Goal: Task Accomplishment & Management: Use online tool/utility

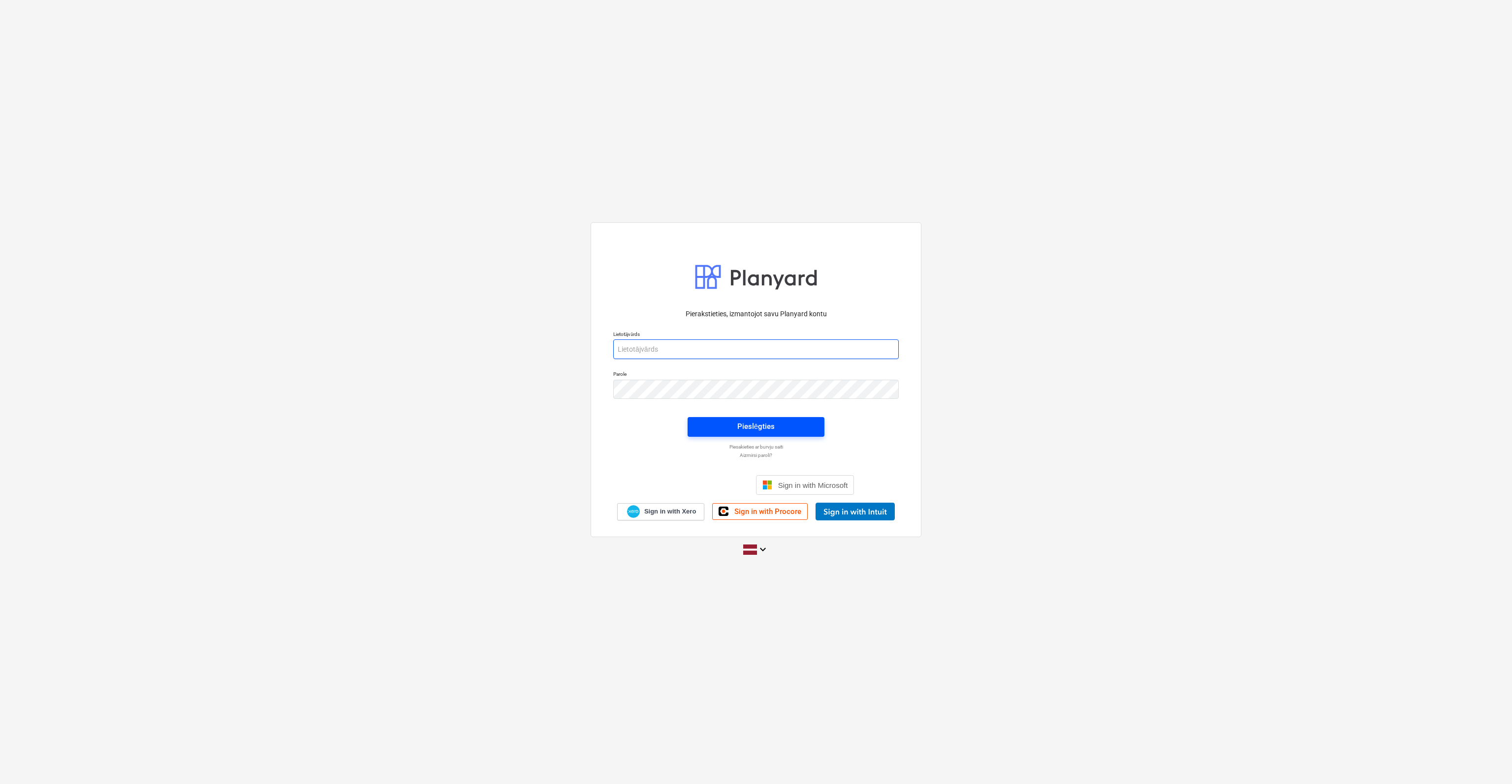
type input "[EMAIL_ADDRESS][DOMAIN_NAME]"
click at [714, 425] on span "Pieslēgties" at bounding box center [756, 426] width 113 height 13
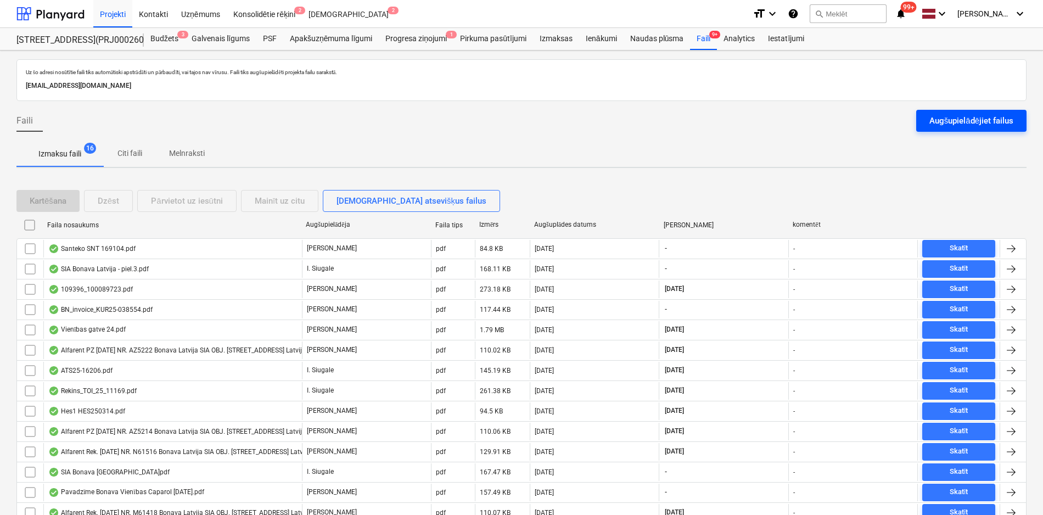
click at [959, 119] on div "Augšupielādējiet failus" at bounding box center [971, 121] width 84 height 14
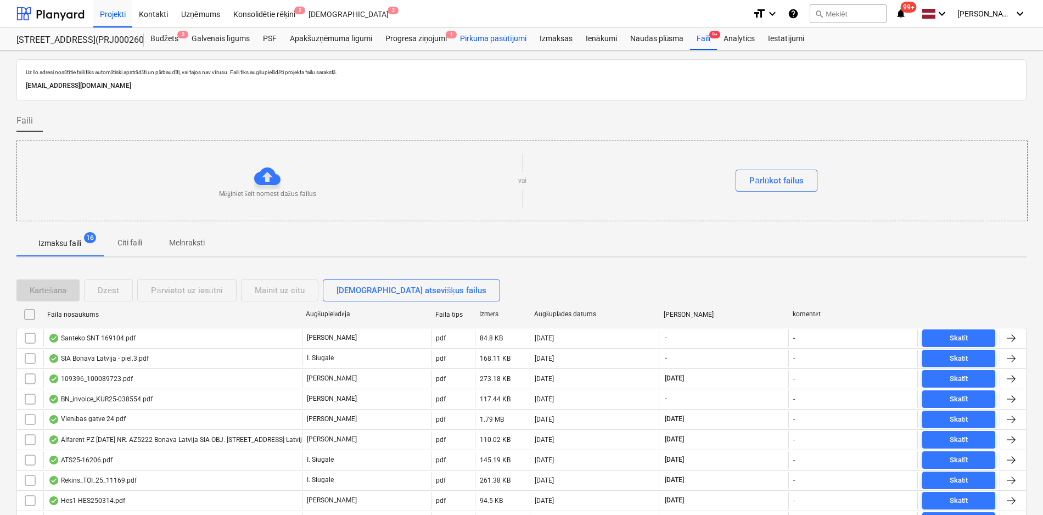
click at [487, 40] on div "Pirkuma pasūtījumi" at bounding box center [493, 39] width 80 height 22
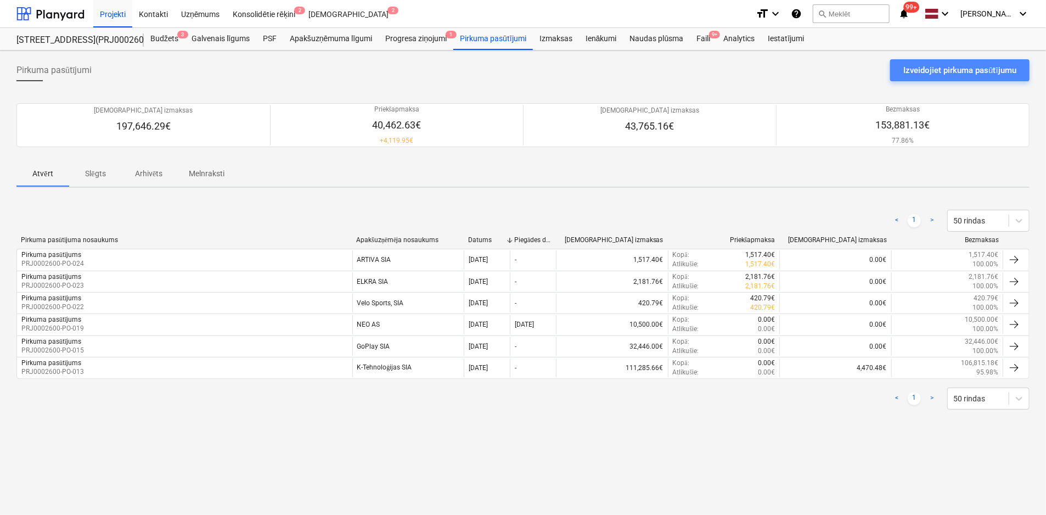
click at [1005, 66] on div "Izveidojiet pirkuma pasūtījumu" at bounding box center [960, 70] width 113 height 14
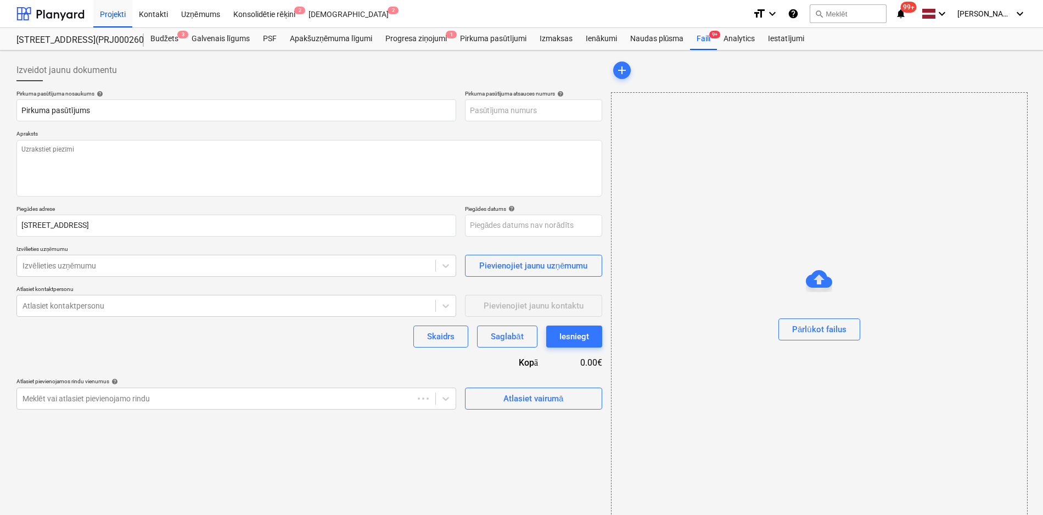
type textarea "x"
type input "PRJ0002600-PO-025"
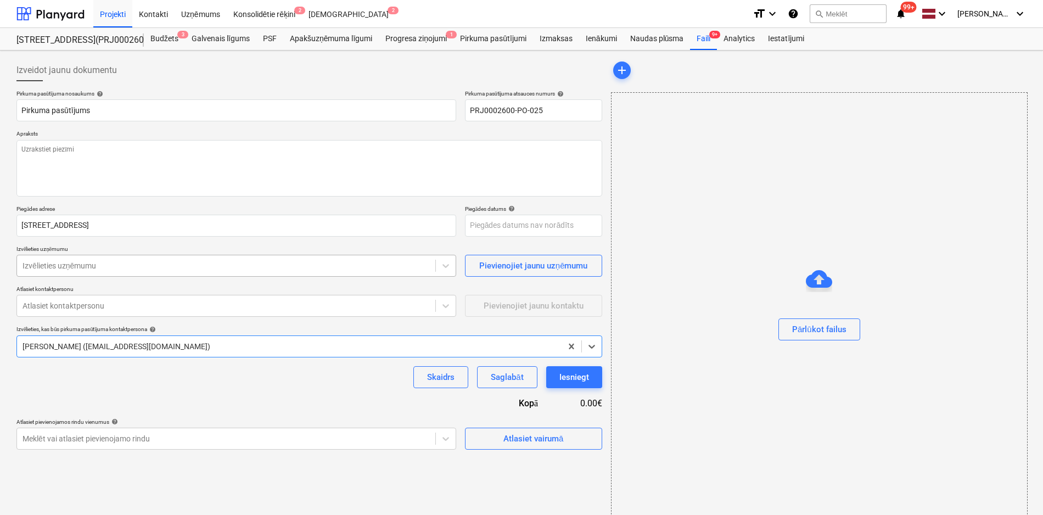
click at [164, 264] on div at bounding box center [226, 265] width 407 height 11
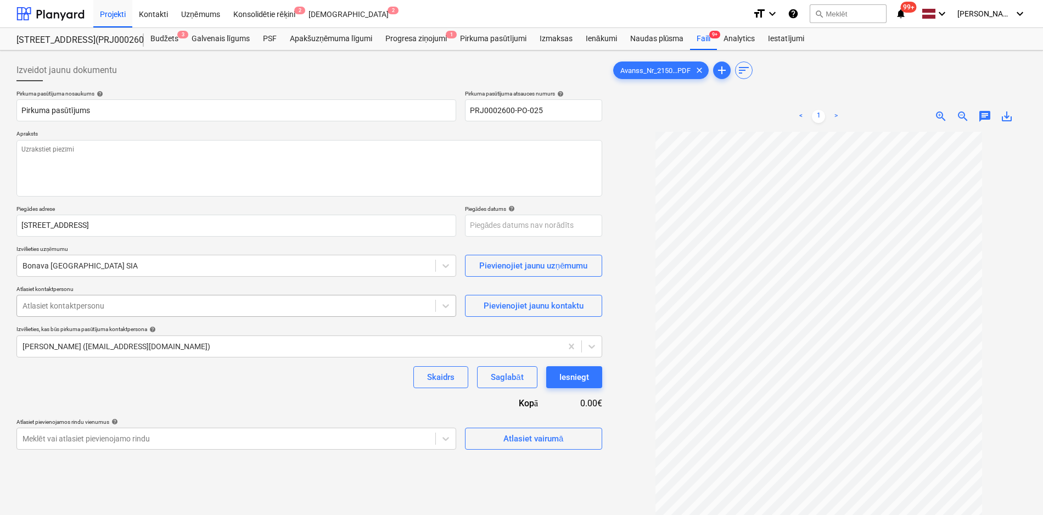
click at [145, 308] on div at bounding box center [226, 305] width 407 height 11
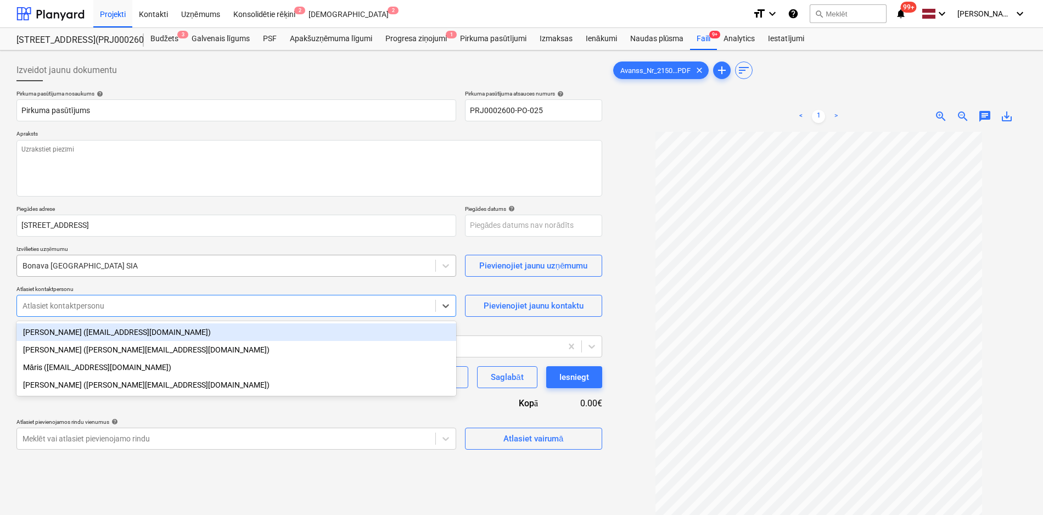
click at [152, 267] on div at bounding box center [226, 265] width 407 height 11
type textarea "x"
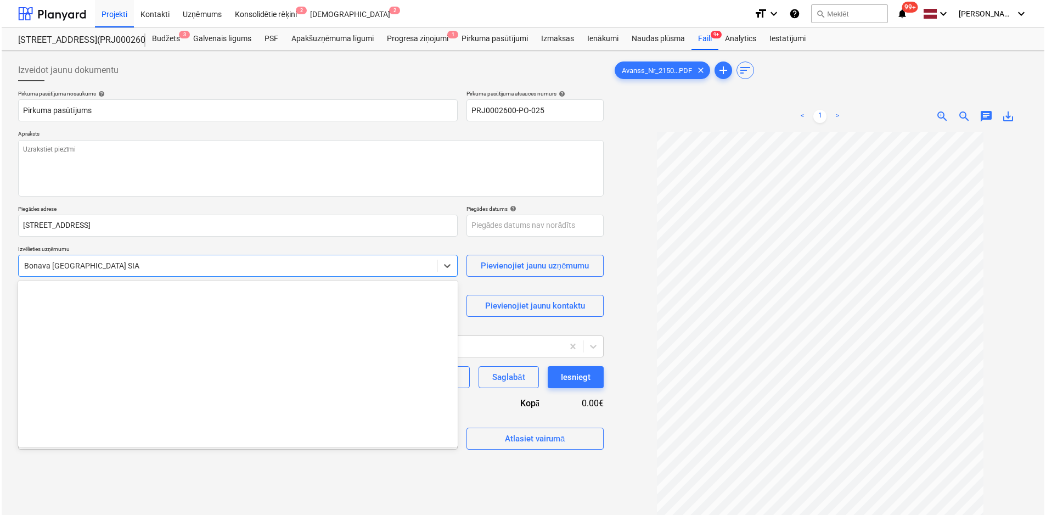
scroll to position [2037, 0]
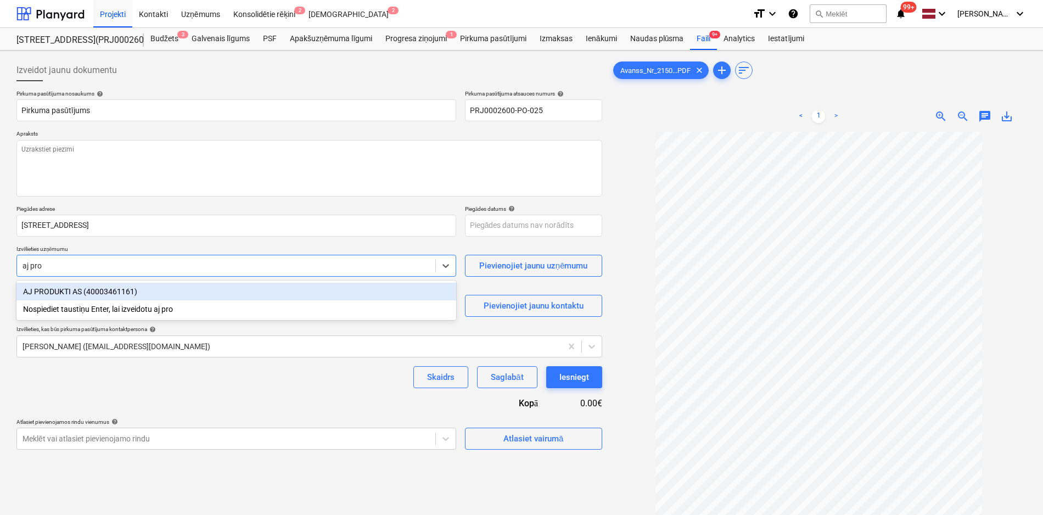
type input "aj prod"
type textarea "x"
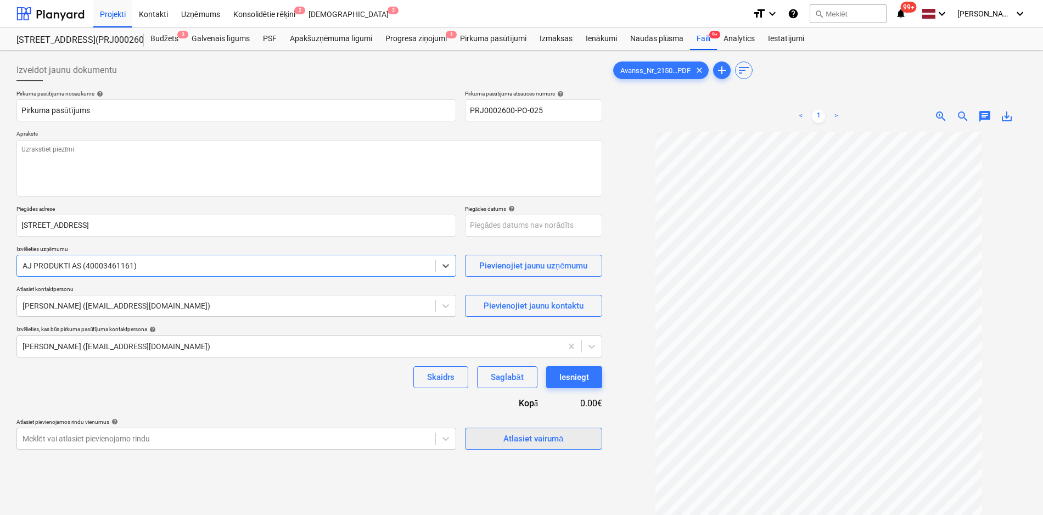
click at [523, 441] on div "Atlasiet vairumā" at bounding box center [533, 439] width 60 height 14
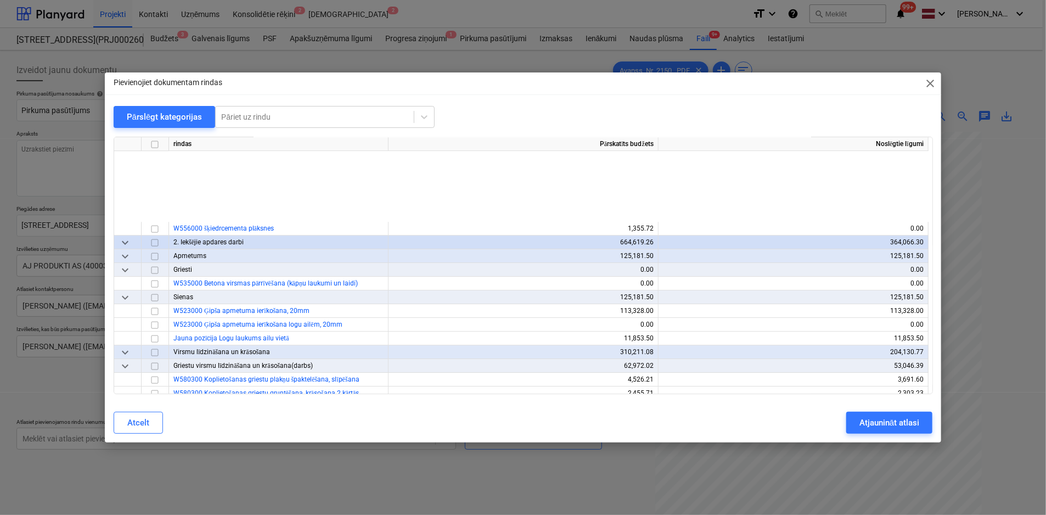
scroll to position [4941, 0]
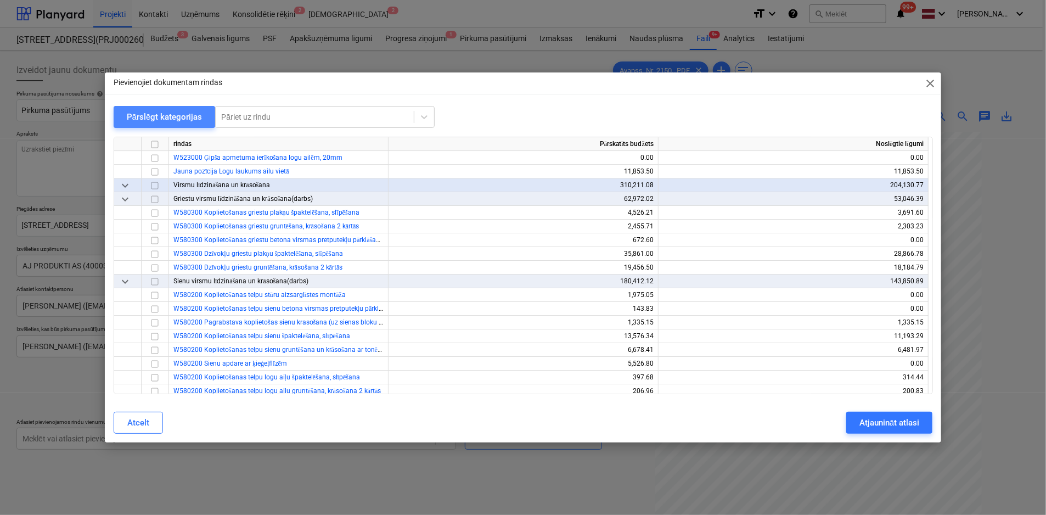
click at [168, 122] on div "Pārslēgt kategorijas" at bounding box center [165, 117] width 76 height 14
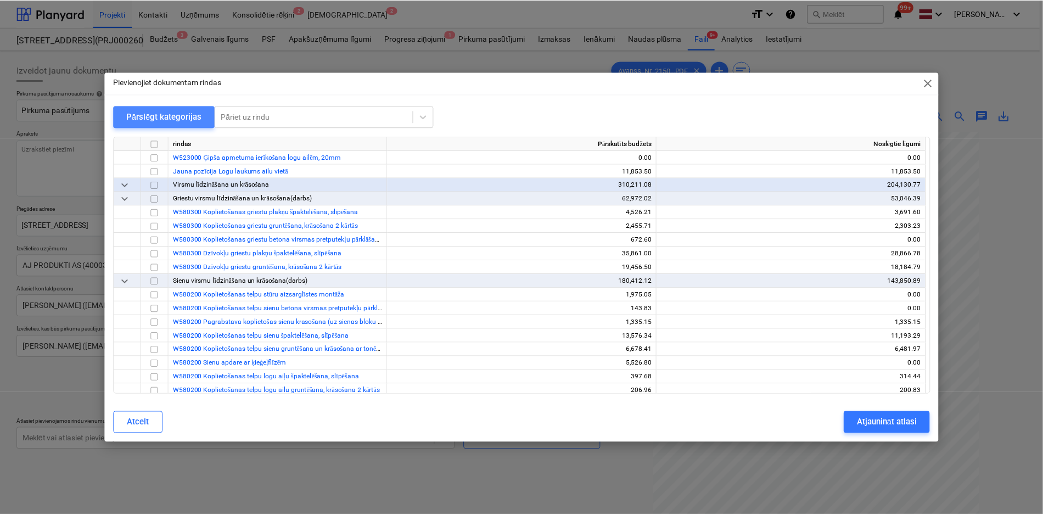
scroll to position [0, 0]
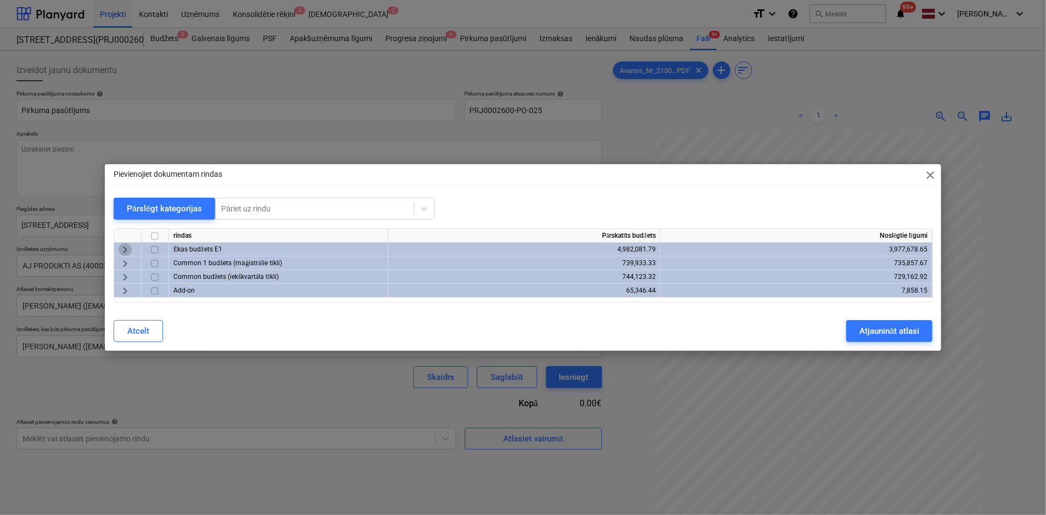
click at [125, 249] on span "keyboard_arrow_right" at bounding box center [125, 249] width 13 height 13
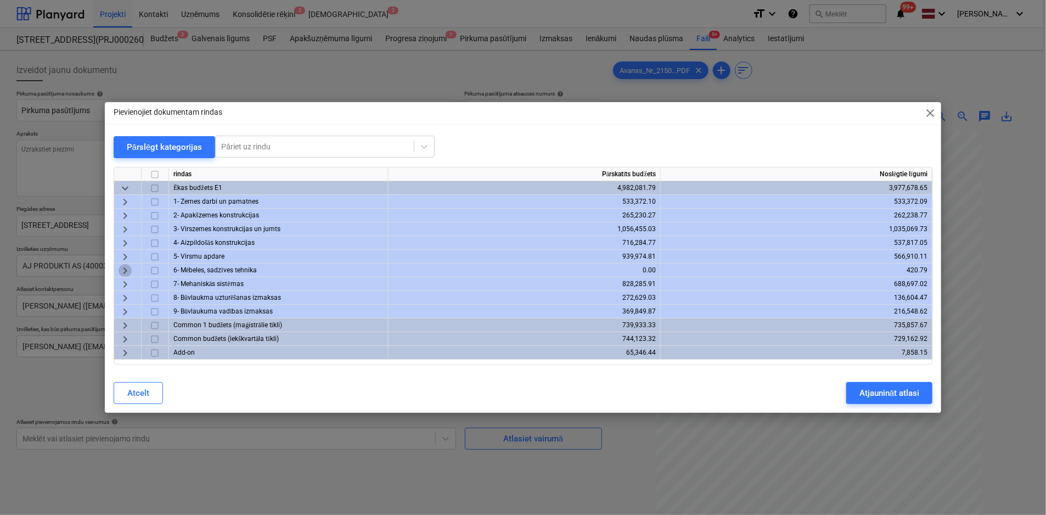
click at [127, 273] on span "keyboard_arrow_right" at bounding box center [125, 270] width 13 height 13
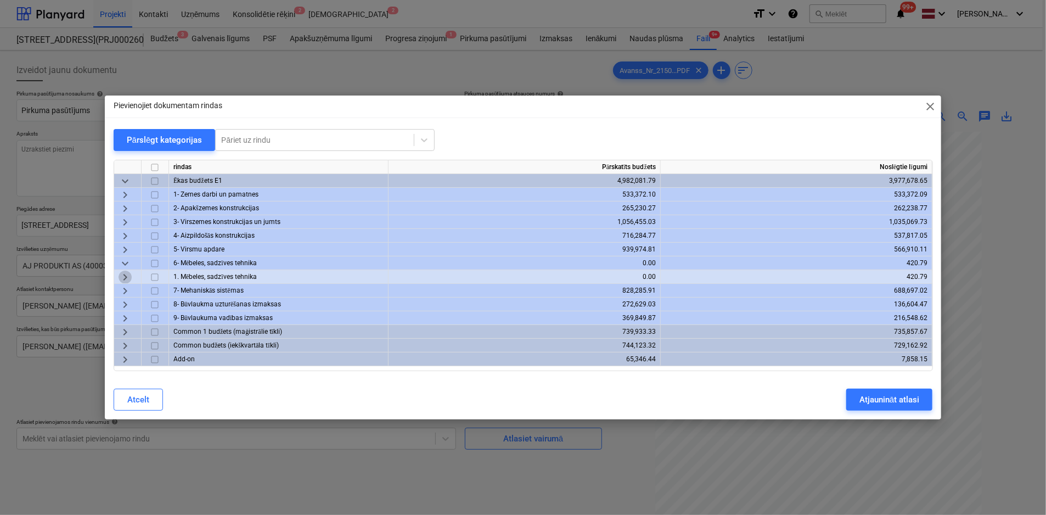
click at [125, 278] on span "keyboard_arrow_right" at bounding box center [125, 277] width 13 height 13
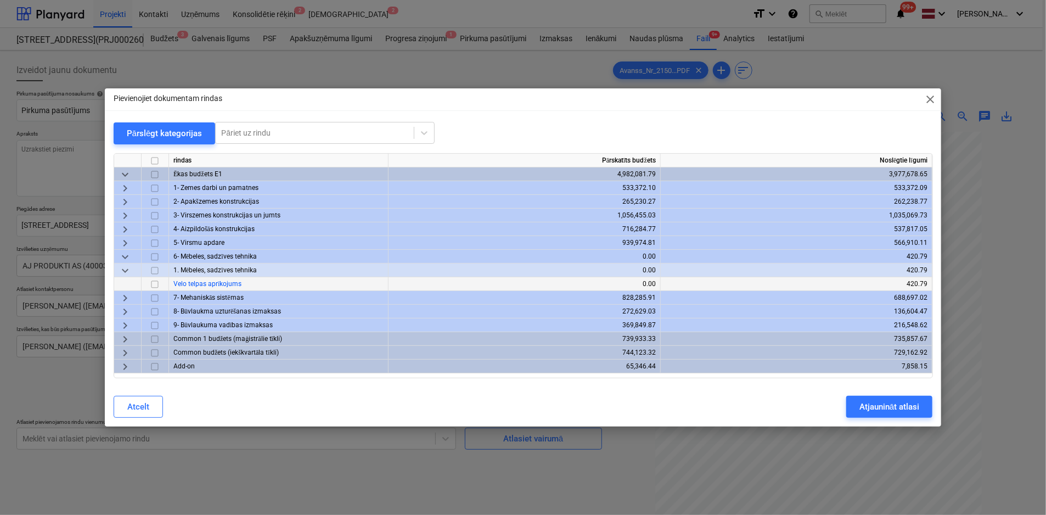
click at [153, 284] on input "checkbox" at bounding box center [154, 284] width 13 height 13
click at [900, 402] on div "Atjaunināt atlasi" at bounding box center [890, 407] width 60 height 14
type textarea "x"
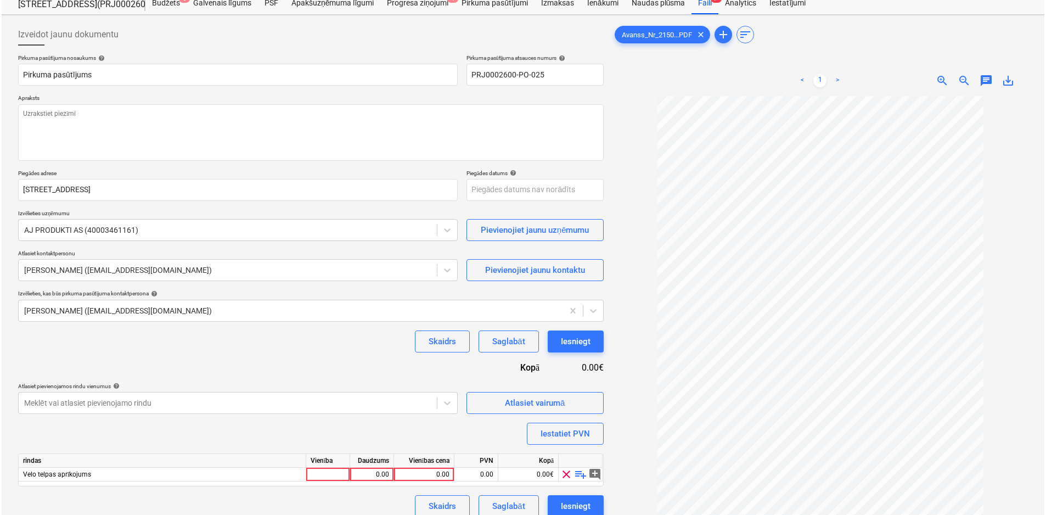
scroll to position [55, 0]
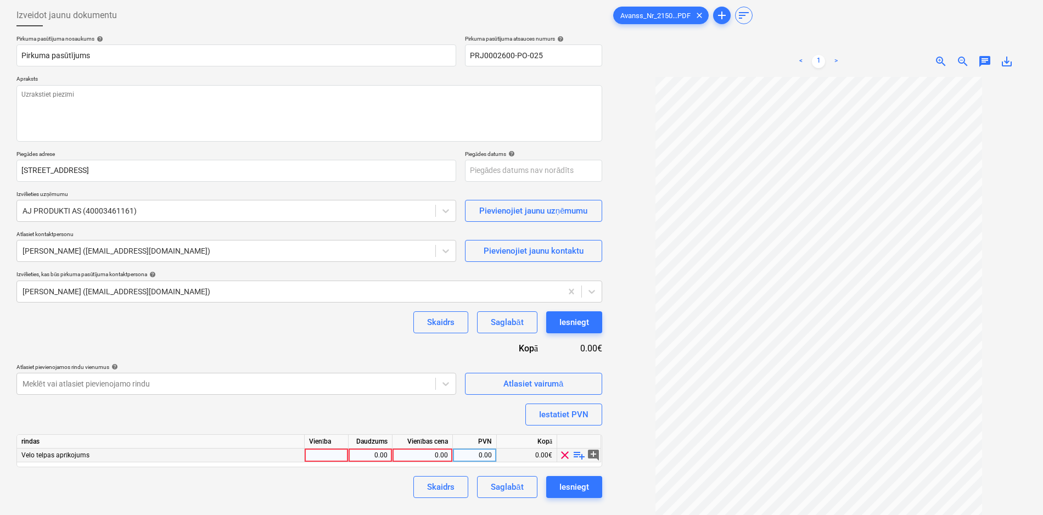
click at [336, 455] on div at bounding box center [327, 456] width 44 height 14
type input "kompl"
type textarea "x"
type input "1545"
click at [579, 488] on div "Iesniegt" at bounding box center [574, 487] width 30 height 14
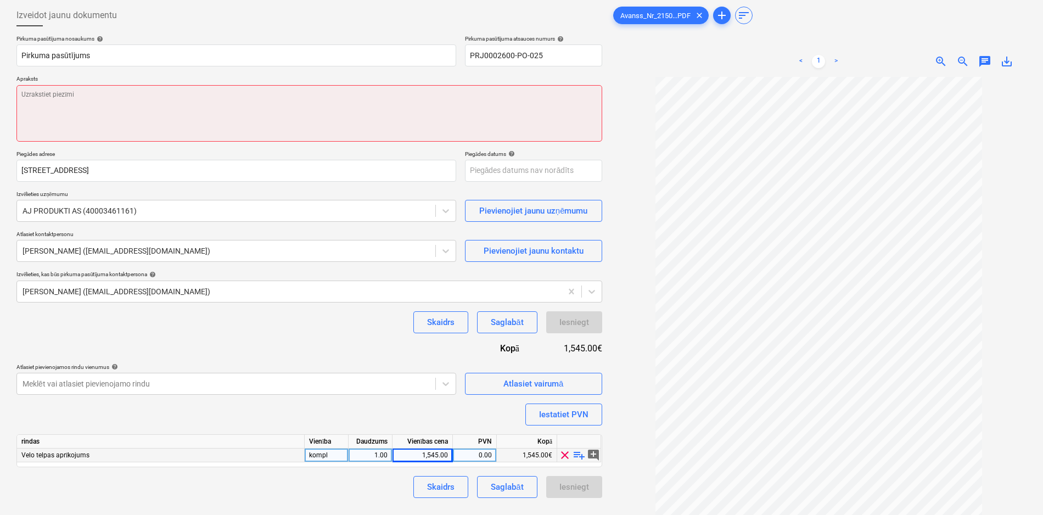
click at [149, 97] on textarea at bounding box center [309, 113] width 586 height 57
type textarea "x"
type textarea "D"
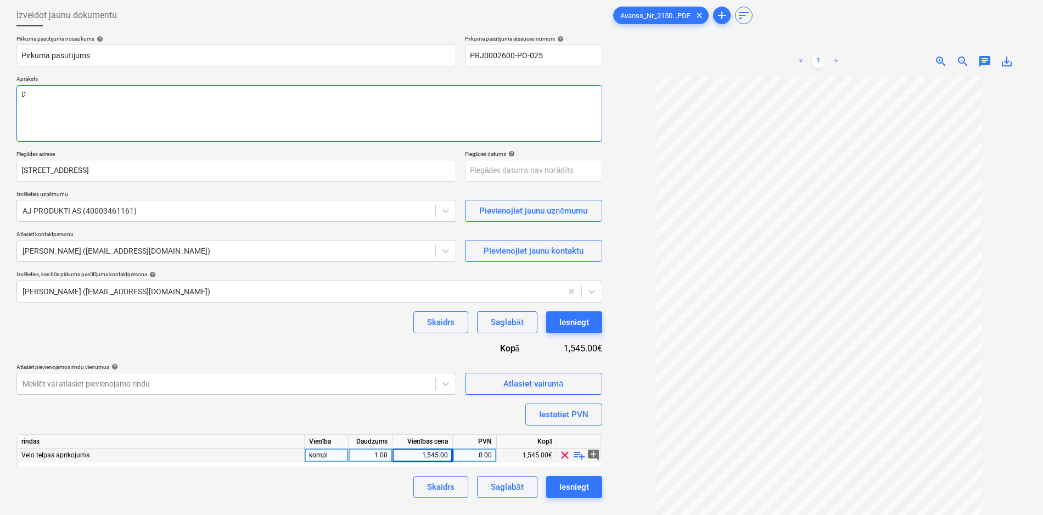
type textarea "x"
type textarea "Da"
type textarea "x"
type textarea "Dar"
type textarea "x"
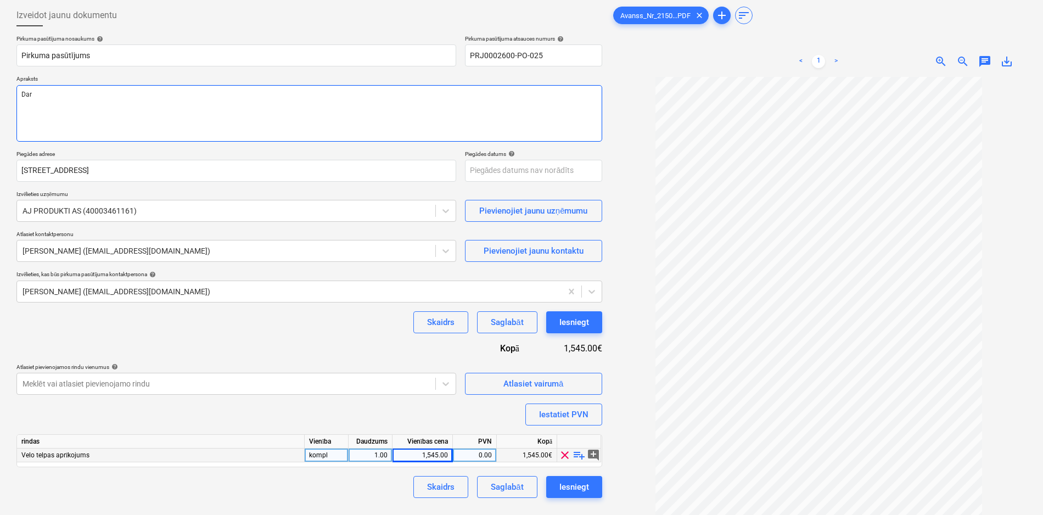
type textarea "Darb"
type textarea "x"
type textarea "Darba"
type textarea "x"
type textarea "Darba"
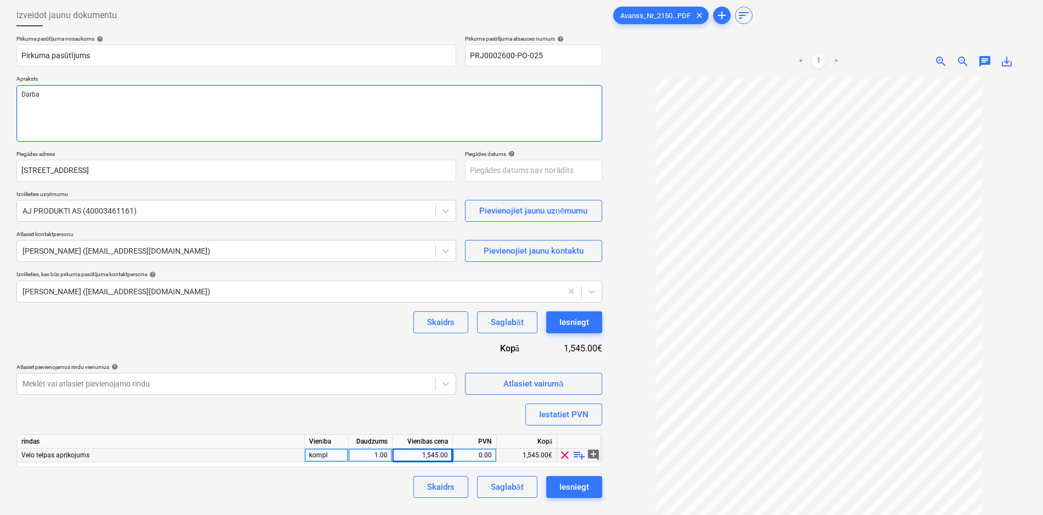
type textarea "x"
type textarea "Darba g"
type textarea "x"
type textarea "Darba ga"
type textarea "x"
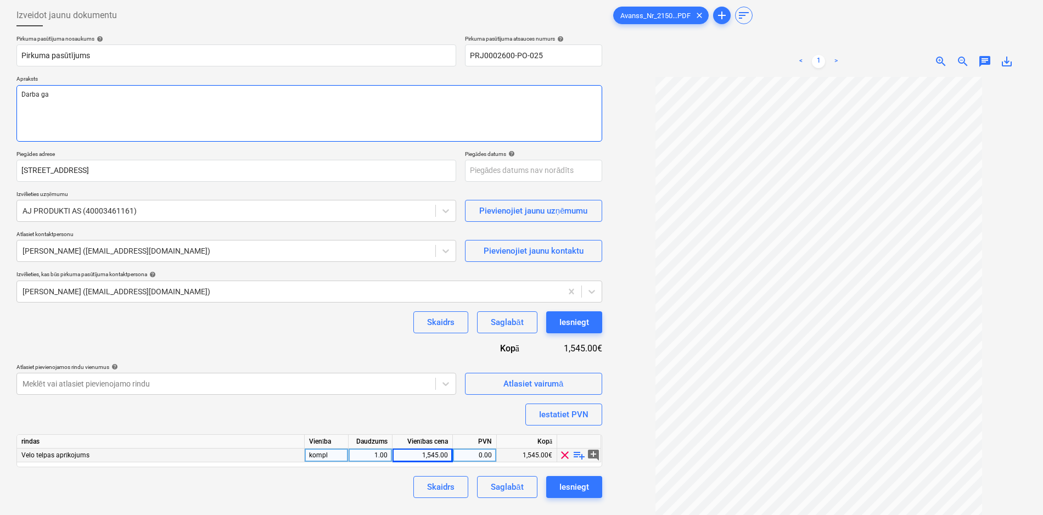
type textarea "Darba gal"
type textarea "x"
type textarea "Darba gald"
type textarea "x"
type textarea "[PERSON_NAME]"
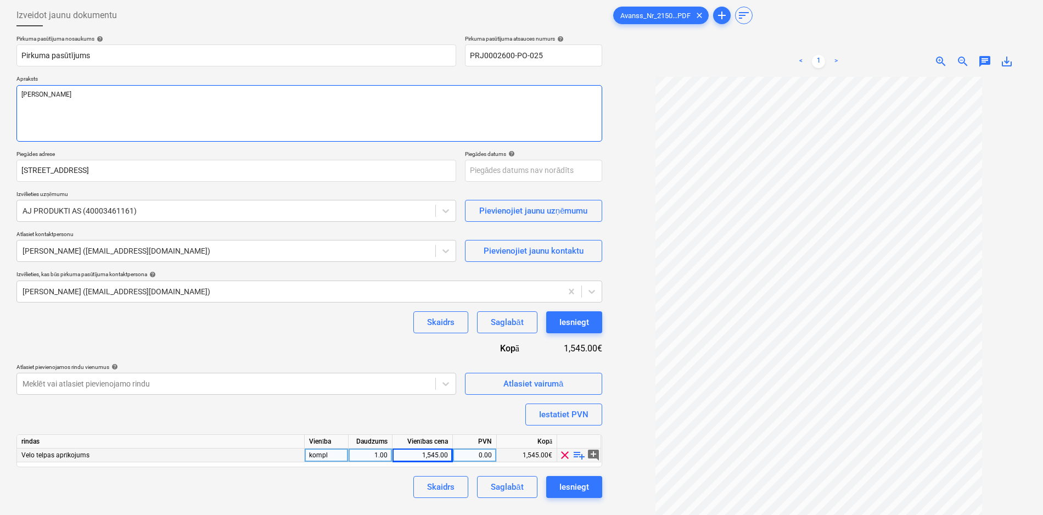
type textarea "x"
type textarea "[PERSON_NAME]"
type textarea "x"
type textarea "[PERSON_NAME] v"
type textarea "x"
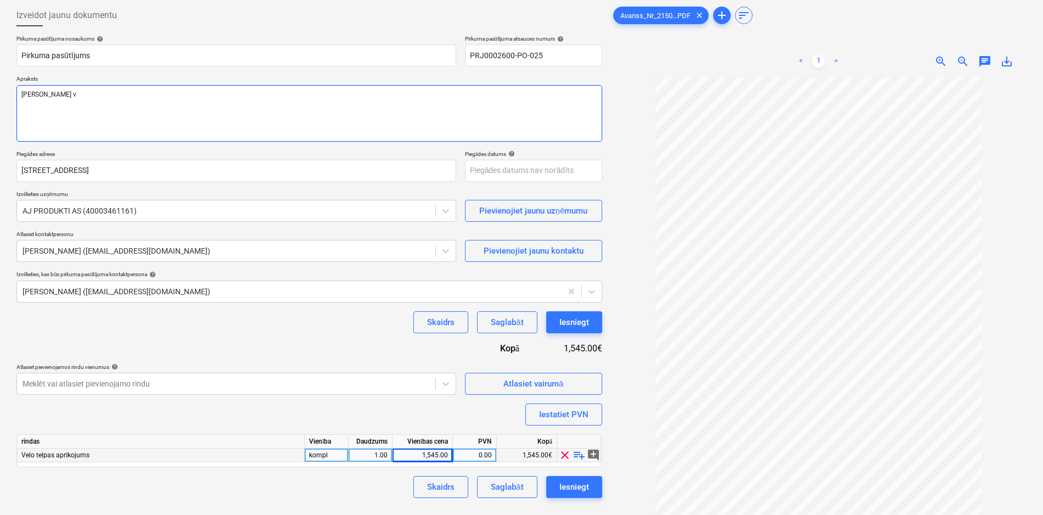
type textarea "[PERSON_NAME] ve"
type textarea "x"
type textarea "[PERSON_NAME]"
type textarea "x"
type textarea "Darba [PERSON_NAME] velo"
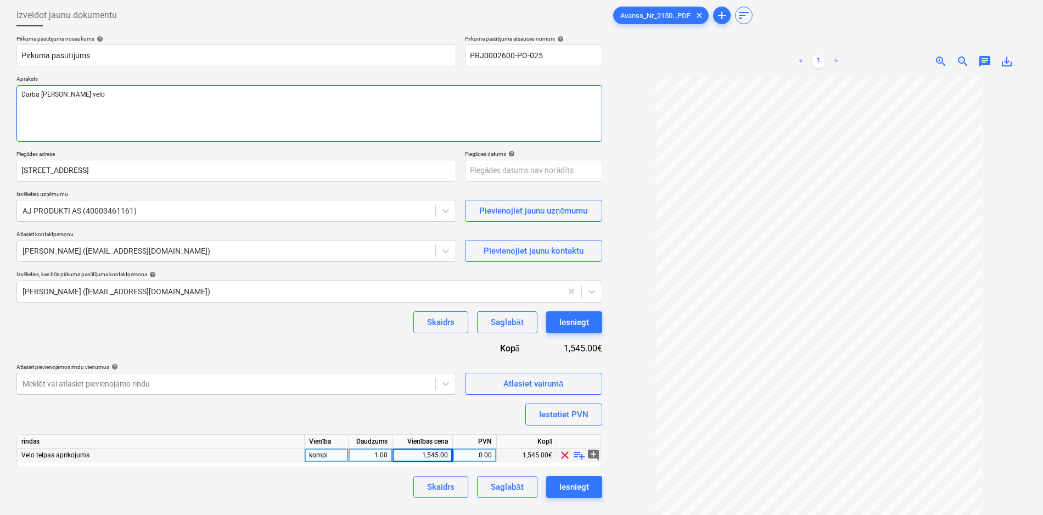
type textarea "x"
type textarea "Darba [PERSON_NAME] velo"
type textarea "x"
type textarea "Darba [PERSON_NAME] velo t"
type textarea "x"
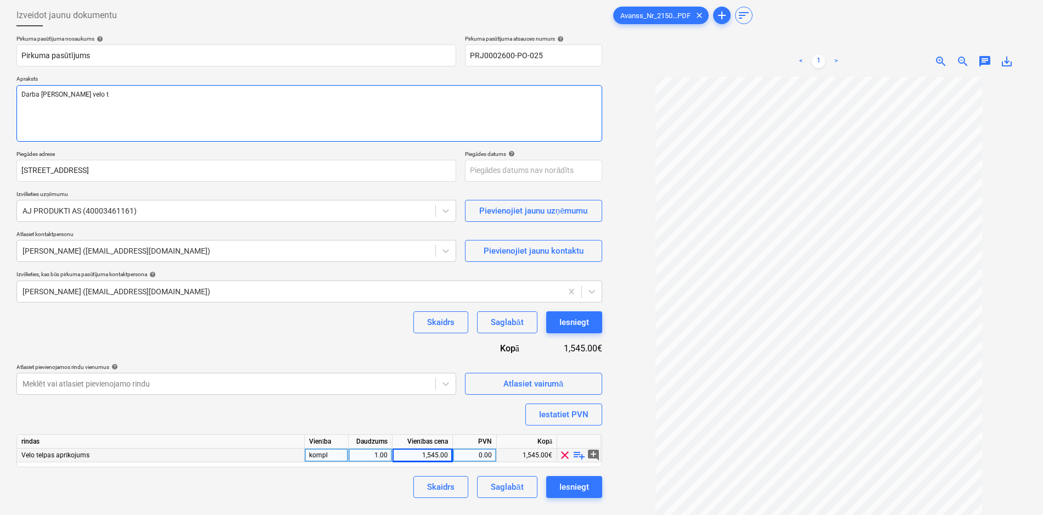
type textarea "[PERSON_NAME] velo tu"
type textarea "x"
type textarea "Darba [PERSON_NAME] velo tur"
type textarea "x"
type textarea "Darba [PERSON_NAME] velo ture"
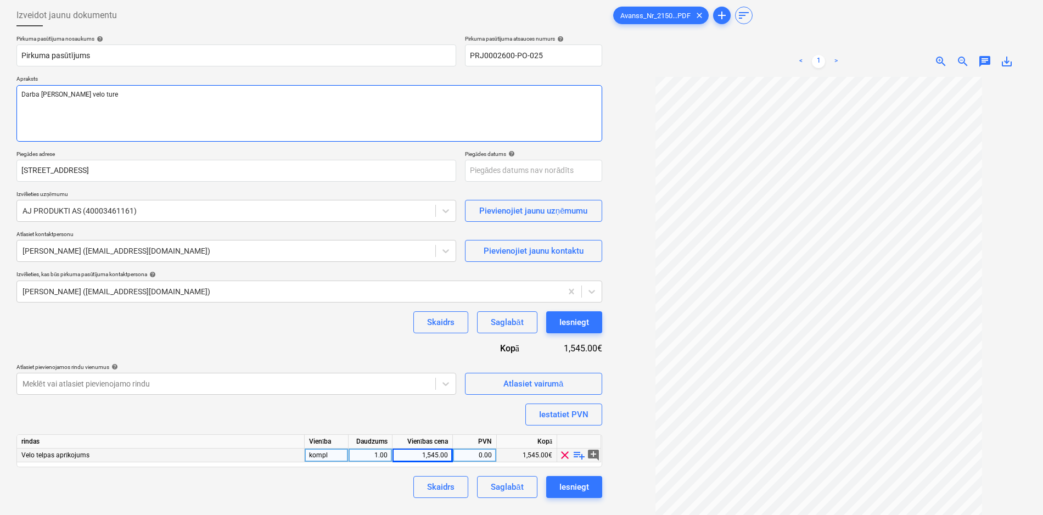
type textarea "x"
type textarea "Darba [PERSON_NAME] velo [PERSON_NAME]"
type textarea "x"
type textarea "Darba [PERSON_NAME] velo tureta"
type textarea "x"
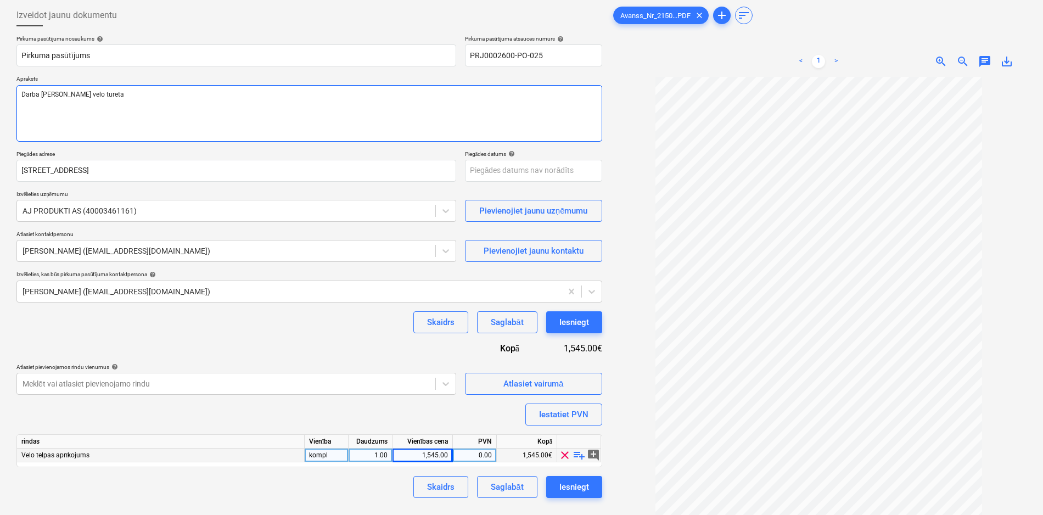
type textarea "Darba [PERSON_NAME] velo turetaj"
type textarea "x"
type textarea "[PERSON_NAME] velo turetaji"
click at [573, 481] on div "Iesniegt" at bounding box center [574, 487] width 30 height 14
type textarea "x"
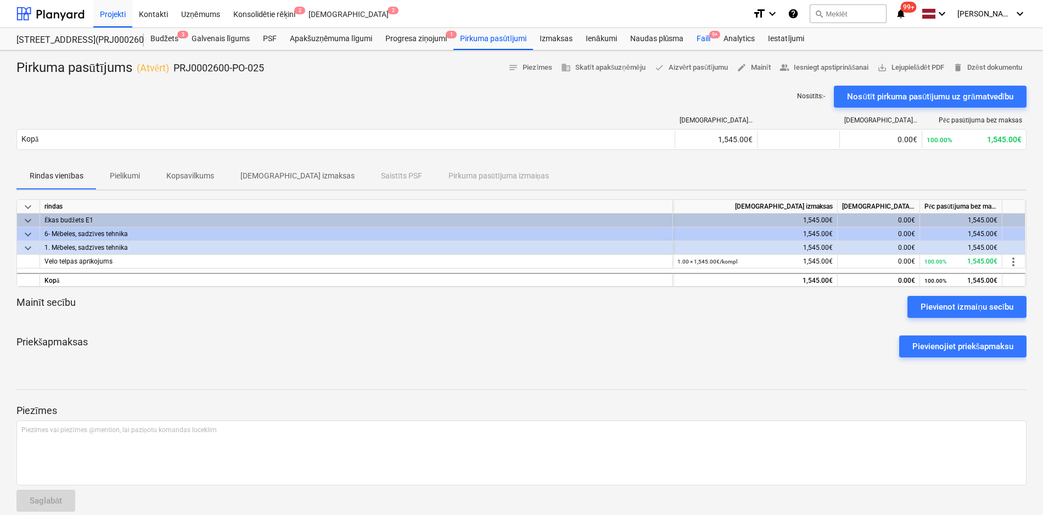
click at [701, 39] on div "Faili 9+" at bounding box center [703, 39] width 27 height 22
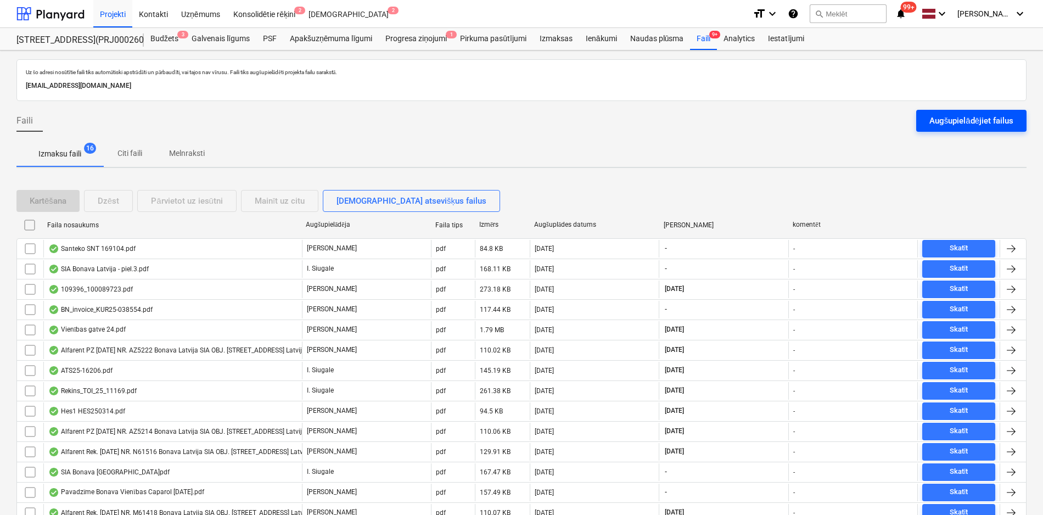
click at [939, 125] on div "Augšupielādējiet failus" at bounding box center [971, 121] width 84 height 14
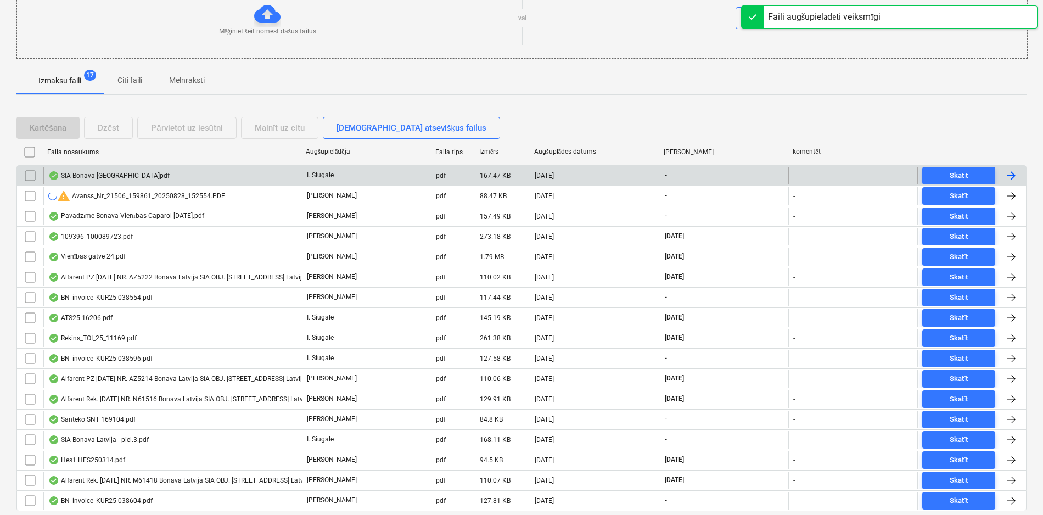
scroll to position [195, 0]
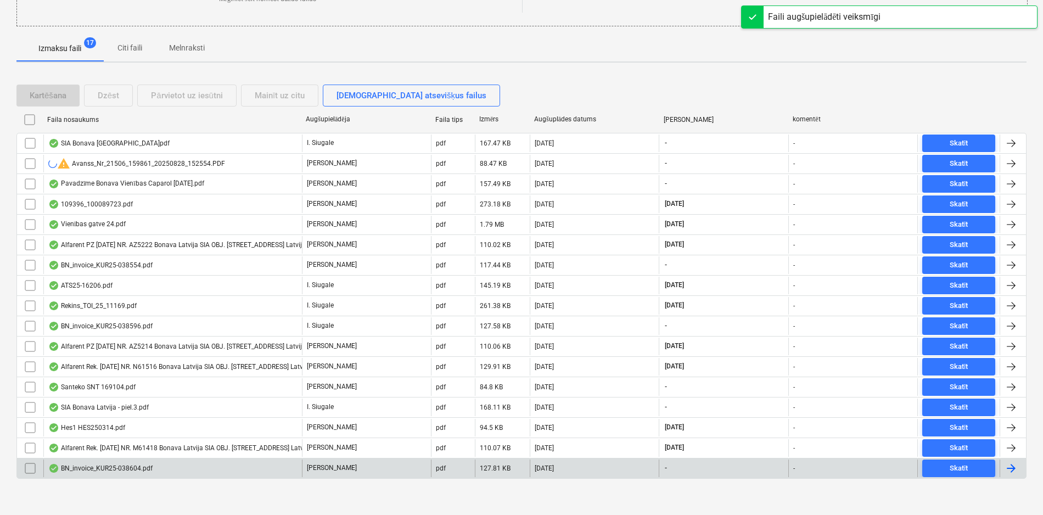
click at [92, 468] on div "BN_invoice_KUR25-038604.pdf" at bounding box center [100, 468] width 104 height 9
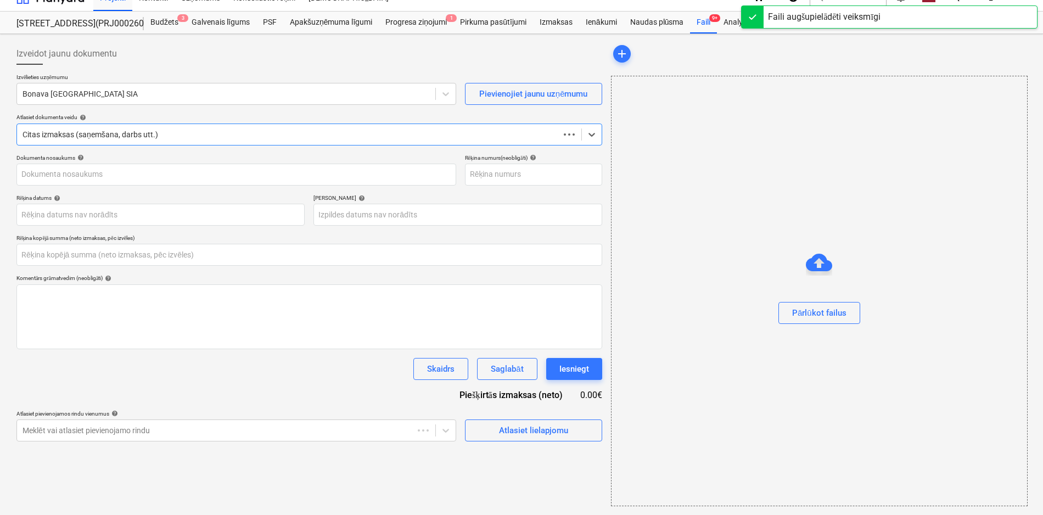
type input "0.00"
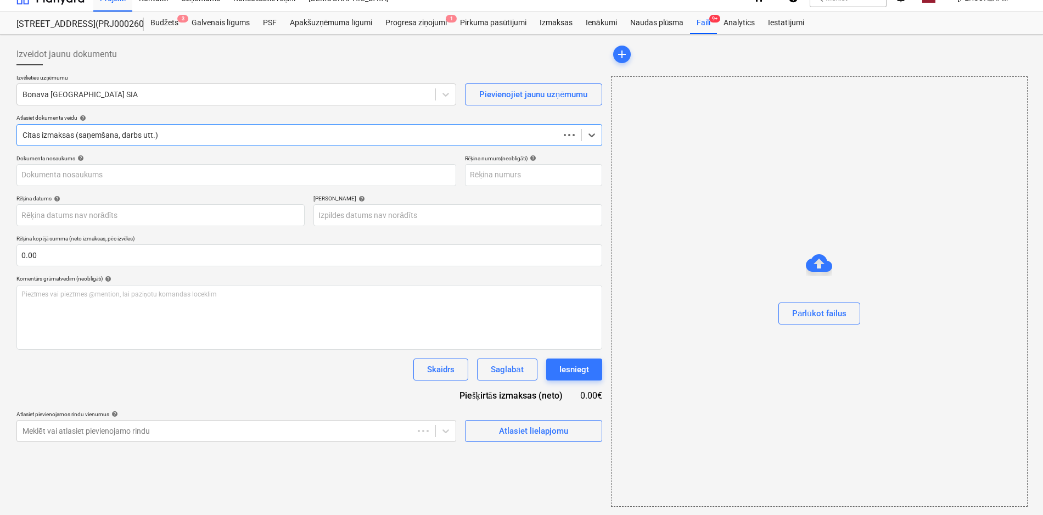
type input "KUR25-038604"
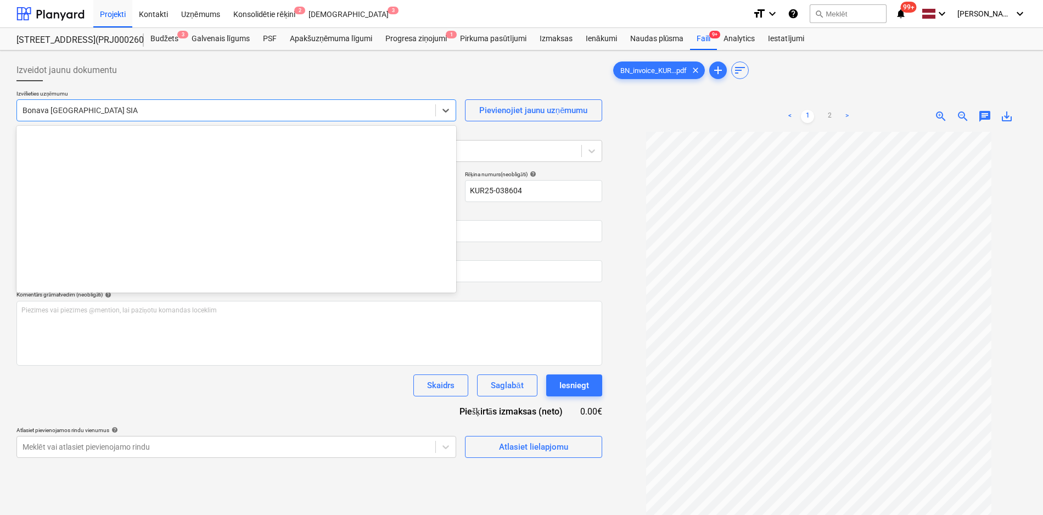
click at [156, 109] on div at bounding box center [226, 110] width 407 height 11
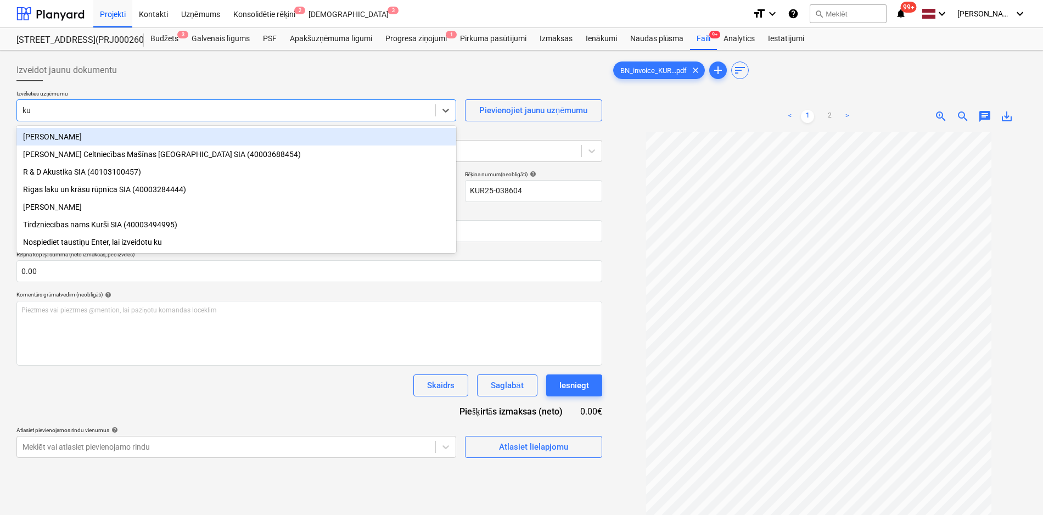
type input "kur"
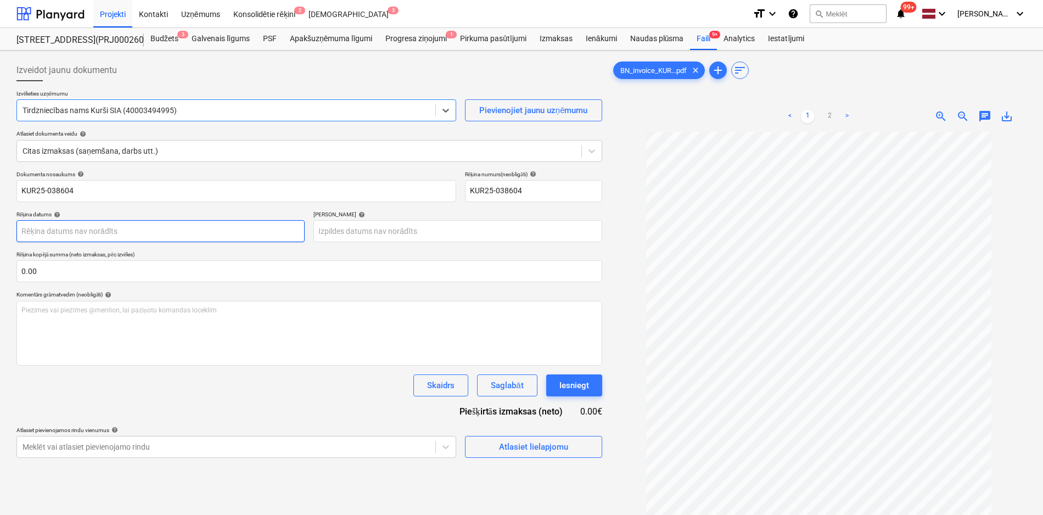
click at [198, 229] on body "Projekti Kontakti Uzņēmums Konsolidētie rēķini 2 Iesūtne 3 format_size keyboard…" at bounding box center [521, 257] width 1043 height 515
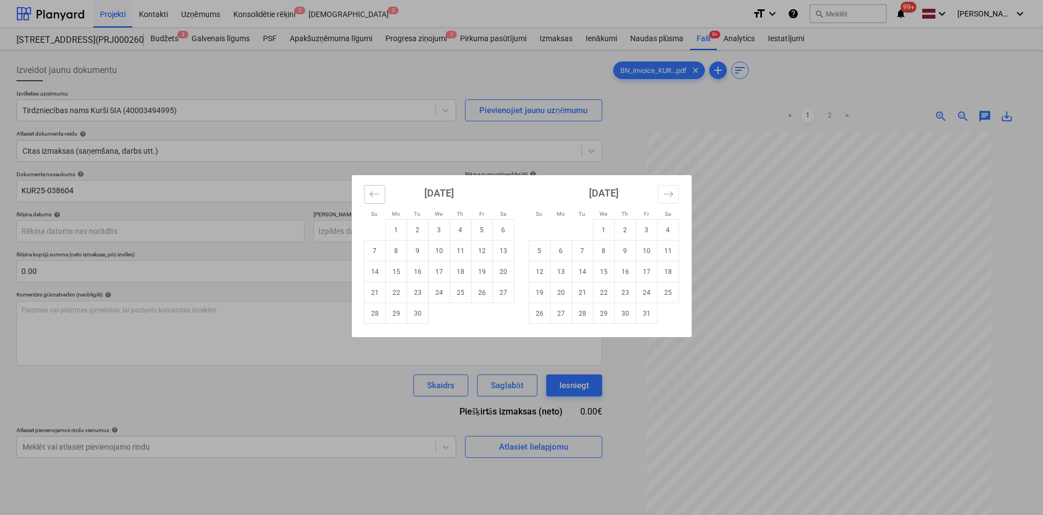
click at [374, 197] on icon "Move backward to switch to the previous month." at bounding box center [374, 194] width 10 height 10
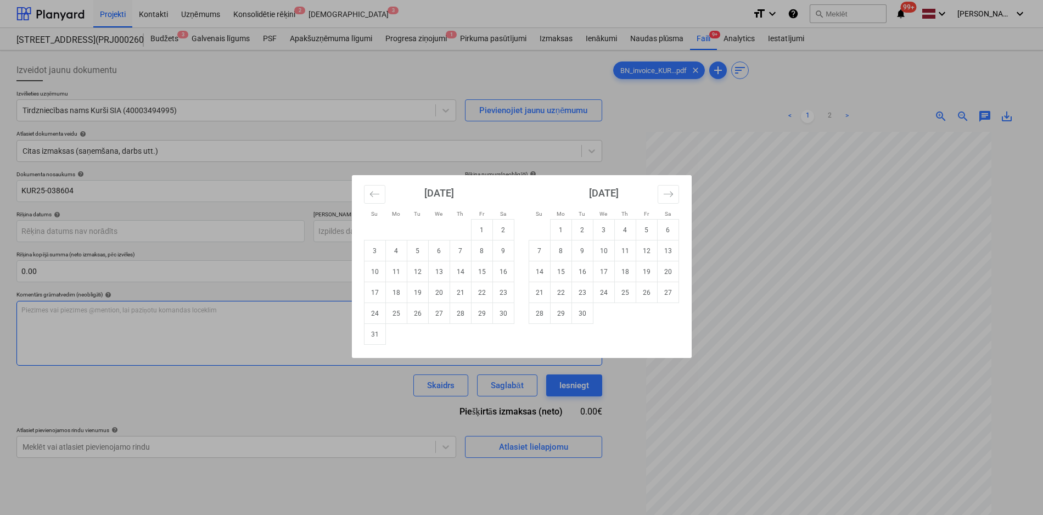
click at [477, 317] on td "29" at bounding box center [481, 313] width 21 height 21
type input "[DATE]"
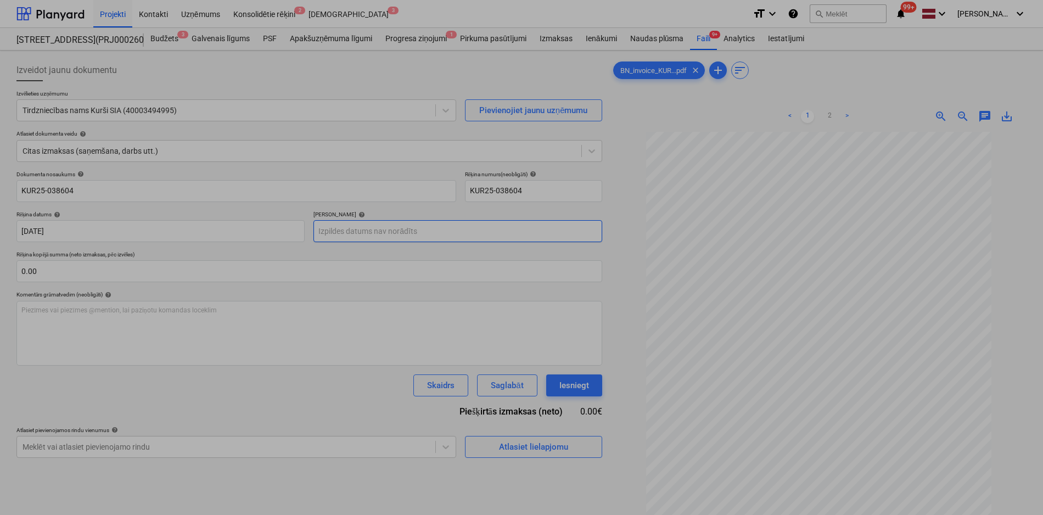
click at [478, 228] on body "Projekti Kontakti Uzņēmums Konsolidētie rēķini 2 Iesūtne 3 format_size keyboard…" at bounding box center [521, 257] width 1043 height 515
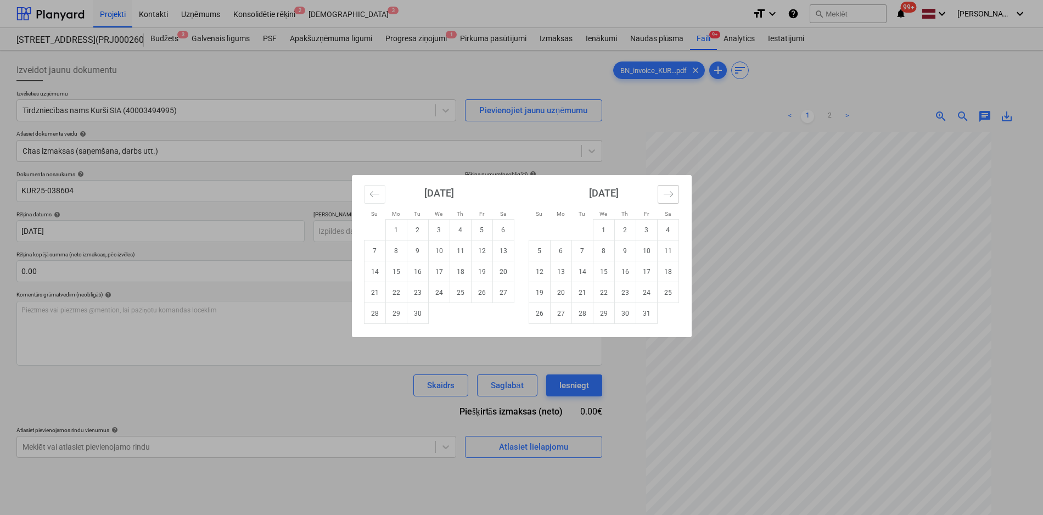
click at [668, 193] on icon "Move forward to switch to the next month." at bounding box center [668, 194] width 10 height 10
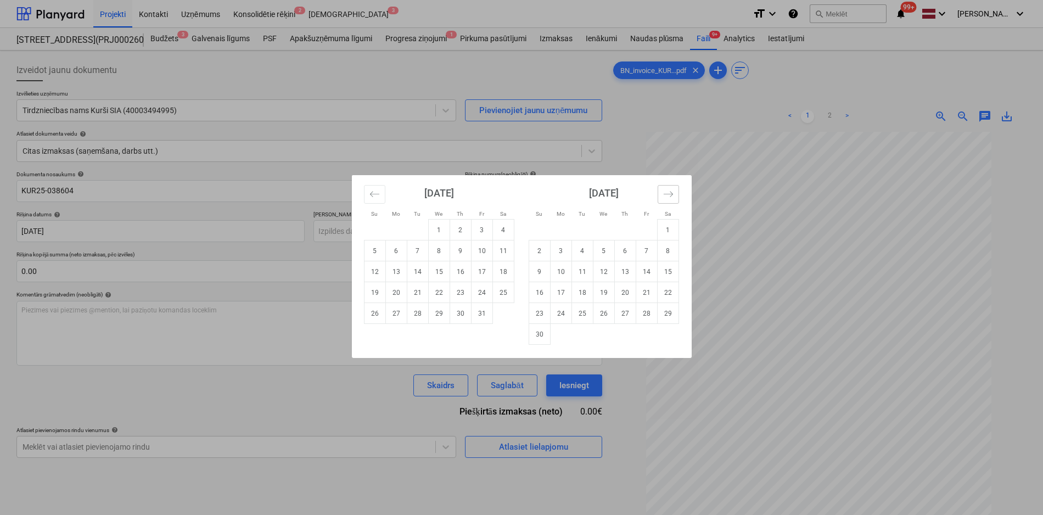
click at [668, 193] on icon "Move forward to switch to the next month." at bounding box center [668, 194] width 10 height 10
click at [667, 293] on td "27" at bounding box center [667, 292] width 21 height 21
type input "[DATE]"
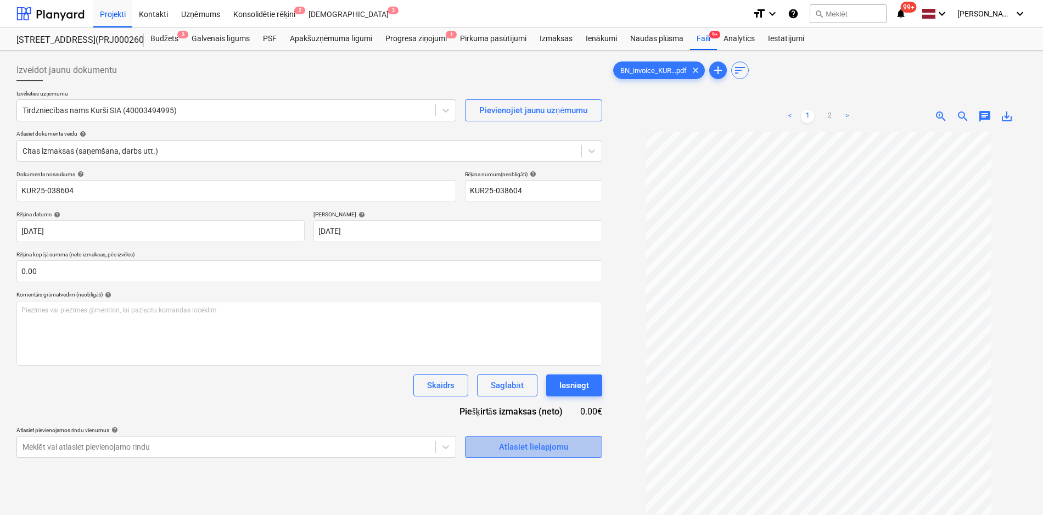
click at [492, 446] on span "Atlasiet lielapjomu" at bounding box center [534, 447] width 110 height 14
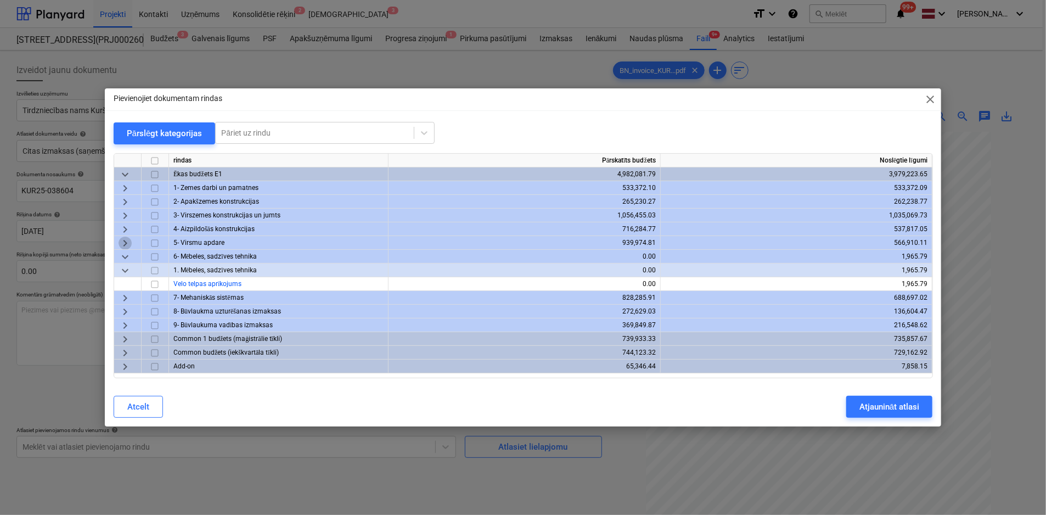
click at [126, 243] on span "keyboard_arrow_right" at bounding box center [125, 243] width 13 height 13
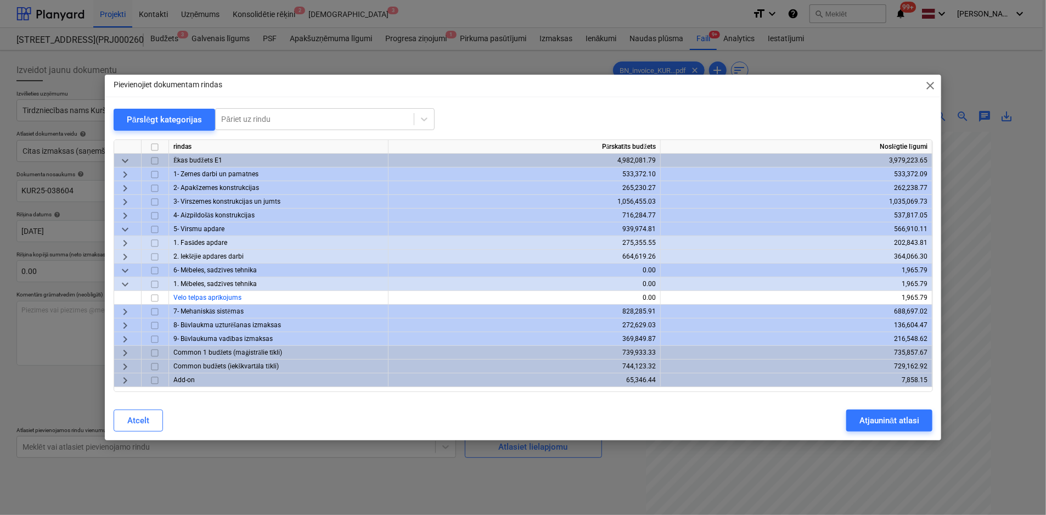
click at [127, 255] on span "keyboard_arrow_right" at bounding box center [125, 256] width 13 height 13
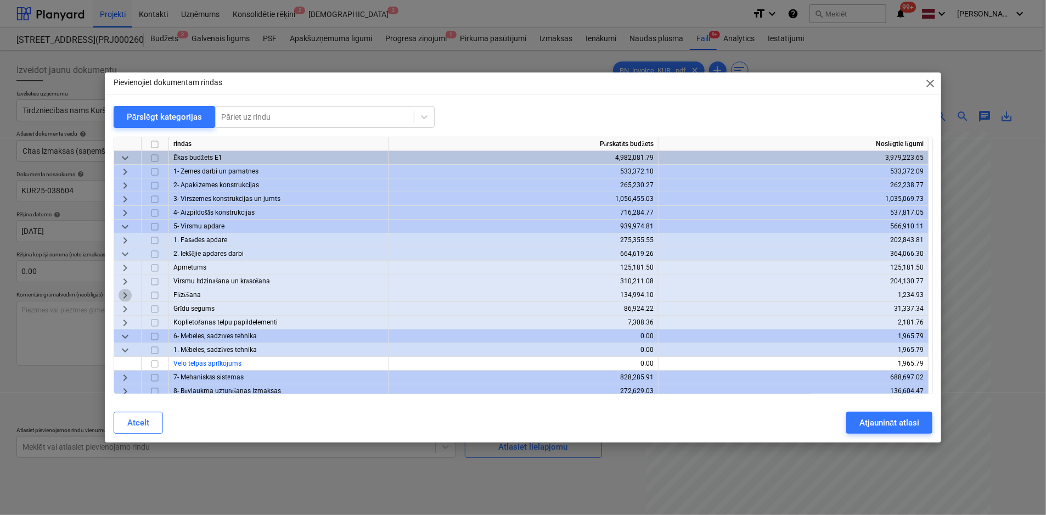
click at [123, 295] on span "keyboard_arrow_right" at bounding box center [125, 295] width 13 height 13
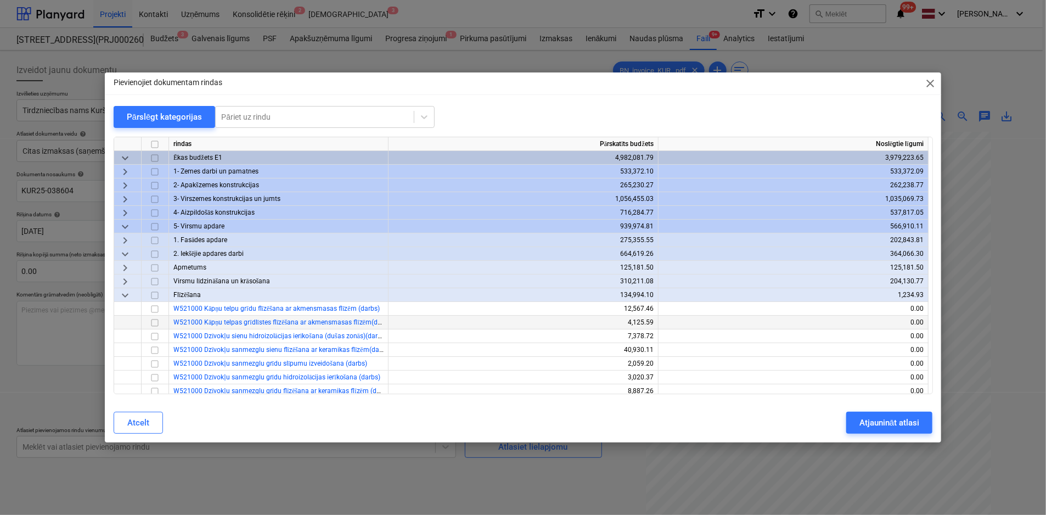
scroll to position [110, 0]
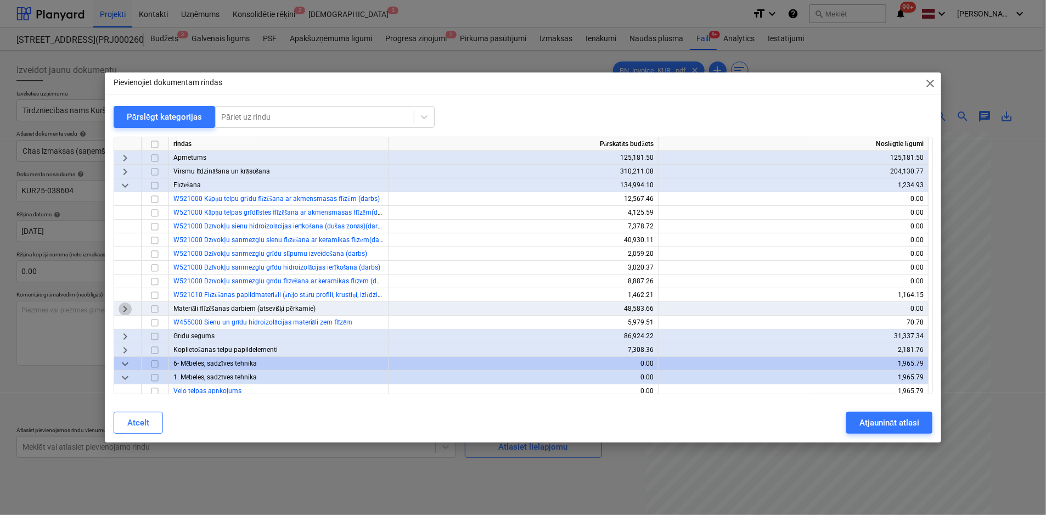
click at [122, 309] on span "keyboard_arrow_right" at bounding box center [125, 309] width 13 height 13
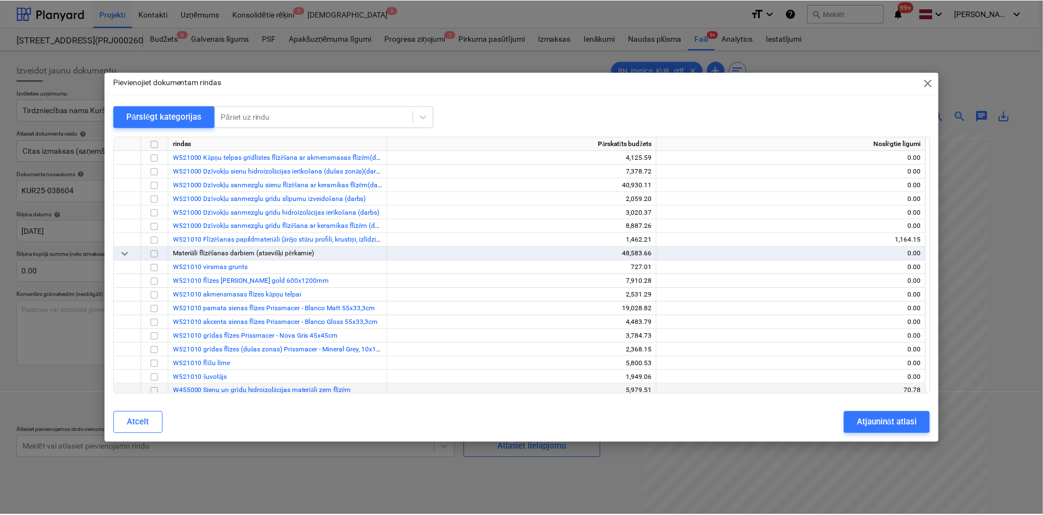
scroll to position [220, 0]
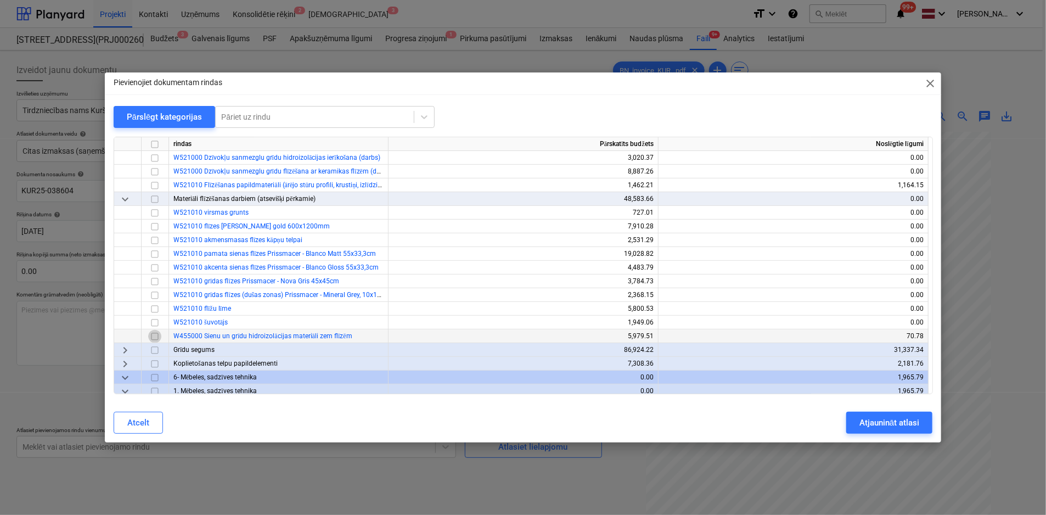
click at [156, 338] on input "checkbox" at bounding box center [154, 336] width 13 height 13
click at [899, 422] on div "Atjaunināt atlasi" at bounding box center [890, 423] width 60 height 14
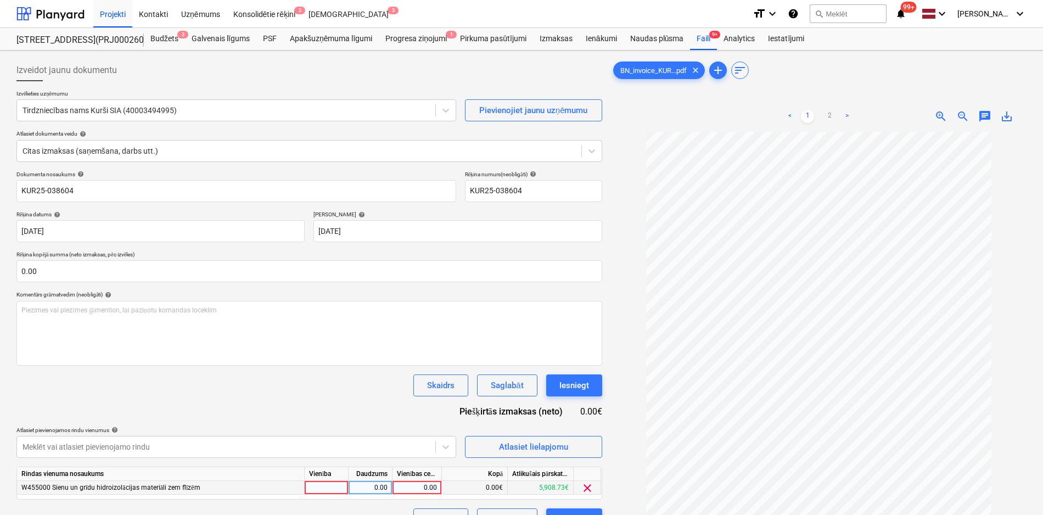
click at [427, 487] on div "0.00" at bounding box center [417, 488] width 40 height 14
type input "3219.25"
click at [564, 509] on button "Iesniegt" at bounding box center [574, 519] width 56 height 22
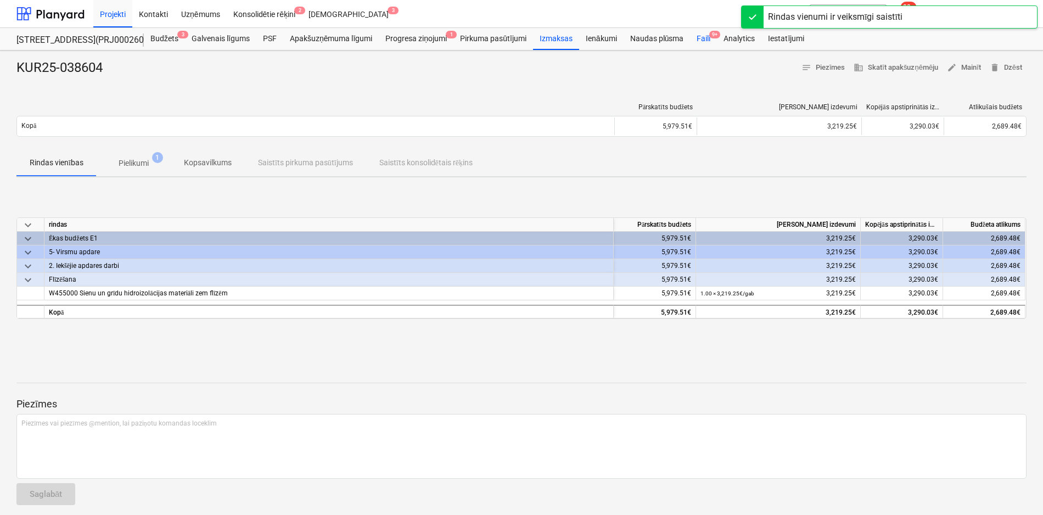
click at [704, 39] on div "Faili 9+" at bounding box center [703, 39] width 27 height 22
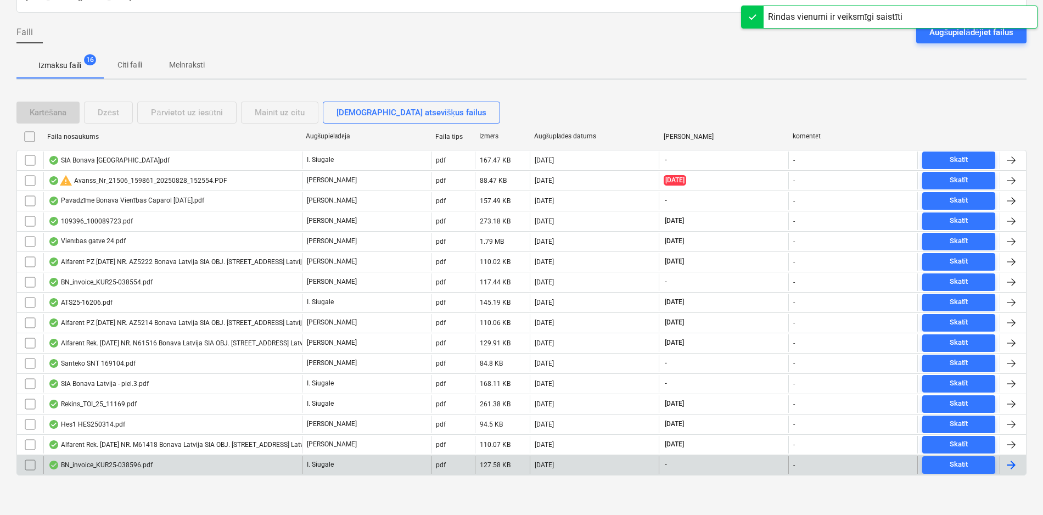
scroll to position [86, 0]
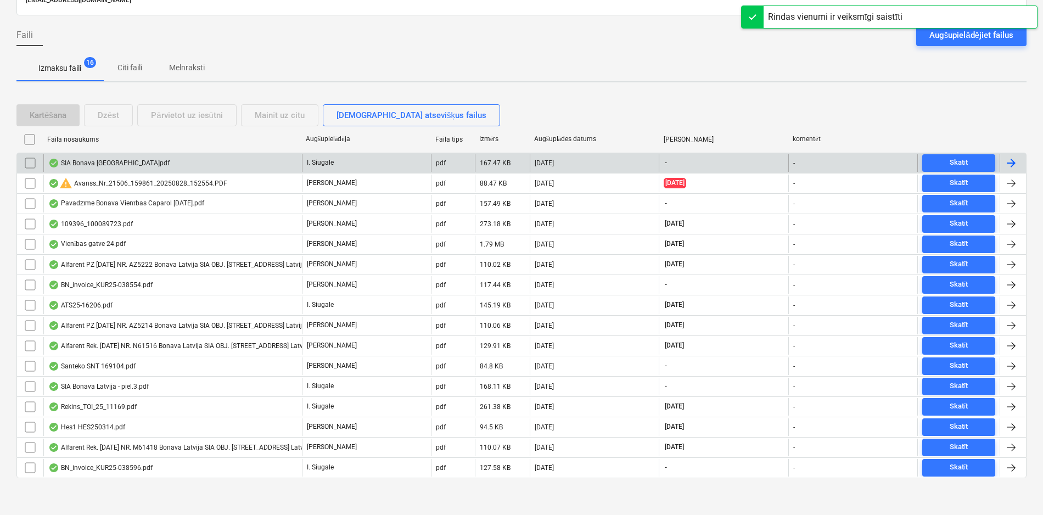
click at [100, 162] on div "SIA Bonava [GEOGRAPHIC_DATA]pdf" at bounding box center [108, 163] width 121 height 9
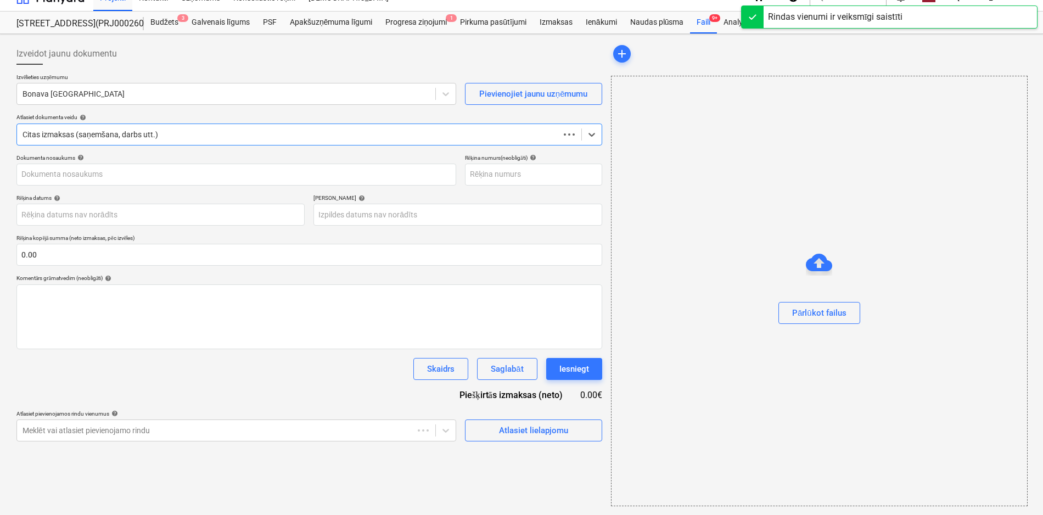
scroll to position [16, 0]
type input "40103423984"
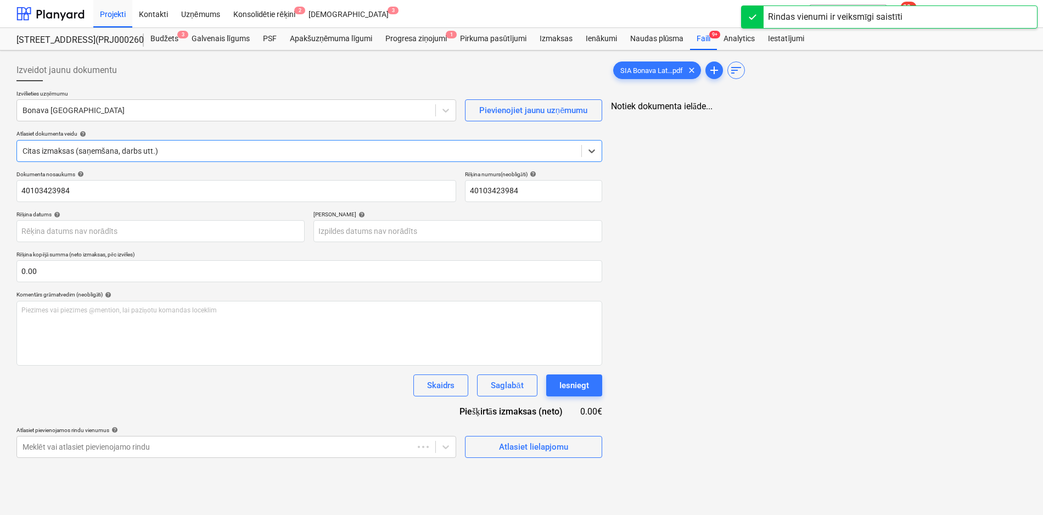
scroll to position [0, 0]
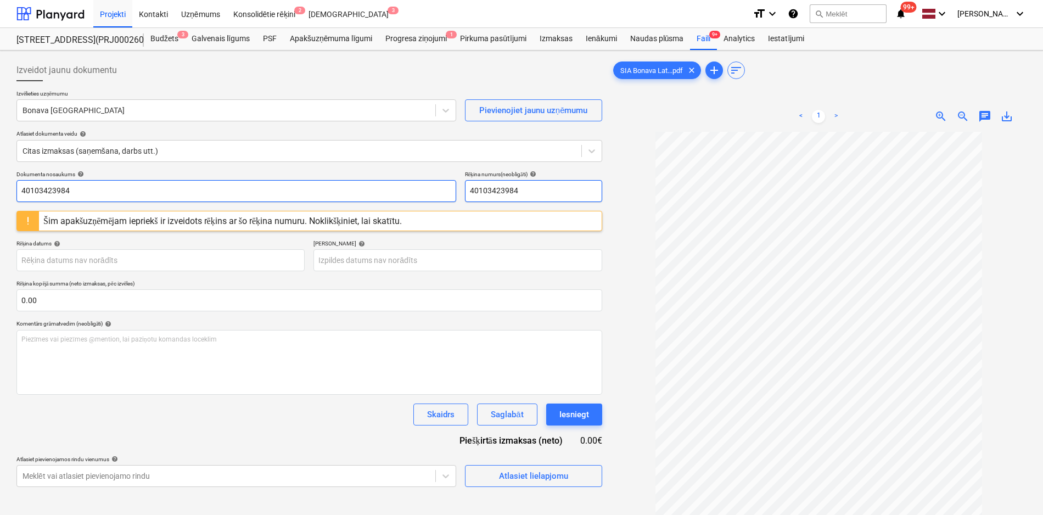
drag, startPoint x: 521, startPoint y: 191, endPoint x: 411, endPoint y: 195, distance: 110.5
click at [411, 195] on div "Dokumenta nosaukums help 40103423984 Rēķina numurs (neobligāti) help 40103423984" at bounding box center [309, 186] width 586 height 31
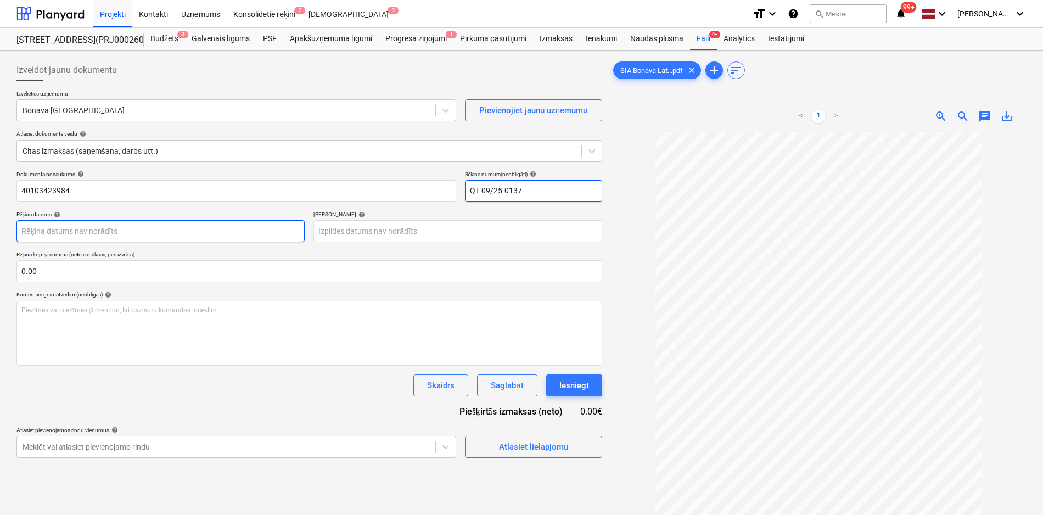
type input "QT 09/25-0137"
click at [236, 231] on body "Projekti Kontakti Uzņēmums Konsolidētie rēķini 2 Iesūtne 3 format_size keyboard…" at bounding box center [521, 257] width 1043 height 515
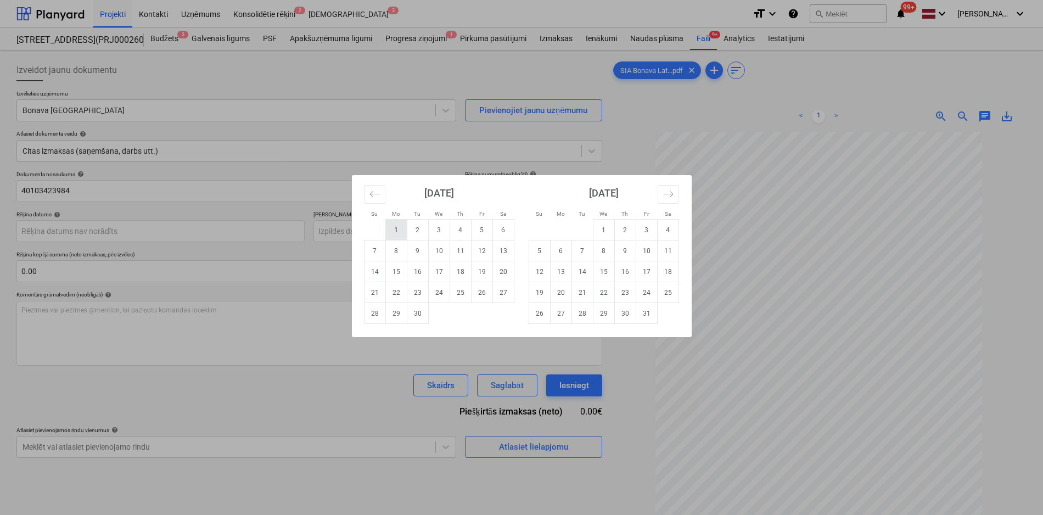
click at [397, 231] on td "1" at bounding box center [395, 230] width 21 height 21
type input "[DATE]"
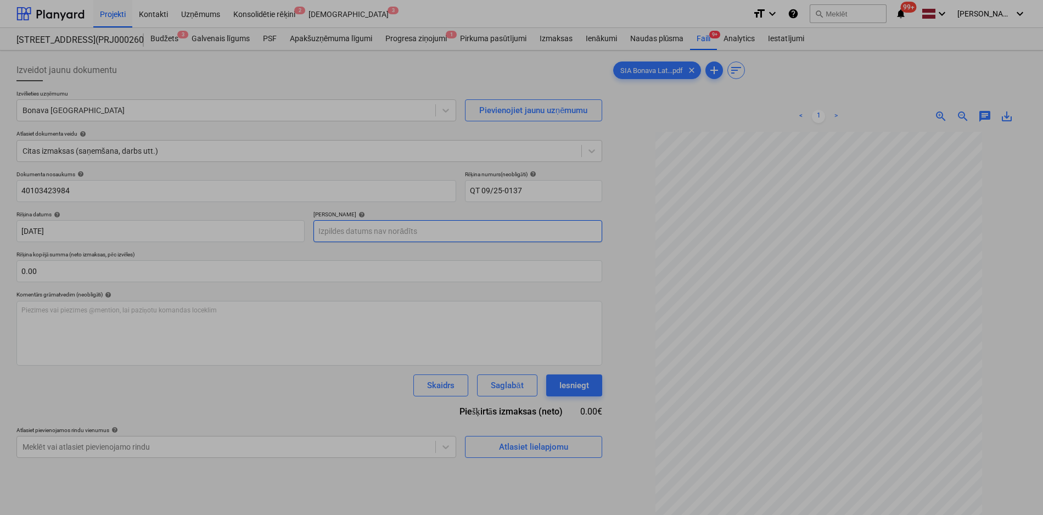
click at [424, 228] on body "Projekti Kontakti Uzņēmums Konsolidētie rēķini 2 Iesūtne 3 format_size keyboard…" at bounding box center [521, 257] width 1043 height 515
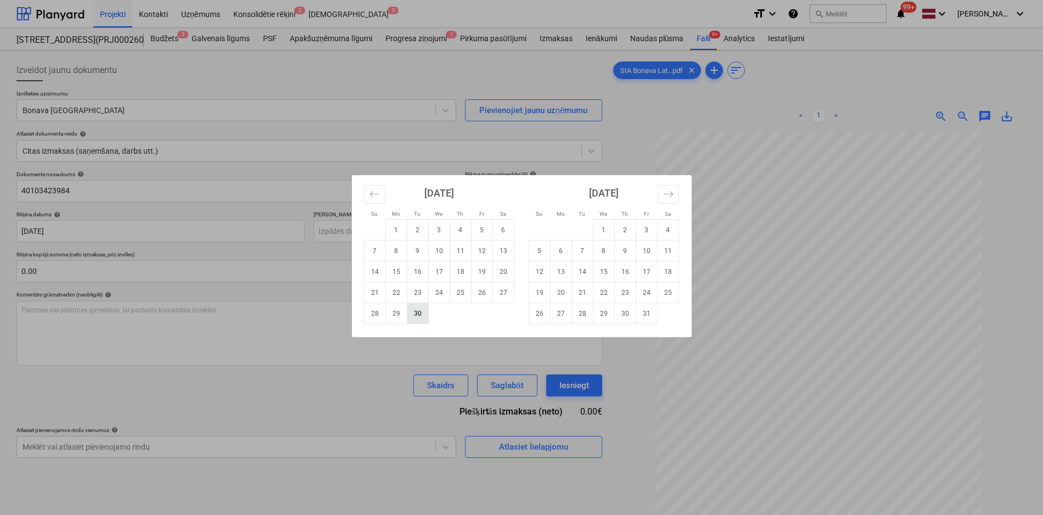
click at [419, 312] on td "30" at bounding box center [417, 313] width 21 height 21
type input "[DATE]"
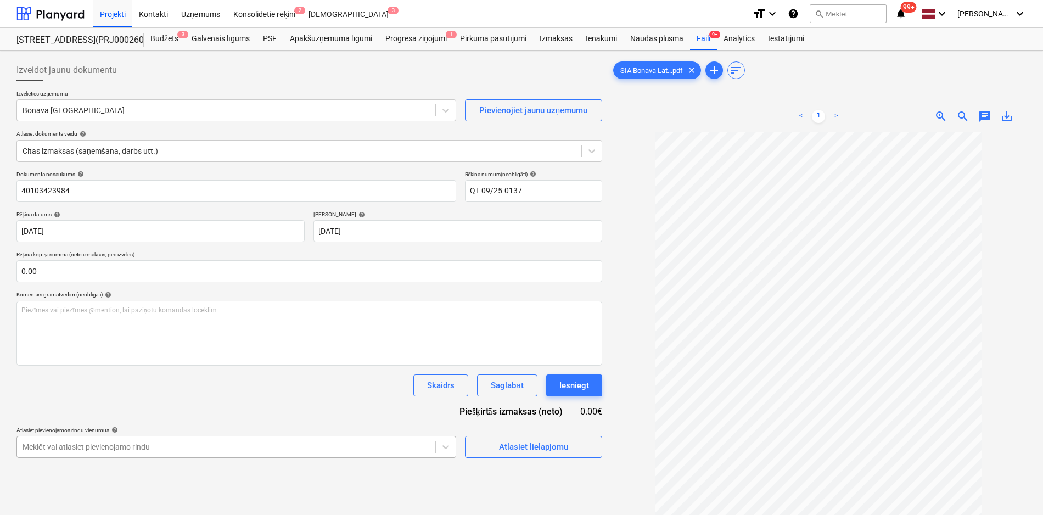
click at [395, 444] on body "Projekti Kontakti Uzņēmums Konsolidētie rēķini 2 Iesūtne 3 format_size keyboard…" at bounding box center [521, 257] width 1043 height 515
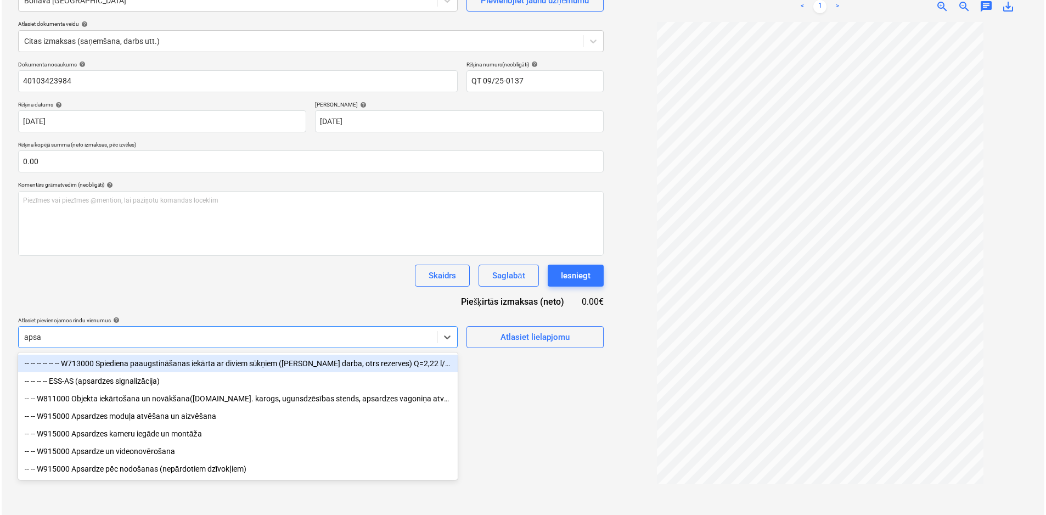
scroll to position [110, 0]
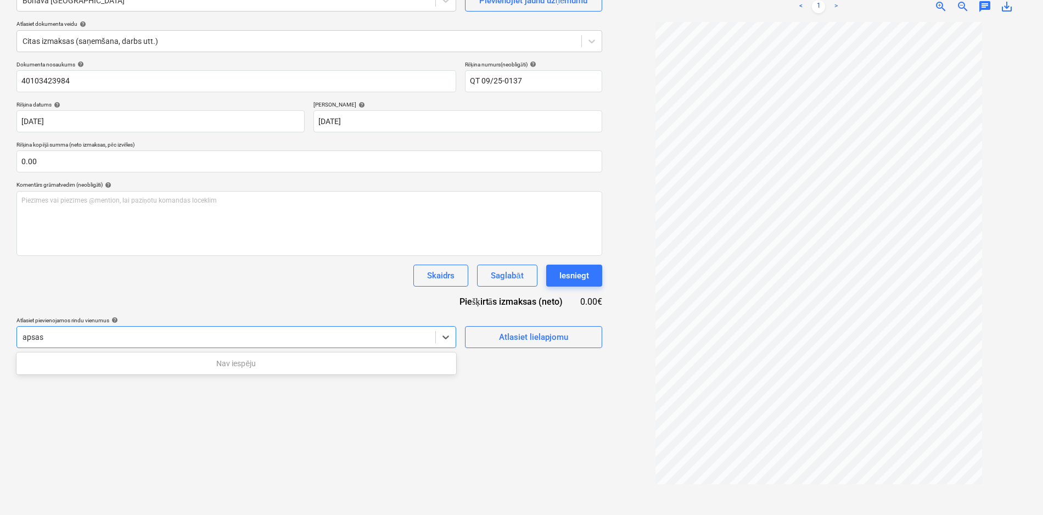
type input "apsa"
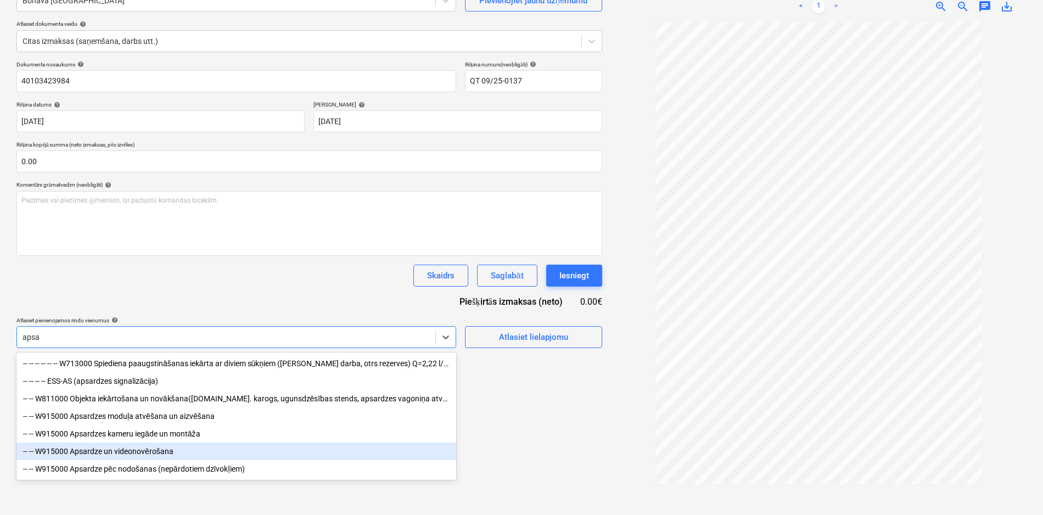
click at [161, 458] on div "-- -- W915000 Apsardze un videonovērošana" at bounding box center [236, 452] width 440 height 18
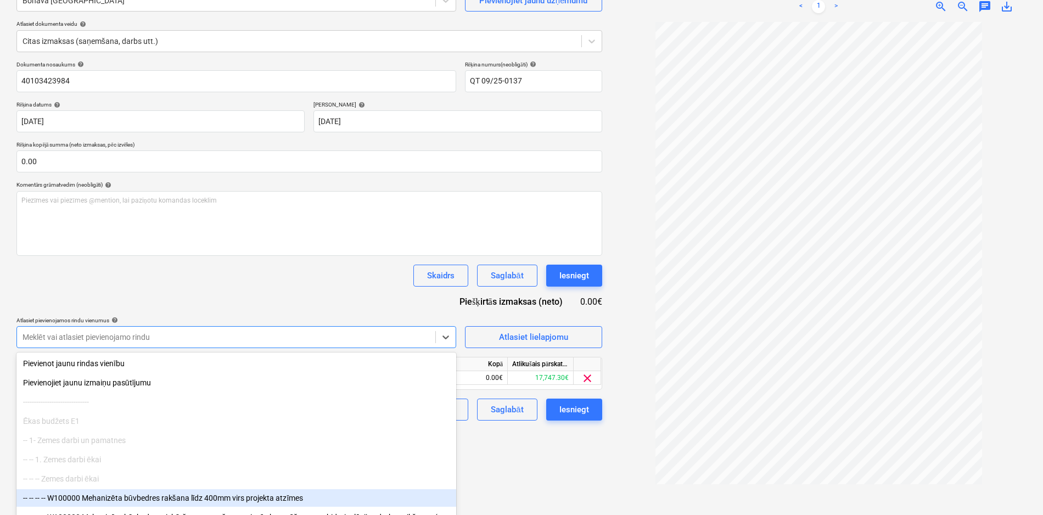
click at [510, 489] on div "Izveidot jaunu dokumentu Izvēlieties uzņēmumu Bonava Latvija Pievienojiet jaunu…" at bounding box center [309, 227] width 595 height 565
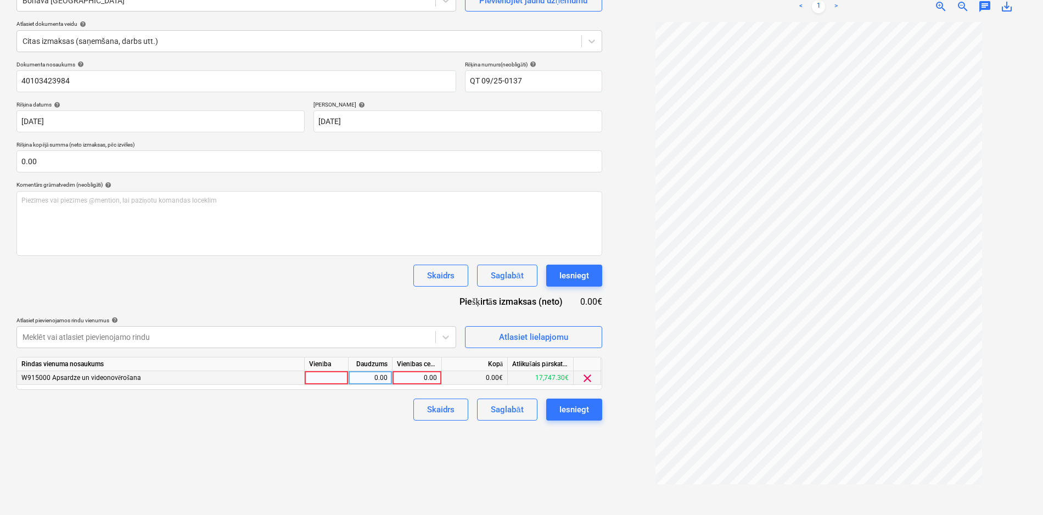
click at [417, 376] on div "0.00" at bounding box center [417, 378] width 40 height 14
type input "20"
click at [562, 409] on div "Iesniegt" at bounding box center [574, 409] width 30 height 14
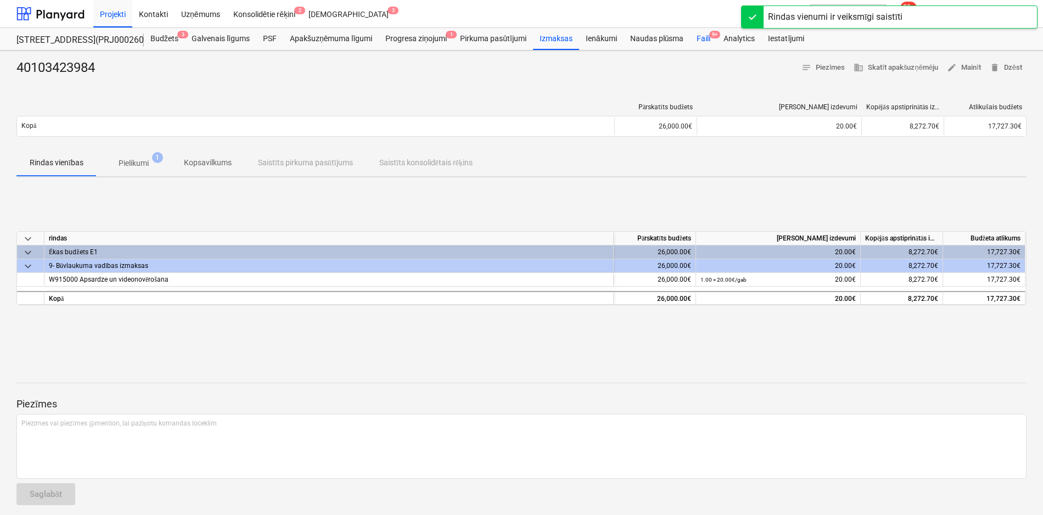
click at [703, 35] on div "Faili 9+" at bounding box center [703, 39] width 27 height 22
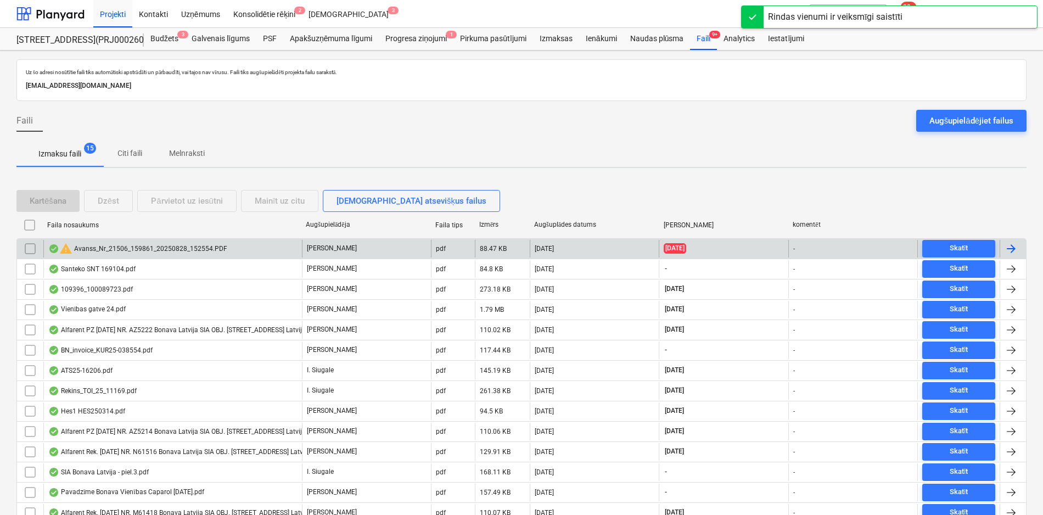
click at [94, 246] on div "warning Avanss_Nr_21506_159861_20250828_152554.PDF" at bounding box center [137, 248] width 179 height 13
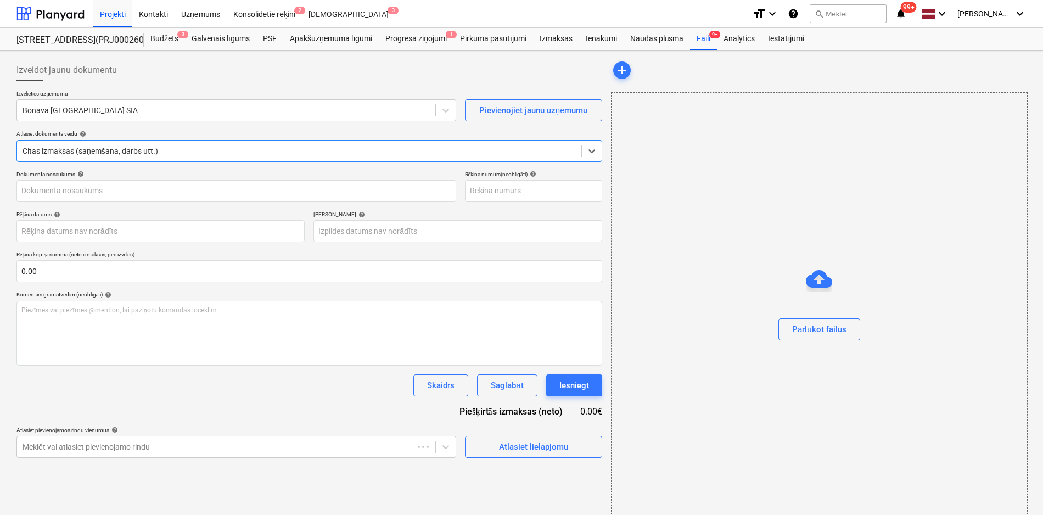
type input "21506"
type input "[DATE]"
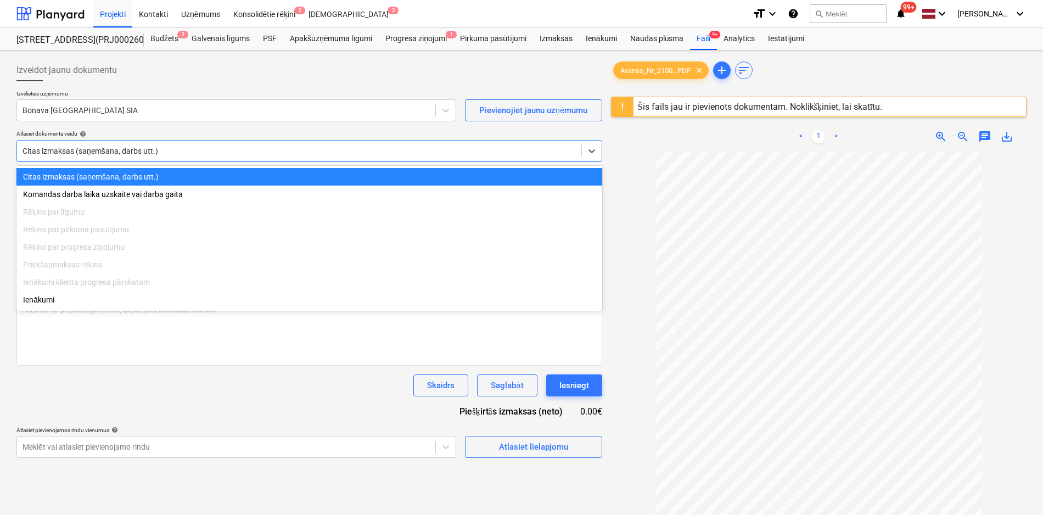
click at [235, 154] on div at bounding box center [299, 150] width 553 height 11
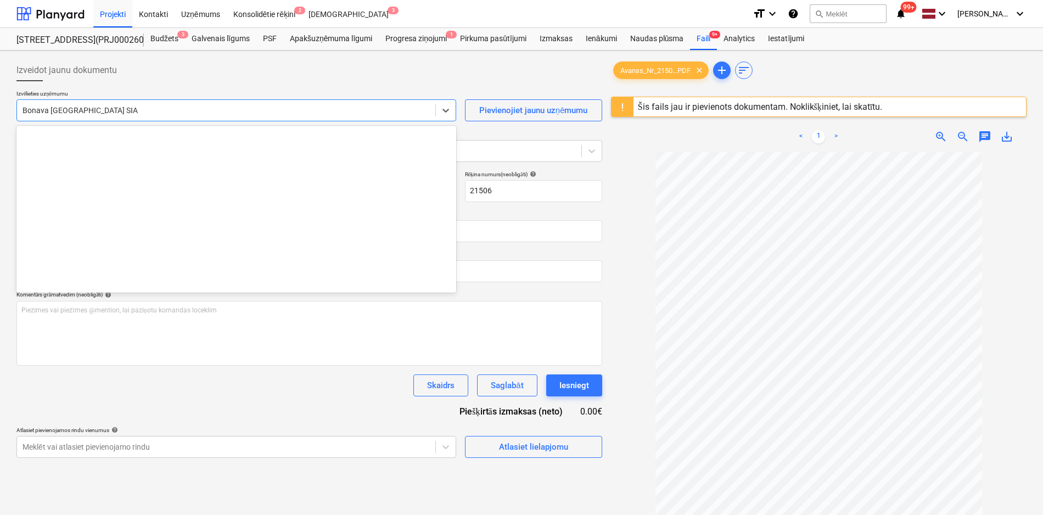
click at [198, 112] on div at bounding box center [226, 110] width 407 height 11
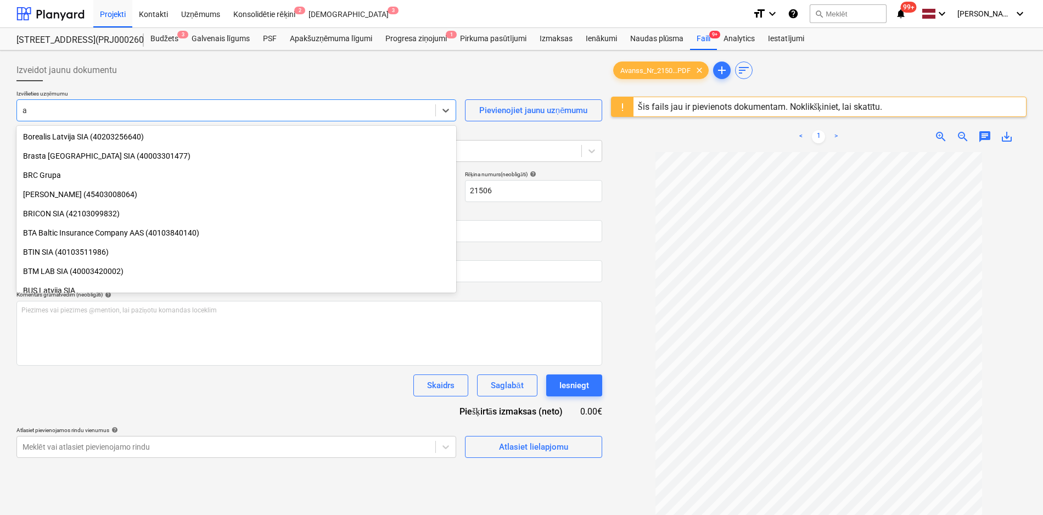
type input "aj"
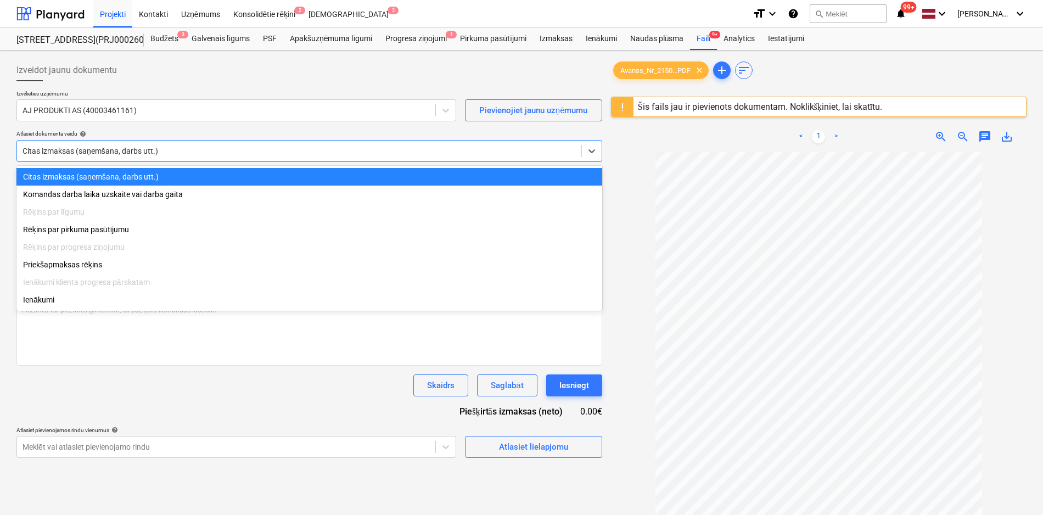
click at [199, 161] on div "Citas izmaksas (saņemšana, darbs utt.)" at bounding box center [309, 151] width 586 height 22
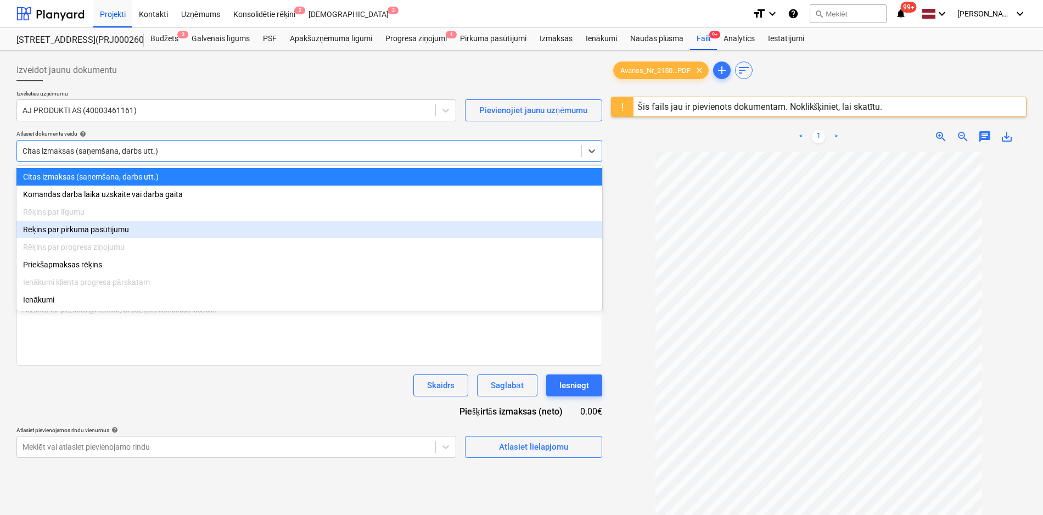
click at [121, 234] on div "Rēķins par pirkuma pasūtījumu" at bounding box center [309, 230] width 586 height 18
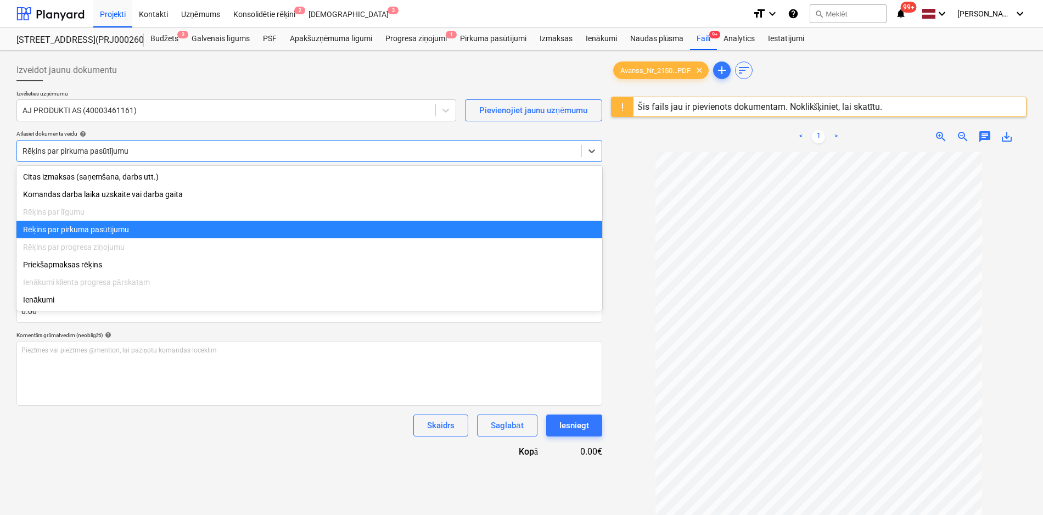
click at [161, 145] on div at bounding box center [299, 150] width 553 height 11
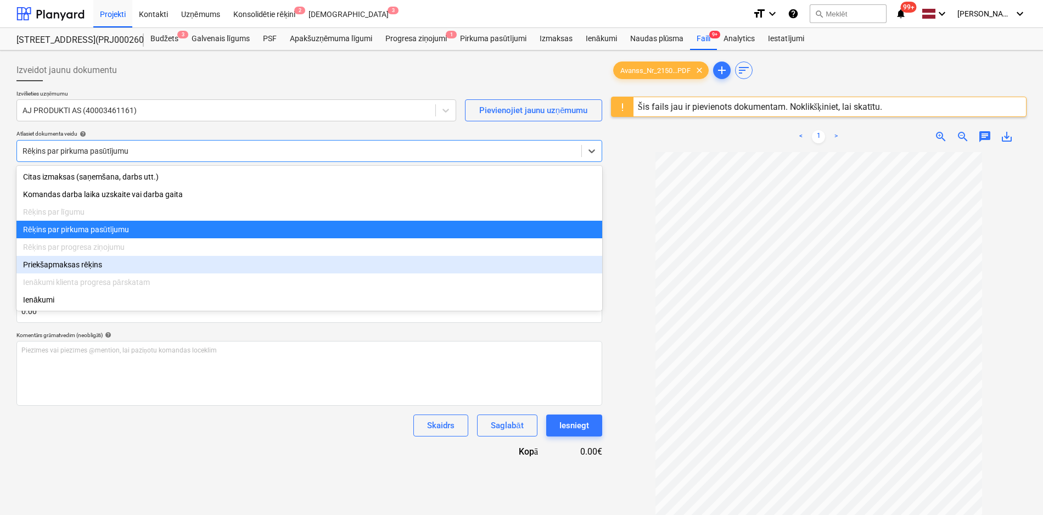
click at [78, 266] on div "Priekšapmaksas rēķins" at bounding box center [309, 265] width 586 height 18
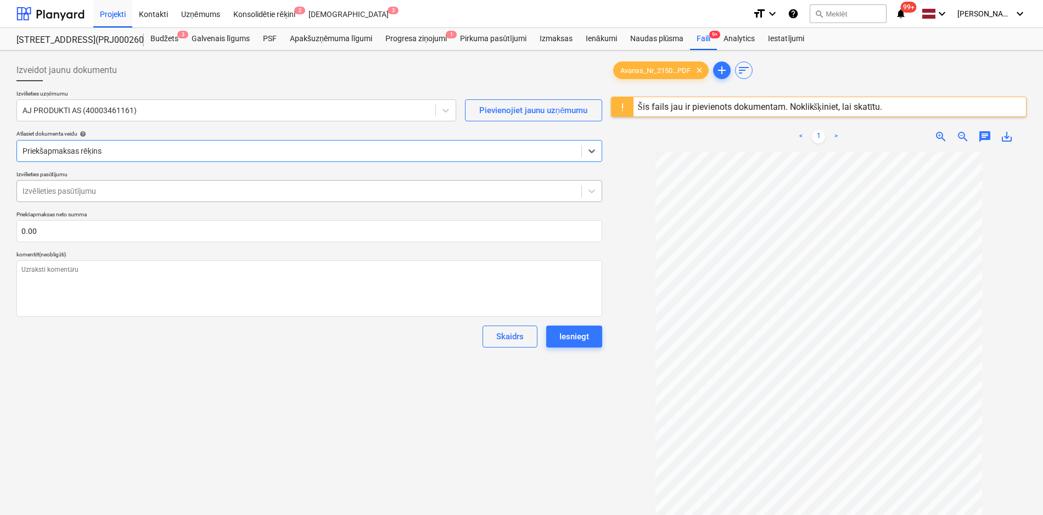
click at [119, 193] on div at bounding box center [299, 191] width 553 height 11
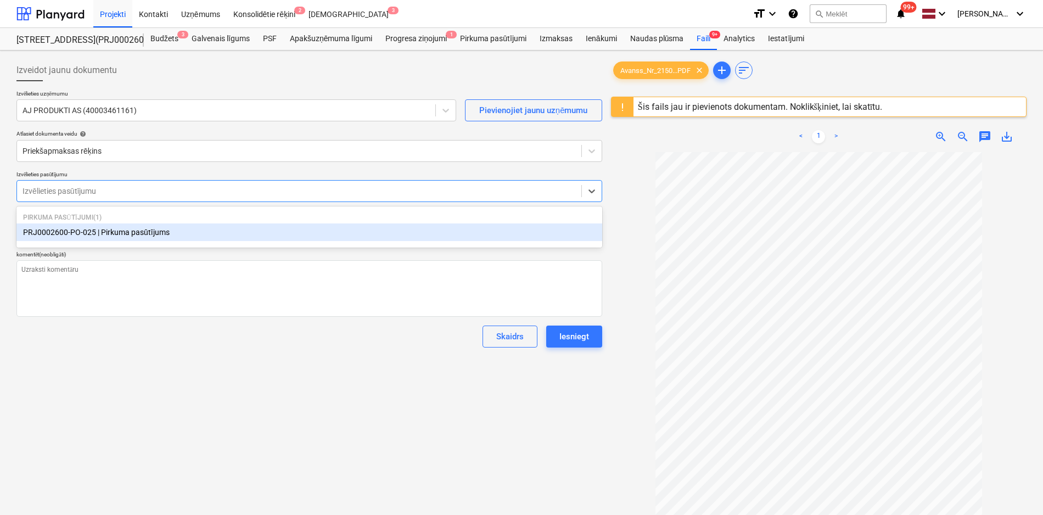
click at [121, 232] on div "PRJ0002600-PO-025 | Pirkuma pasūtījums" at bounding box center [309, 232] width 586 height 18
type textarea "x"
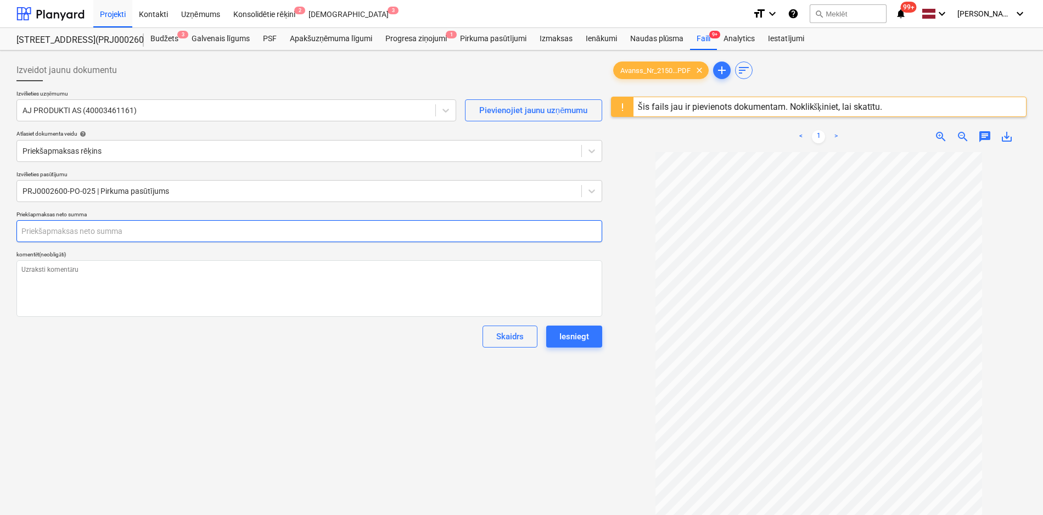
click at [120, 232] on input "text" at bounding box center [309, 231] width 586 height 22
type textarea "x"
type input "1"
type textarea "x"
type input "15"
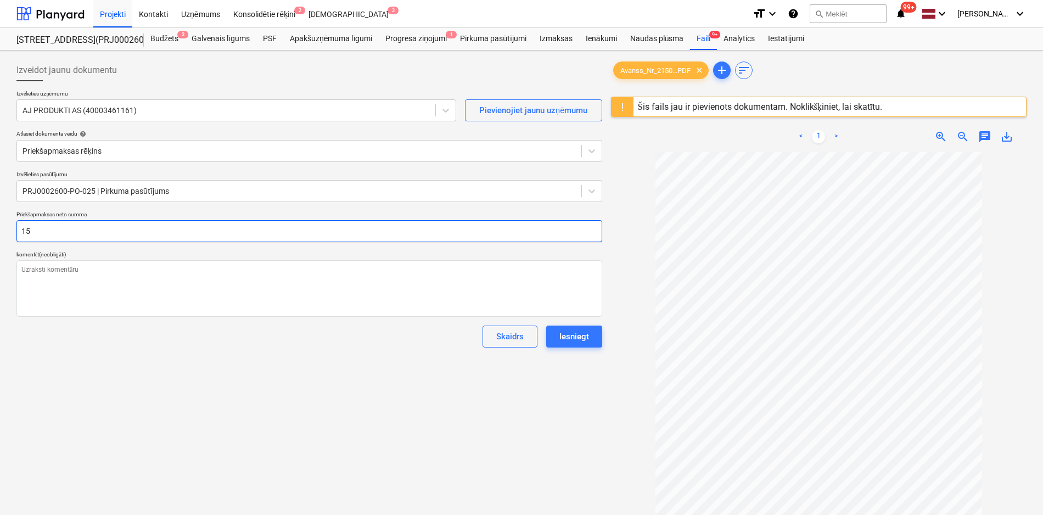
type textarea "x"
type input "154"
type textarea "x"
type input "1545"
type textarea "x"
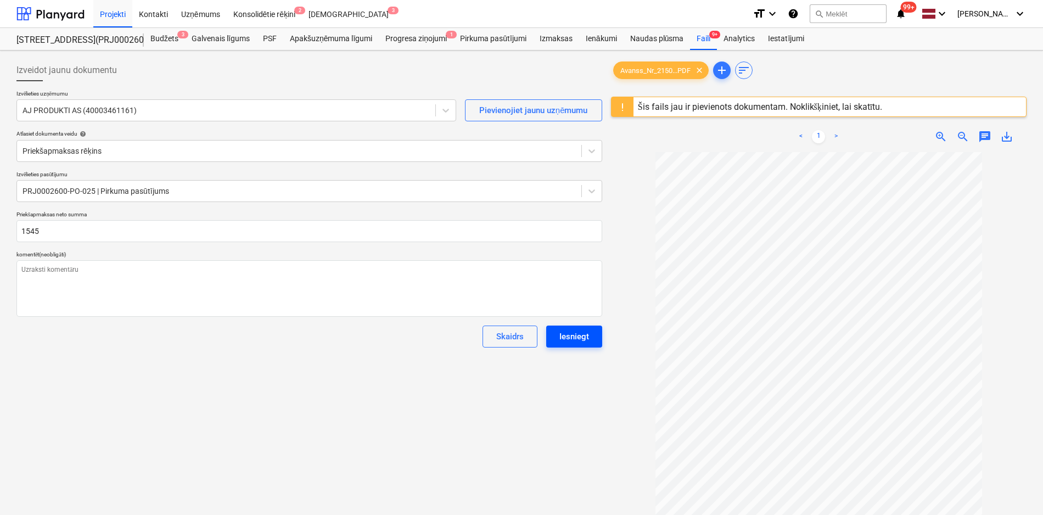
type input "1,545.00"
click at [569, 337] on div "Iesniegt" at bounding box center [574, 336] width 30 height 14
type textarea "x"
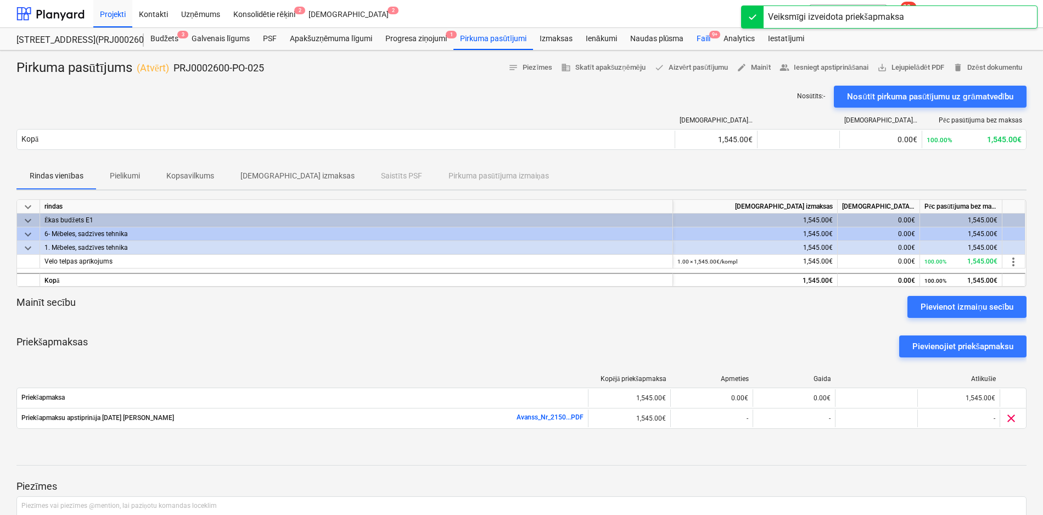
click at [704, 38] on div "Faili 9+" at bounding box center [703, 39] width 27 height 22
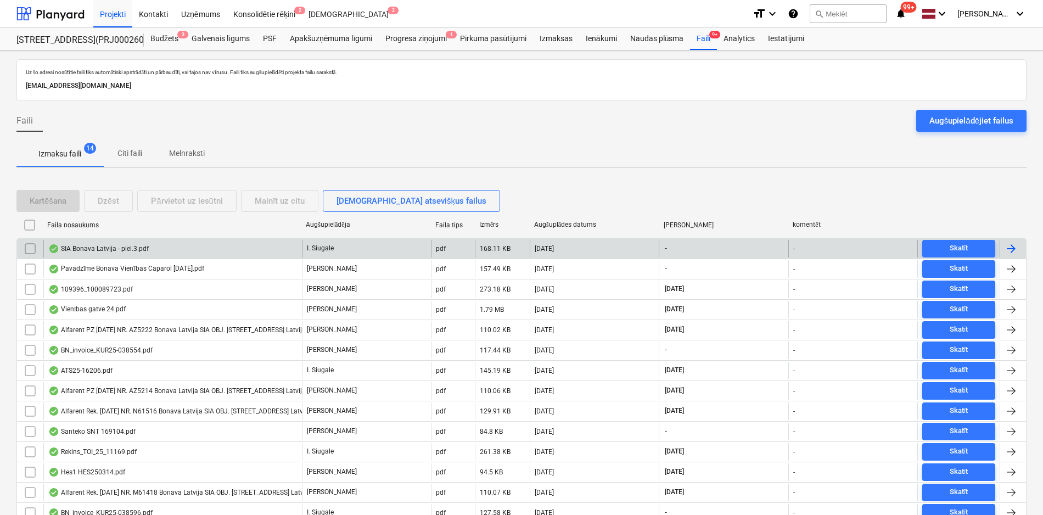
click at [86, 247] on div "SIA Bonava Latvija - piel.3.pdf" at bounding box center [98, 248] width 100 height 9
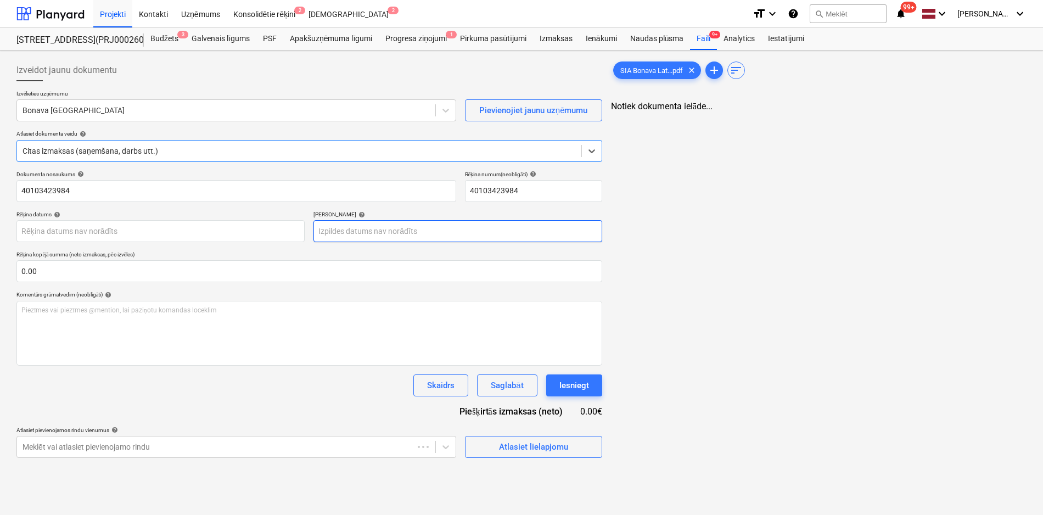
type input "40103423984"
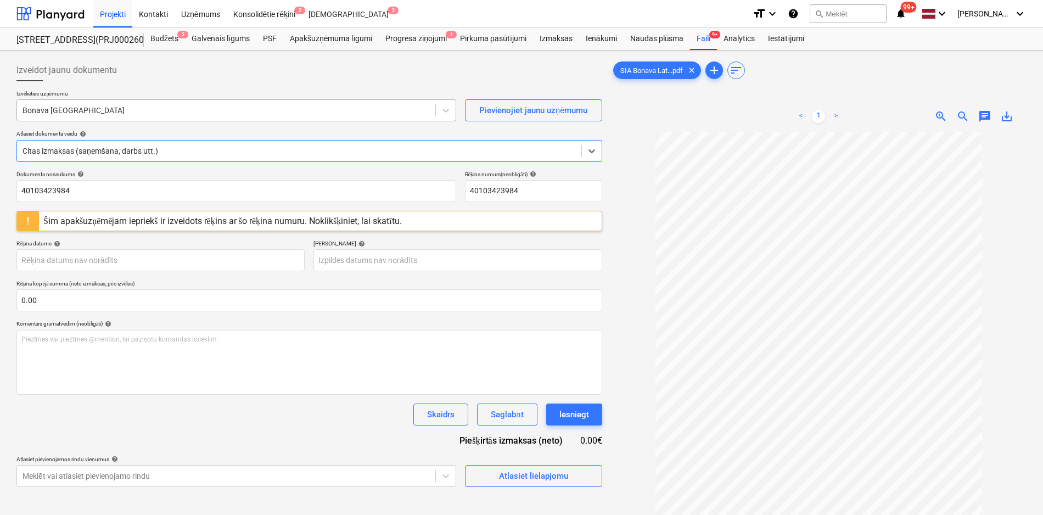
click at [165, 112] on div at bounding box center [226, 110] width 407 height 11
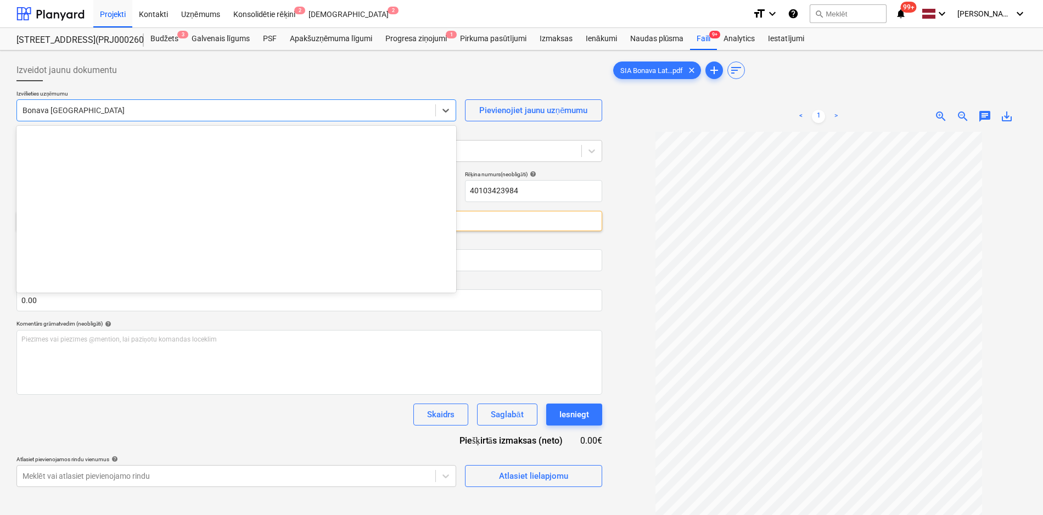
scroll to position [1998, 0]
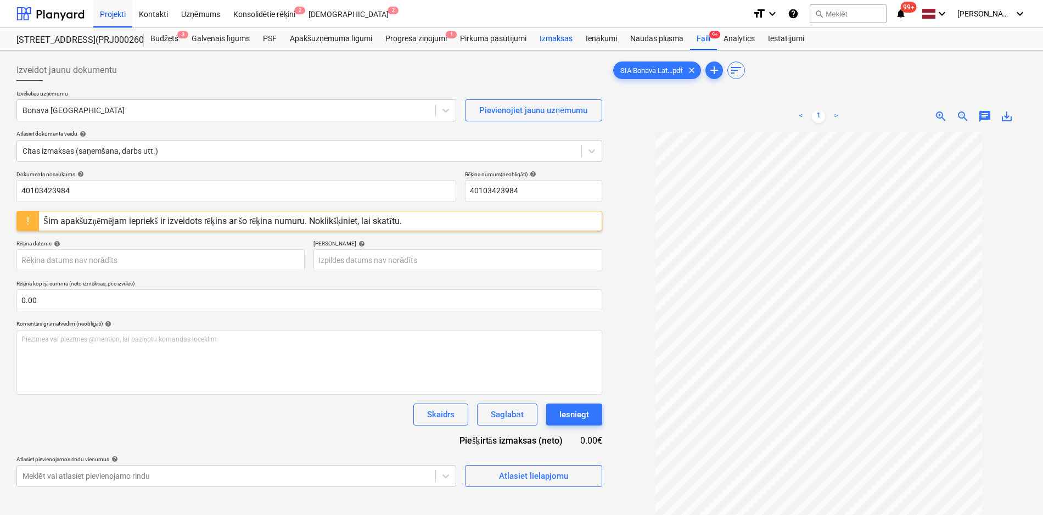
click at [560, 38] on div "Izmaksas" at bounding box center [556, 39] width 46 height 22
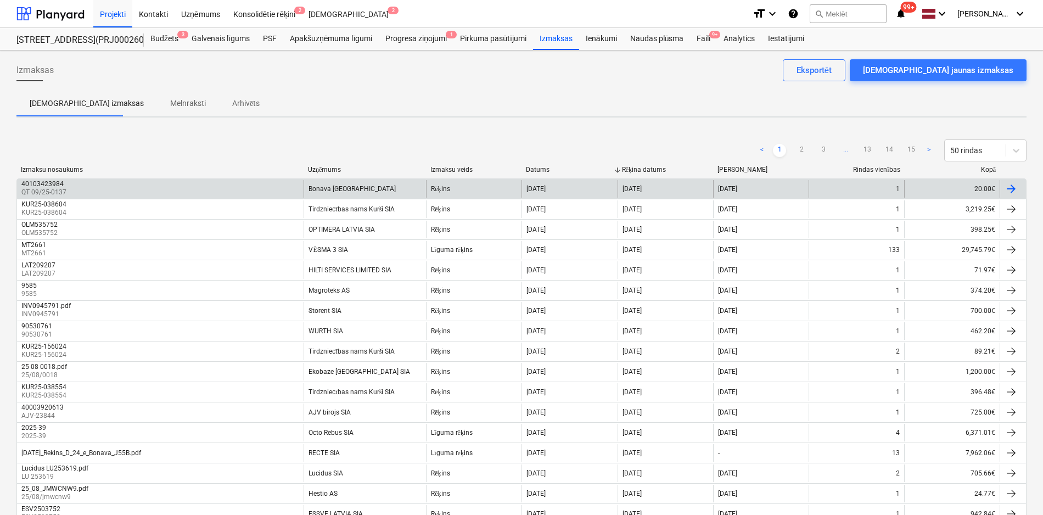
click at [44, 183] on div "40103423984" at bounding box center [42, 184] width 43 height 8
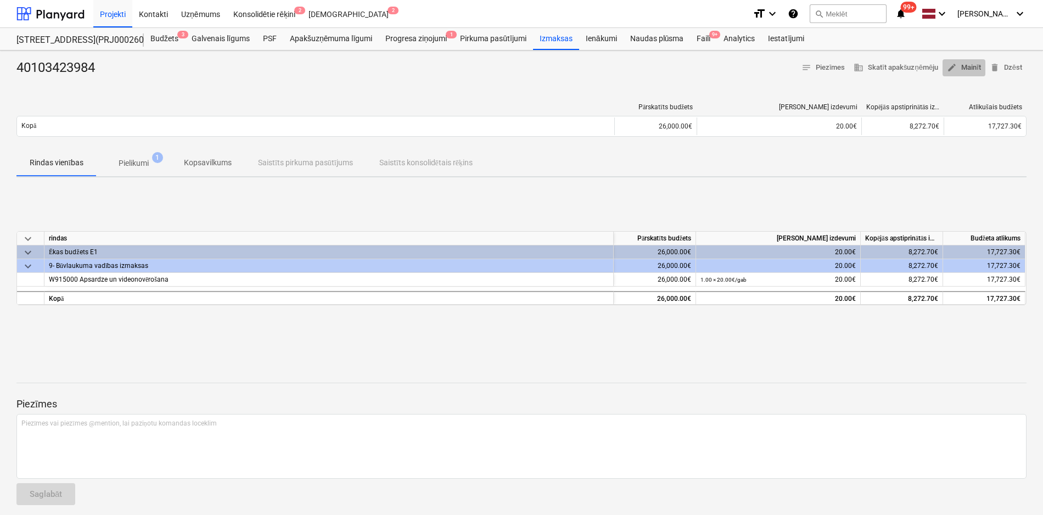
click at [964, 64] on span "edit Mainīt" at bounding box center [964, 67] width 34 height 13
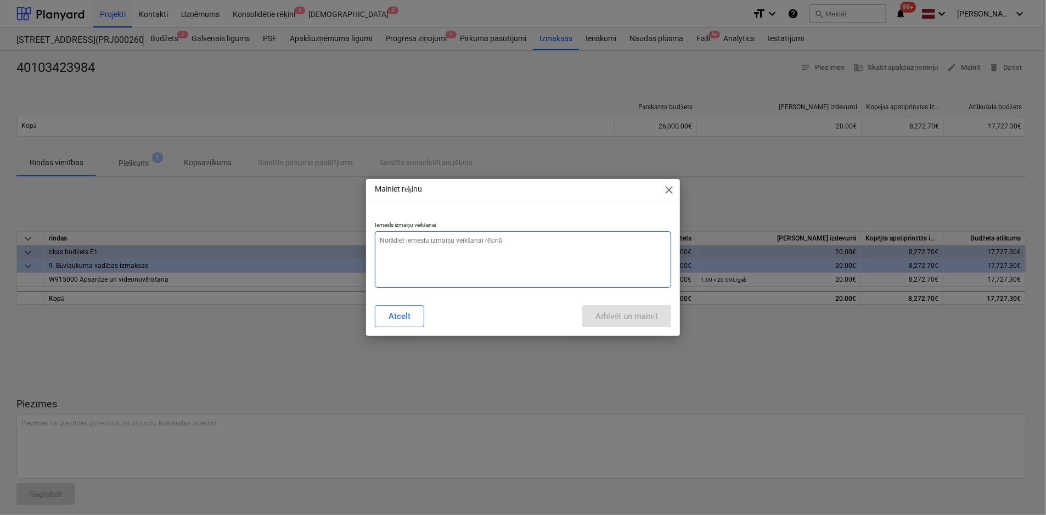
click at [456, 245] on textarea at bounding box center [523, 259] width 296 height 57
type textarea "x"
type textarea "C"
type textarea "x"
type textarea "Ci"
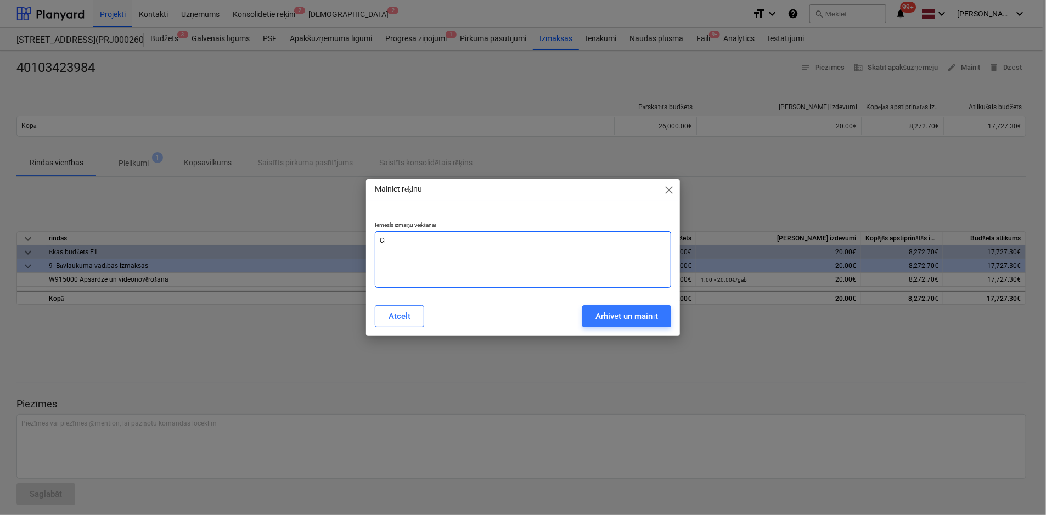
type textarea "x"
type textarea "Cit"
drag, startPoint x: 455, startPoint y: 247, endPoint x: 452, endPoint y: 240, distance: 7.6
click at [452, 240] on textarea "Cit" at bounding box center [523, 259] width 296 height 57
type textarea "x"
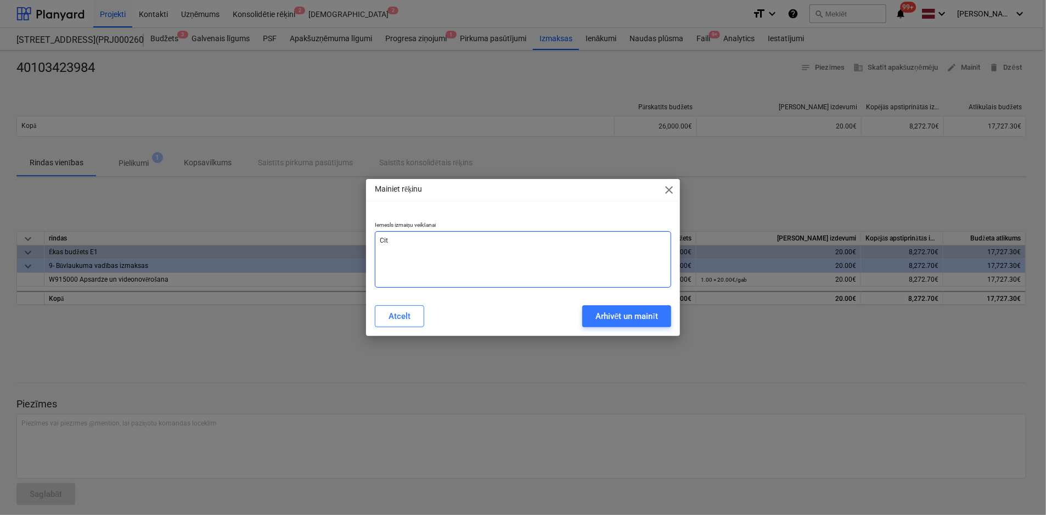
type textarea "Cits"
type textarea "x"
type textarea "Cits"
type textarea "x"
type textarea "Cits u"
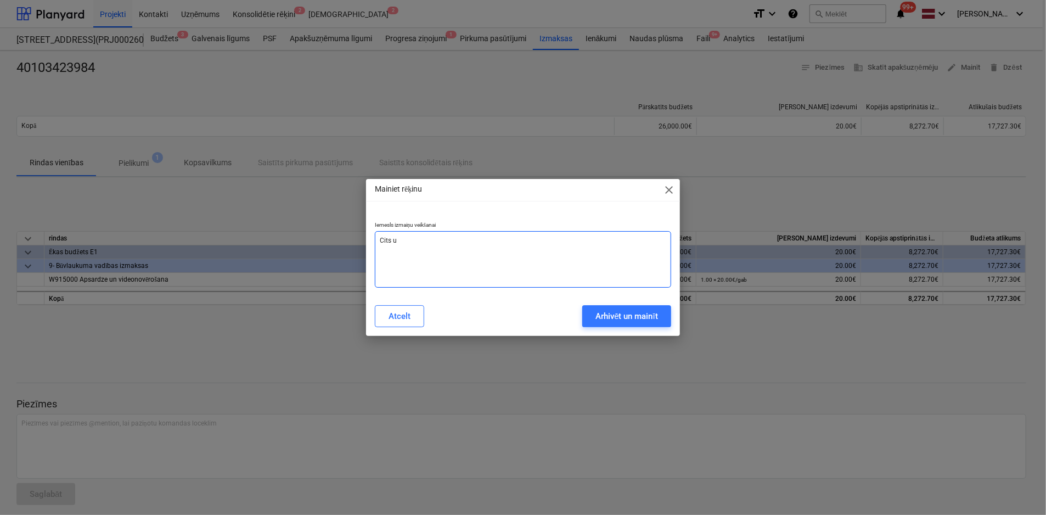
type textarea "x"
type textarea "Cits uz"
type textarea "x"
type textarea "Cits uzņ"
type textarea "x"
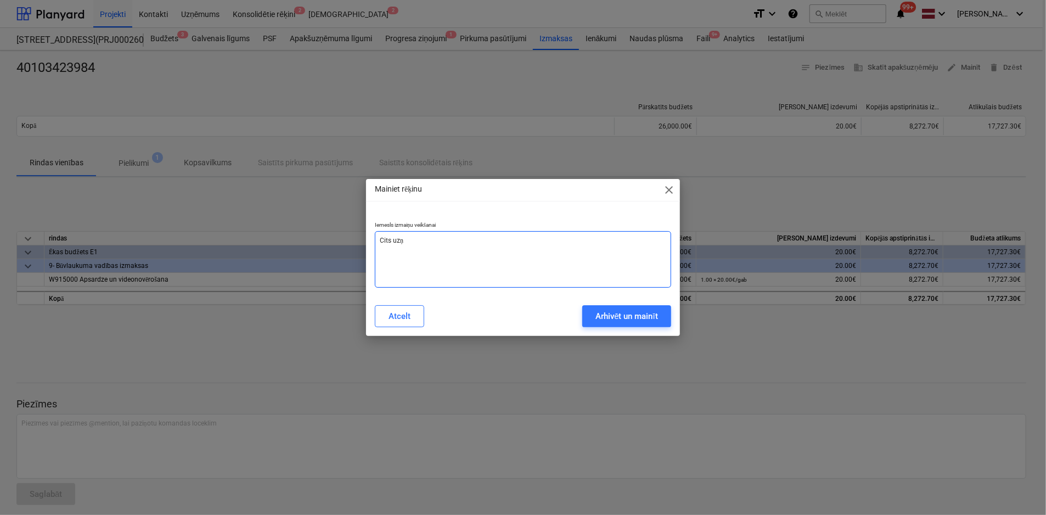
type textarea "Cits uzņē"
type textarea "x"
type textarea "Cits uzņēm"
type textarea "x"
type textarea "Cits uzņēmu"
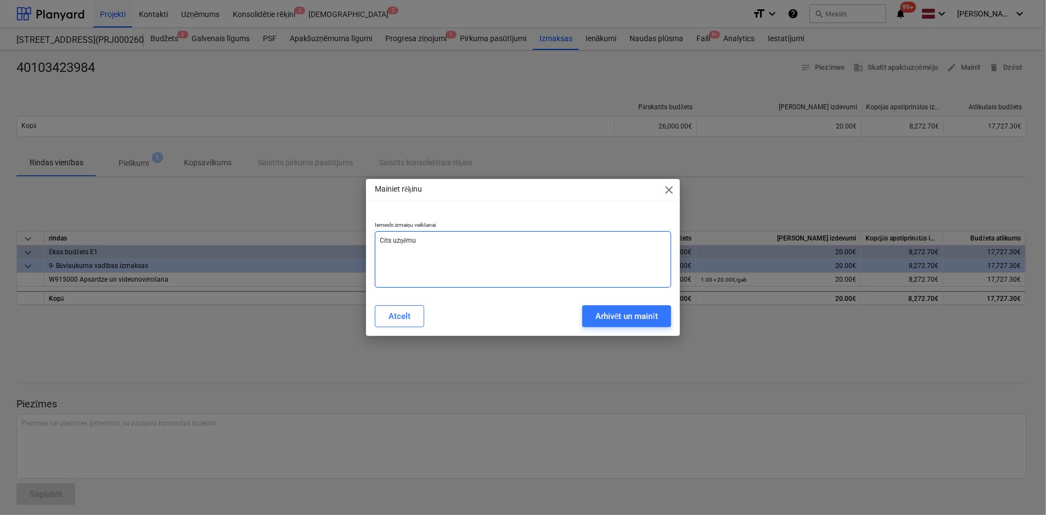
type textarea "x"
type textarea "Cits uzņēmum"
type textarea "x"
type textarea "Cits uzņēmums"
click at [616, 316] on div "Arhivēt un mainīt" at bounding box center [627, 316] width 63 height 14
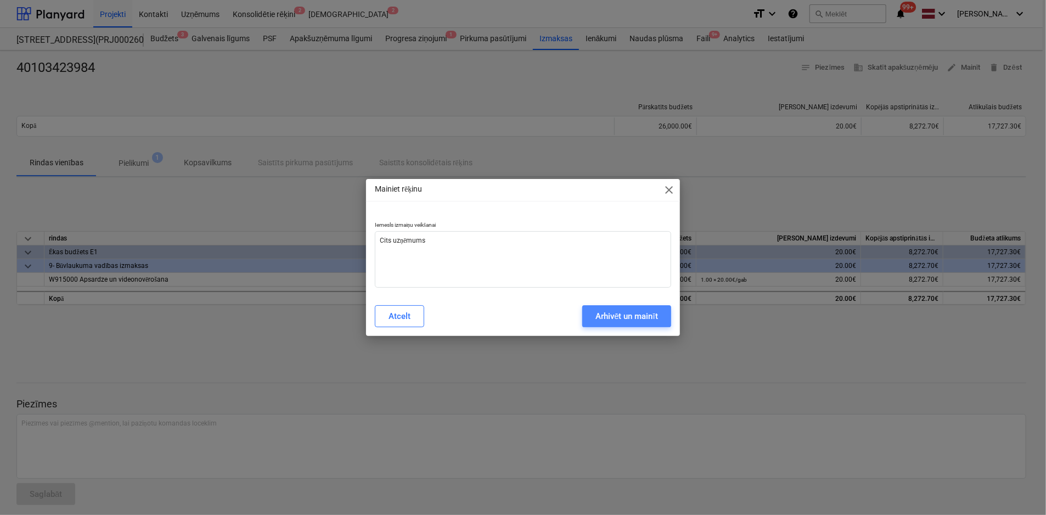
type textarea "x"
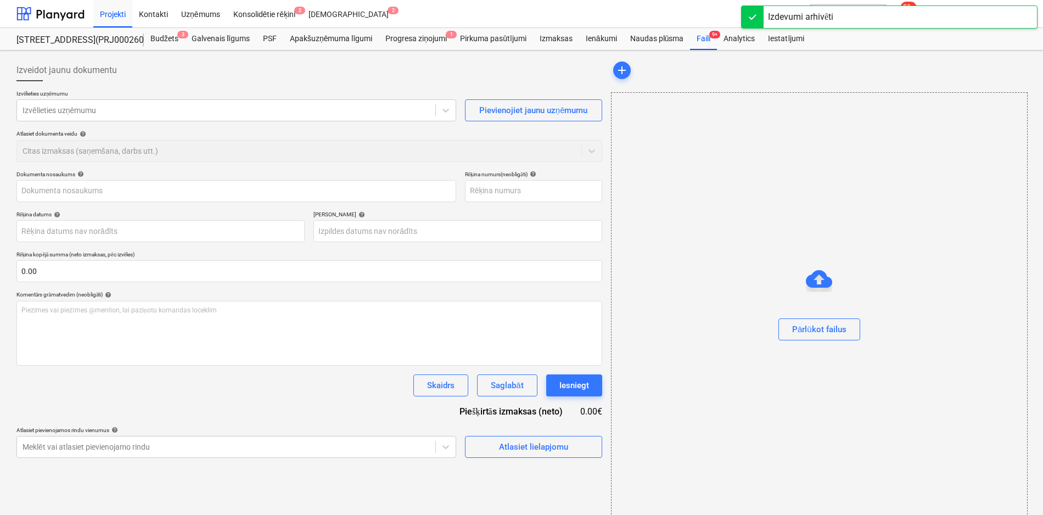
type input "40103423984"
type input "QT 09/25-0137"
type input "[DATE]"
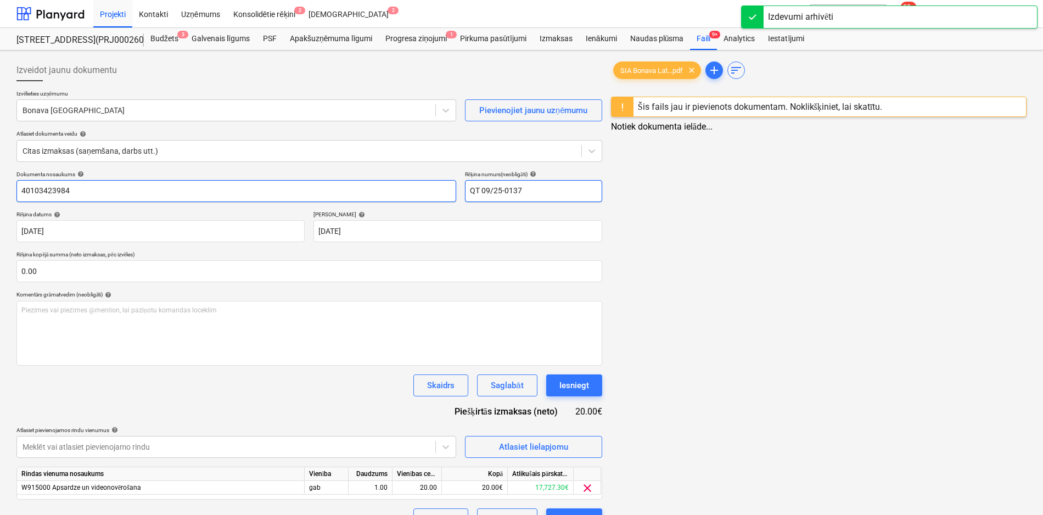
drag, startPoint x: 540, startPoint y: 191, endPoint x: 415, endPoint y: 198, distance: 125.4
click at [415, 198] on div "Dokumenta nosaukums help 40103423984 Rēķina numurs (neobligāti) help QT 09/25-0…" at bounding box center [309, 186] width 586 height 31
drag, startPoint x: 12, startPoint y: 192, endPoint x: -8, endPoint y: 206, distance: 24.1
click at [0, 206] on html "Projekti Kontakti Uzņēmums Konsolidētie rēķini 2 Iesūtne 2 format_size keyboard…" at bounding box center [521, 257] width 1043 height 515
paste input "QT 09/25-0137"
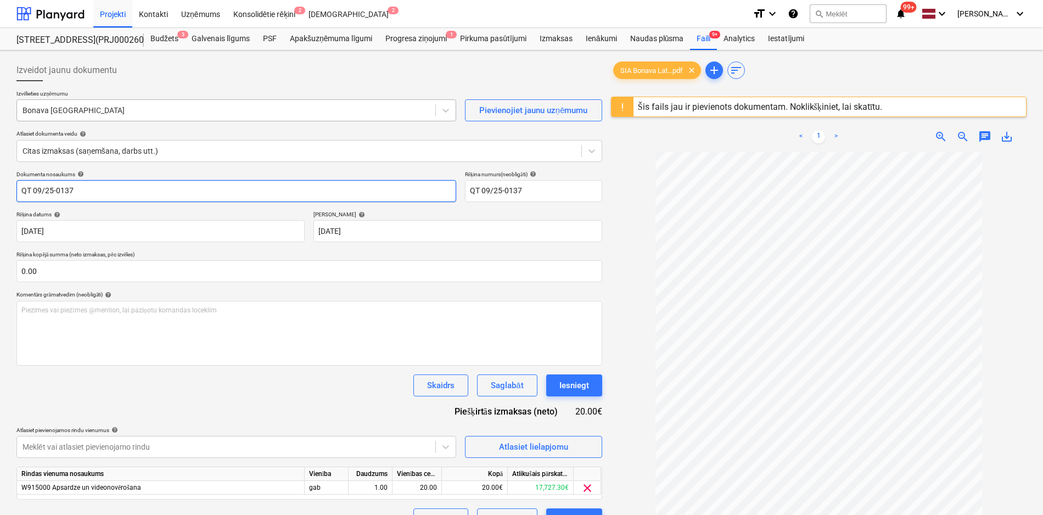
type input "QT 09/25-0137"
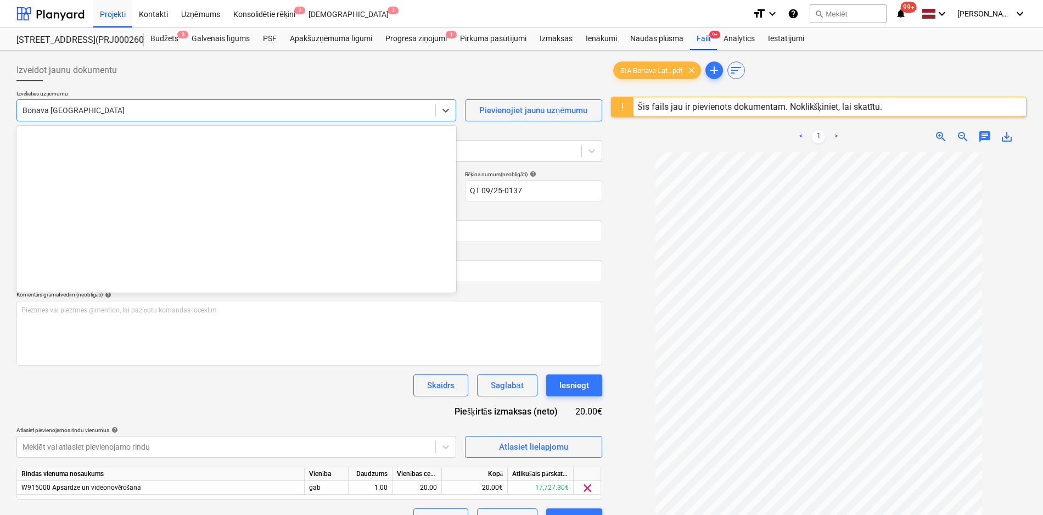
click at [87, 106] on div at bounding box center [226, 110] width 407 height 11
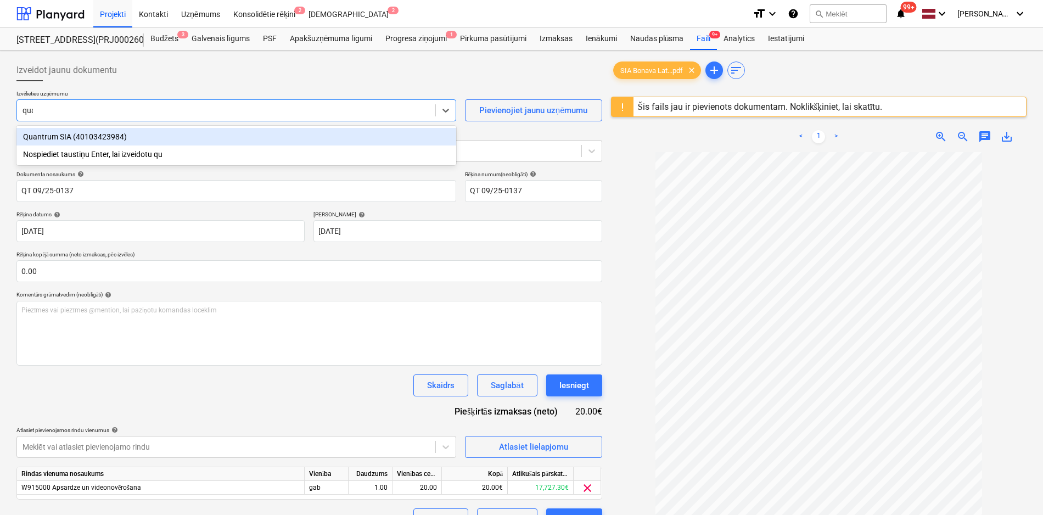
type input "quan"
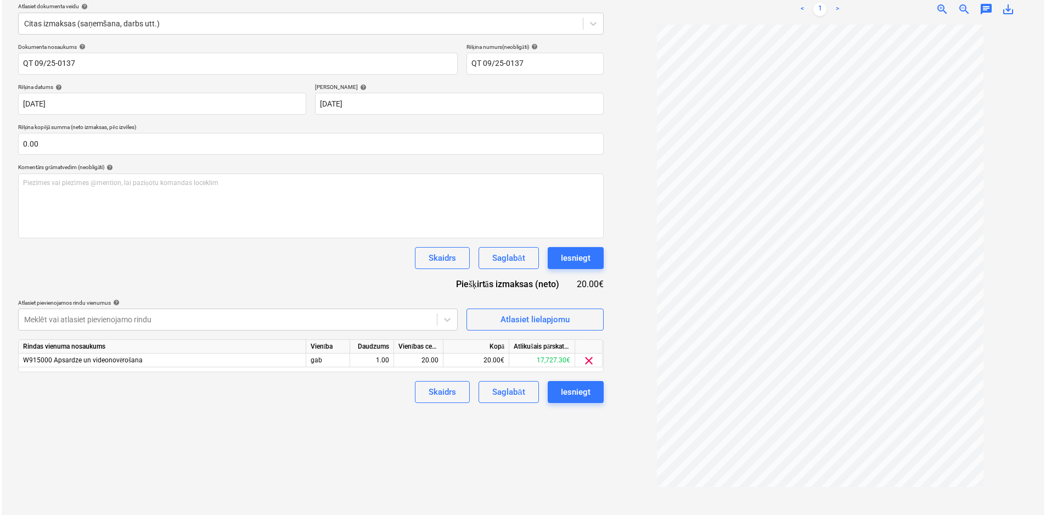
scroll to position [130, 0]
click at [586, 384] on div "Iesniegt" at bounding box center [574, 390] width 30 height 14
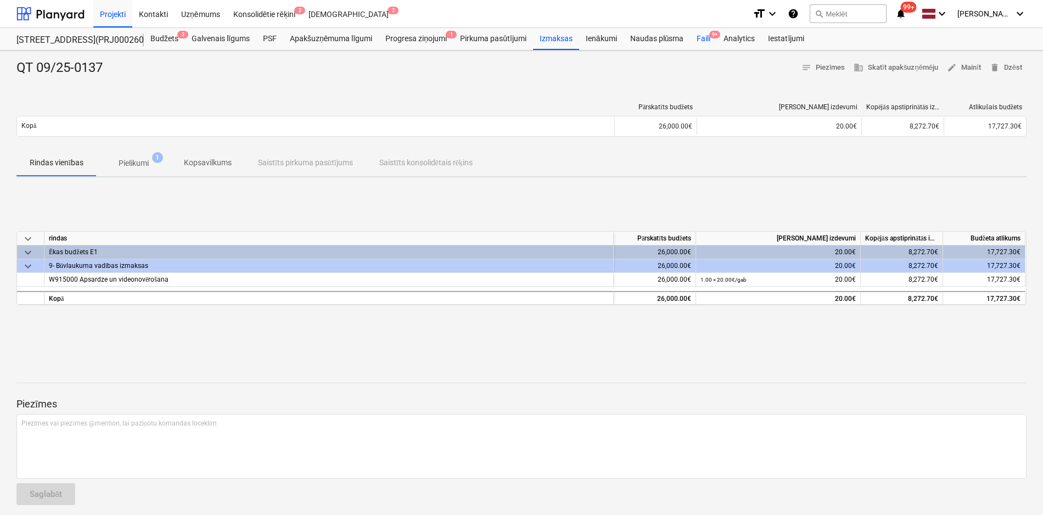
click at [705, 35] on div "Faili 9+" at bounding box center [703, 39] width 27 height 22
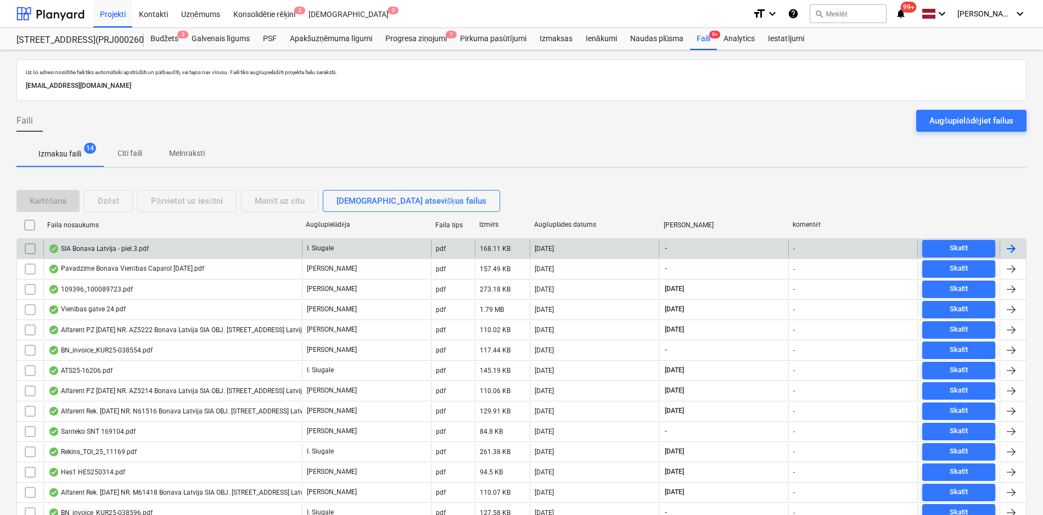
click at [126, 246] on div "SIA Bonava Latvija - piel.3.pdf" at bounding box center [98, 248] width 100 height 9
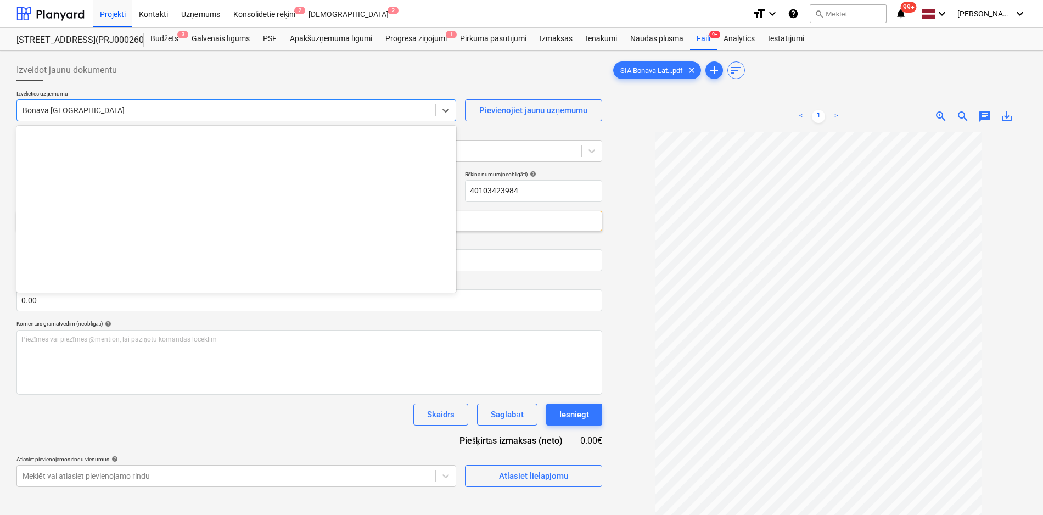
click at [148, 105] on div at bounding box center [226, 110] width 407 height 11
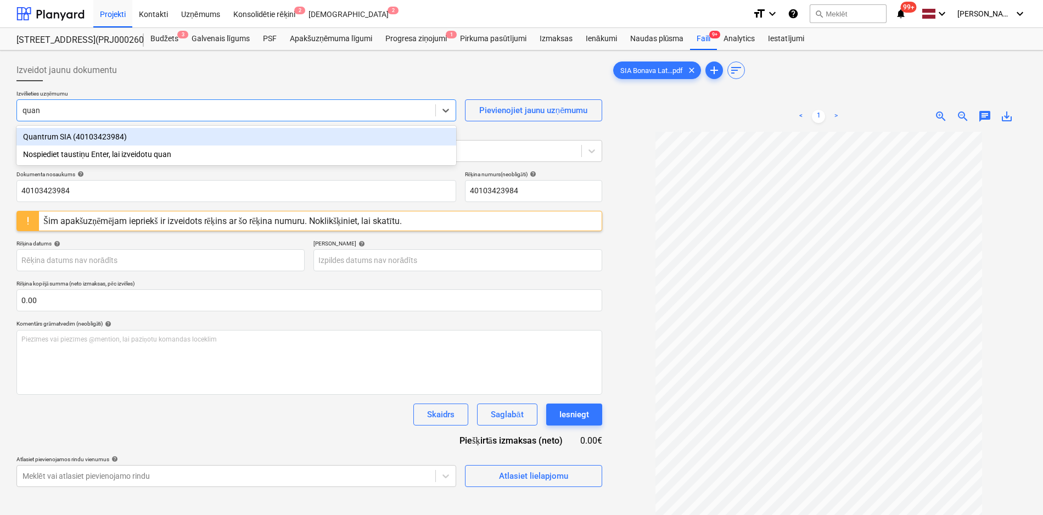
type input "quant"
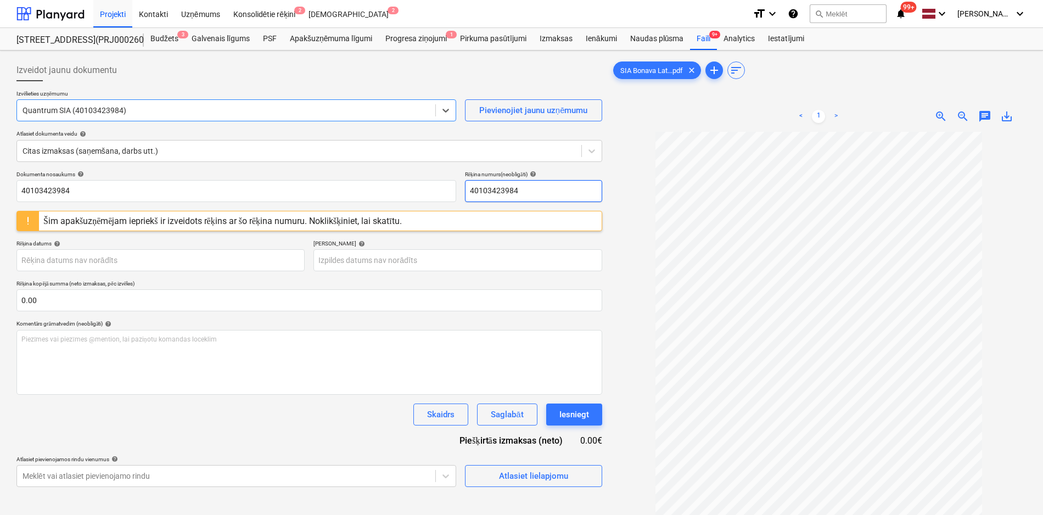
click at [557, 192] on input "40103423984" at bounding box center [533, 191] width 137 height 22
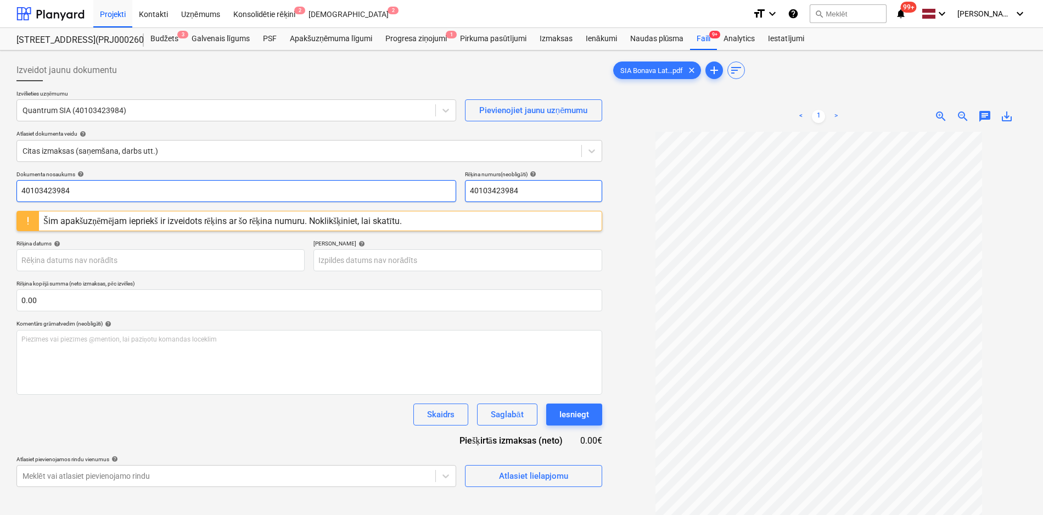
drag, startPoint x: 450, startPoint y: 194, endPoint x: 408, endPoint y: 193, distance: 41.7
click at [408, 193] on div "Dokumenta nosaukums help 40103423984 Rēķina numurs (neobligāti) help 40103423984" at bounding box center [309, 186] width 586 height 31
drag, startPoint x: 447, startPoint y: 189, endPoint x: 408, endPoint y: 191, distance: 39.0
click at [408, 191] on div "Dokumenta nosaukums help 40103423984 Rēķina numurs (neobligāti) help QT 09/25-0…" at bounding box center [309, 186] width 586 height 31
type input "QT 09/25-0138"
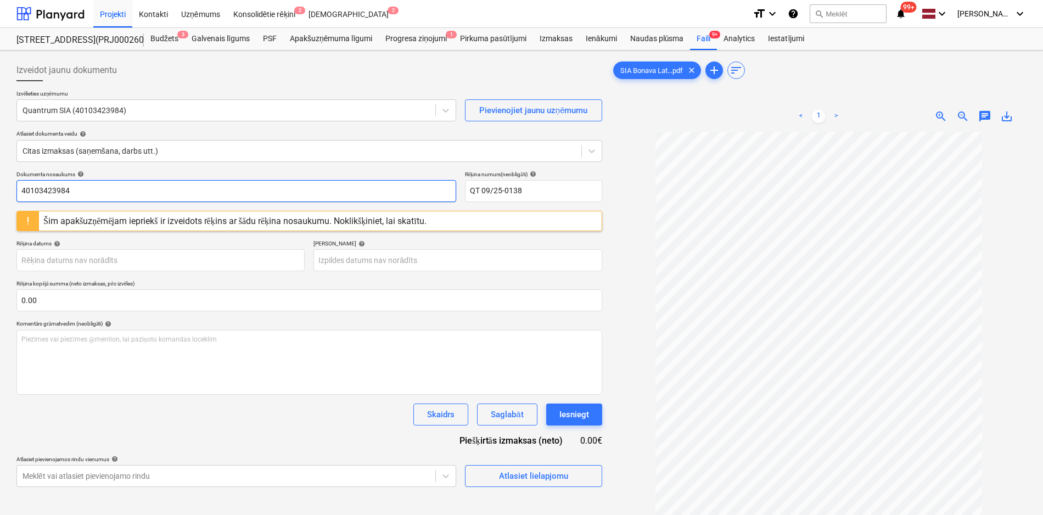
drag, startPoint x: 160, startPoint y: 188, endPoint x: 11, endPoint y: 193, distance: 149.4
click at [11, 193] on div "Izveidot jaunu dokumentu Izvēlieties uzņēmumu Quantrum SIA (40103423984) Pievie…" at bounding box center [521, 338] width 1043 height 574
paste input "QT 09/25-0138"
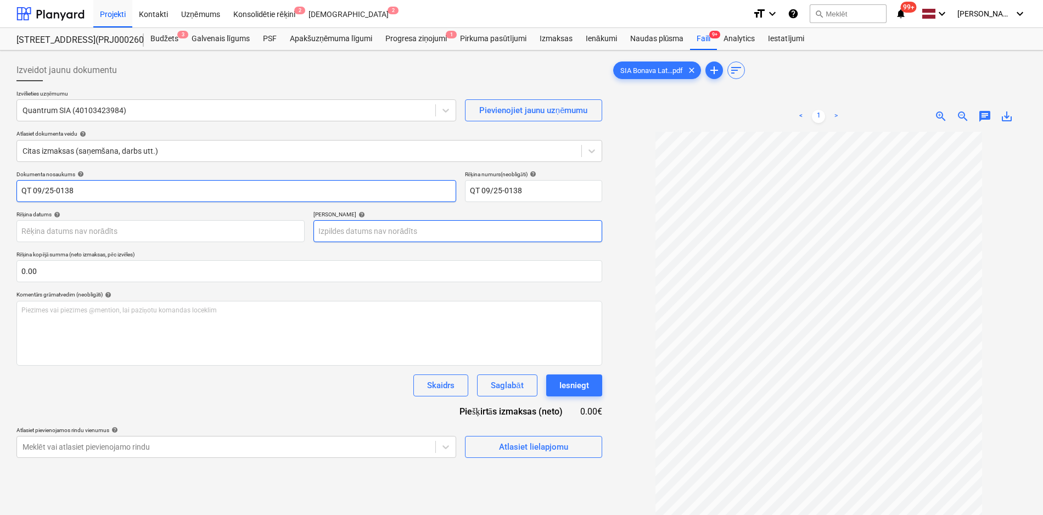
type input "QT 09/25-0138"
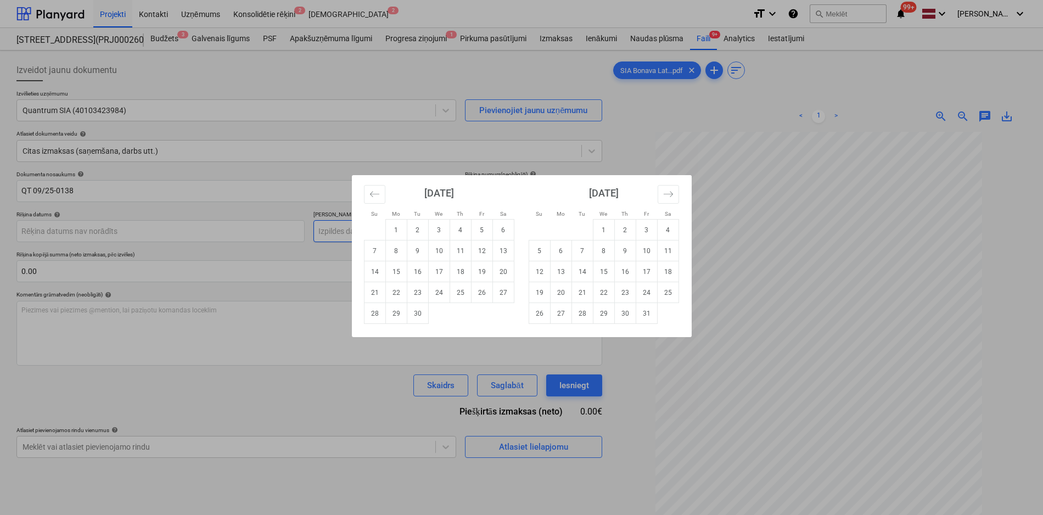
click at [448, 235] on body "Projekti Kontakti Uzņēmums Konsolidētie rēķini 2 Iesūtne 2 format_size keyboard…" at bounding box center [521, 257] width 1043 height 515
click at [244, 231] on div "Su Mo Tu We Th Fr Sa Su Mo Tu We Th Fr Sa [DATE] 1 2 3 4 5 6 7 8 9 10 11 12 13 …" at bounding box center [521, 257] width 1043 height 515
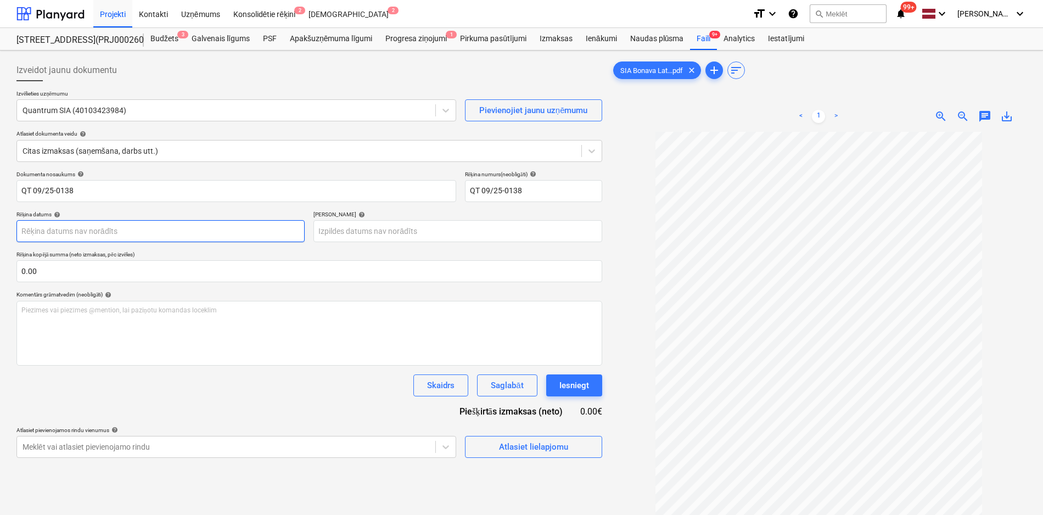
click at [219, 235] on body "Projekti Kontakti Uzņēmums Konsolidētie rēķini 2 Iesūtne 2 format_size keyboard…" at bounding box center [521, 257] width 1043 height 515
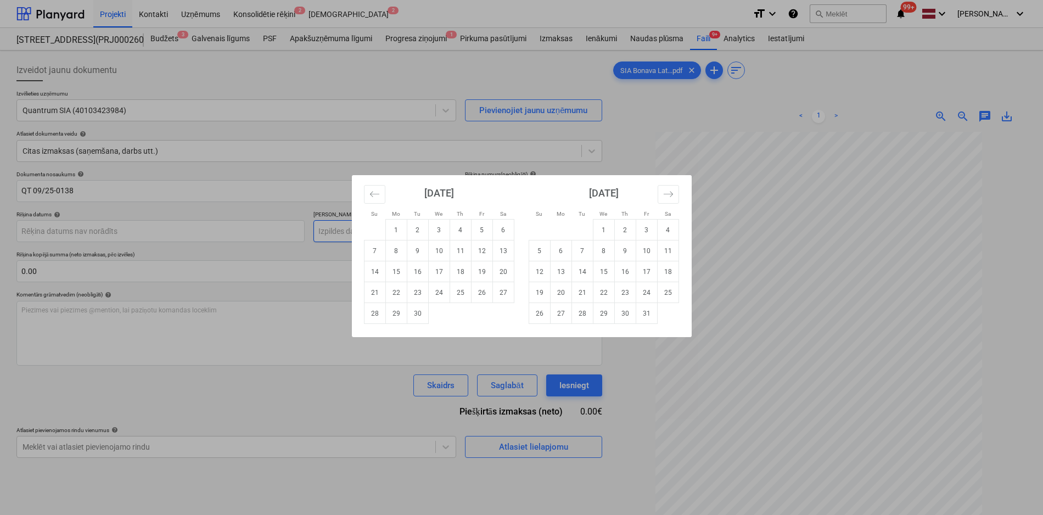
drag, startPoint x: 395, startPoint y: 227, endPoint x: 382, endPoint y: 233, distance: 15.0
click at [393, 227] on td "1" at bounding box center [395, 230] width 21 height 21
type input "[DATE]"
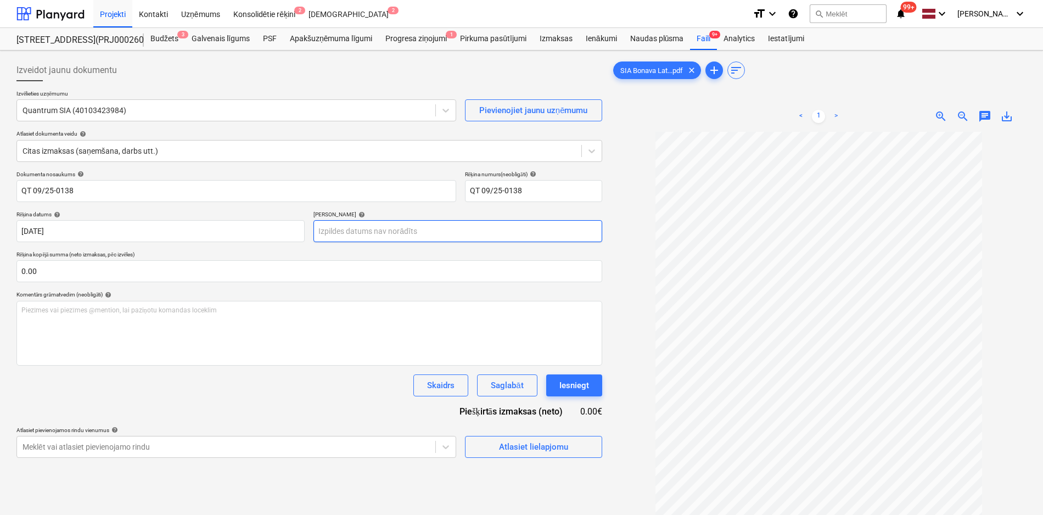
click at [378, 231] on body "Projekti Kontakti Uzņēmums Konsolidētie rēķini 2 Iesūtne 2 format_size keyboard…" at bounding box center [521, 257] width 1043 height 515
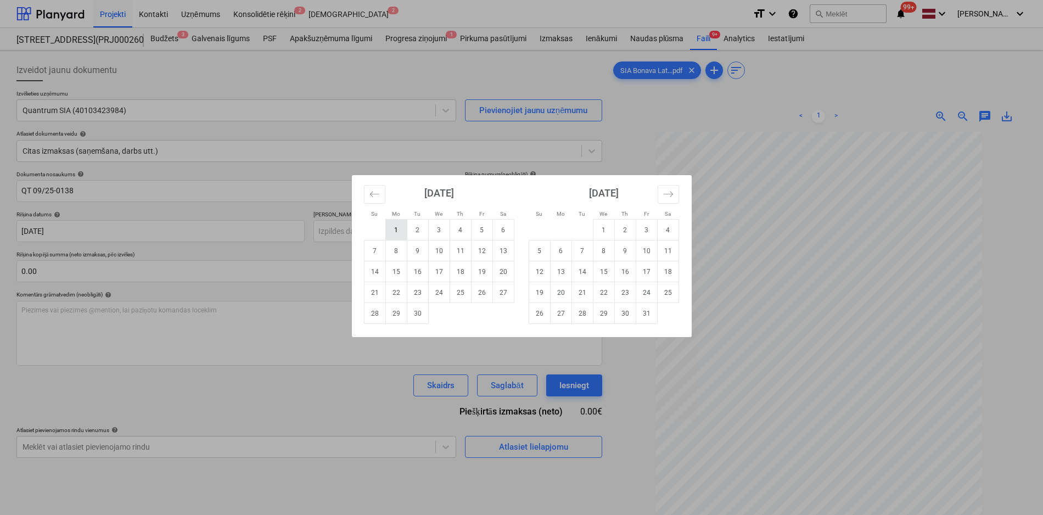
click at [397, 227] on td "1" at bounding box center [395, 230] width 21 height 21
click at [488, 231] on body "Projekti Kontakti Uzņēmums Konsolidētie rēķini 2 Iesūtne 2 format_size keyboard…" at bounding box center [521, 257] width 1043 height 515
click at [421, 313] on td "30" at bounding box center [417, 313] width 21 height 21
type input "[DATE]"
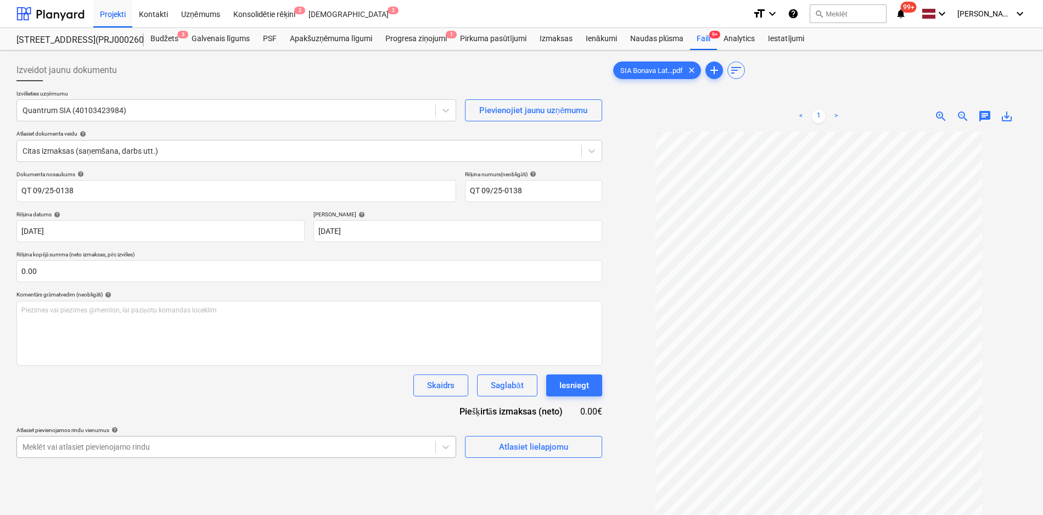
scroll to position [114, 0]
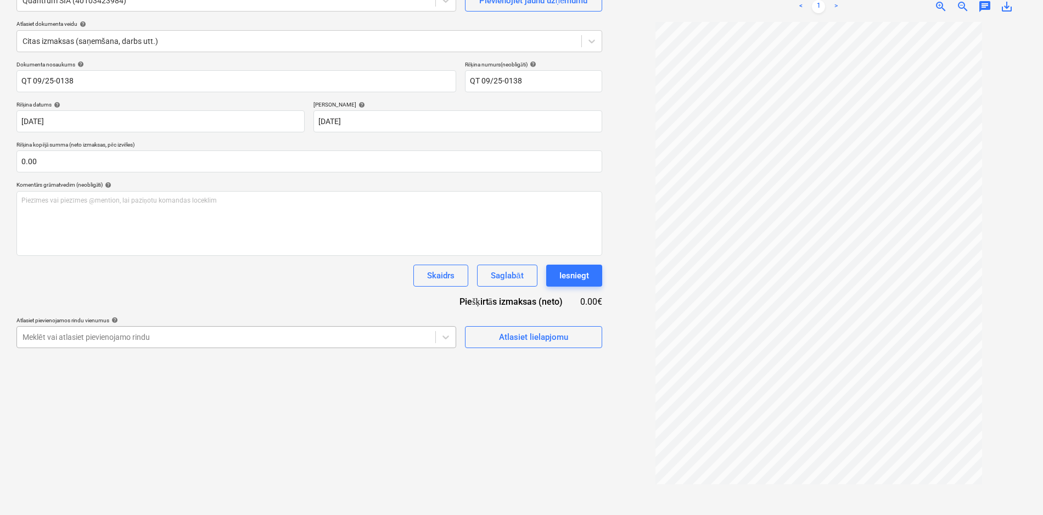
click at [356, 405] on body "Projekti Kontakti Uzņēmums Konsolidētie rēķini 2 Iesūtne 2 format_size keyboard…" at bounding box center [521, 147] width 1043 height 515
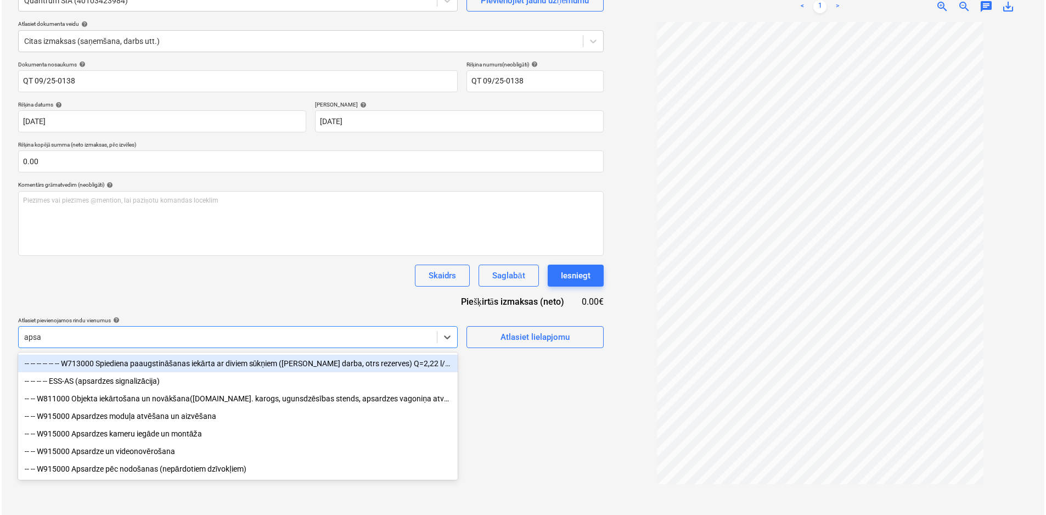
scroll to position [110, 0]
type input "apsar"
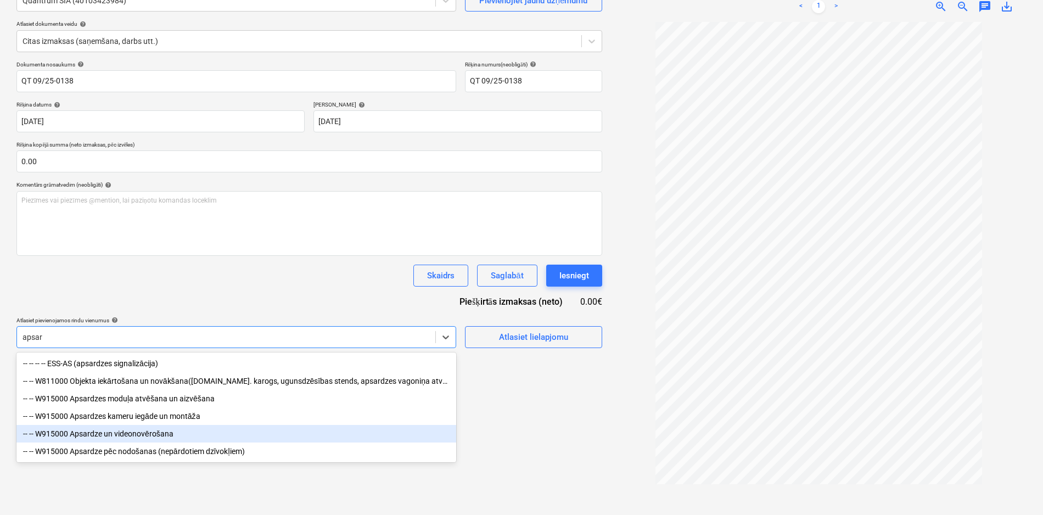
click at [125, 434] on div "-- -- W915000 Apsardze un videonovērošana" at bounding box center [236, 434] width 440 height 18
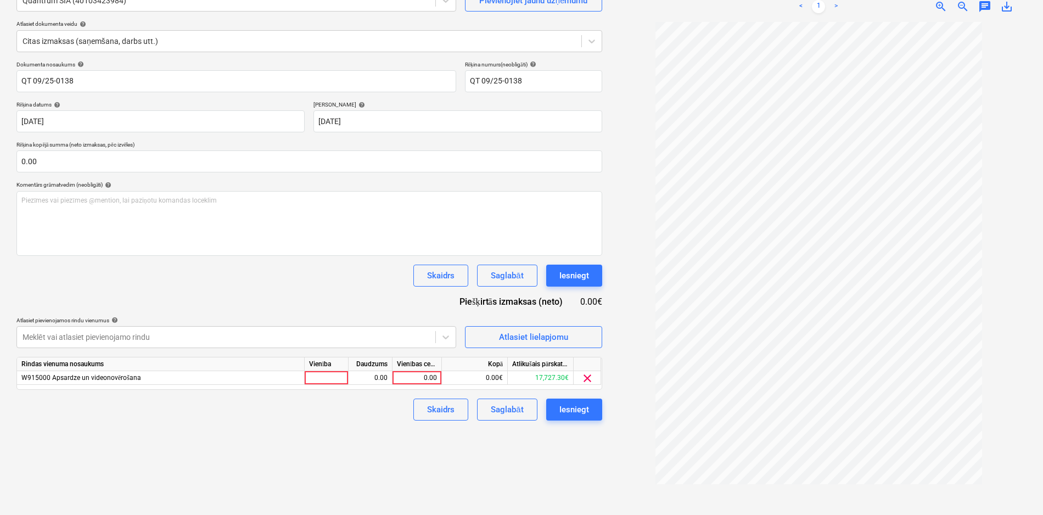
click at [571, 469] on div "Izveidot jaunu dokumentu Izvēlieties uzņēmumu Quantrum SIA (40103423984) Pievie…" at bounding box center [309, 227] width 595 height 565
click at [422, 375] on div "0.00" at bounding box center [417, 378] width 40 height 14
type input "390"
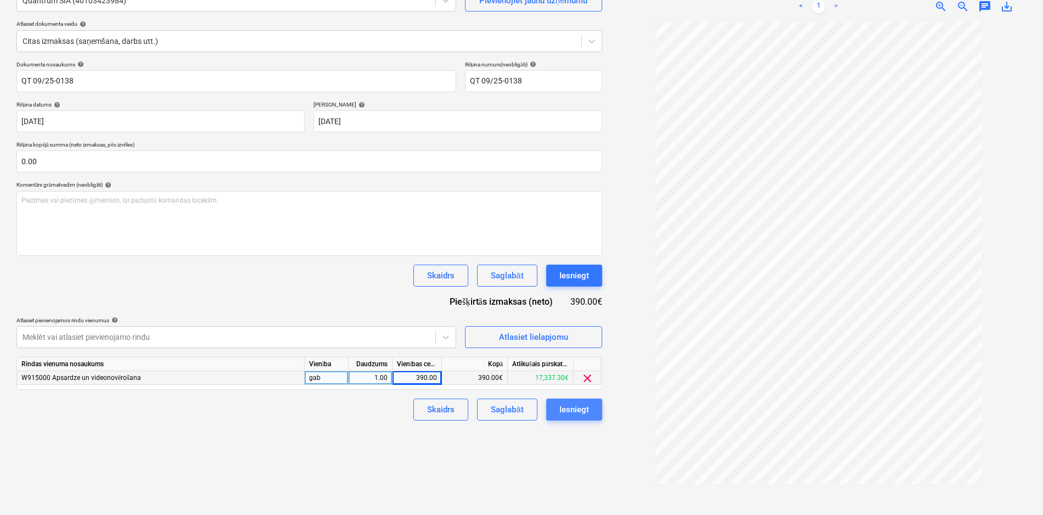
click at [591, 399] on button "Iesniegt" at bounding box center [574, 410] width 56 height 22
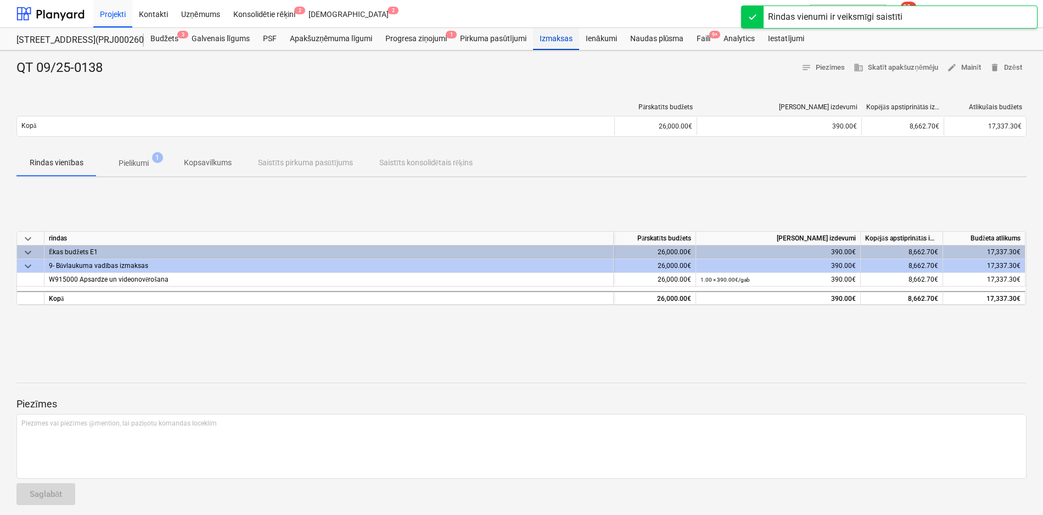
click at [548, 40] on div "Izmaksas" at bounding box center [556, 39] width 46 height 22
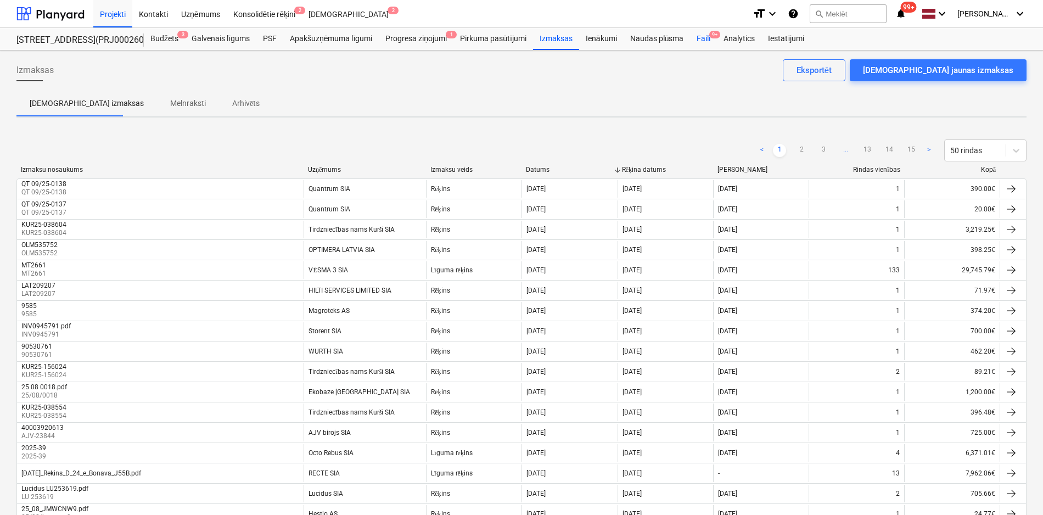
click at [703, 38] on div "Faili 9+" at bounding box center [703, 39] width 27 height 22
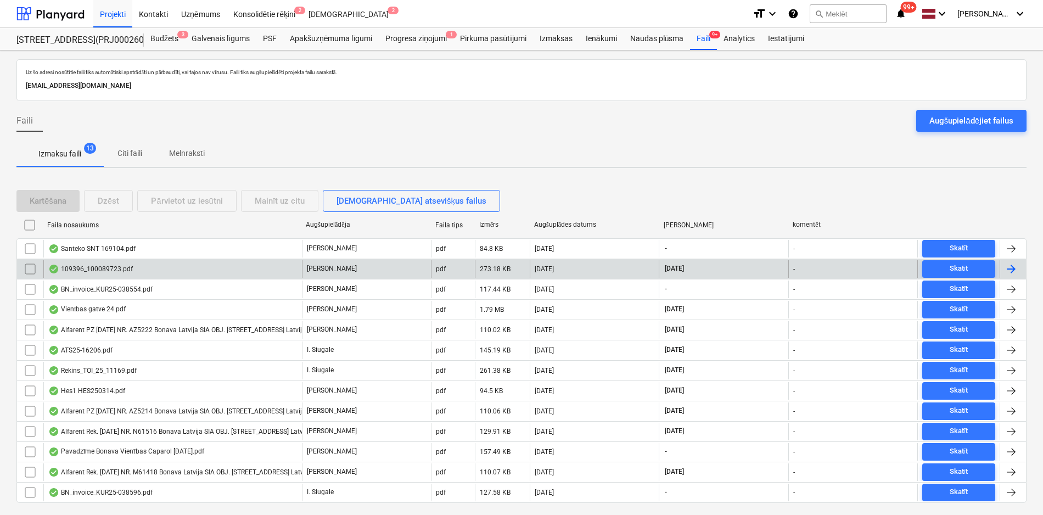
click at [101, 265] on div "109396_100089723.pdf" at bounding box center [90, 269] width 85 height 9
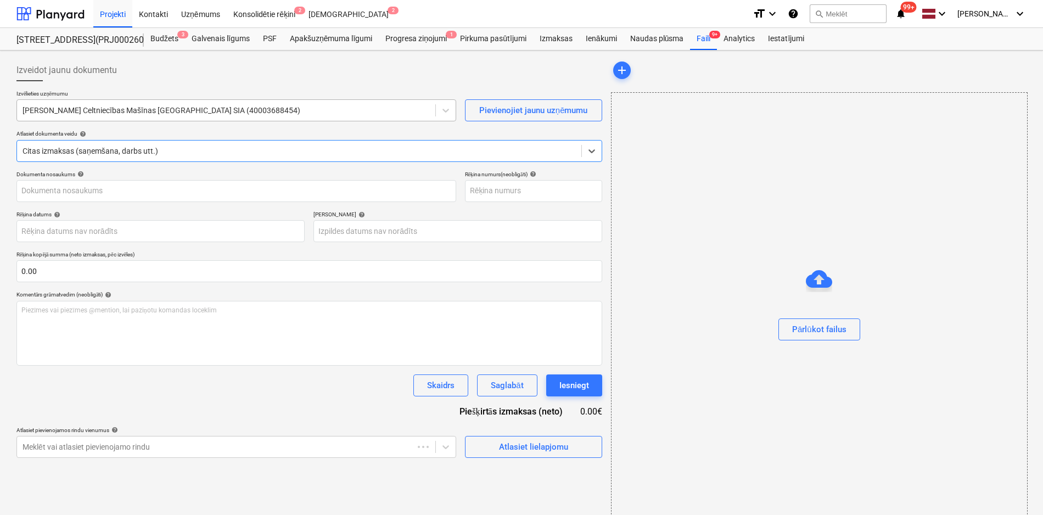
type input "109396_100089723.pdf"
type input "[DATE]"
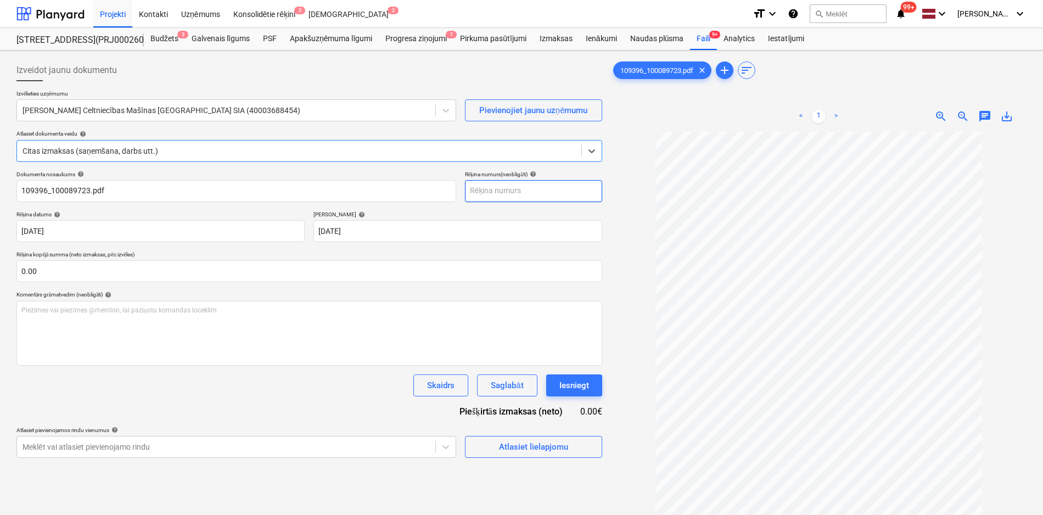
click at [499, 192] on input "text" at bounding box center [533, 191] width 137 height 22
type input "100089723"
click at [487, 445] on span "Atlasiet lielapjomu" at bounding box center [534, 447] width 110 height 14
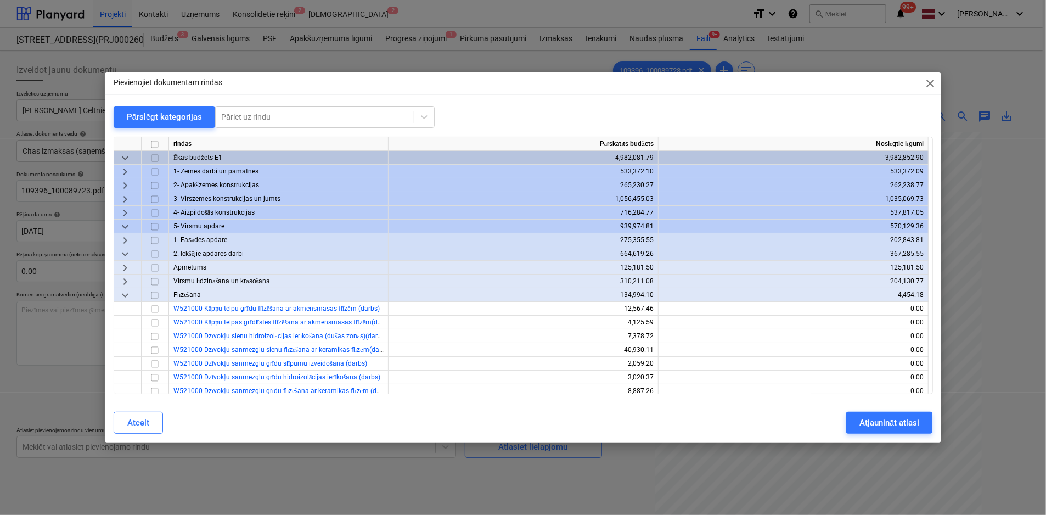
click at [125, 171] on span "keyboard_arrow_right" at bounding box center [125, 171] width 13 height 13
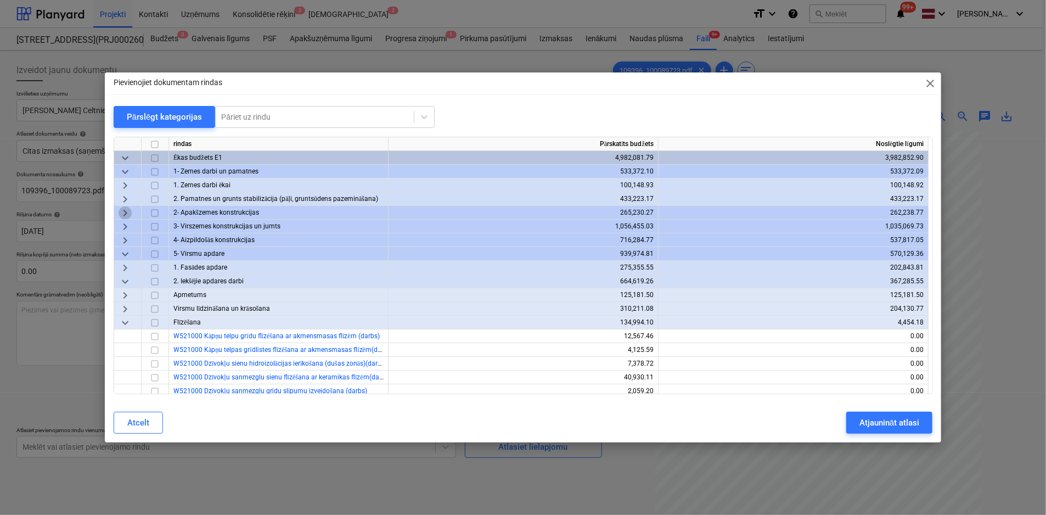
click at [122, 212] on span "keyboard_arrow_right" at bounding box center [125, 212] width 13 height 13
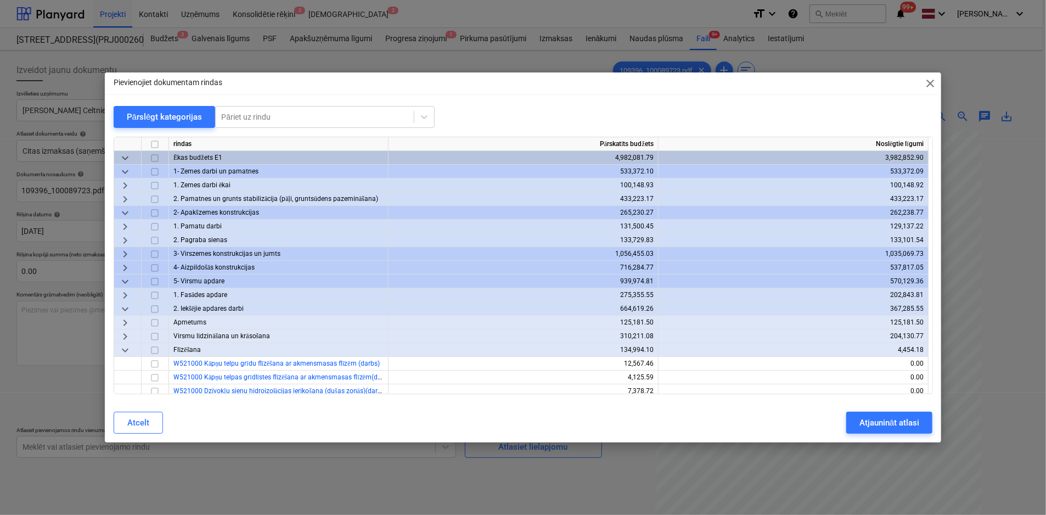
click at [124, 227] on span "keyboard_arrow_right" at bounding box center [125, 226] width 13 height 13
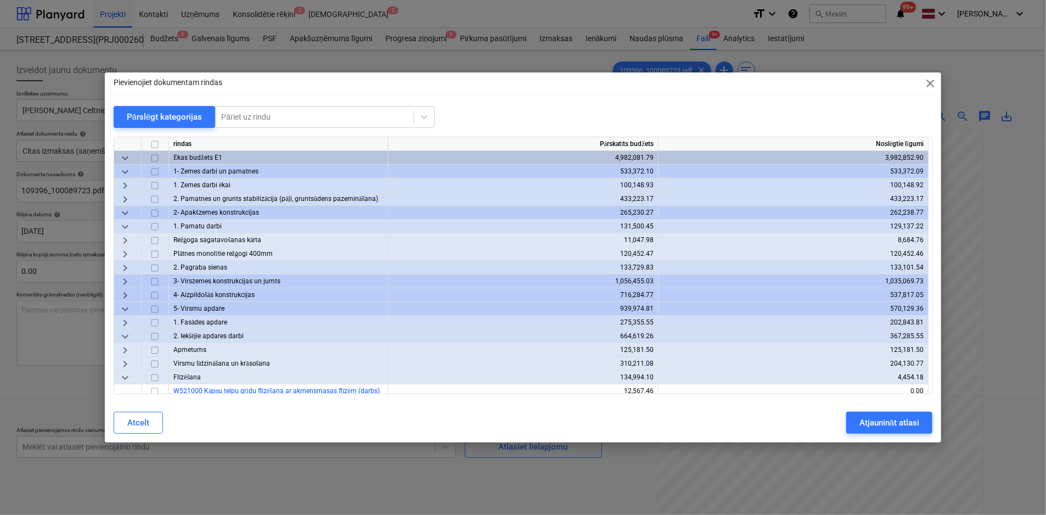
click at [125, 242] on span "keyboard_arrow_right" at bounding box center [125, 240] width 13 height 13
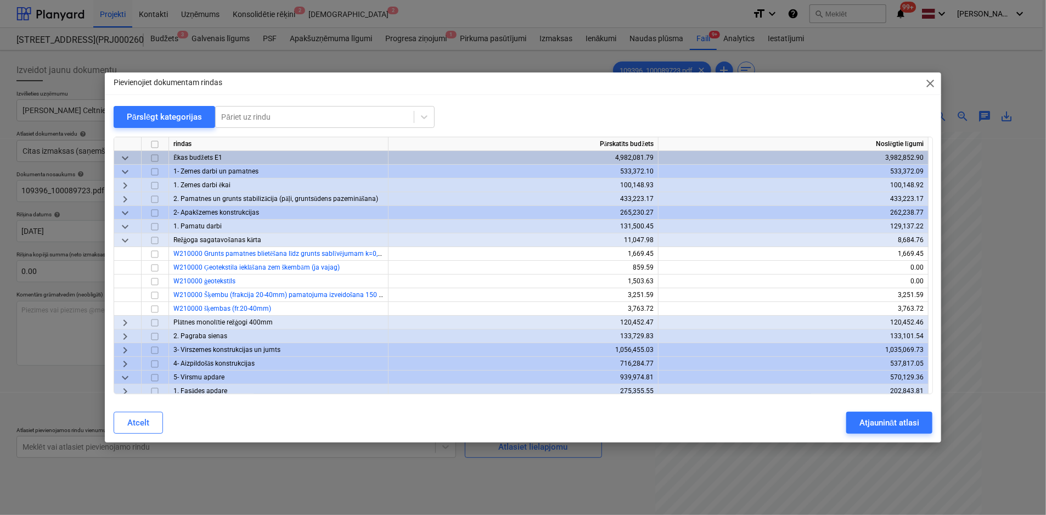
click at [124, 323] on span "keyboard_arrow_right" at bounding box center [125, 322] width 13 height 13
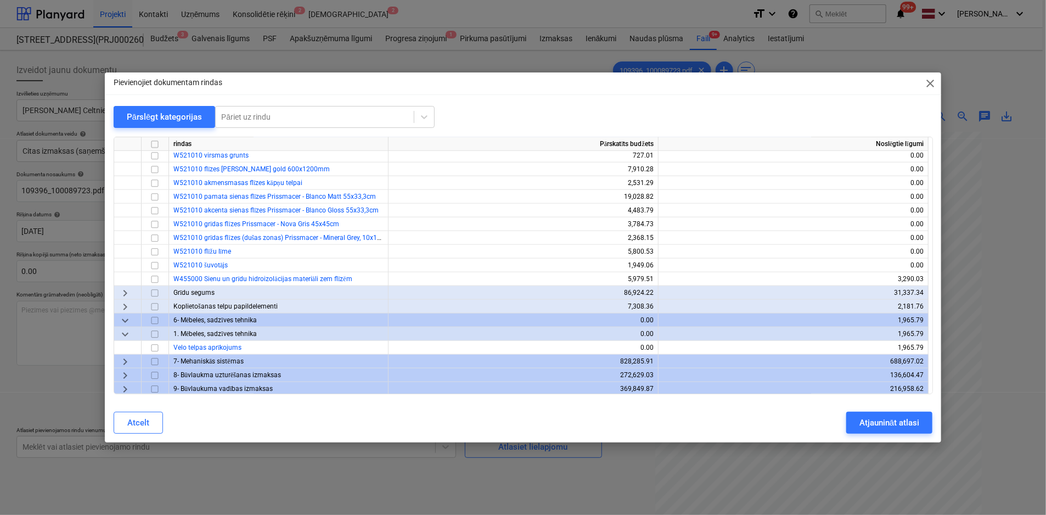
scroll to position [621, 0]
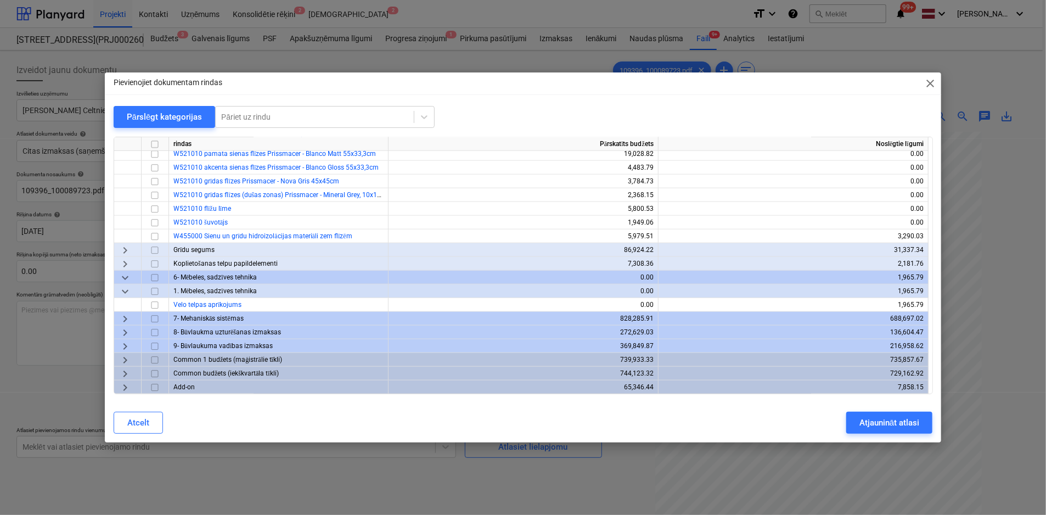
click at [125, 332] on span "keyboard_arrow_right" at bounding box center [125, 332] width 13 height 13
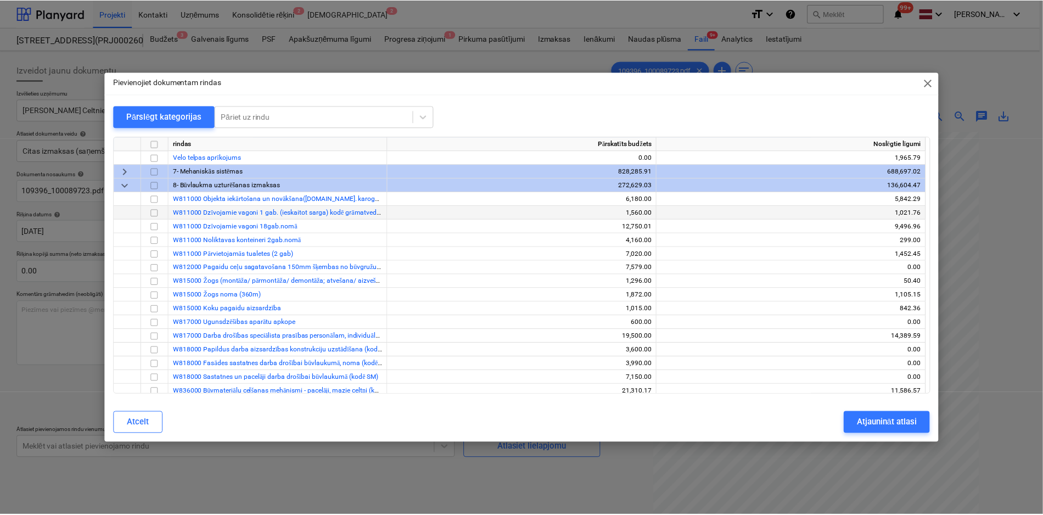
scroll to position [786, 0]
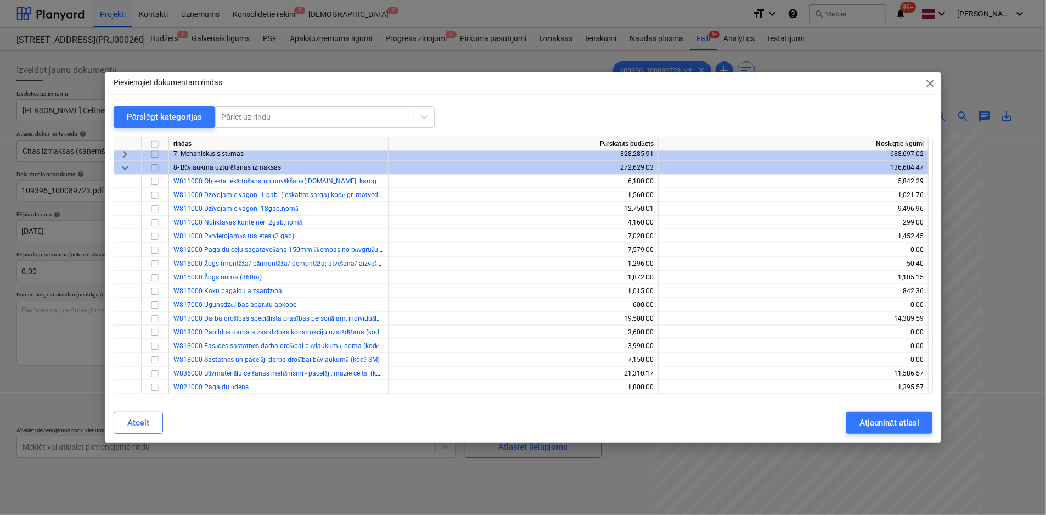
click at [320, 80] on div "Pievienojiet dokumentam rindas close" at bounding box center [523, 83] width 837 height 22
click at [151, 387] on input "checkbox" at bounding box center [154, 387] width 13 height 13
click at [883, 430] on button "Atjaunināt atlasi" at bounding box center [890, 423] width 86 height 22
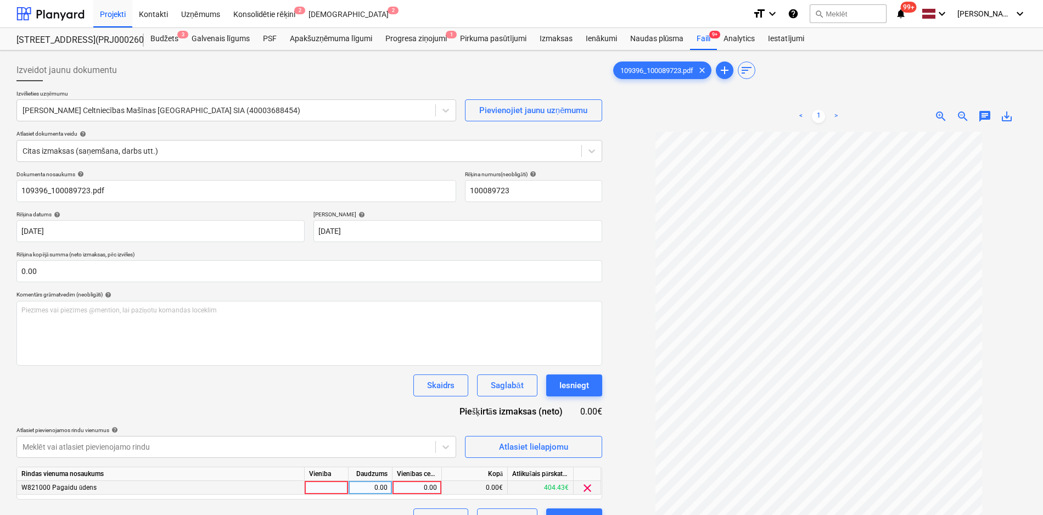
click at [417, 486] on div "0.00" at bounding box center [417, 488] width 40 height 14
type input "36"
click at [344, 412] on div "Dokumenta nosaukums help 109396_100089723.pdf Rēķina numurs (neobligāti) help 1…" at bounding box center [309, 351] width 586 height 360
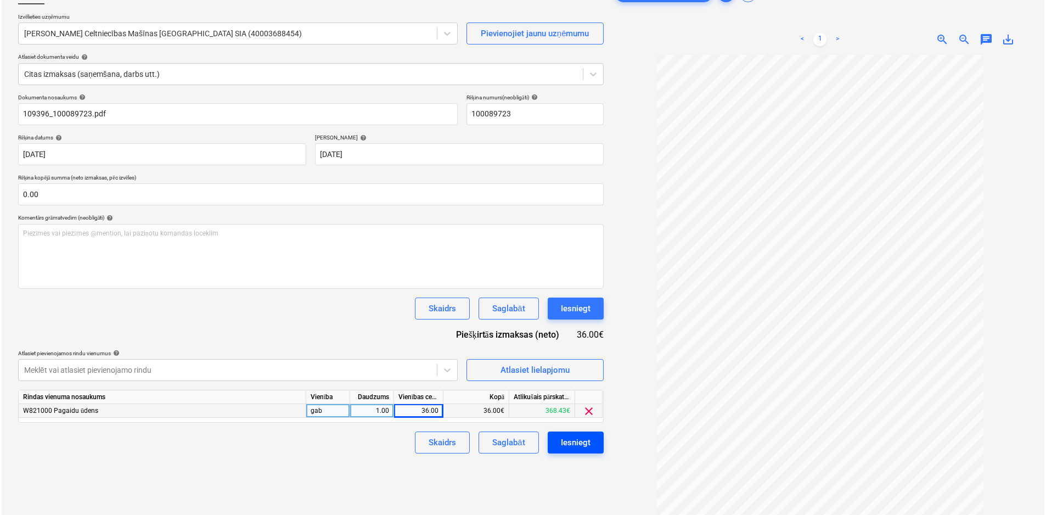
scroll to position [110, 0]
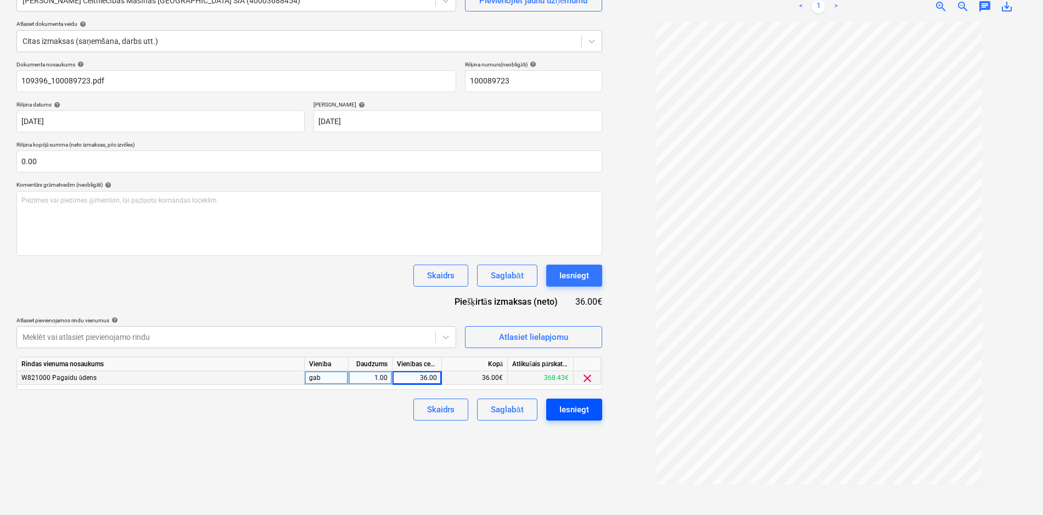
click at [575, 407] on div "Iesniegt" at bounding box center [574, 409] width 30 height 14
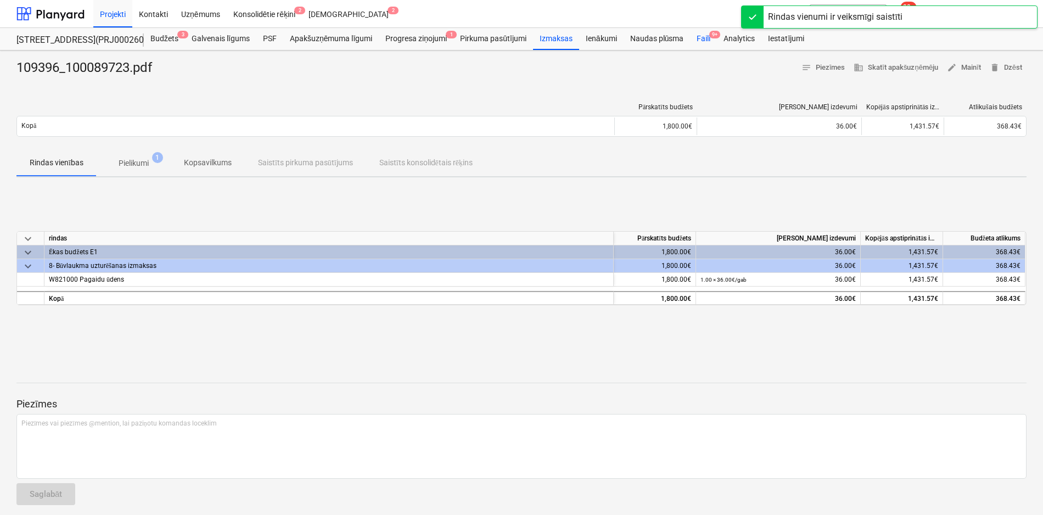
click at [701, 35] on div "Faili 9+" at bounding box center [703, 39] width 27 height 22
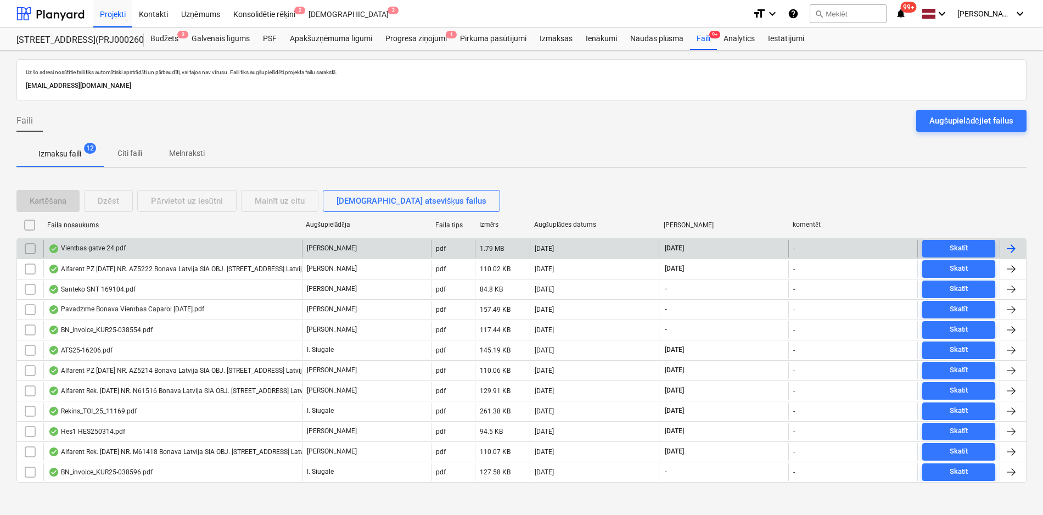
click at [104, 249] on div "Vienības gatve 24.pdf" at bounding box center [86, 248] width 77 height 9
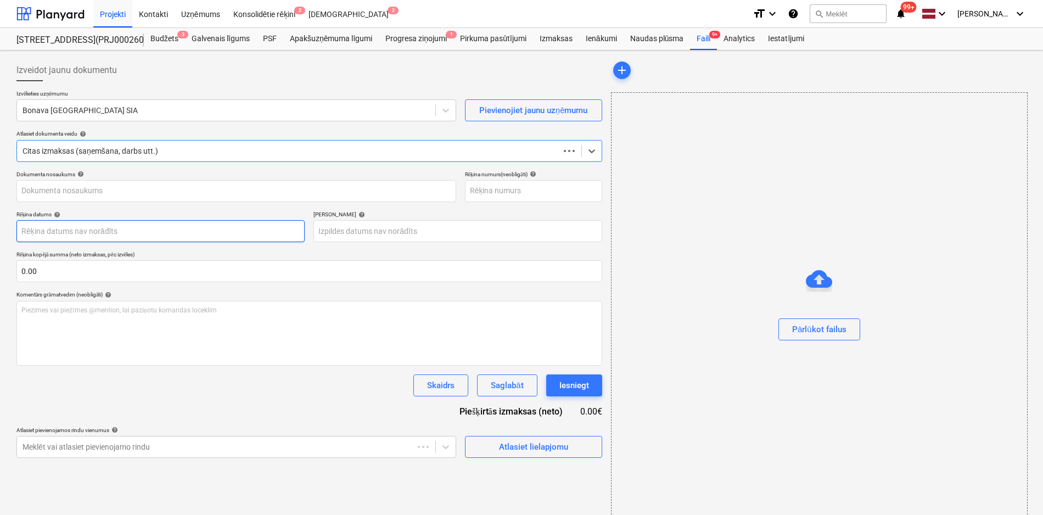
type input "1"
type input "[DATE]"
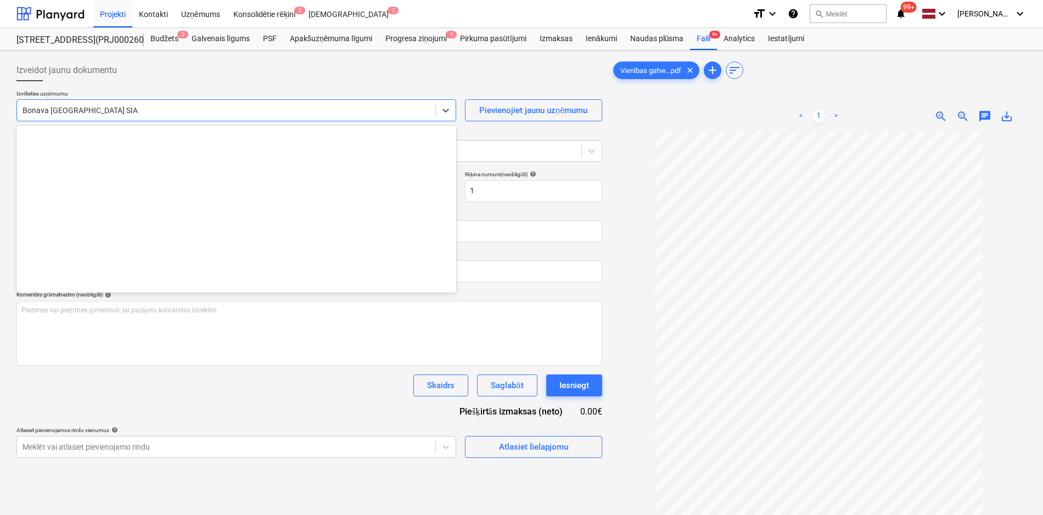
click at [215, 113] on div at bounding box center [226, 110] width 407 height 11
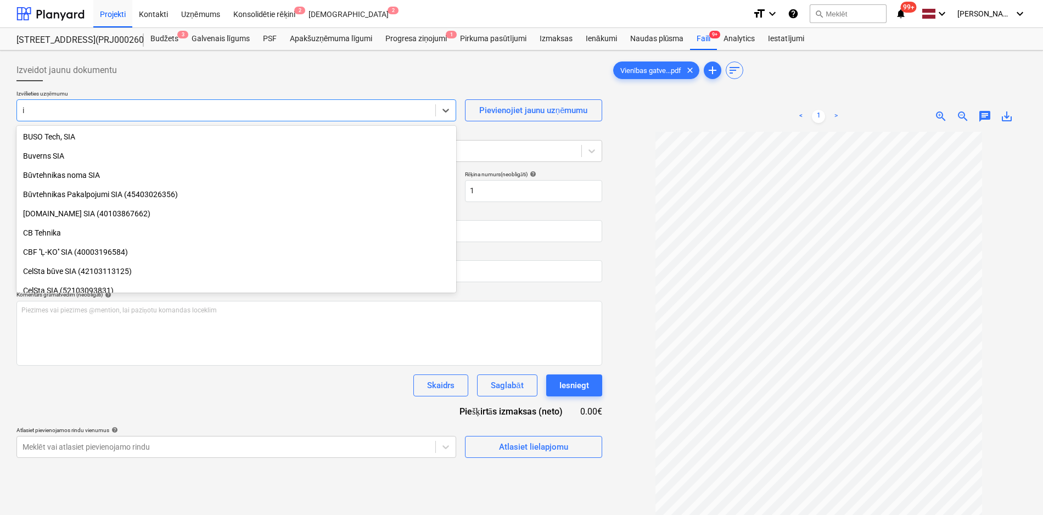
type input "ib"
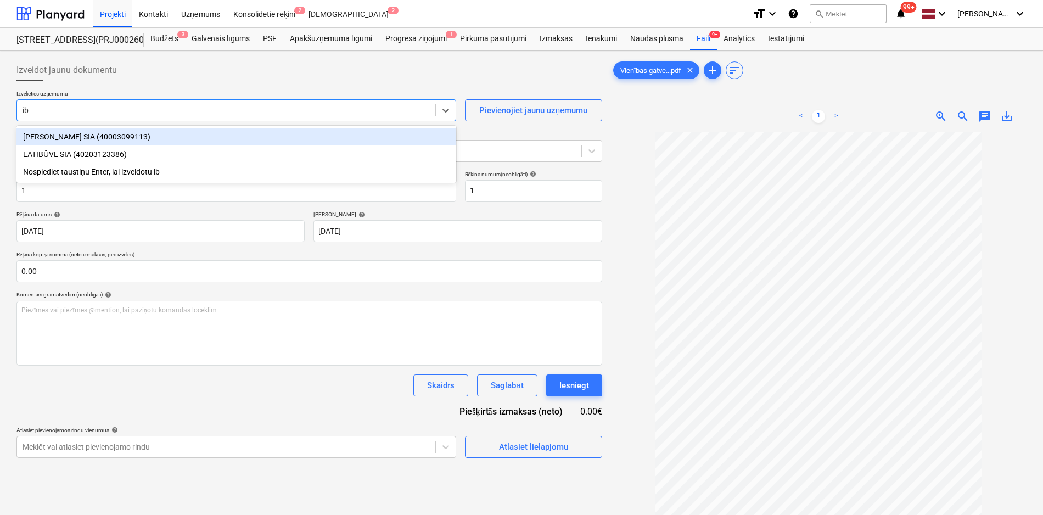
click at [203, 132] on div "[PERSON_NAME] SIA (40003099113)" at bounding box center [236, 137] width 440 height 18
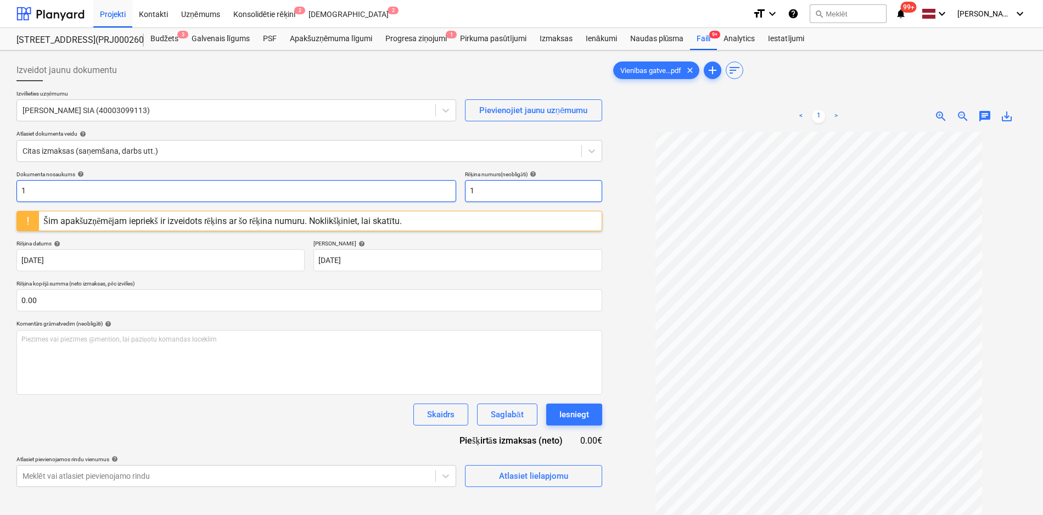
drag, startPoint x: 489, startPoint y: 192, endPoint x: 420, endPoint y: 190, distance: 68.7
click at [420, 190] on div "Dokumenta nosaukums help 1 Rēķina numurs (neobligāti) help 1" at bounding box center [309, 186] width 586 height 31
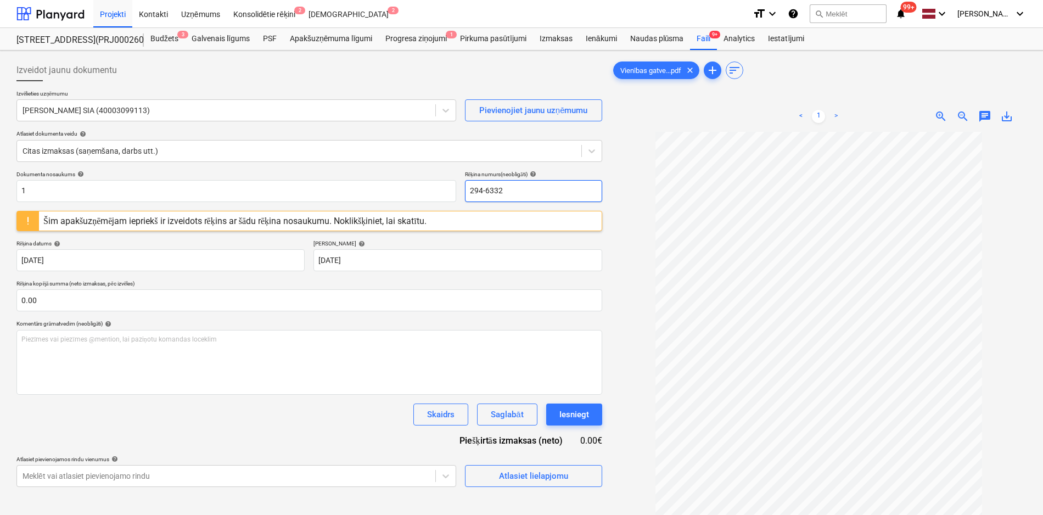
drag, startPoint x: 335, startPoint y: 201, endPoint x: 271, endPoint y: 208, distance: 64.1
click at [273, 208] on div "Dokumenta nosaukums help 1 Rēķina numurs (neobligāti) help 294-6332 Šim apakšuz…" at bounding box center [309, 329] width 586 height 316
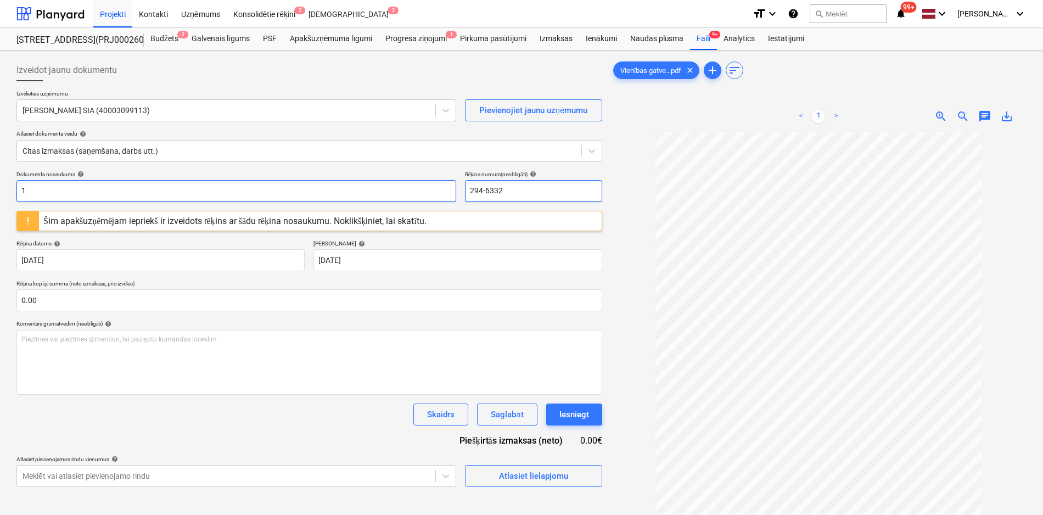
type input "294-6332"
drag, startPoint x: 74, startPoint y: 188, endPoint x: -8, endPoint y: 194, distance: 82.1
click at [0, 194] on html "Projekti Kontakti Uzņēmums Konsolidētie rēķini 2 Iesūtne 2 format_size keyboard…" at bounding box center [521, 257] width 1043 height 515
paste input "294-6332"
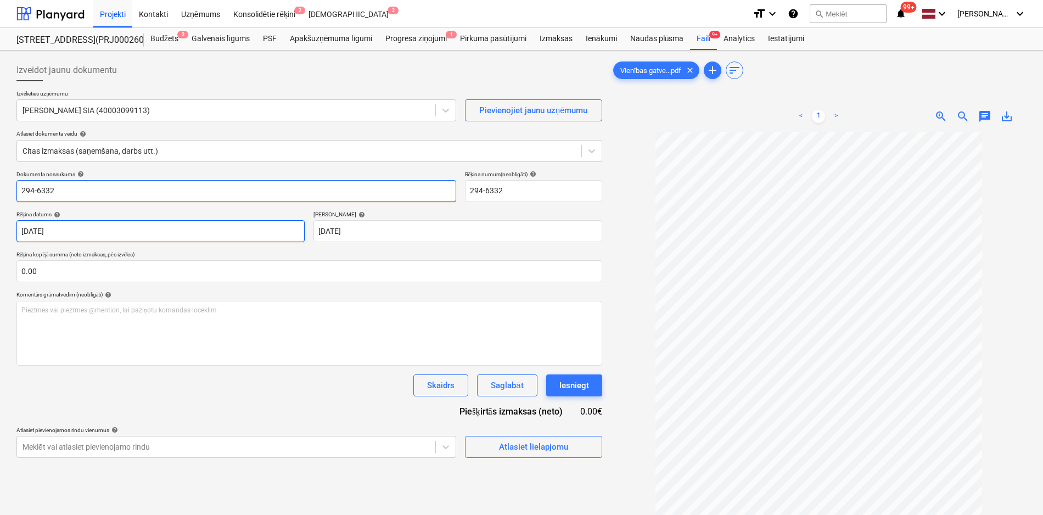
type input "294-6332"
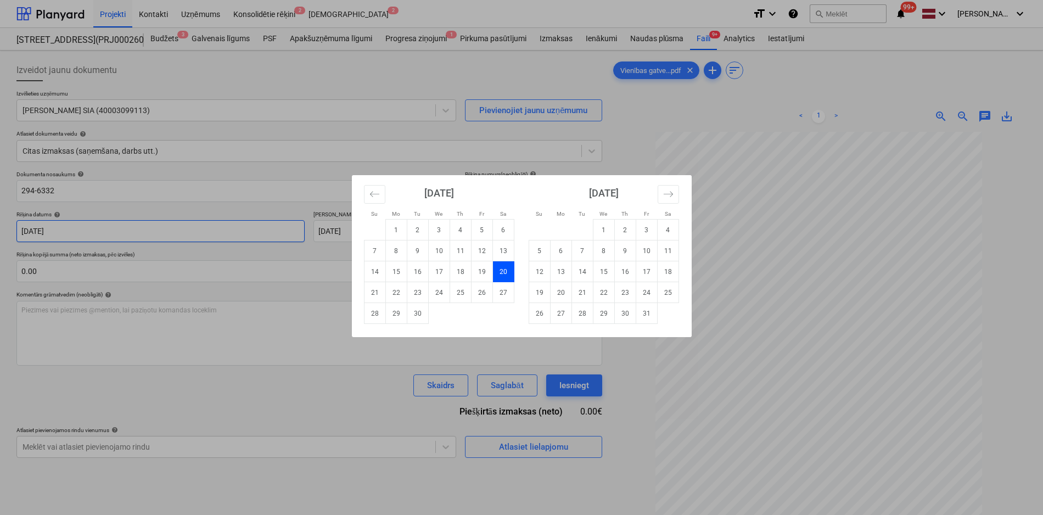
drag, startPoint x: 92, startPoint y: 226, endPoint x: -8, endPoint y: 238, distance: 100.6
click at [0, 238] on html "Projekti Kontakti Uzņēmums Konsolidētie rēķini 2 Iesūtne 2 format_size keyboard…" at bounding box center [521, 257] width 1043 height 515
click at [374, 197] on icon "Move backward to switch to the previous month." at bounding box center [374, 194] width 10 height 10
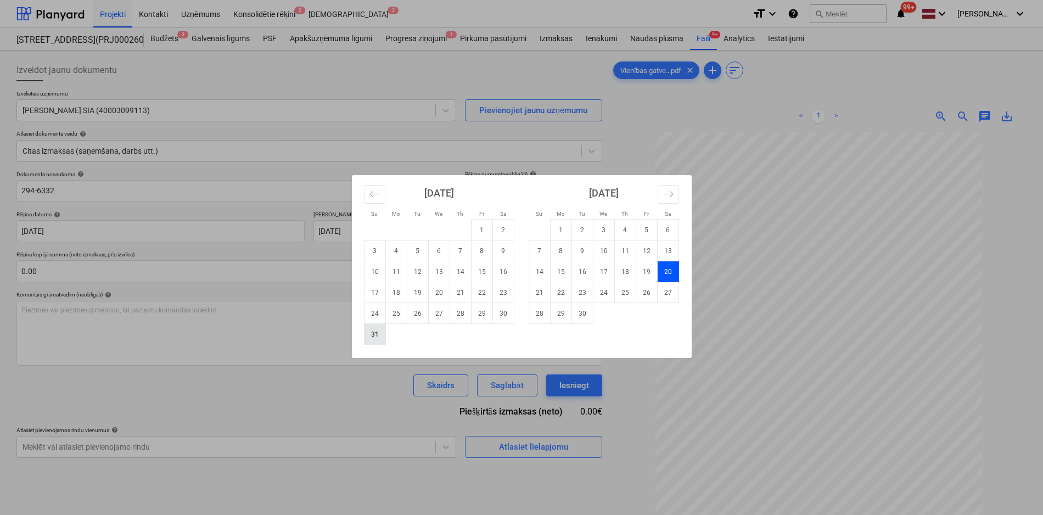
click at [371, 335] on td "31" at bounding box center [374, 334] width 21 height 21
type input "[DATE]"
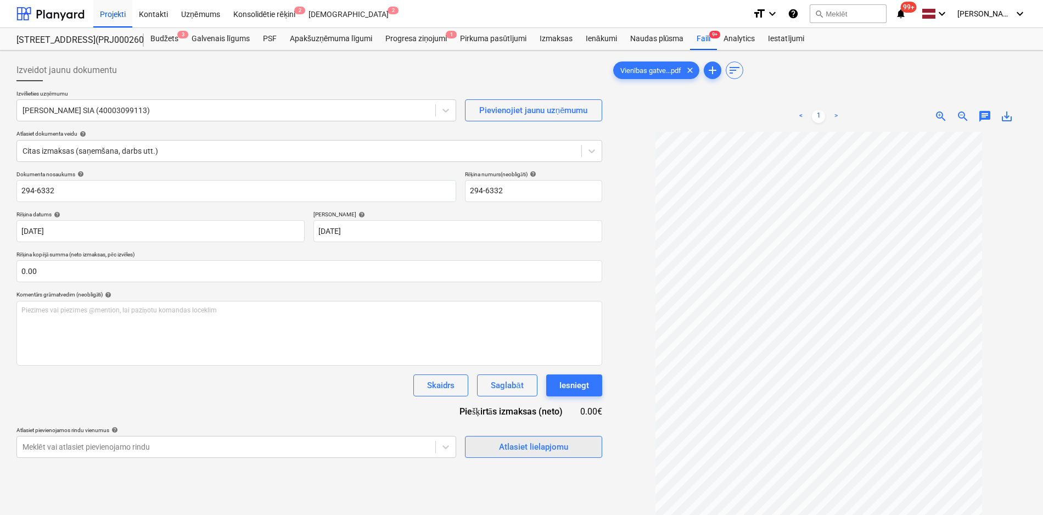
click at [545, 438] on button "Atlasiet lielapjomu" at bounding box center [533, 447] width 137 height 22
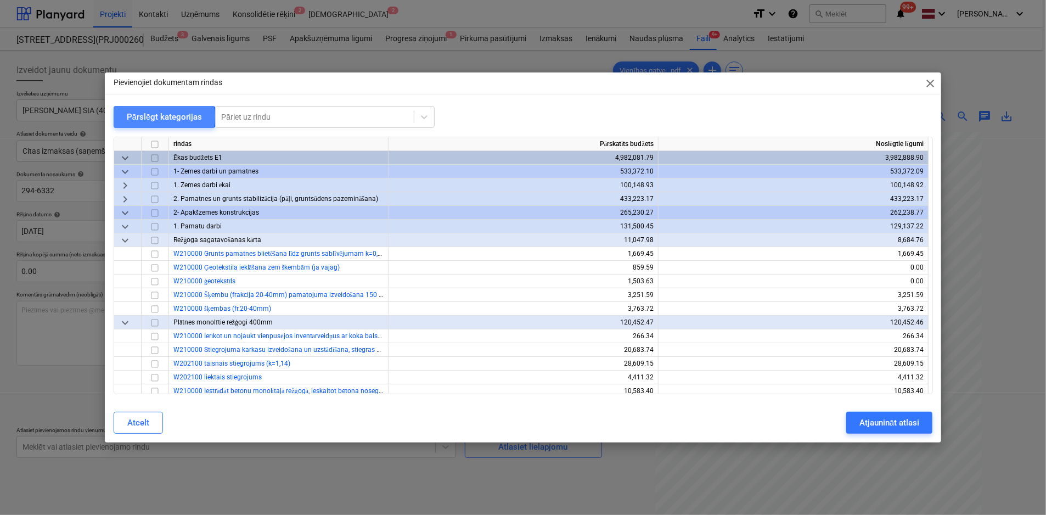
click at [161, 116] on div "Pārslēgt kategorijas" at bounding box center [165, 117] width 76 height 14
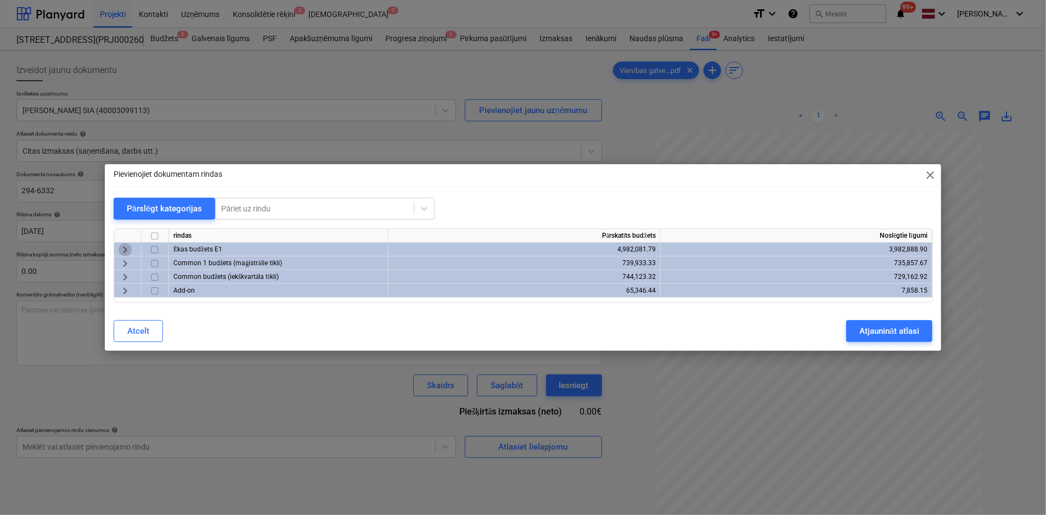
click at [126, 247] on span "keyboard_arrow_right" at bounding box center [125, 249] width 13 height 13
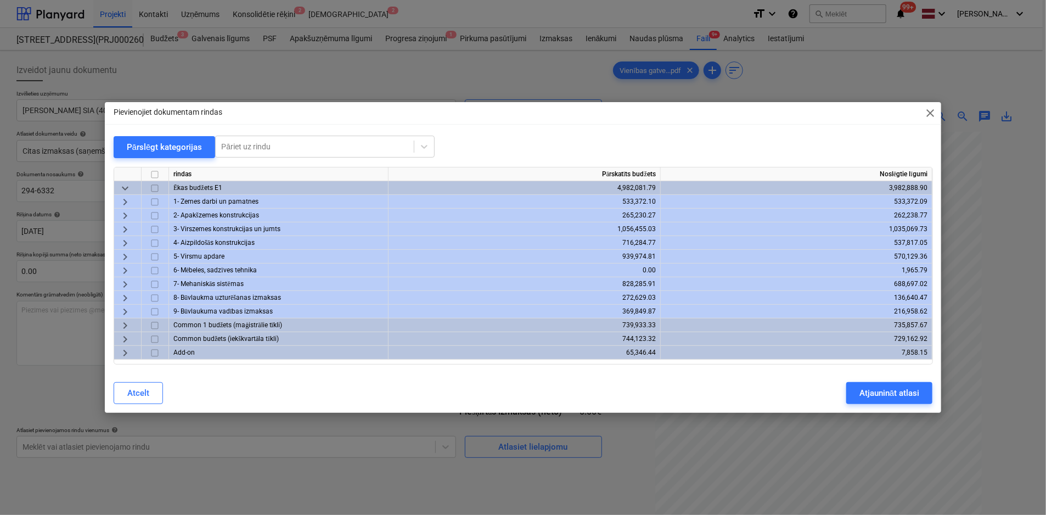
click at [125, 307] on span "keyboard_arrow_right" at bounding box center [125, 311] width 13 height 13
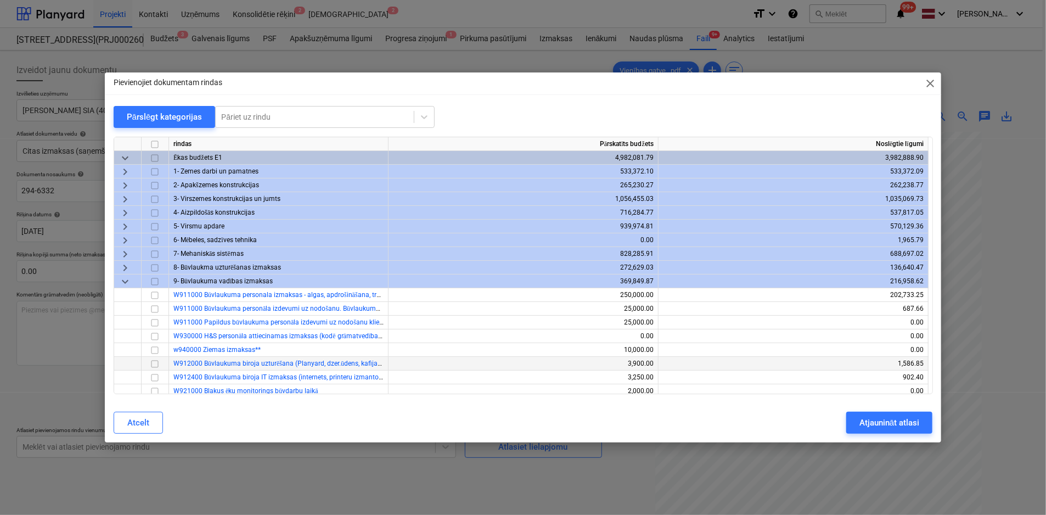
click at [153, 365] on input "checkbox" at bounding box center [154, 363] width 13 height 13
click at [901, 428] on div "Atjaunināt atlasi" at bounding box center [890, 423] width 60 height 14
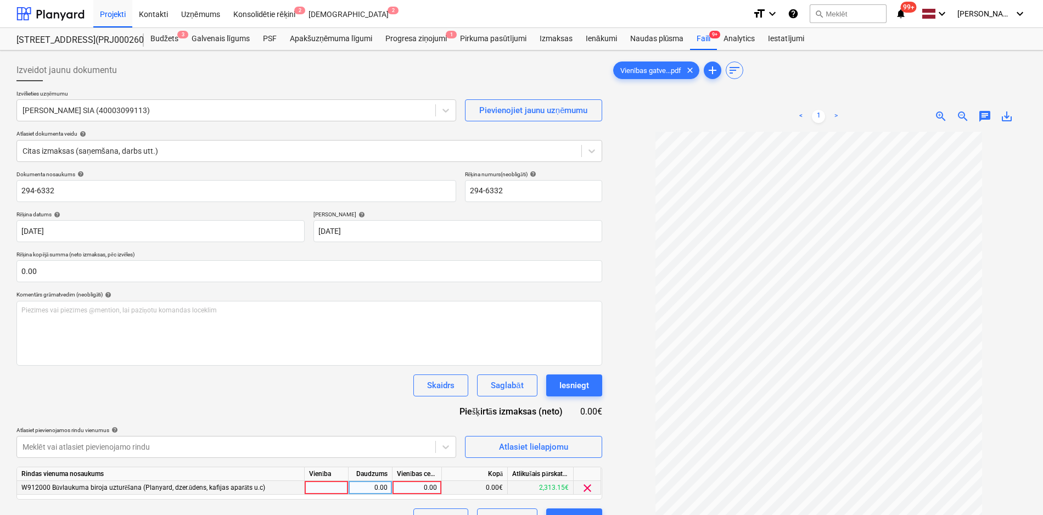
click at [419, 488] on div "0.00" at bounding box center [417, 488] width 40 height 14
type input "137.33"
click at [375, 371] on div "Dokumenta nosaukums help 294-6332 Rēķina numurs (neobligāti) help 294-6332 Rēķi…" at bounding box center [309, 351] width 586 height 360
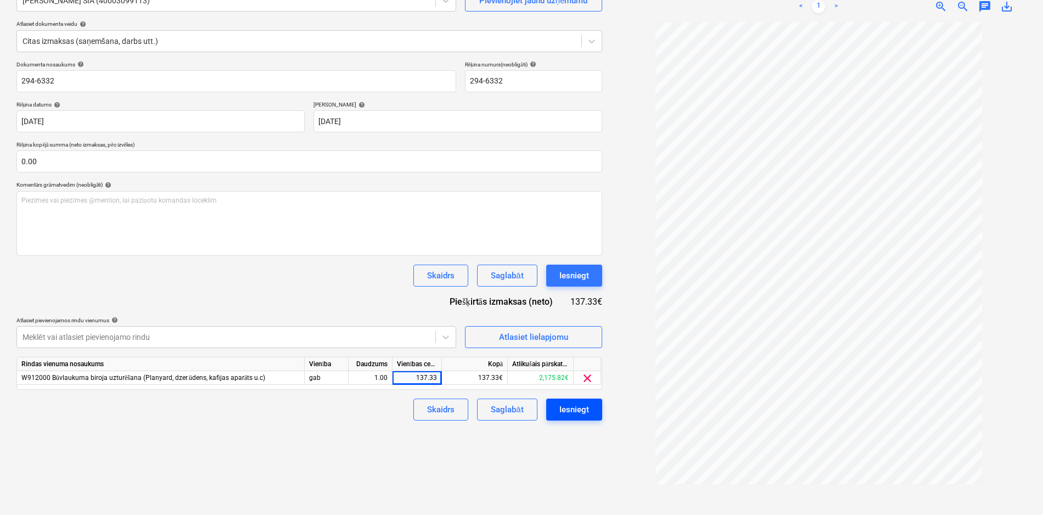
click at [573, 411] on div "Iesniegt" at bounding box center [574, 409] width 30 height 14
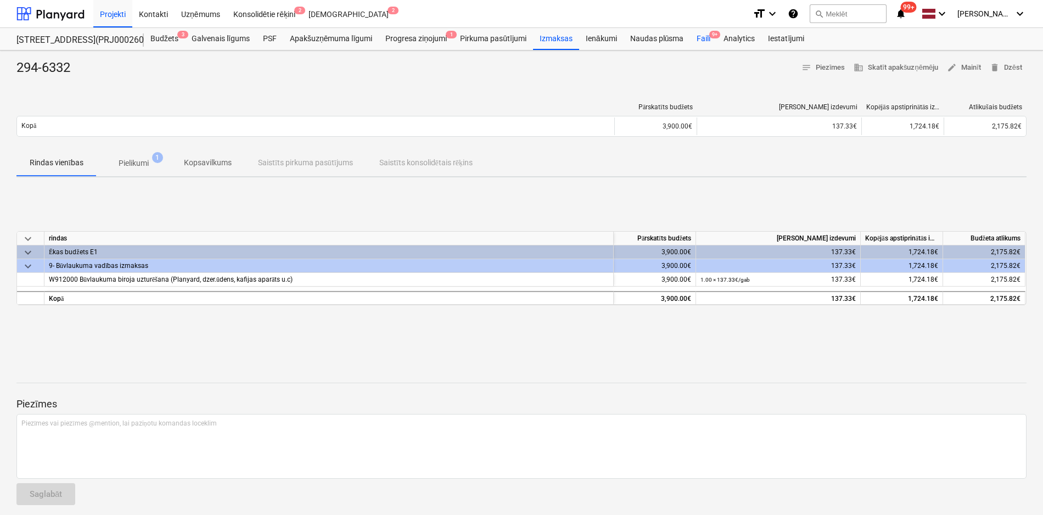
click at [704, 39] on div "Faili 9+" at bounding box center [703, 39] width 27 height 22
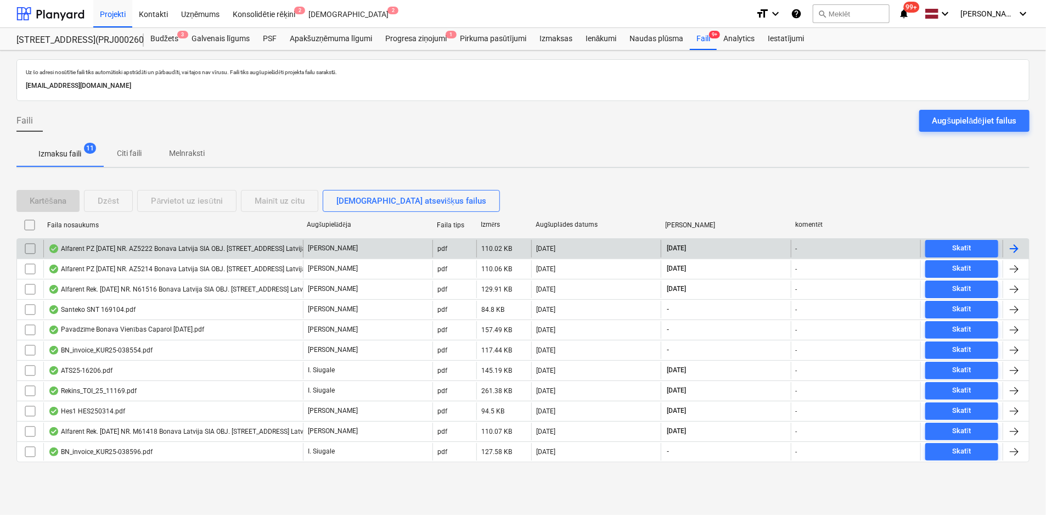
click at [144, 245] on div "Alfarent PZ [DATE] NR. AZ5222 Bonava Latvija SIA OBJ. [STREET_ADDRESS] Latvija …" at bounding box center [223, 248] width 350 height 9
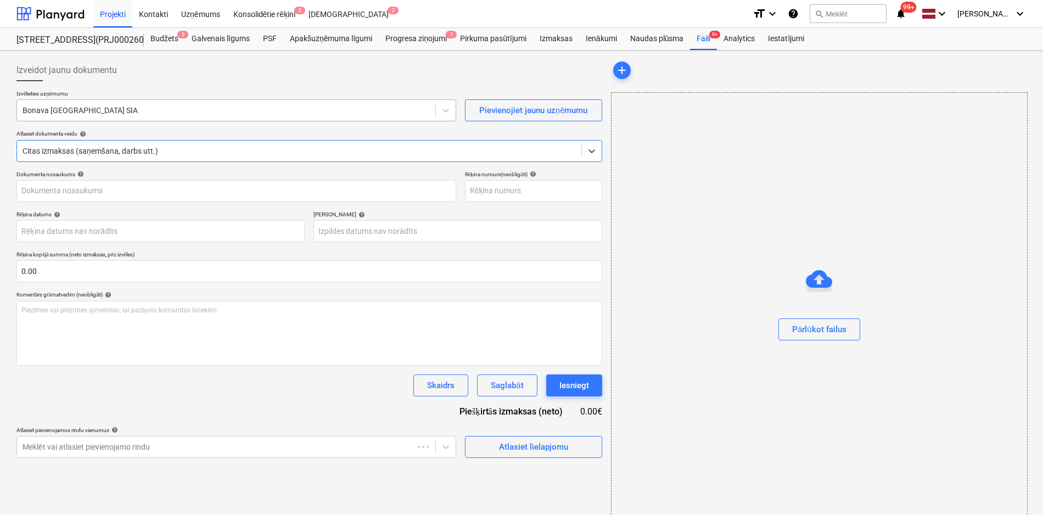
type input "Alfarent PZ [DATE] NR. AZ5222 Bonava Latvija SIA OBJ. [STREET_ADDRESS] Latvija …"
type input "[DATE]"
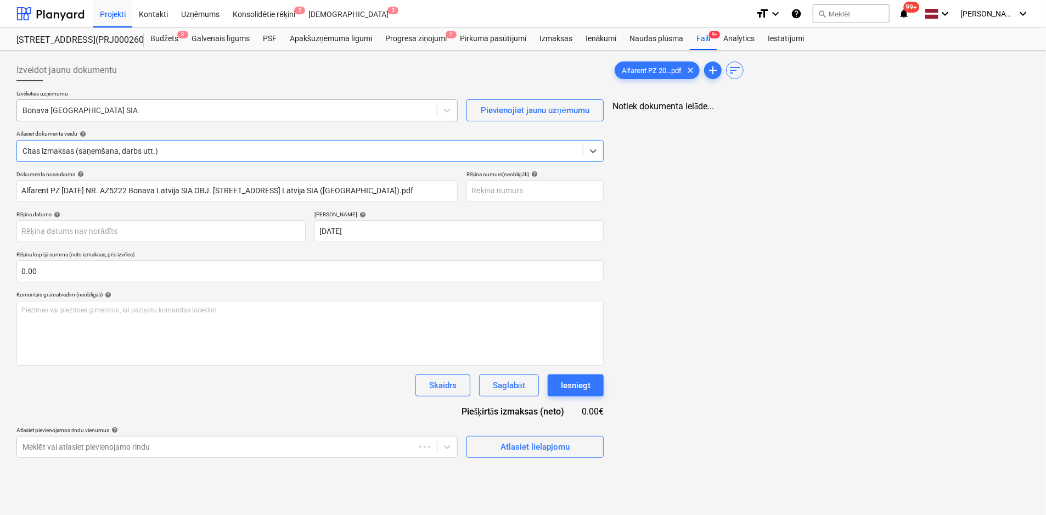
click at [195, 112] on div at bounding box center [227, 110] width 409 height 11
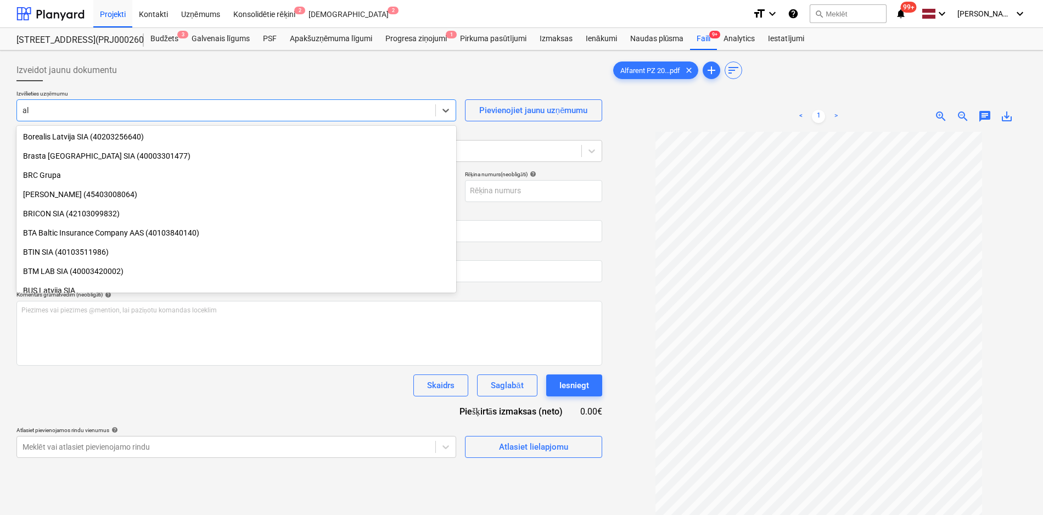
scroll to position [1219, 0]
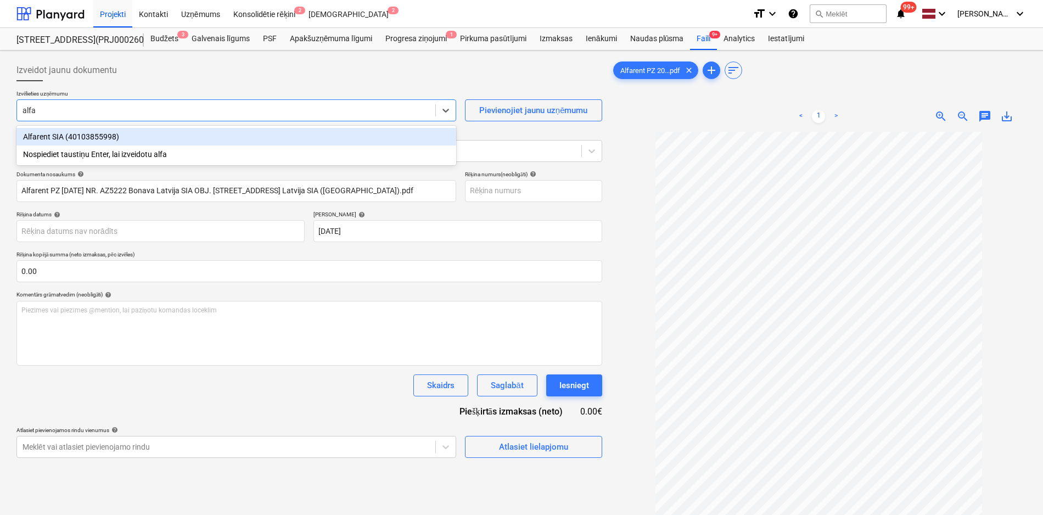
type input "alfar"
click at [179, 133] on div "Alfarent SIA (40103855998)" at bounding box center [236, 137] width 440 height 18
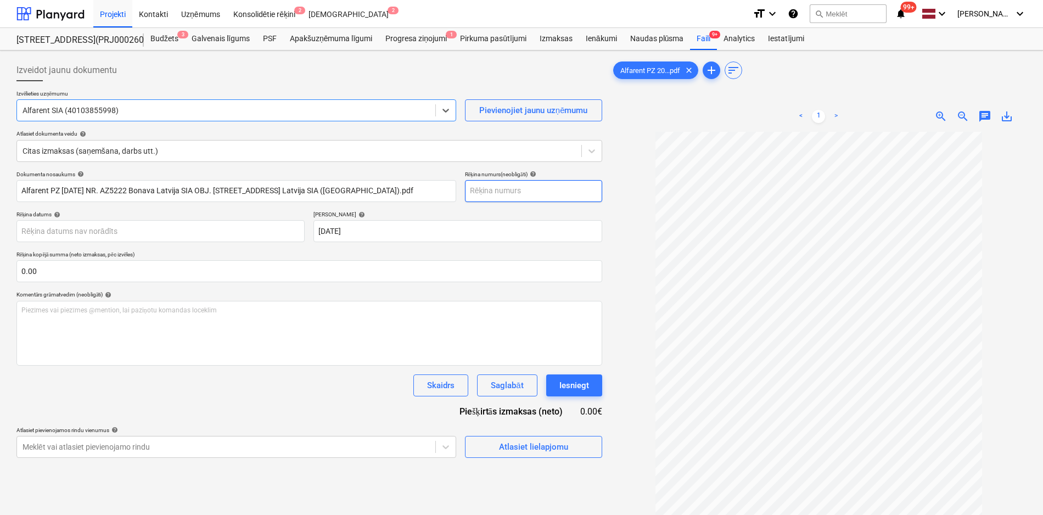
click at [528, 192] on input "text" at bounding box center [533, 191] width 137 height 22
type input "AZ5222"
click at [475, 238] on body "Projekti Kontakti Uzņēmums Konsolidētie rēķini 2 Iesūtne 2 format_size keyboard…" at bounding box center [521, 257] width 1043 height 515
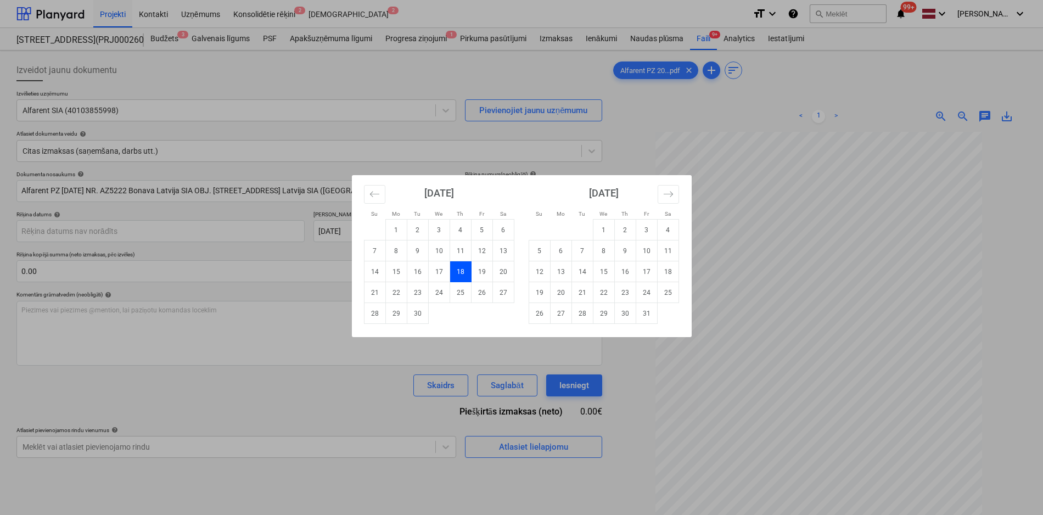
click at [445, 163] on div "Su Mo Tu We Th Fr Sa Su Mo Tu We Th Fr Sa [DATE] 1 2 3 4 5 6 7 8 9 10 11 12 13 …" at bounding box center [521, 257] width 1043 height 515
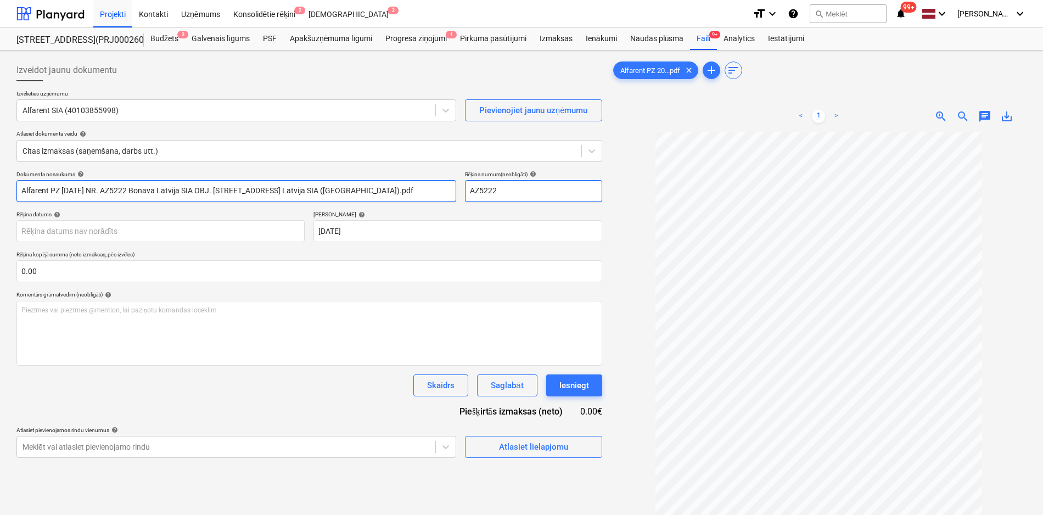
drag, startPoint x: 510, startPoint y: 191, endPoint x: 411, endPoint y: 191, distance: 99.4
click at [411, 191] on div "Dokumenta nosaukums help Alfarent PZ [DATE] NR. AZ5222 Bonava Latvija SIA OBJ. …" at bounding box center [309, 186] width 586 height 31
drag, startPoint x: 438, startPoint y: 194, endPoint x: 428, endPoint y: 194, distance: 9.3
click at [428, 194] on input "Alfarent PZ [DATE] NR. AZ5222 Bonava Latvija SIA OBJ. [STREET_ADDRESS] Latvija …" at bounding box center [236, 191] width 440 height 22
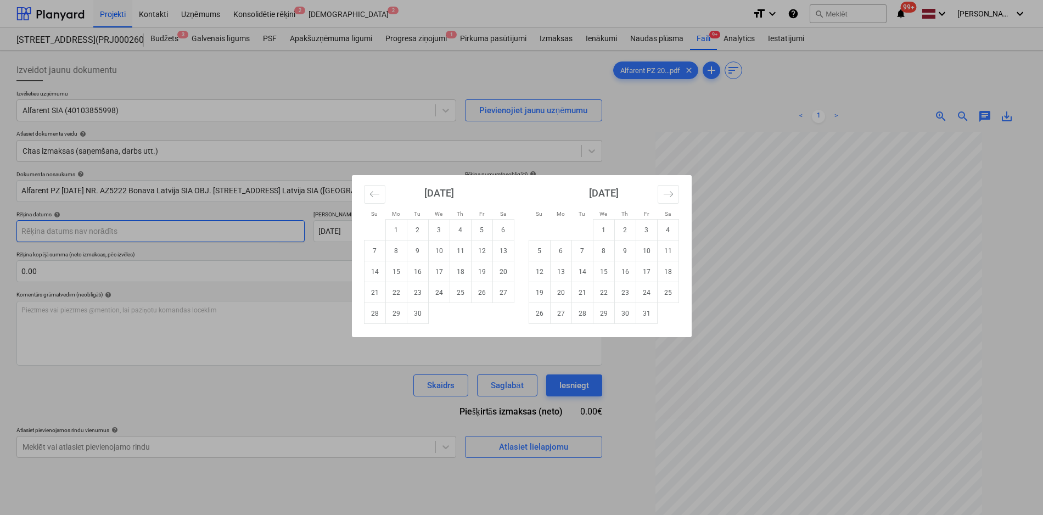
click at [167, 227] on body "Projekti Kontakti Uzņēmums Konsolidētie rēķini 2 Iesūtne 2 format_size keyboard…" at bounding box center [521, 257] width 1043 height 515
click at [367, 193] on button "Move backward to switch to the previous month." at bounding box center [374, 194] width 21 height 19
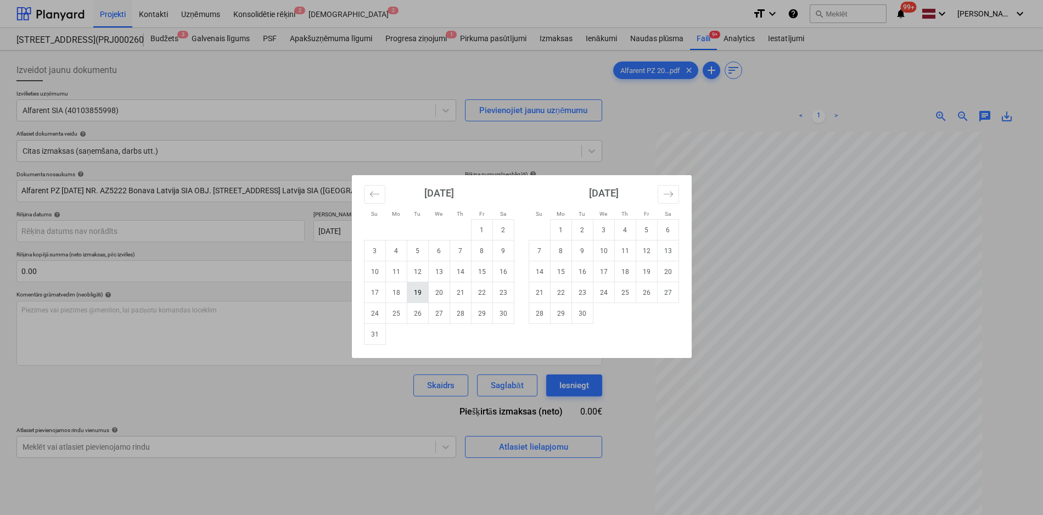
click at [422, 290] on td "19" at bounding box center [417, 292] width 21 height 21
type input "[DATE]"
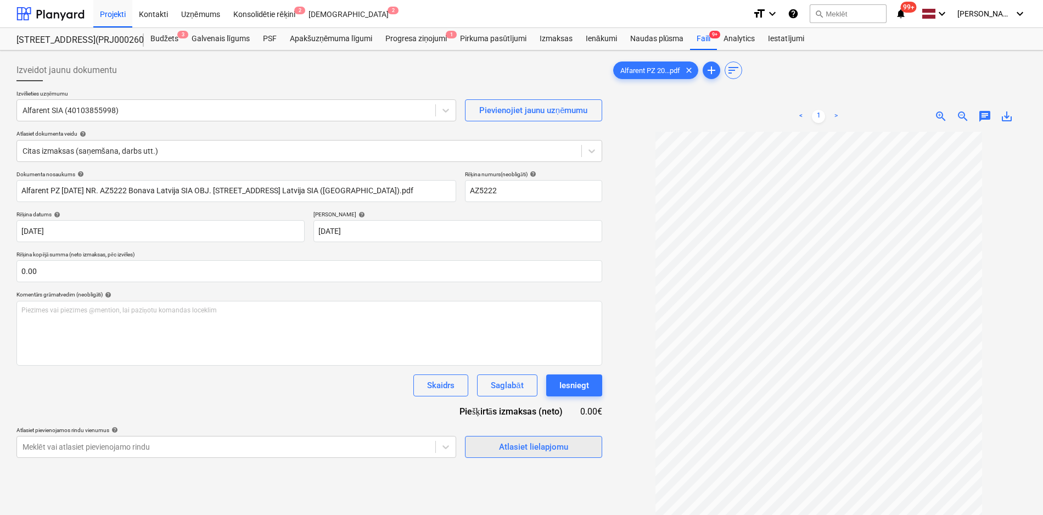
click at [535, 442] on div "Atlasiet lielapjomu" at bounding box center [533, 447] width 69 height 14
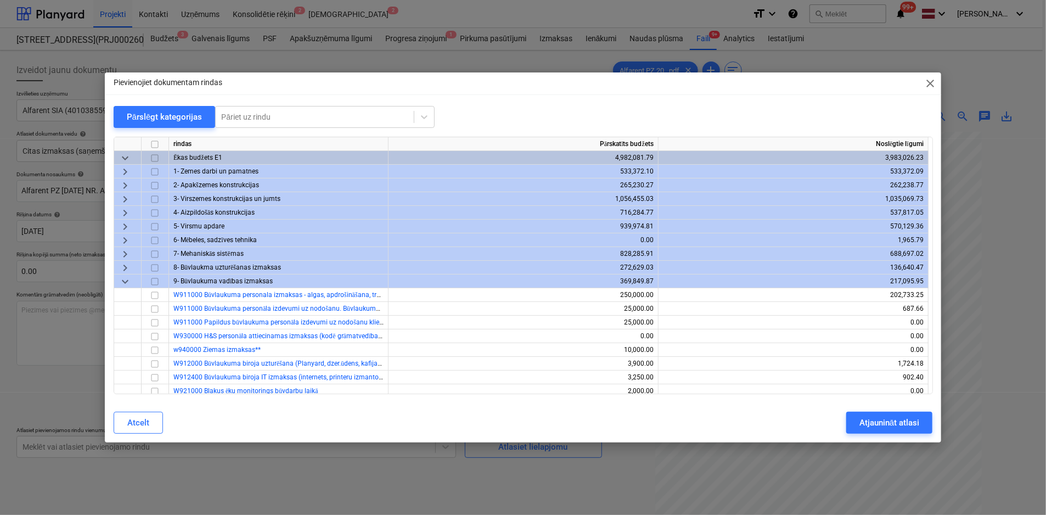
click at [126, 226] on span "keyboard_arrow_right" at bounding box center [125, 226] width 13 height 13
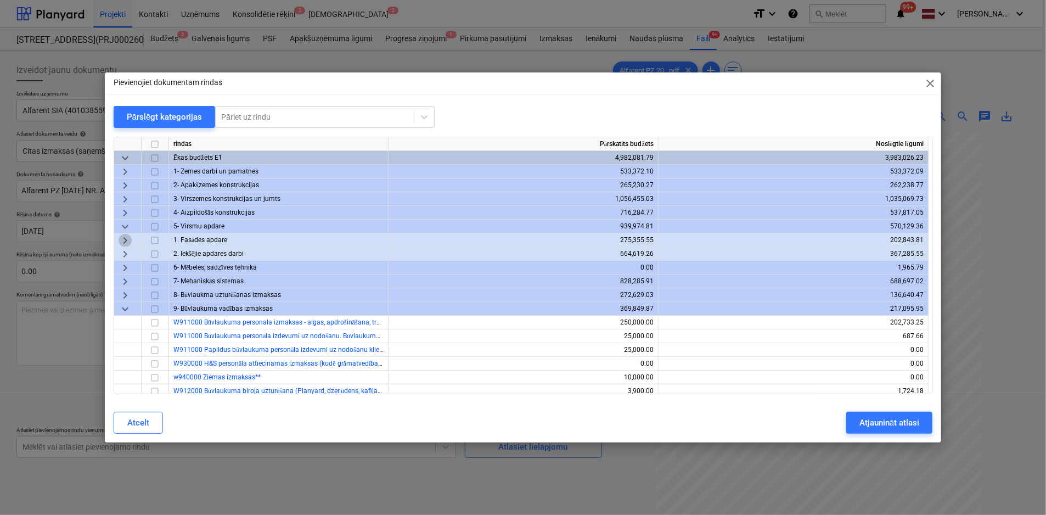
click at [125, 240] on span "keyboard_arrow_right" at bounding box center [125, 240] width 13 height 13
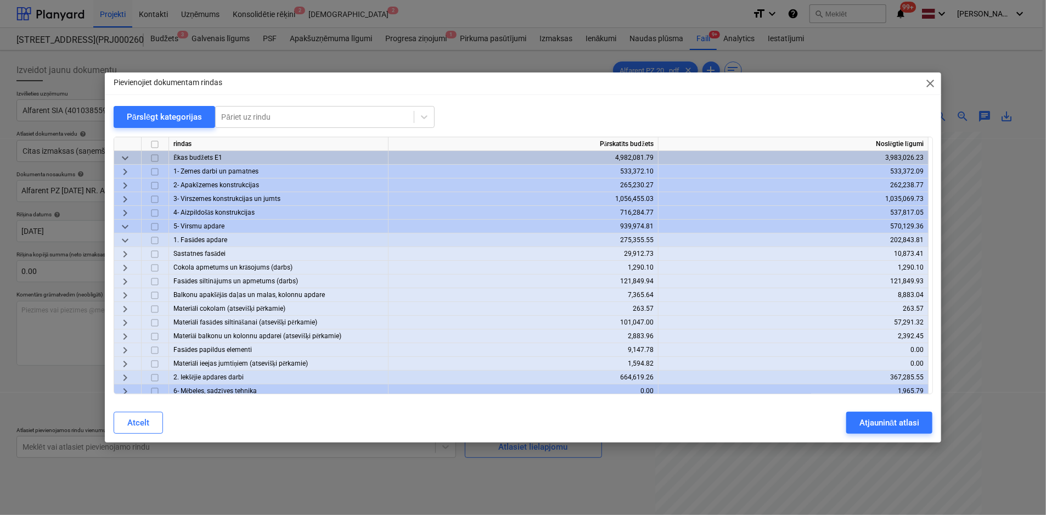
click at [120, 254] on span "keyboard_arrow_right" at bounding box center [125, 254] width 13 height 13
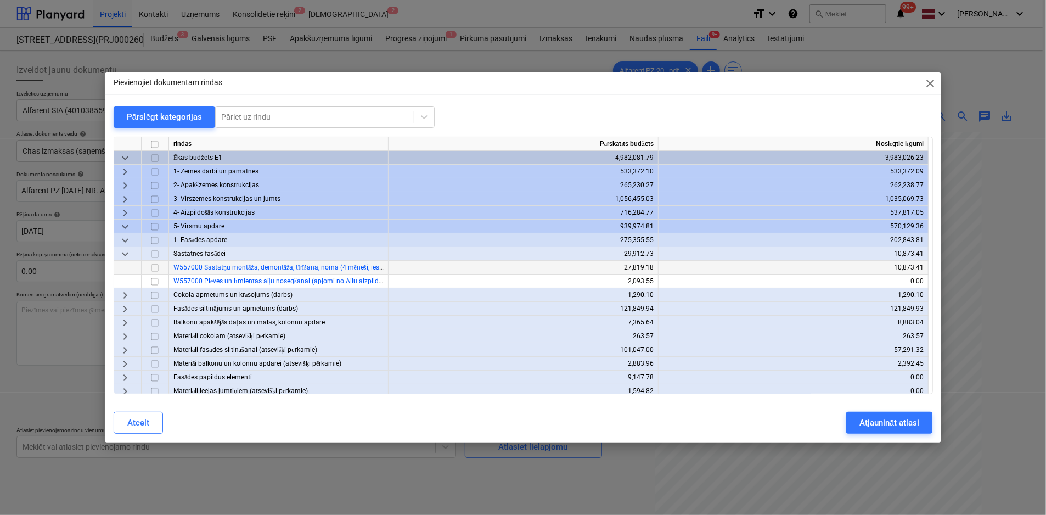
click at [154, 267] on input "checkbox" at bounding box center [154, 267] width 13 height 13
click at [880, 416] on button "Atjaunināt atlasi" at bounding box center [890, 423] width 86 height 22
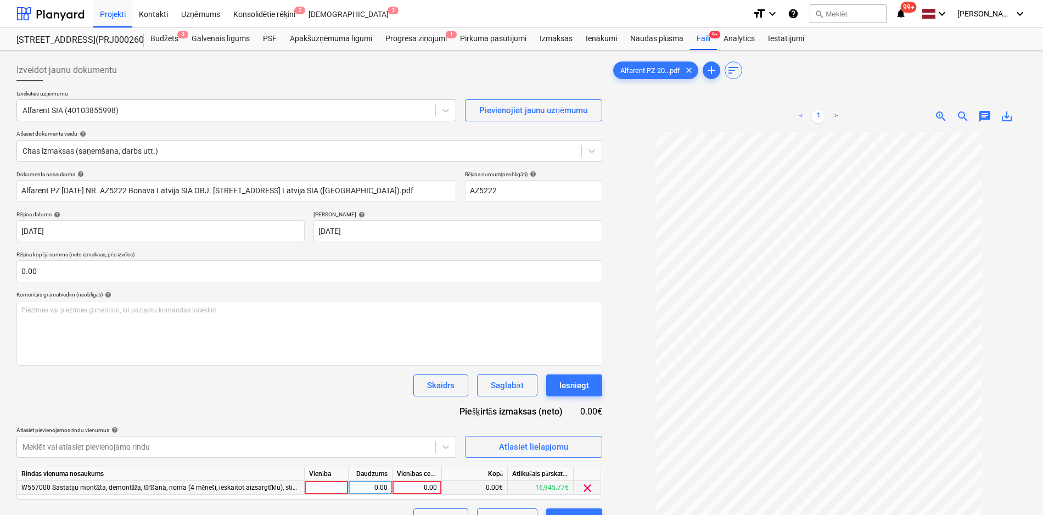
click at [422, 489] on div "0.00" at bounding box center [417, 488] width 40 height 14
type input "100"
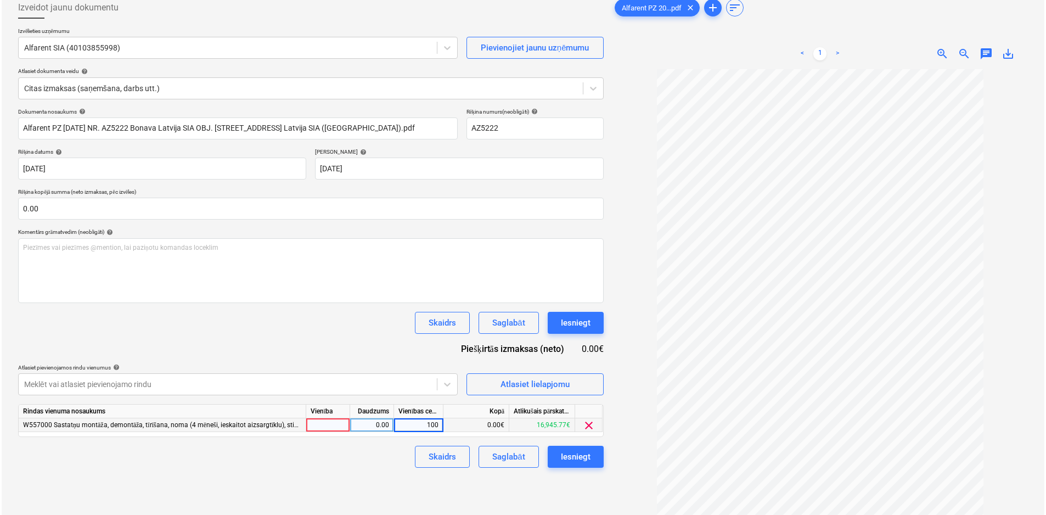
scroll to position [110, 0]
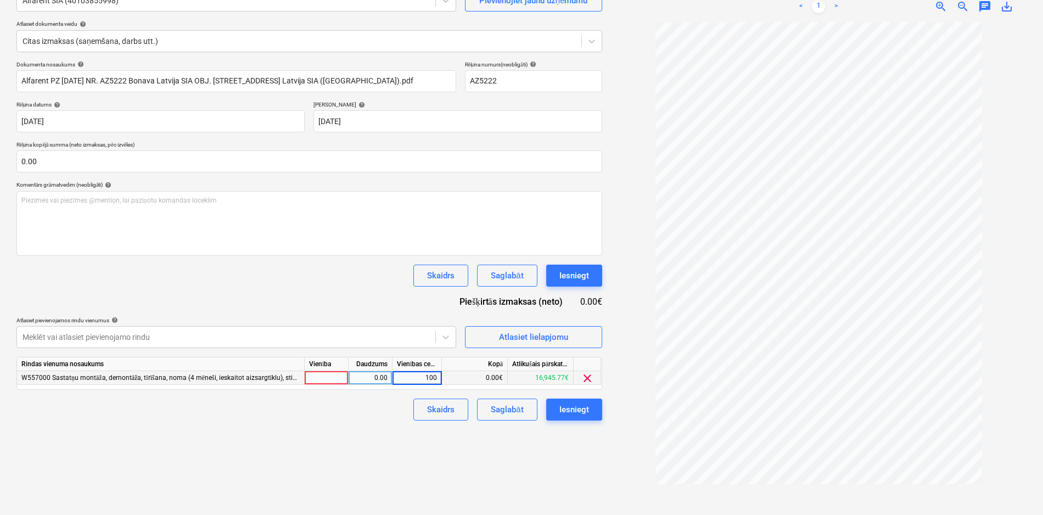
click at [567, 450] on div "Izveidot jaunu dokumentu Izvēlieties uzņēmumu Alfarent SIA (40103855998) Pievie…" at bounding box center [309, 227] width 595 height 565
click at [574, 407] on div "Iesniegt" at bounding box center [574, 409] width 30 height 14
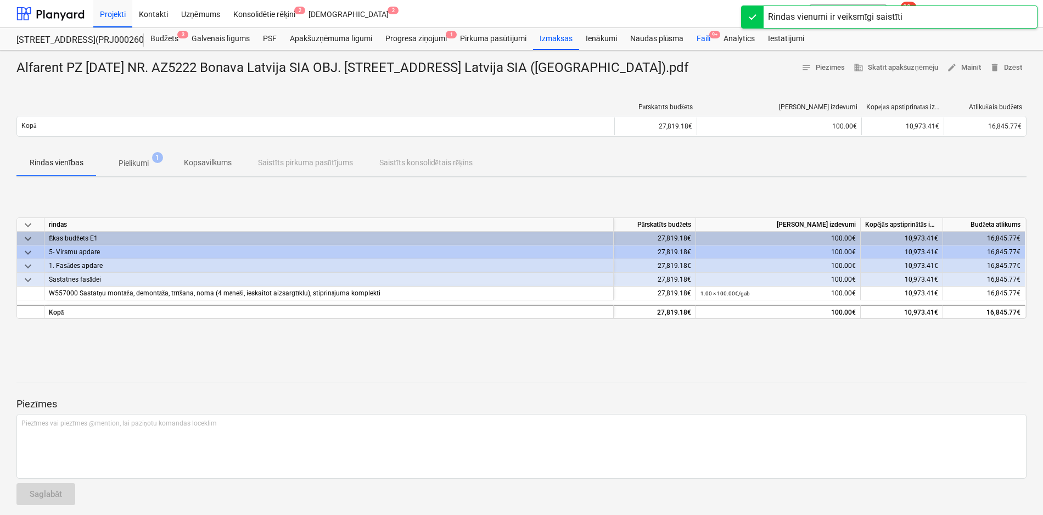
click at [707, 36] on div "Faili 9+" at bounding box center [703, 39] width 27 height 22
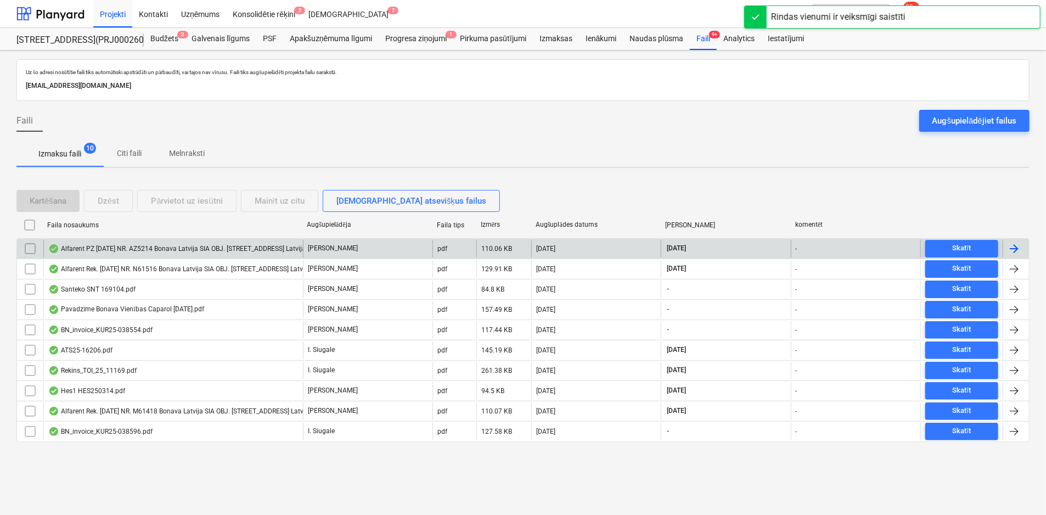
click at [154, 247] on div "Alfarent PZ [DATE] NR. AZ5214 Bonava Latvija SIA OBJ. [STREET_ADDRESS] Latvija …" at bounding box center [223, 248] width 350 height 9
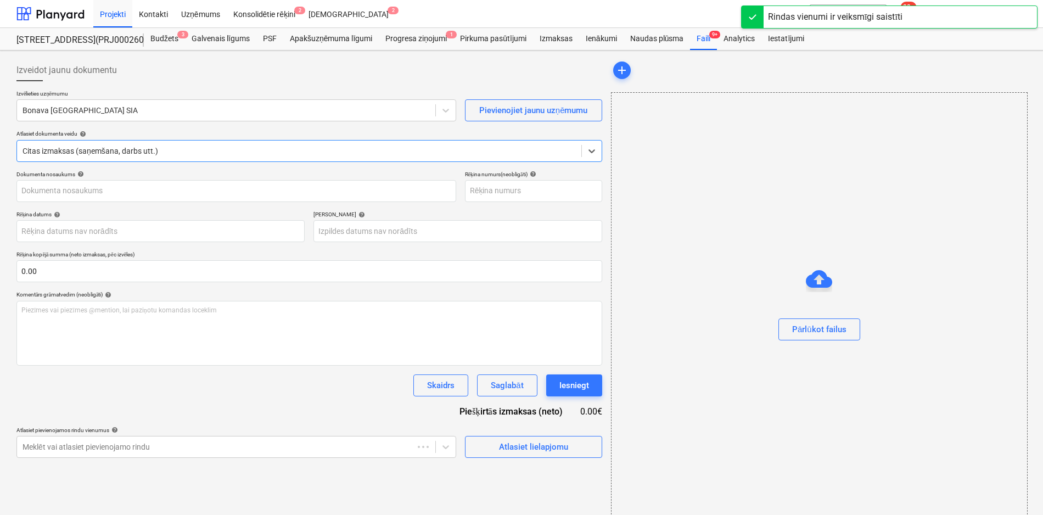
type input "Alfarent PZ [DATE] NR. AZ5214 Bonava Latvija SIA OBJ. [STREET_ADDRESS] Latvija …"
type input "[DATE]"
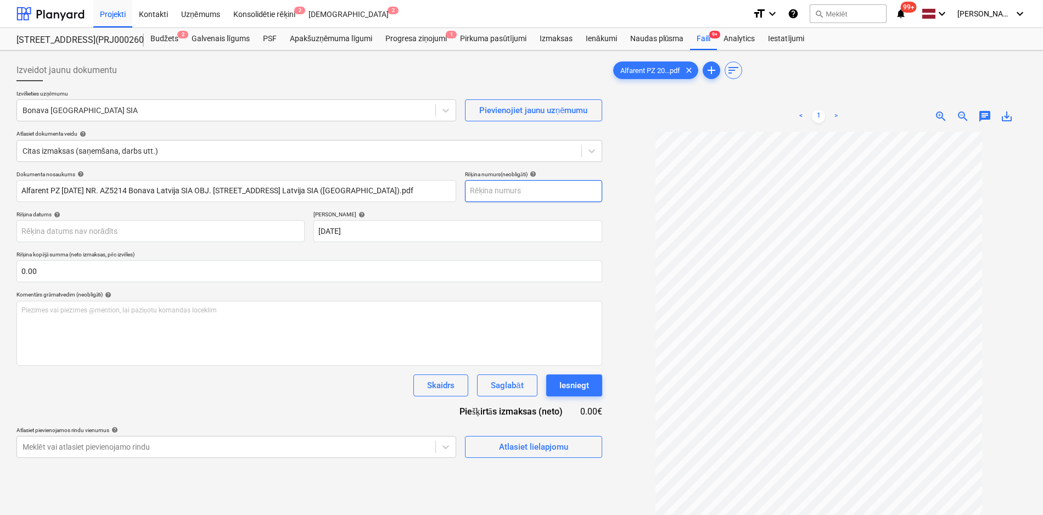
click at [503, 188] on input "text" at bounding box center [533, 191] width 137 height 22
type input "AZ5214"
click at [202, 226] on body "Projekti Kontakti Uzņēmums Konsolidētie rēķini 2 Iesūtne 2 format_size keyboard…" at bounding box center [521, 257] width 1043 height 515
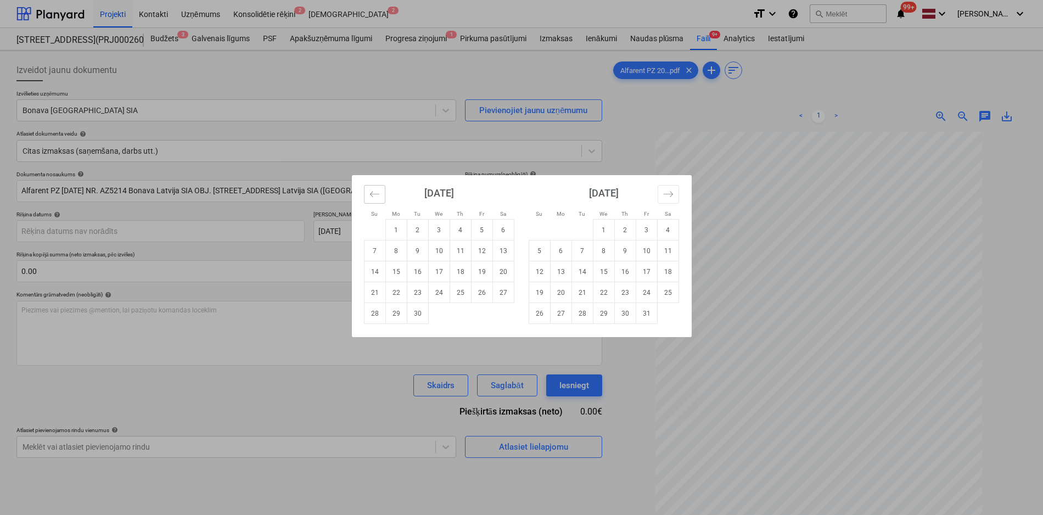
click at [371, 198] on icon "Move backward to switch to the previous month." at bounding box center [374, 194] width 10 height 10
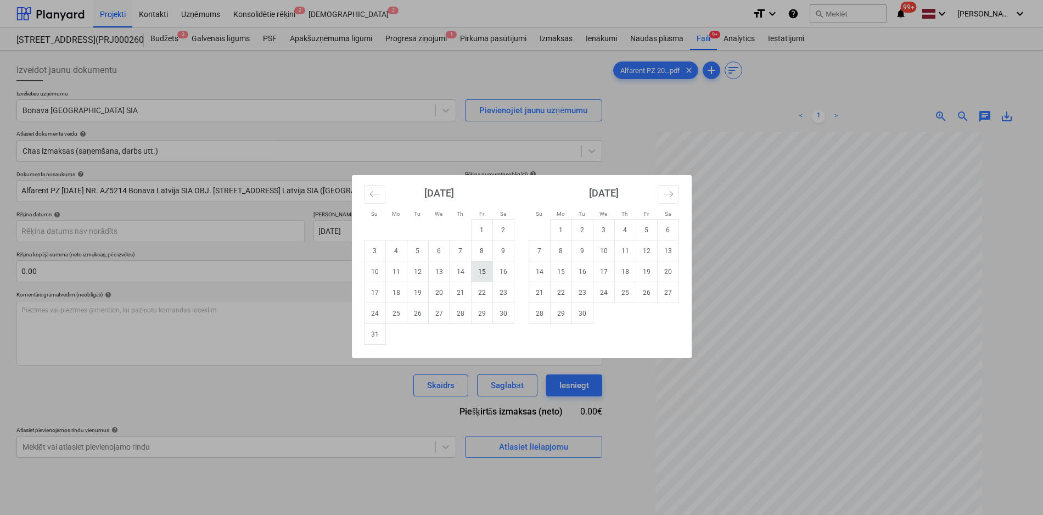
click at [481, 270] on td "15" at bounding box center [481, 271] width 21 height 21
type input "[DATE]"
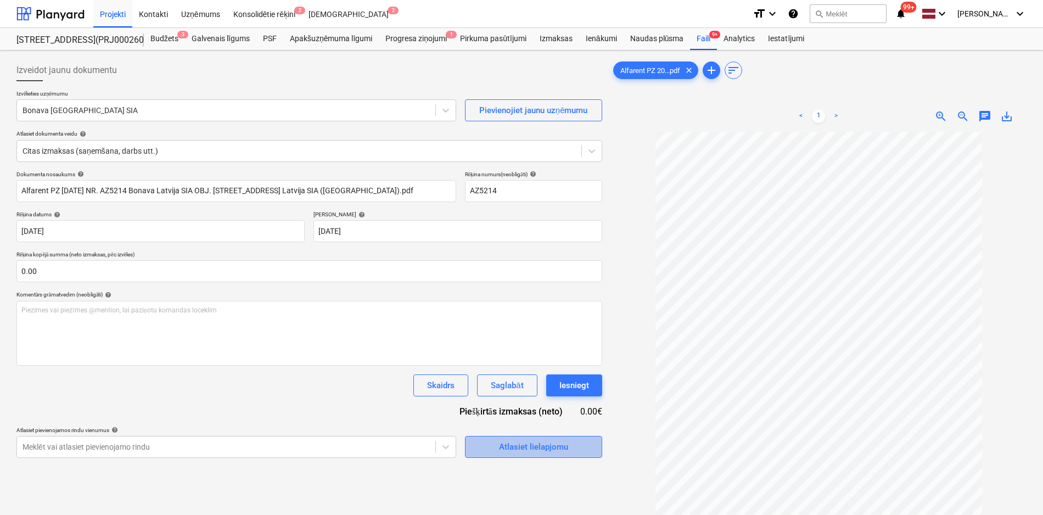
click at [507, 455] on button "Atlasiet lielapjomu" at bounding box center [533, 447] width 137 height 22
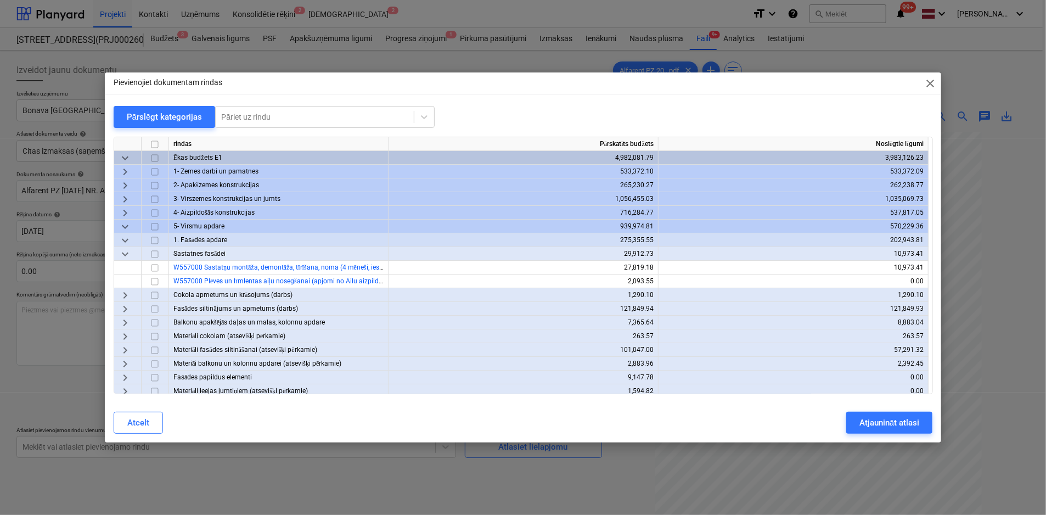
click at [930, 88] on span "close" at bounding box center [930, 83] width 13 height 13
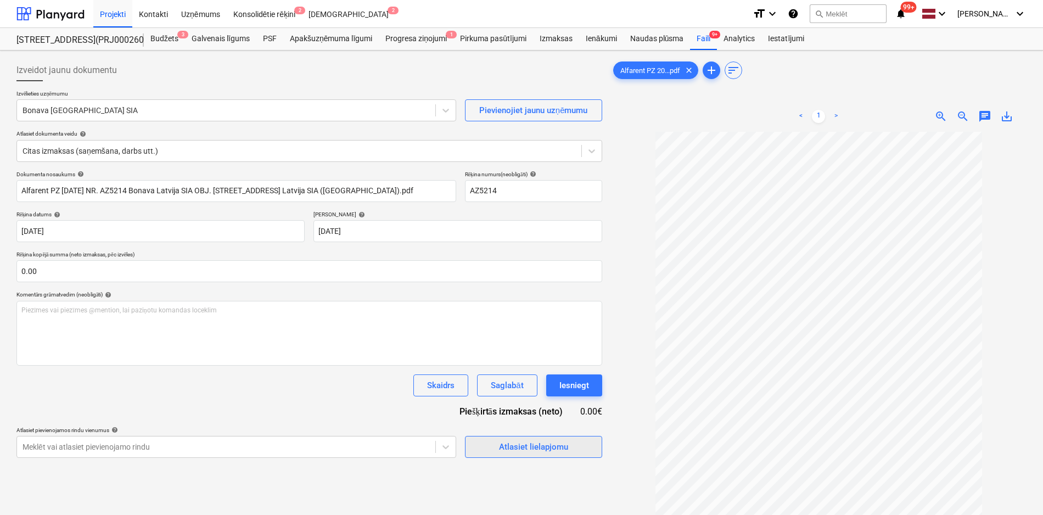
click at [537, 447] on div "Atlasiet lielapjomu" at bounding box center [533, 447] width 69 height 14
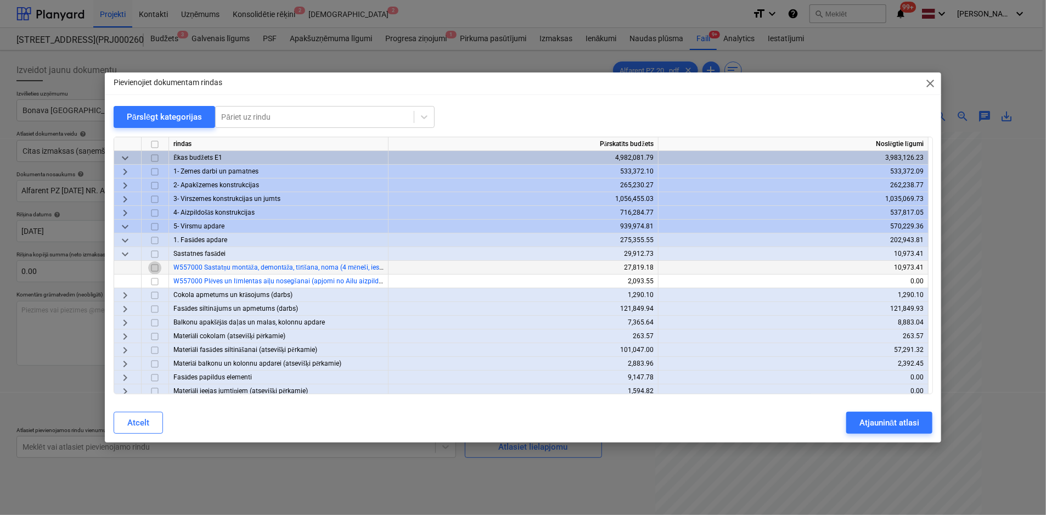
click at [155, 266] on input "checkbox" at bounding box center [154, 267] width 13 height 13
click at [891, 417] on div "Atjaunināt atlasi" at bounding box center [890, 423] width 60 height 14
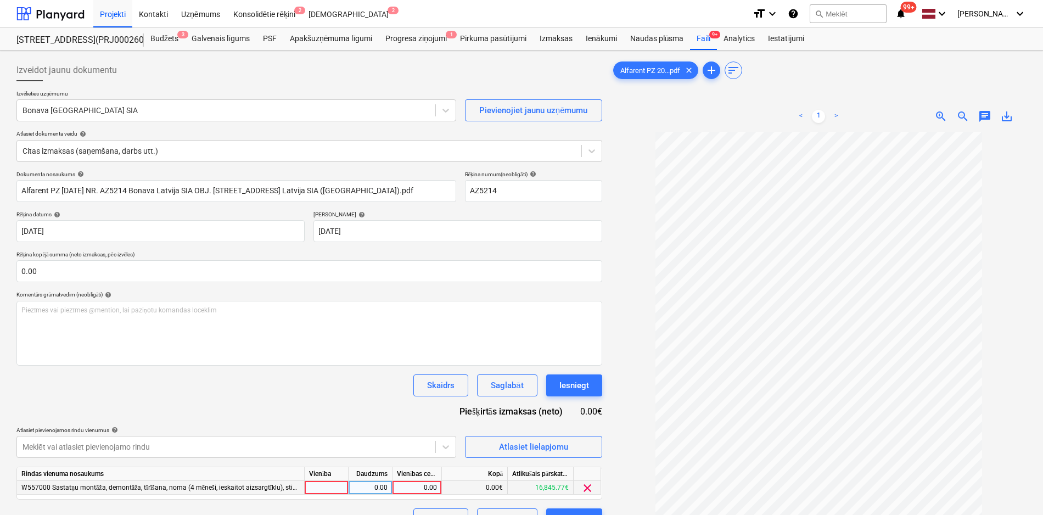
click at [430, 490] on div "0.00" at bounding box center [417, 488] width 40 height 14
type input "300"
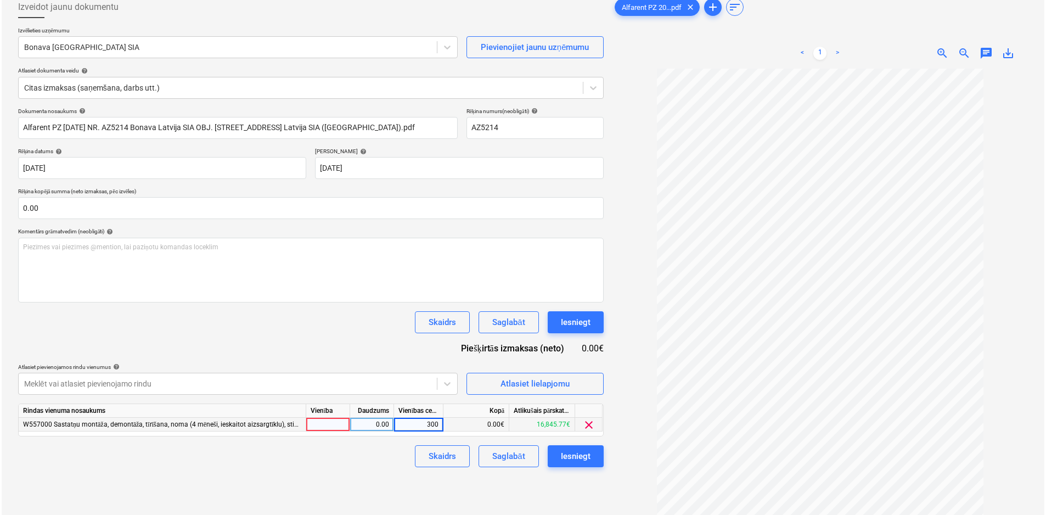
scroll to position [110, 0]
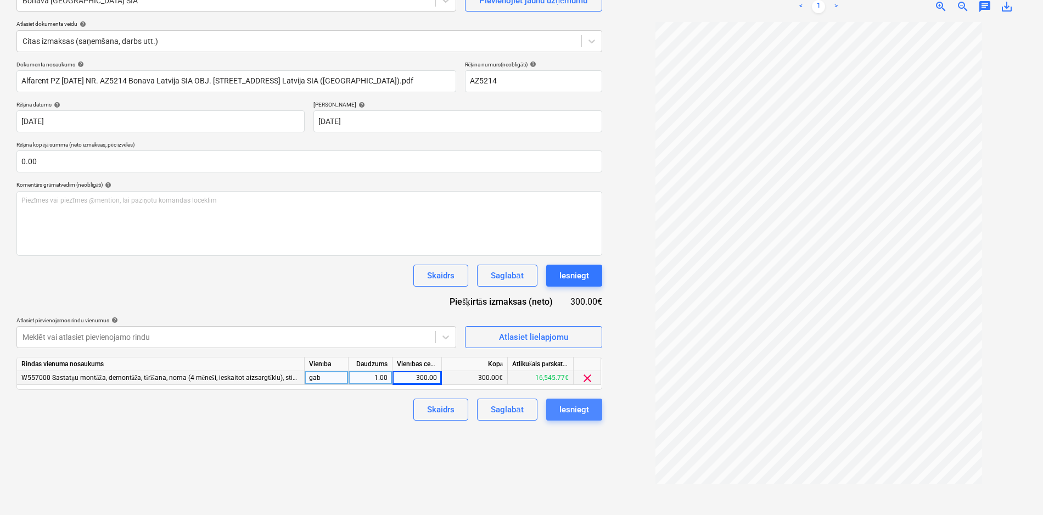
click at [572, 414] on div "Iesniegt" at bounding box center [574, 409] width 30 height 14
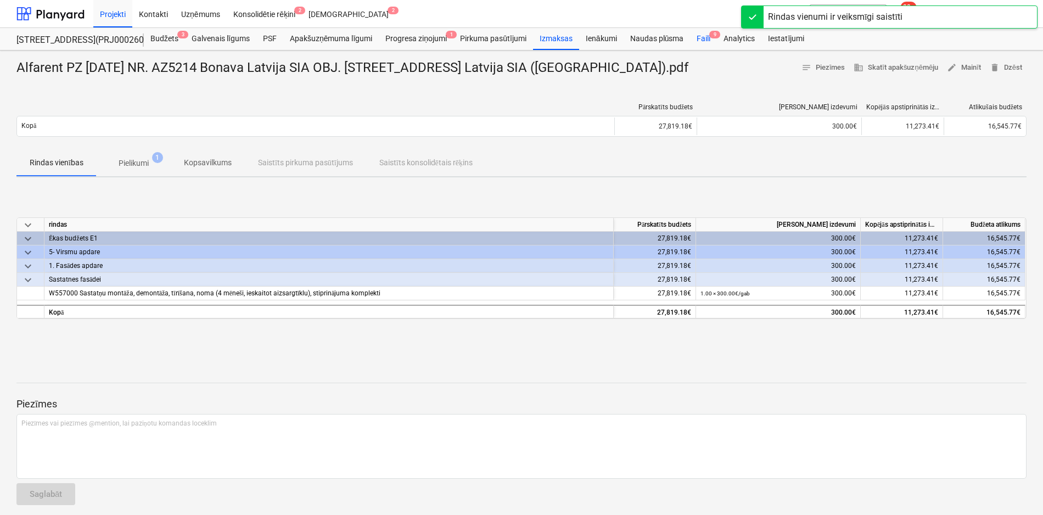
click at [702, 33] on div "Faili 9" at bounding box center [703, 39] width 27 height 22
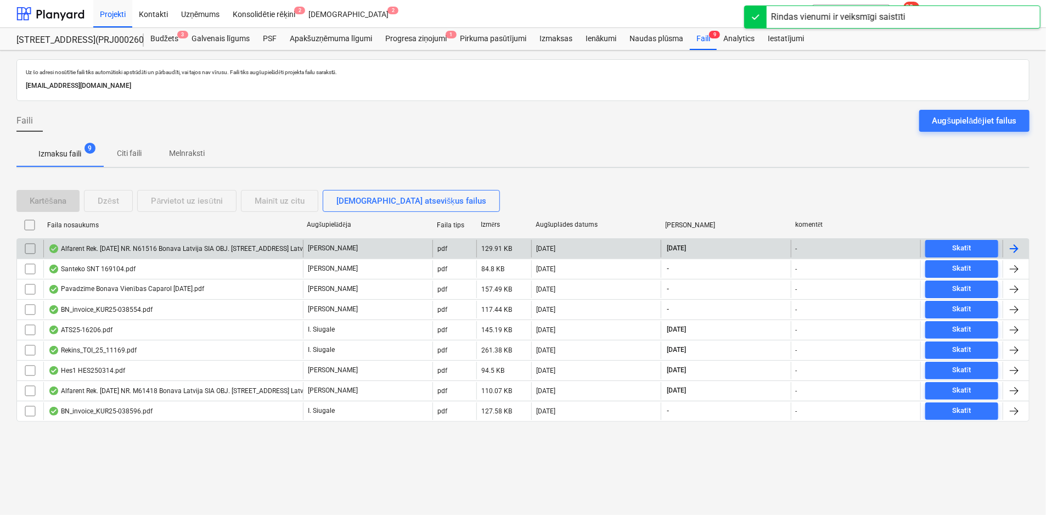
click at [132, 244] on div "Alfarent Rek. [DATE] NR. N61516 Bonava Latvija SIA OBJ. [STREET_ADDRESS] Latvij…" at bounding box center [225, 248] width 354 height 9
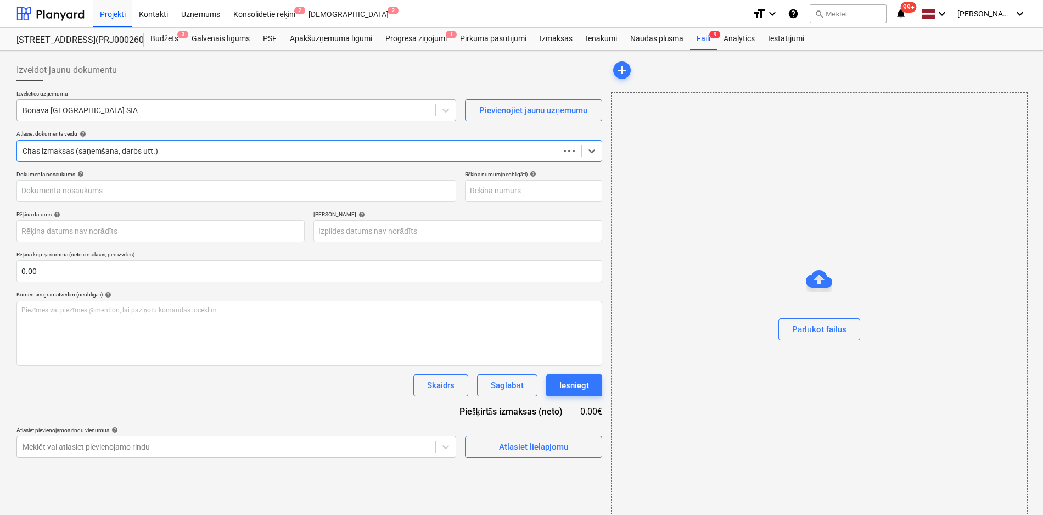
click at [158, 107] on div at bounding box center [226, 110] width 407 height 11
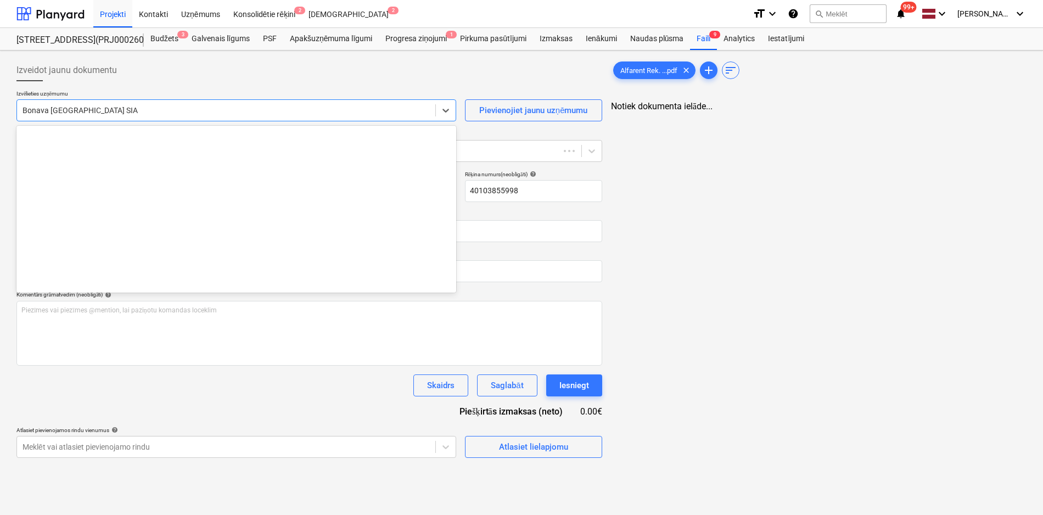
type input "40103855998"
type input "[DATE]"
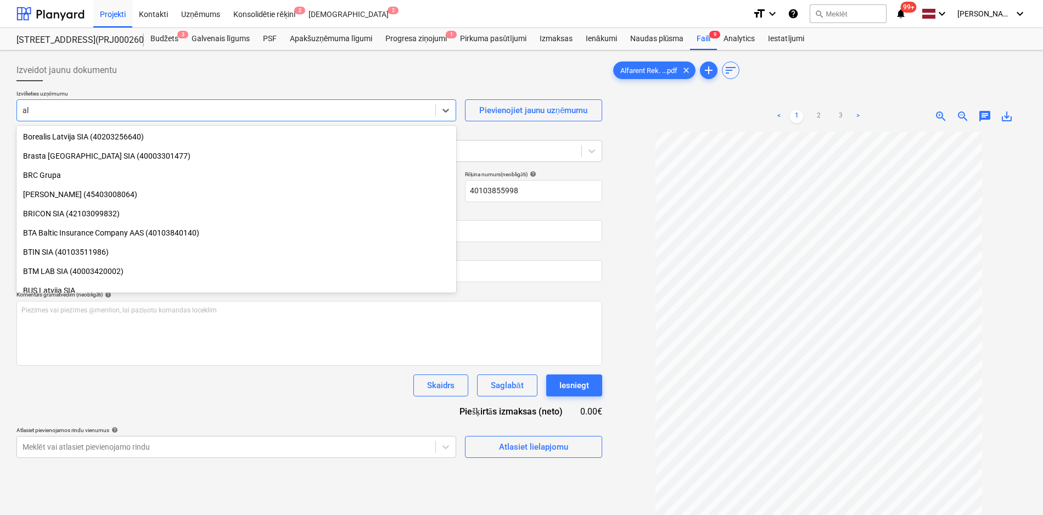
scroll to position [1219, 0]
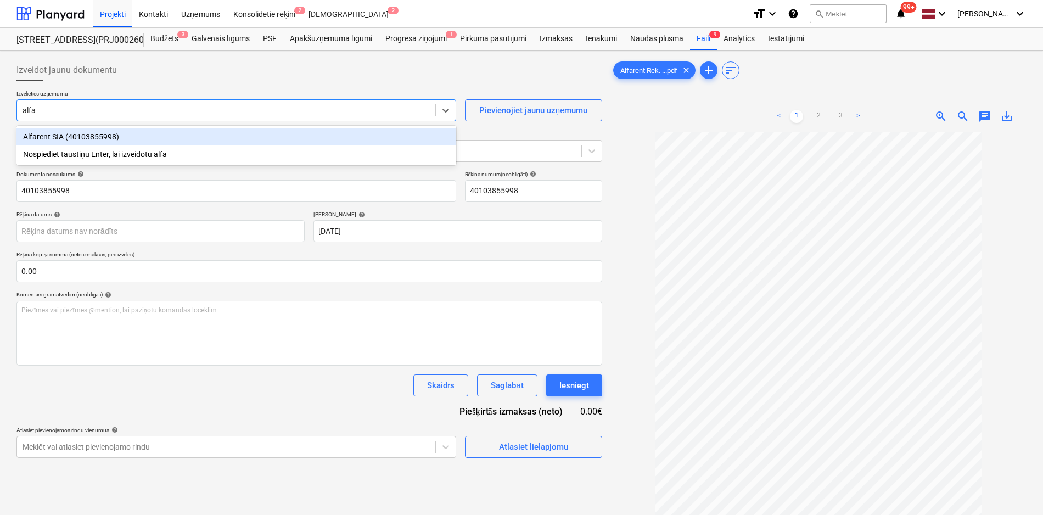
type input "alfar"
click at [160, 137] on div "Alfarent SIA (40103855998)" at bounding box center [236, 137] width 440 height 18
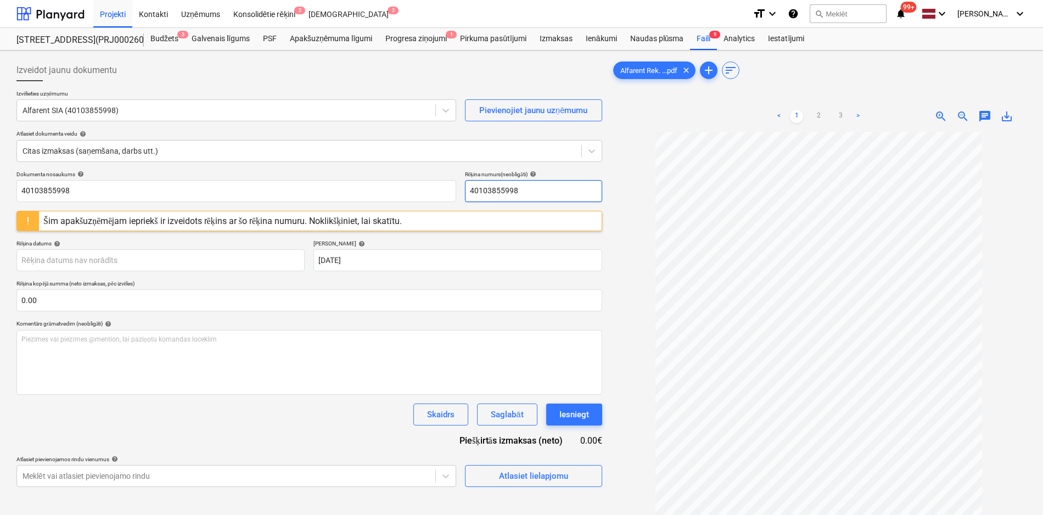
drag, startPoint x: 536, startPoint y: 187, endPoint x: 319, endPoint y: 208, distance: 217.9
click at [319, 208] on div "Dokumenta nosaukums help 40103855998 Rēķina numurs (neobligāti) help 4010385599…" at bounding box center [309, 329] width 586 height 316
click at [525, 190] on input "N61516" at bounding box center [533, 191] width 137 height 22
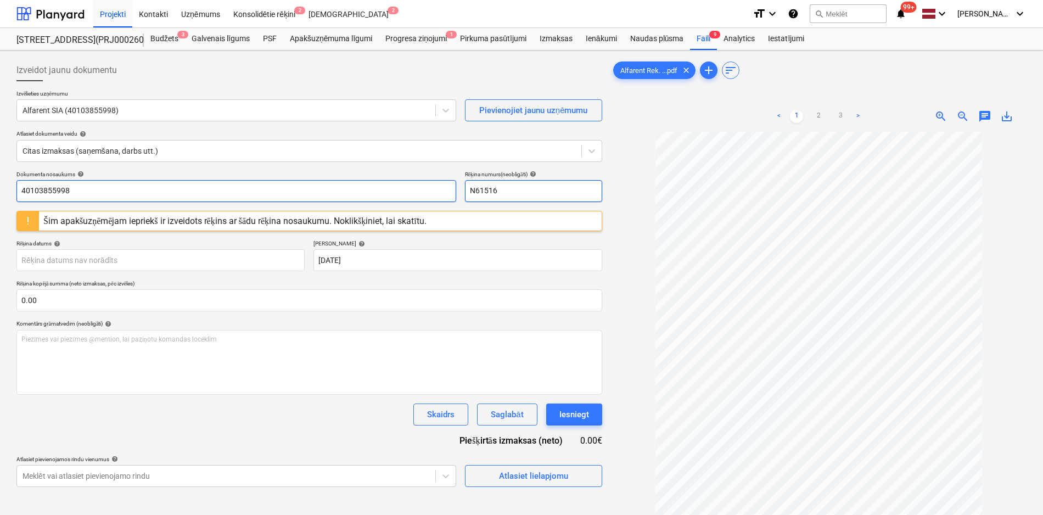
drag, startPoint x: 525, startPoint y: 190, endPoint x: 429, endPoint y: 194, distance: 96.7
click at [429, 194] on div "Dokumenta nosaukums help 40103855998 Rēķina numurs (neobligāti) help N61516" at bounding box center [309, 186] width 586 height 31
type input "N61516"
drag, startPoint x: 215, startPoint y: 191, endPoint x: -8, endPoint y: 202, distance: 223.2
click at [0, 202] on html "Projekti Kontakti Uzņēmums Konsolidētie rēķini 2 Iesūtne 2 format_size keyboard…" at bounding box center [521, 257] width 1043 height 515
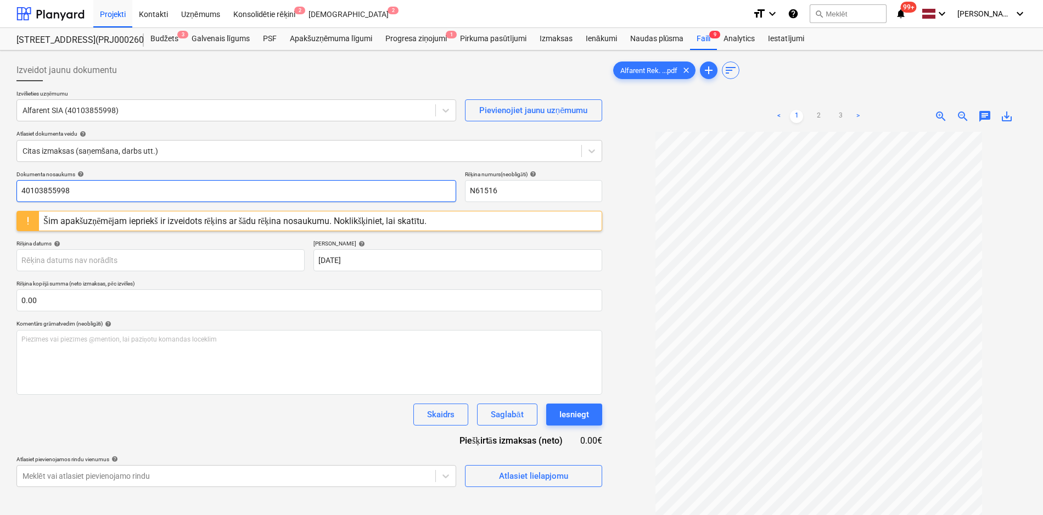
paste input "N61516"
type input "N61516"
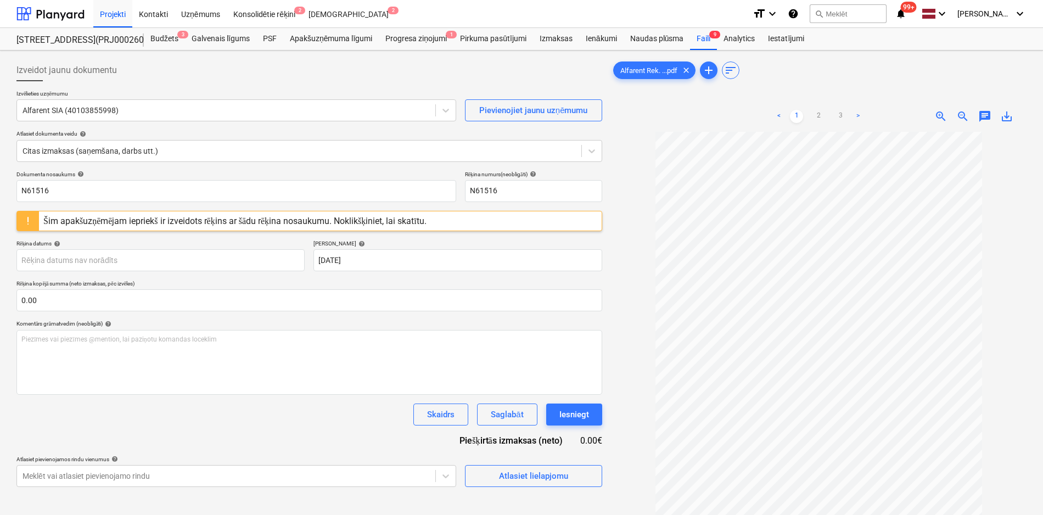
click at [178, 248] on p "Rēķina datums help" at bounding box center [160, 244] width 288 height 9
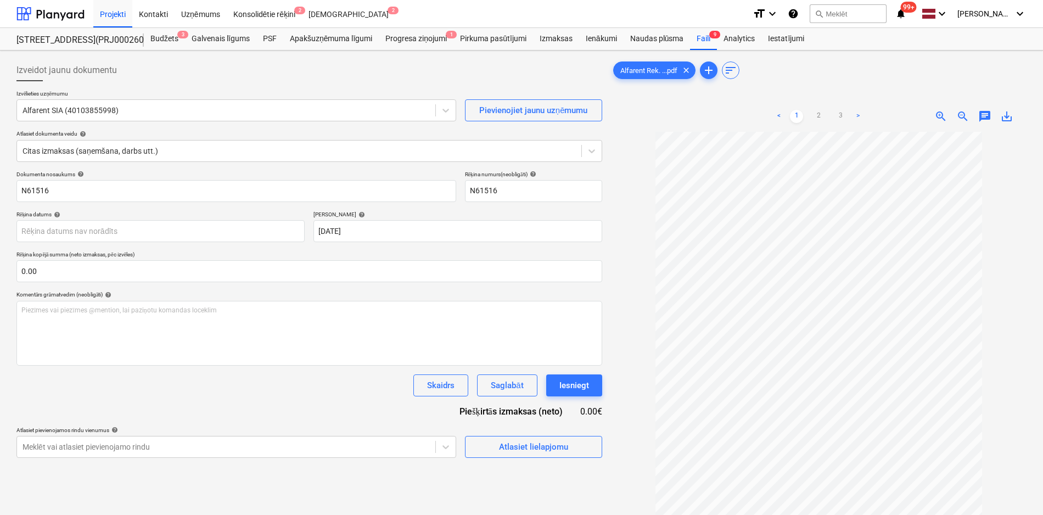
click at [180, 257] on p "Rēķina kopējā summa (neto izmaksas, pēc izvēles)" at bounding box center [309, 255] width 586 height 9
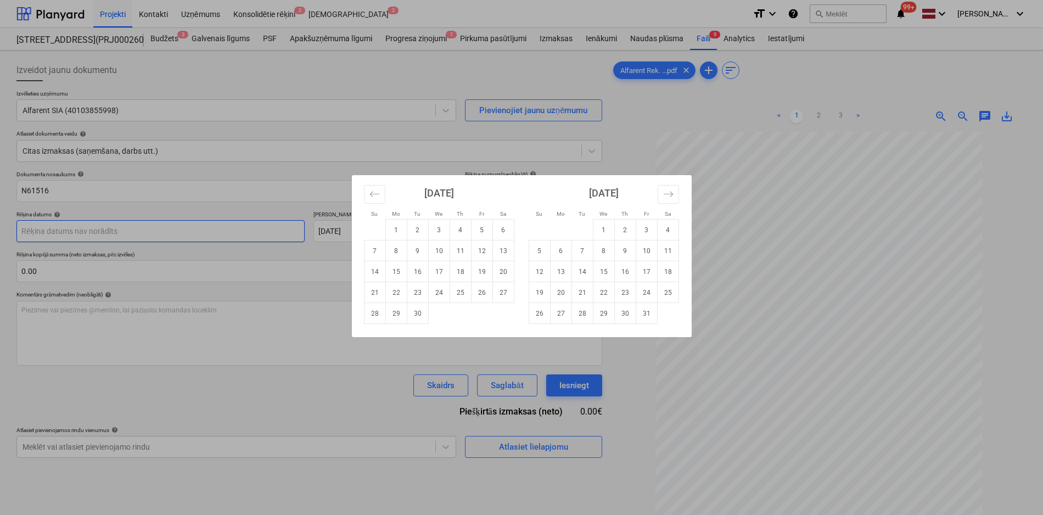
click at [163, 227] on body "Projekti Kontakti Uzņēmums Konsolidētie rēķini 2 Iesūtne 2 format_size keyboard…" at bounding box center [521, 257] width 1043 height 515
click at [369, 196] on icon "Move backward to switch to the previous month." at bounding box center [374, 194] width 10 height 10
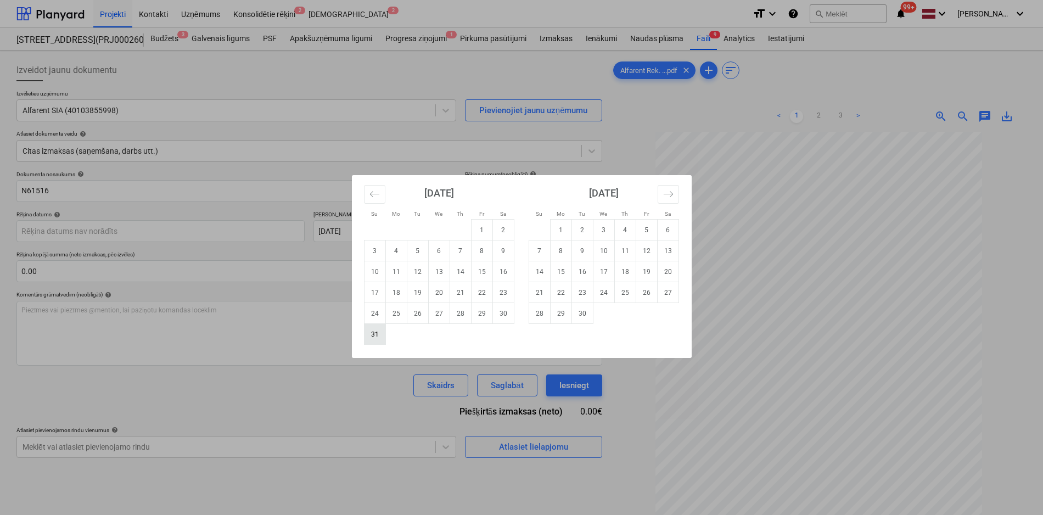
click at [378, 333] on td "31" at bounding box center [374, 334] width 21 height 21
type input "[DATE]"
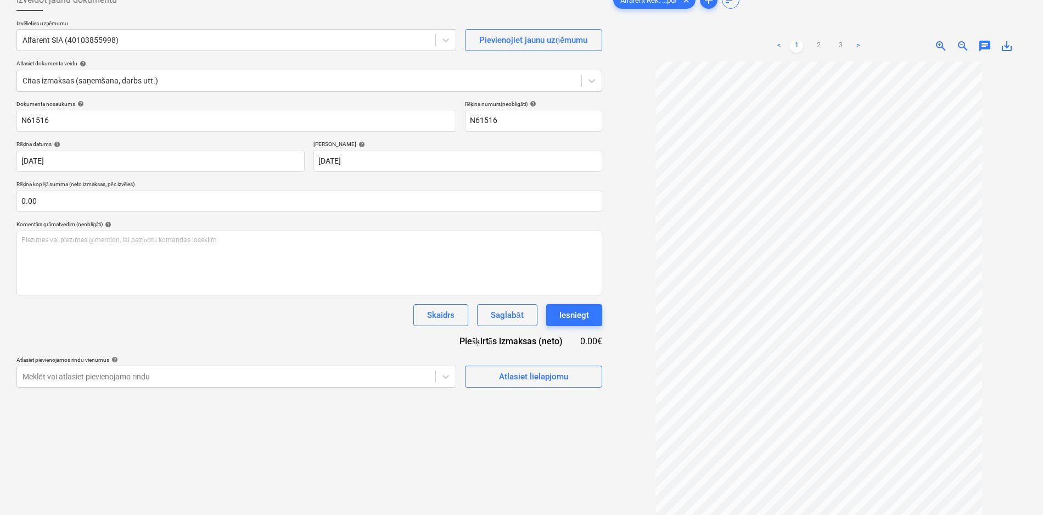
scroll to position [55, 0]
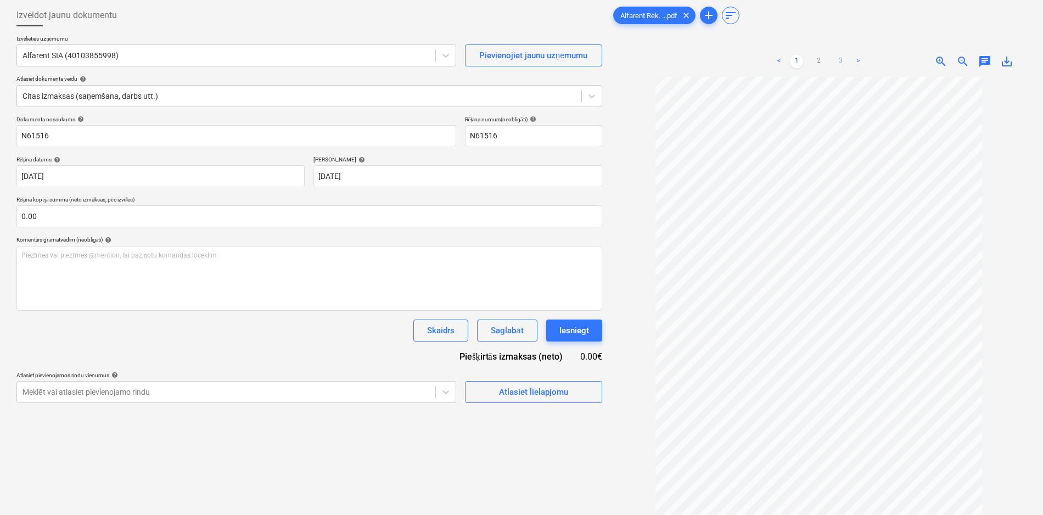
click at [841, 58] on link "3" at bounding box center [840, 61] width 13 height 13
click at [444, 390] on body "Projekti Kontakti Uzņēmums Konsolidētie rēķini 2 Iesūtne 2 format_size keyboard…" at bounding box center [521, 202] width 1043 height 515
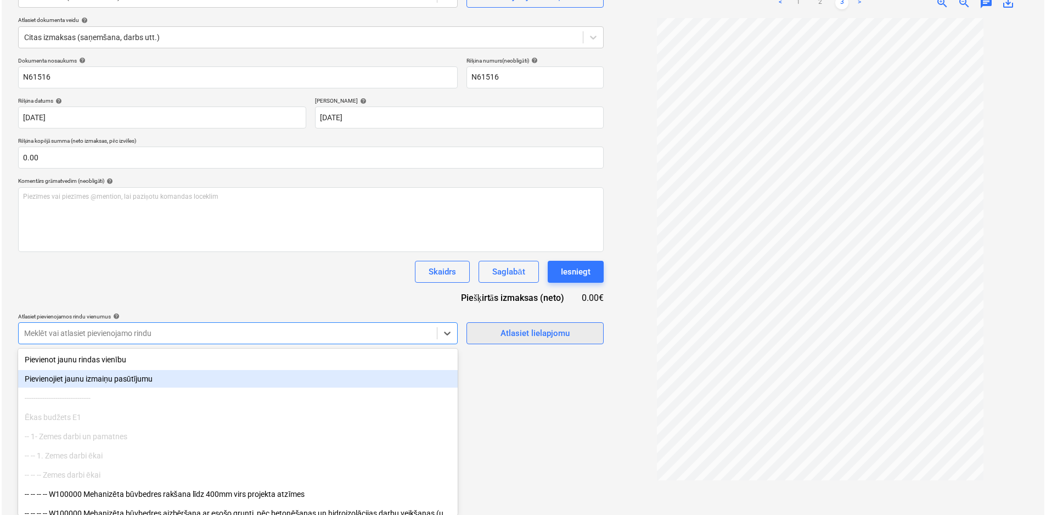
scroll to position [110, 0]
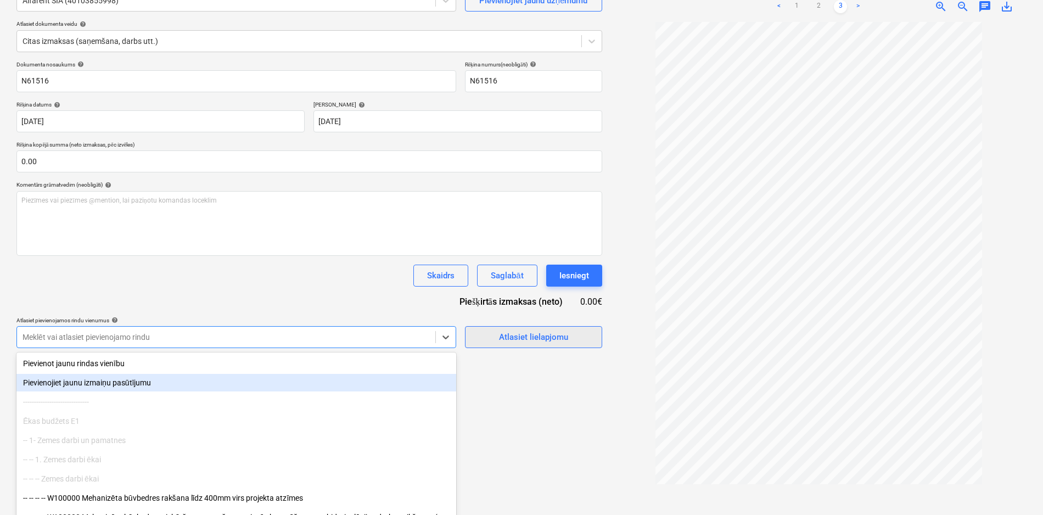
click at [547, 331] on div "Atlasiet lielapjomu" at bounding box center [533, 337] width 69 height 14
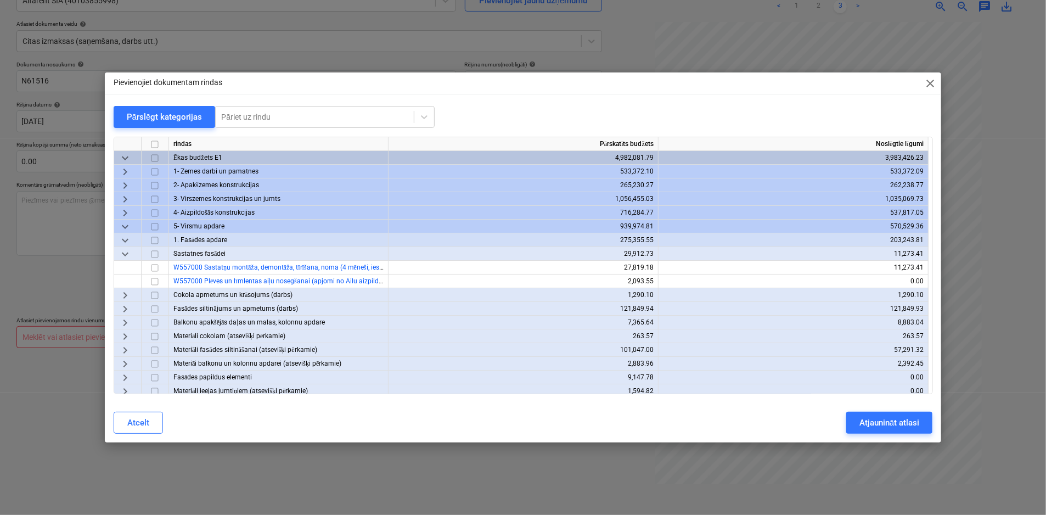
click at [130, 254] on span "keyboard_arrow_down" at bounding box center [125, 254] width 13 height 13
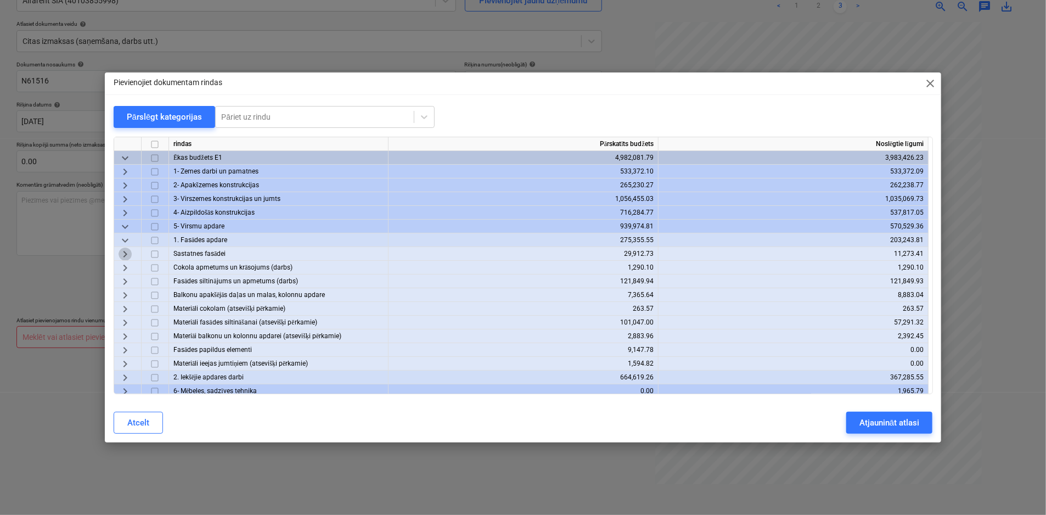
click at [128, 253] on span "keyboard_arrow_right" at bounding box center [125, 254] width 13 height 13
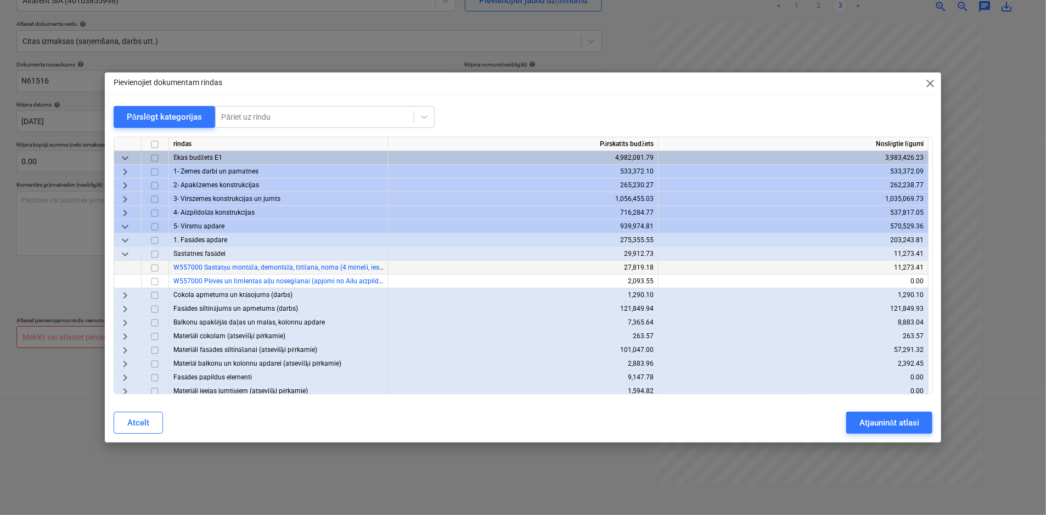
click at [155, 265] on input "checkbox" at bounding box center [154, 267] width 13 height 13
click at [870, 421] on div "Atjaunināt atlasi" at bounding box center [890, 423] width 60 height 14
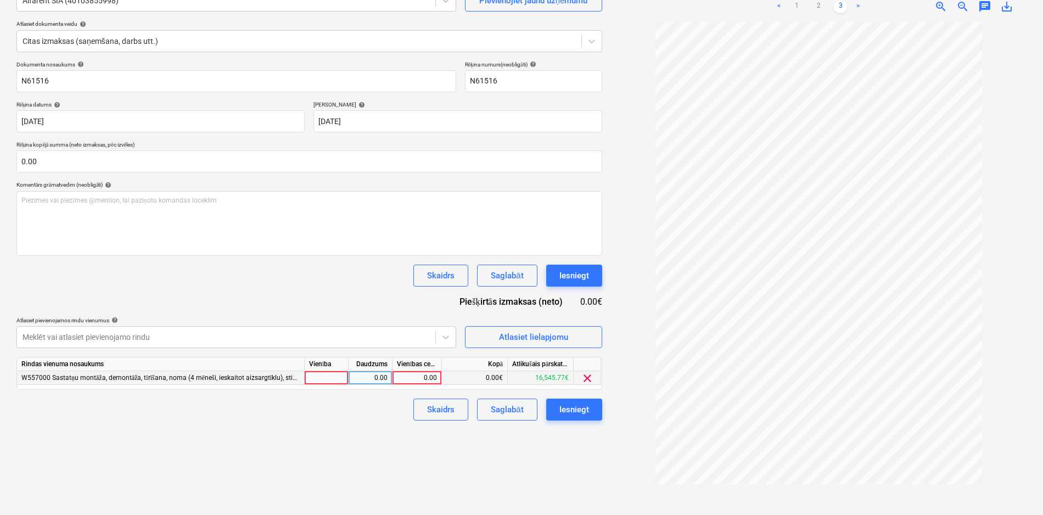
click at [426, 377] on div "0.00" at bounding box center [417, 378] width 40 height 14
type input "1957.07"
drag, startPoint x: 341, startPoint y: 426, endPoint x: 445, endPoint y: 417, distance: 104.2
click at [341, 426] on div "Izveidot jaunu dokumentu Izvēlieties uzņēmumu Alfarent SIA (40103855998) Pievie…" at bounding box center [309, 227] width 595 height 565
click at [573, 409] on div "Iesniegt" at bounding box center [574, 409] width 30 height 14
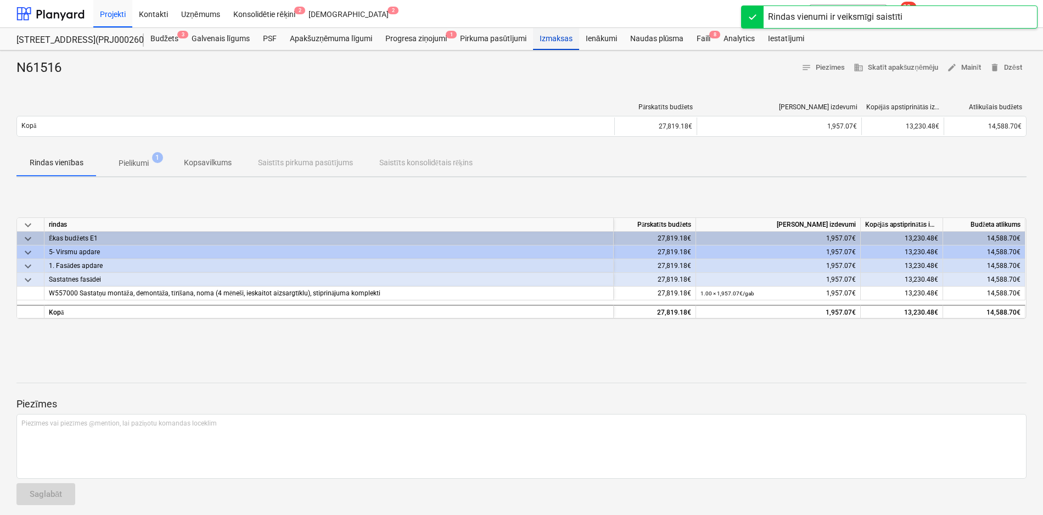
click at [566, 40] on div "Izmaksas" at bounding box center [556, 39] width 46 height 22
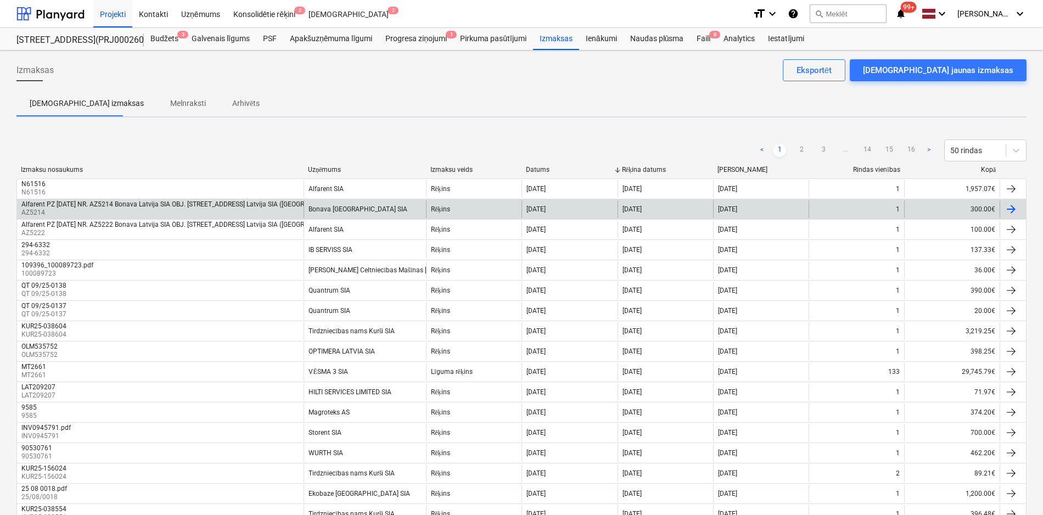
click at [207, 205] on div "Alfarent PZ [DATE] NR. AZ5214 Bonava Latvija SIA OBJ. [STREET_ADDRESS] Latvija …" at bounding box center [189, 204] width 337 height 8
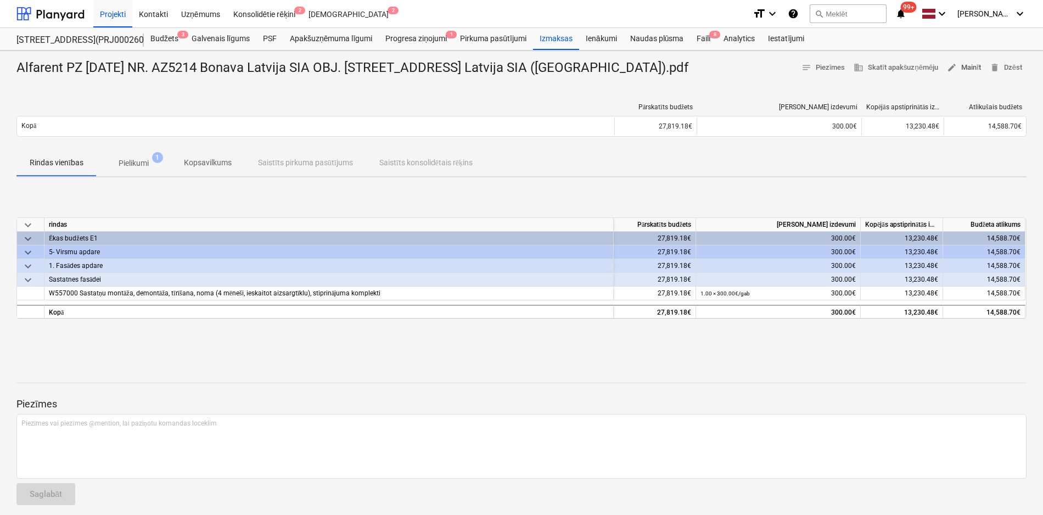
click at [979, 65] on span "edit Mainīt" at bounding box center [964, 67] width 34 height 13
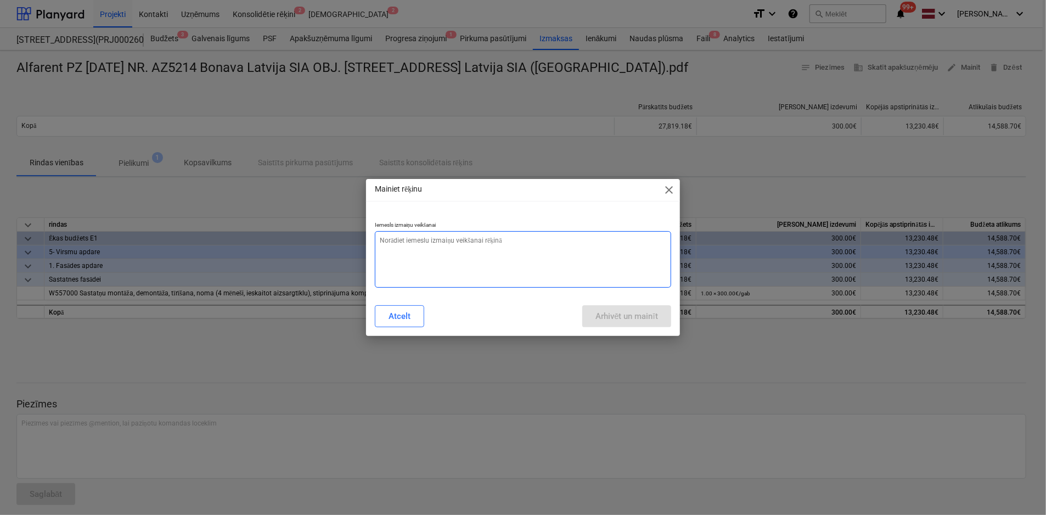
click at [453, 243] on textarea at bounding box center [523, 259] width 296 height 57
type textarea "x"
type textarea "N"
type textarea "x"
type textarea "Ne"
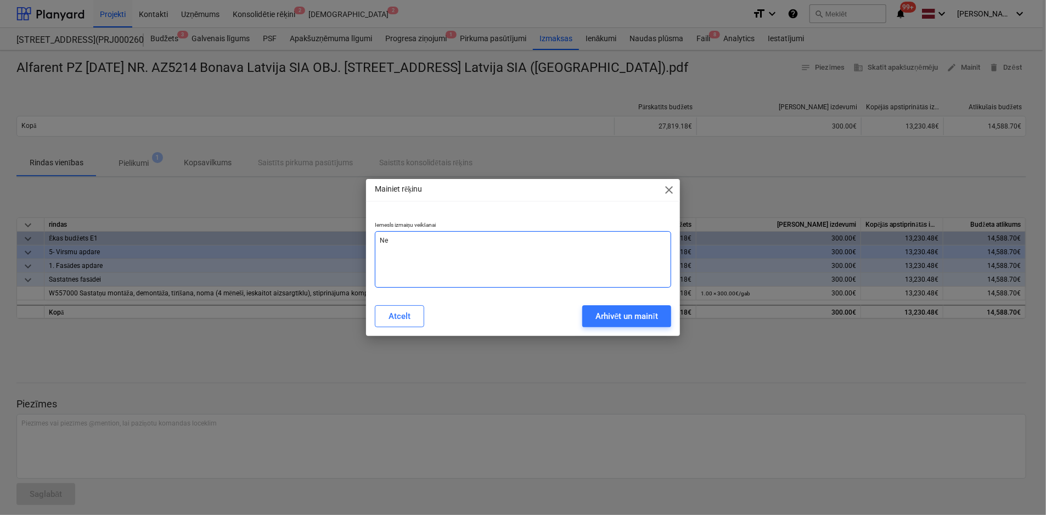
type textarea "x"
type textarea "Nep"
type textarea "x"
type textarea "Nepa"
type textarea "x"
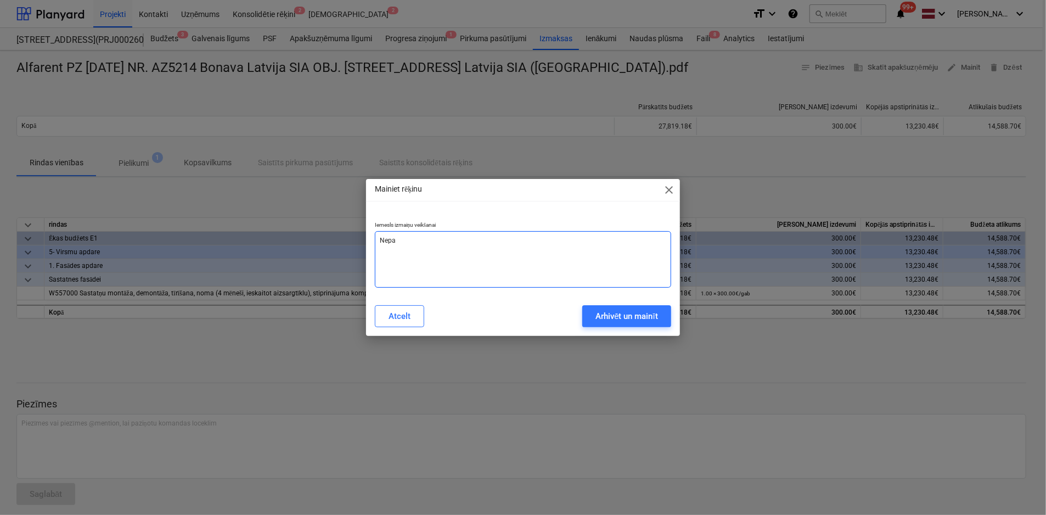
type textarea "Nepar"
type textarea "x"
type textarea "Nepare"
type textarea "x"
type textarea "Neparei"
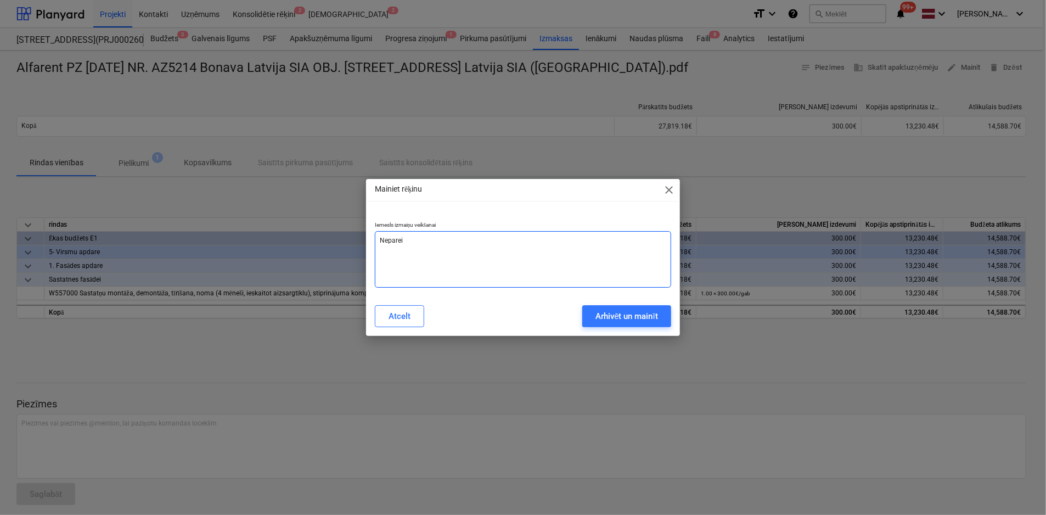
type textarea "x"
type textarea "Nepareiz"
type textarea "x"
type textarea "Nepareizs"
type textarea "x"
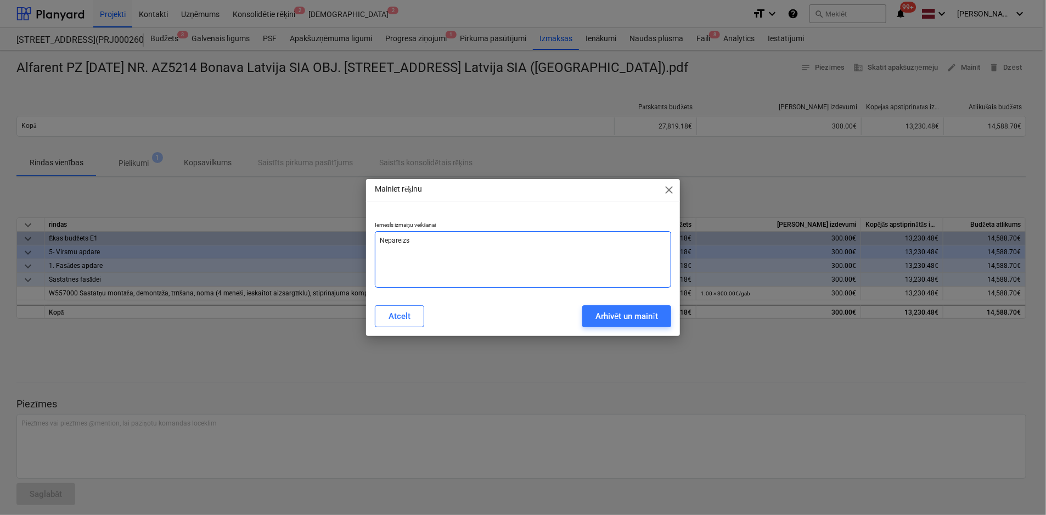
type textarea "Nepareizs"
type textarea "x"
type textarea "Nepareizs u"
type textarea "x"
click at [583, 313] on button "Arhivēt un mainīt" at bounding box center [627, 316] width 89 height 22
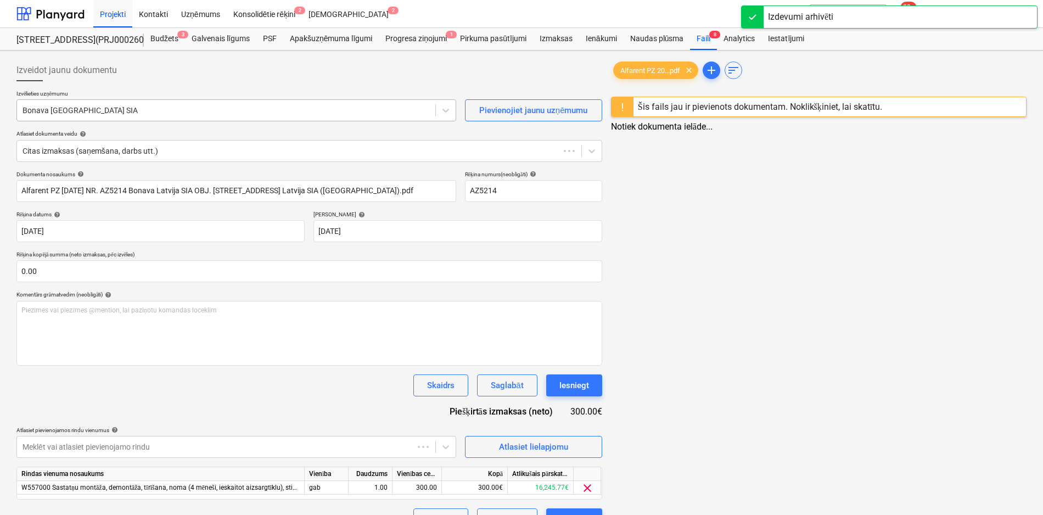
click at [113, 111] on div at bounding box center [226, 110] width 407 height 11
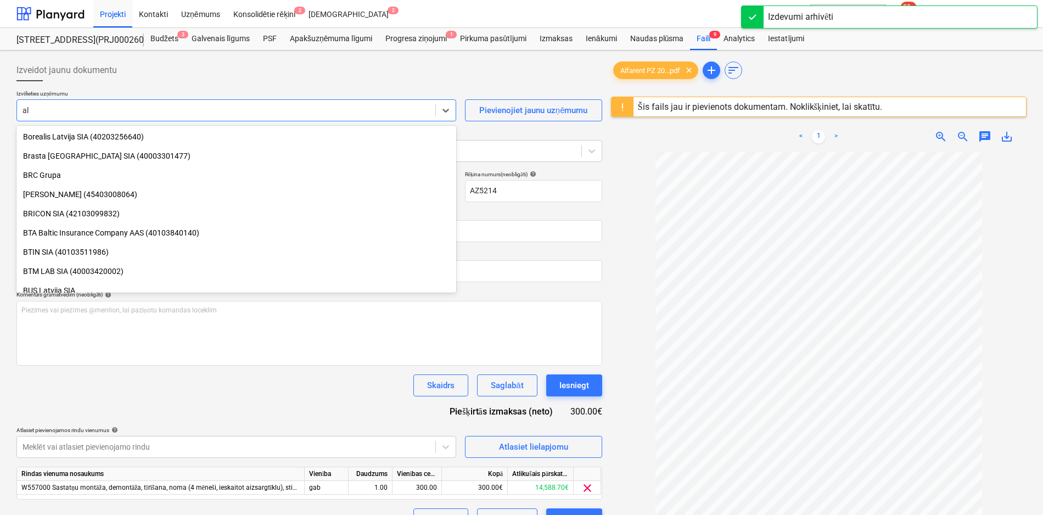
scroll to position [1219, 0]
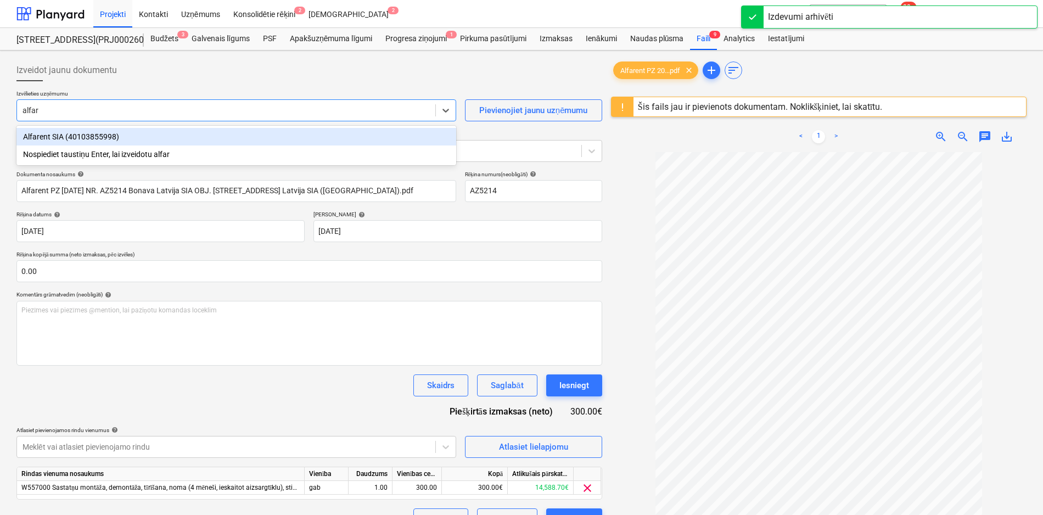
click at [110, 135] on div "Alfarent SIA (40103855998)" at bounding box center [236, 137] width 440 height 18
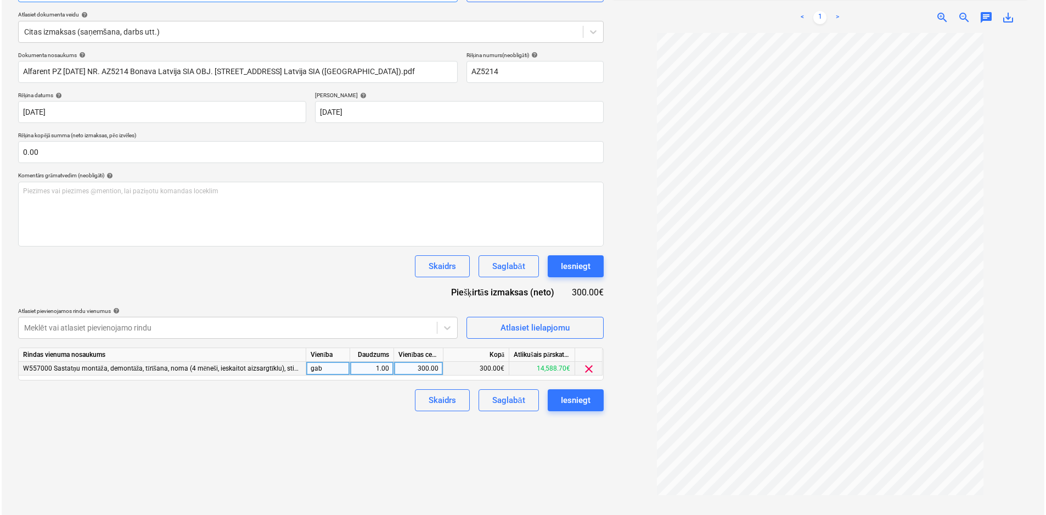
scroll to position [130, 0]
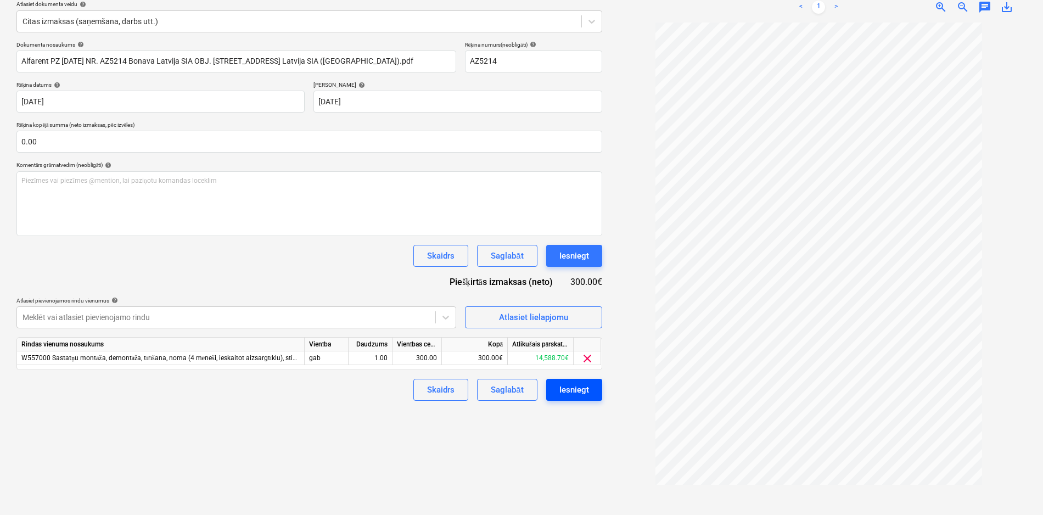
click at [566, 393] on div "Iesniegt" at bounding box center [574, 390] width 30 height 14
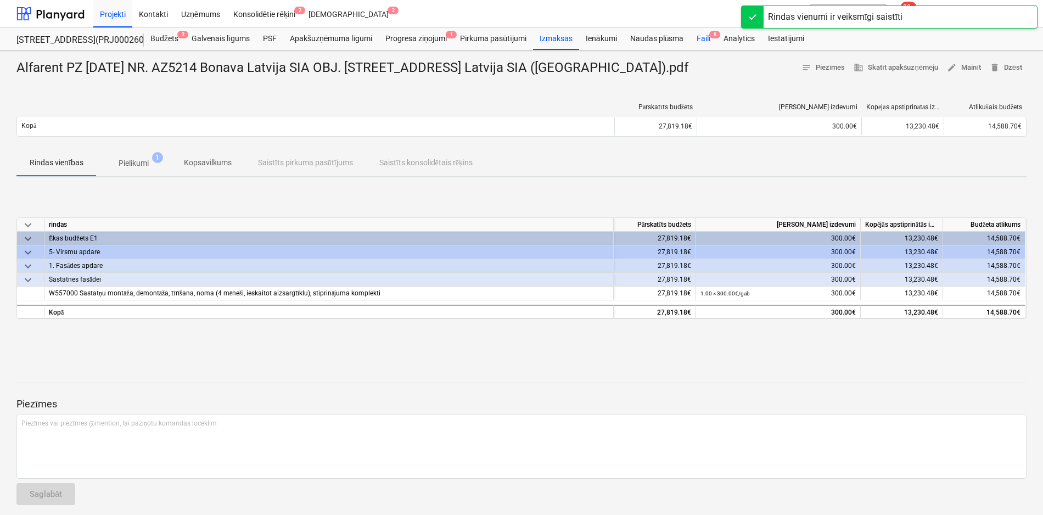
click at [703, 41] on div "Faili 8" at bounding box center [703, 39] width 27 height 22
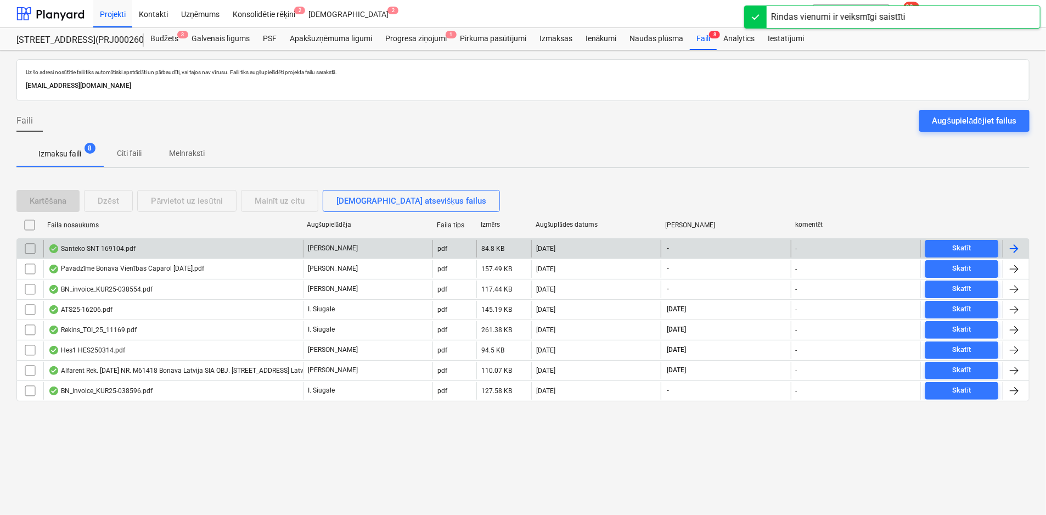
click at [102, 246] on div "Santeko SNT 169104.pdf" at bounding box center [91, 248] width 87 height 9
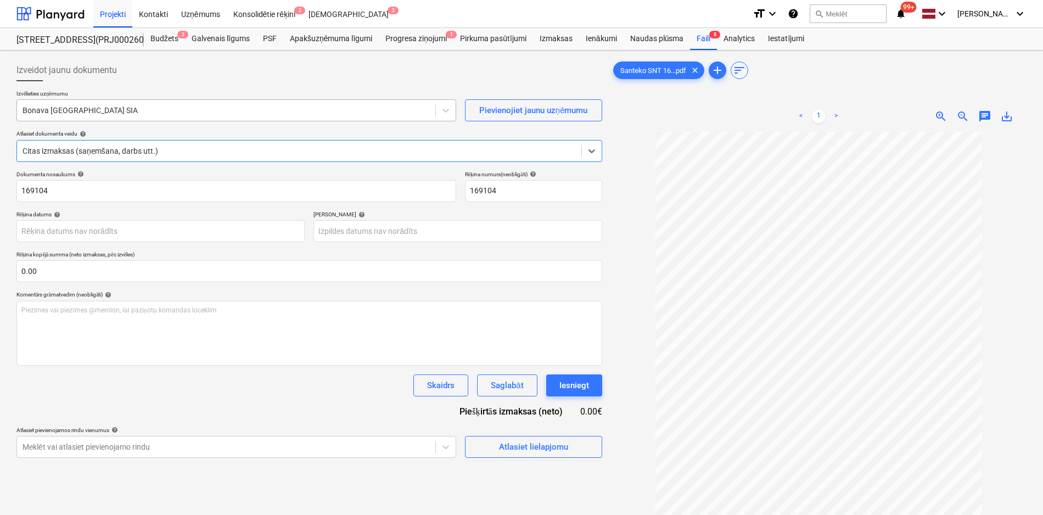
click at [310, 114] on div at bounding box center [226, 110] width 407 height 11
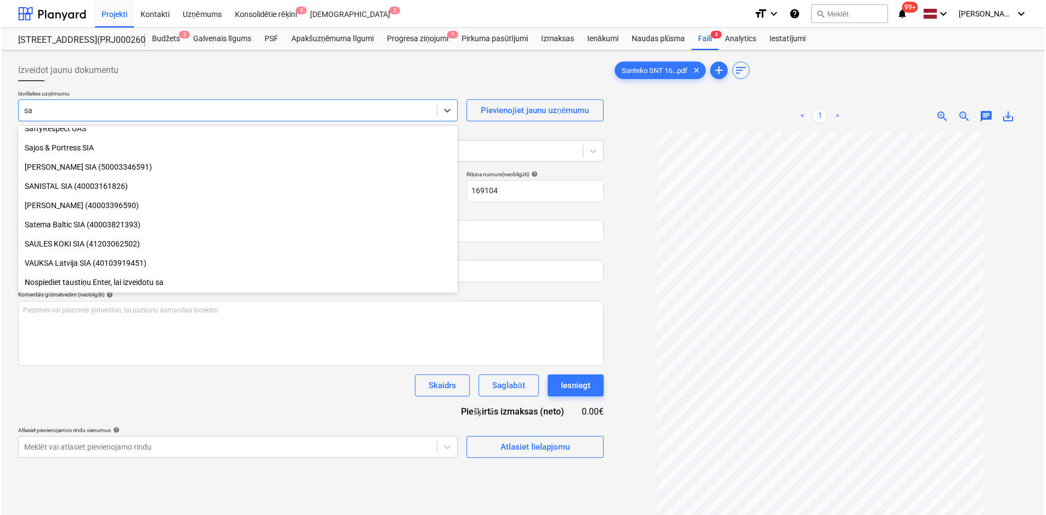
scroll to position [412, 0]
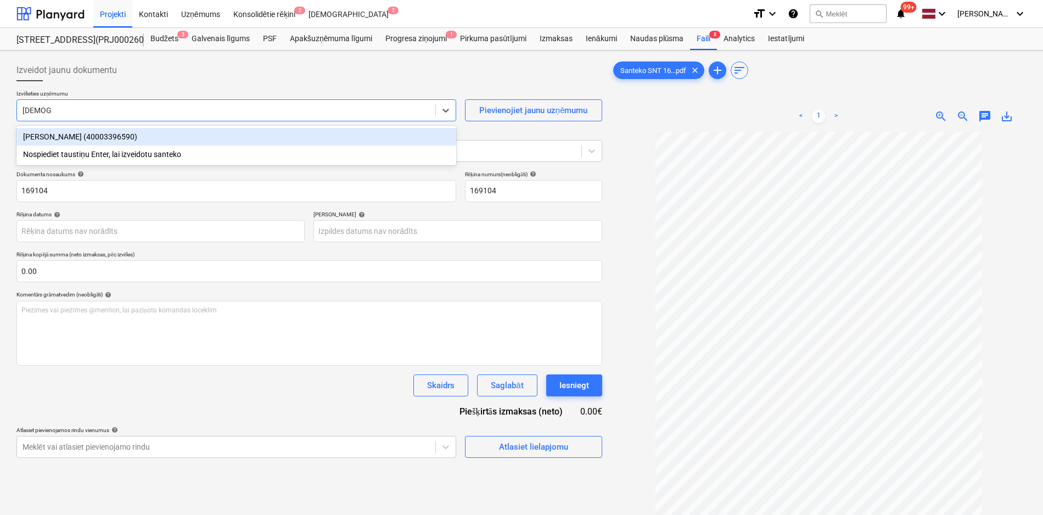
click at [301, 137] on div "[PERSON_NAME] (40003396590)" at bounding box center [236, 137] width 440 height 18
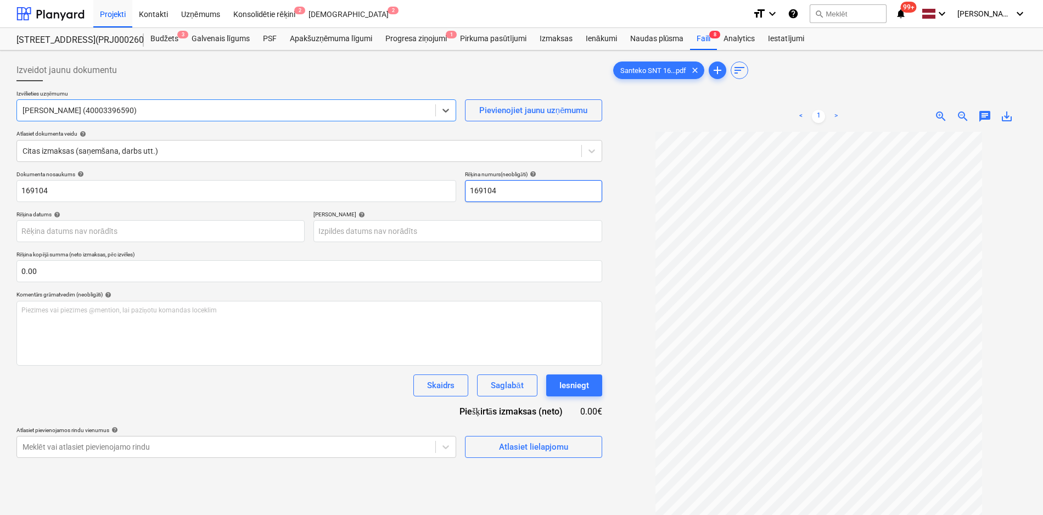
click at [467, 195] on input "169104" at bounding box center [533, 191] width 137 height 22
click at [267, 225] on body "Projekti Kontakti Uzņēmums Konsolidētie rēķini 2 Iesūtne 2 format_size keyboard…" at bounding box center [521, 257] width 1043 height 515
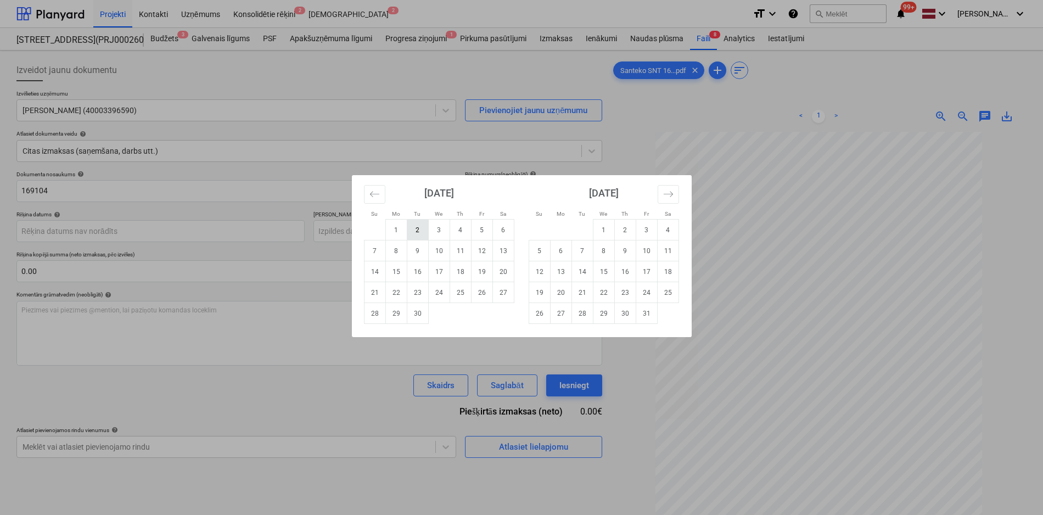
click at [422, 227] on td "2" at bounding box center [417, 230] width 21 height 21
click at [372, 232] on body "Projekti Kontakti Uzņēmums Konsolidētie rēķini 2 Iesūtne 2 format_size keyboard…" at bounding box center [521, 257] width 1043 height 515
click at [625, 223] on td "2" at bounding box center [624, 230] width 21 height 21
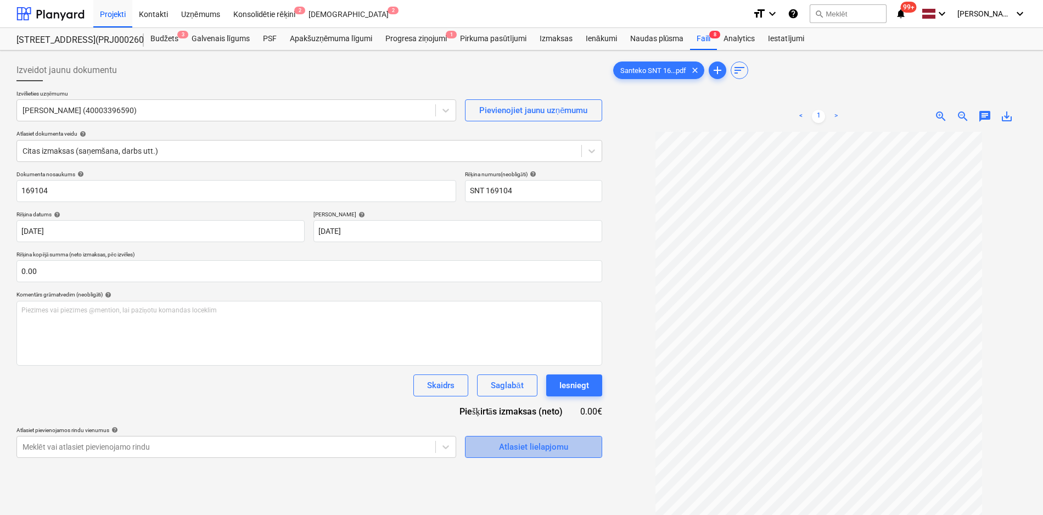
click at [501, 446] on div "Atlasiet lielapjomu" at bounding box center [533, 447] width 69 height 14
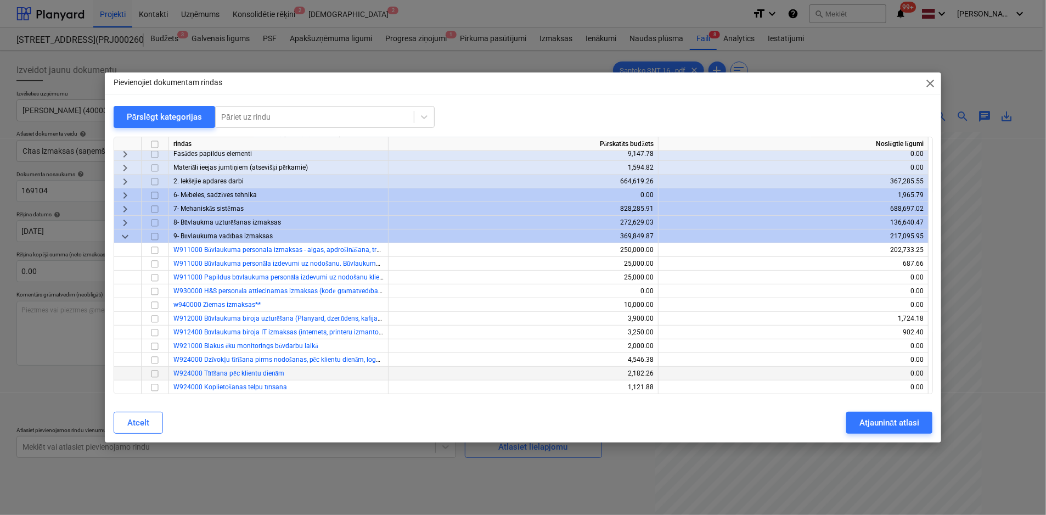
scroll to position [169, 0]
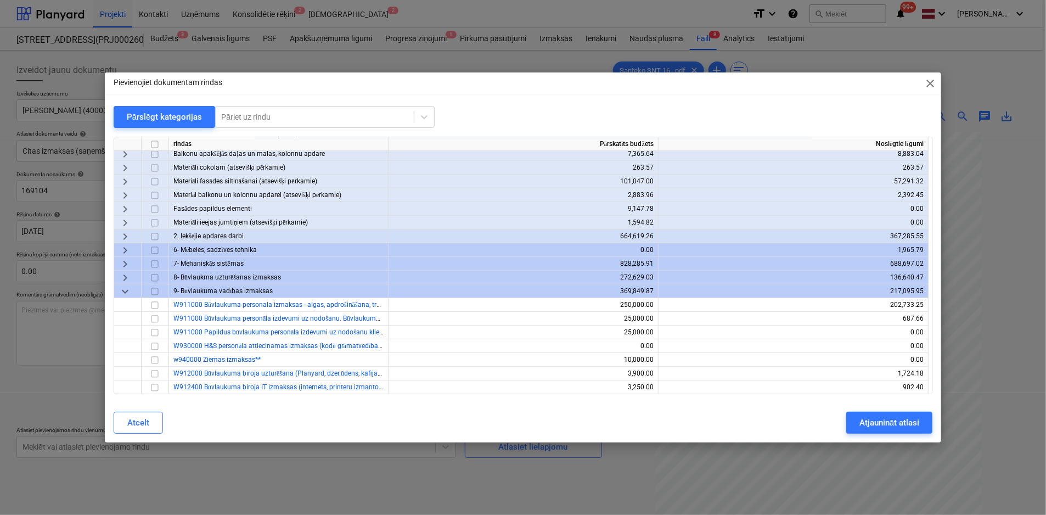
click at [125, 273] on span "keyboard_arrow_right" at bounding box center [125, 277] width 13 height 13
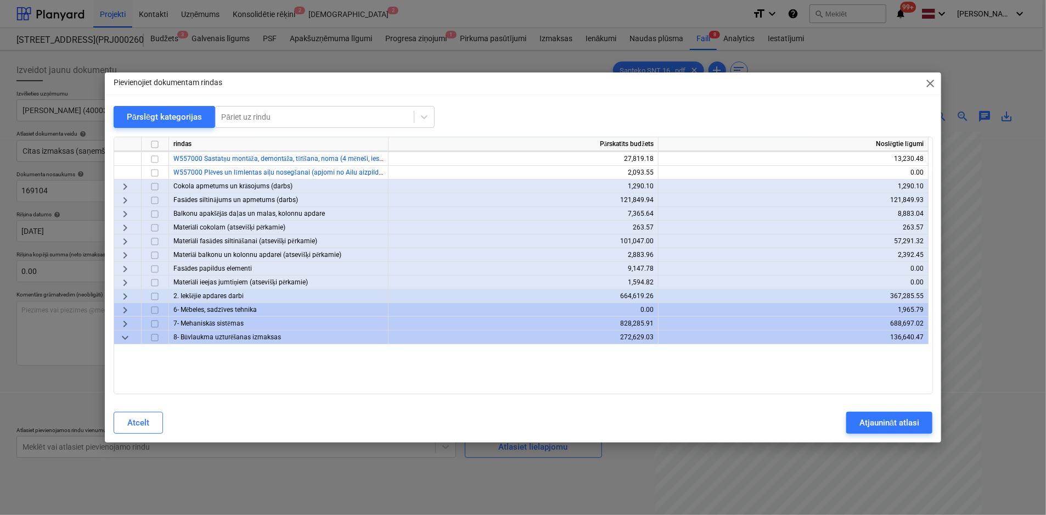
scroll to position [0, 0]
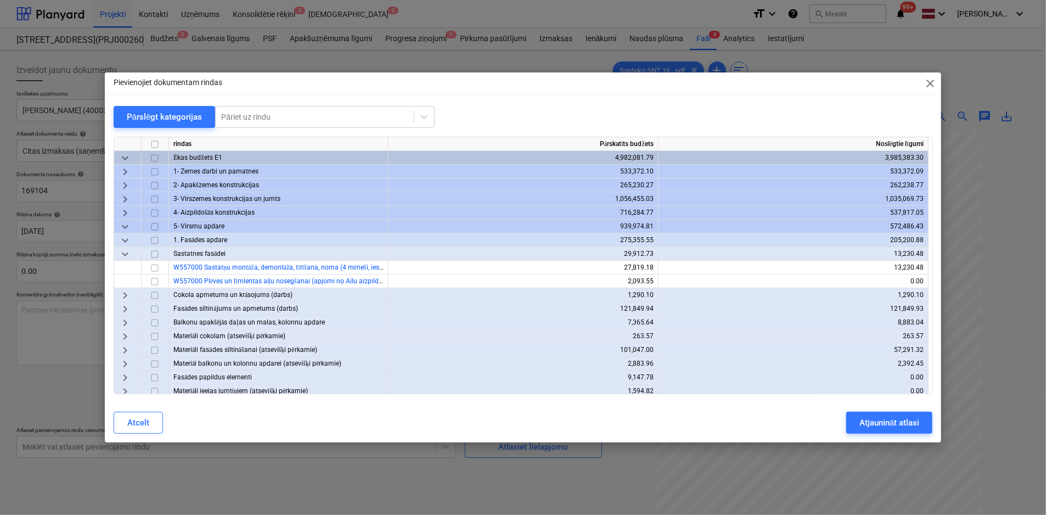
click at [933, 80] on span "close" at bounding box center [930, 83] width 13 height 13
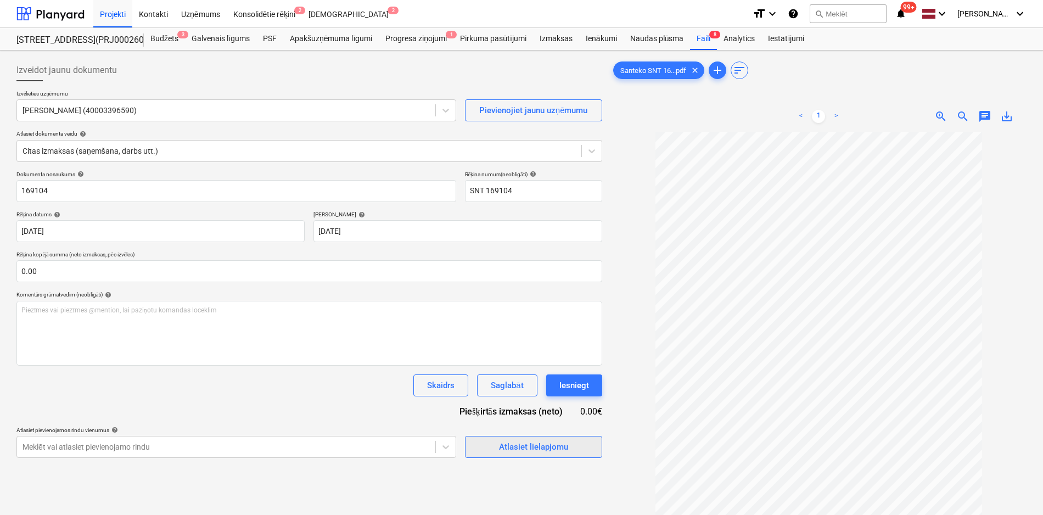
click at [518, 449] on div "Atlasiet lielapjomu" at bounding box center [533, 447] width 69 height 14
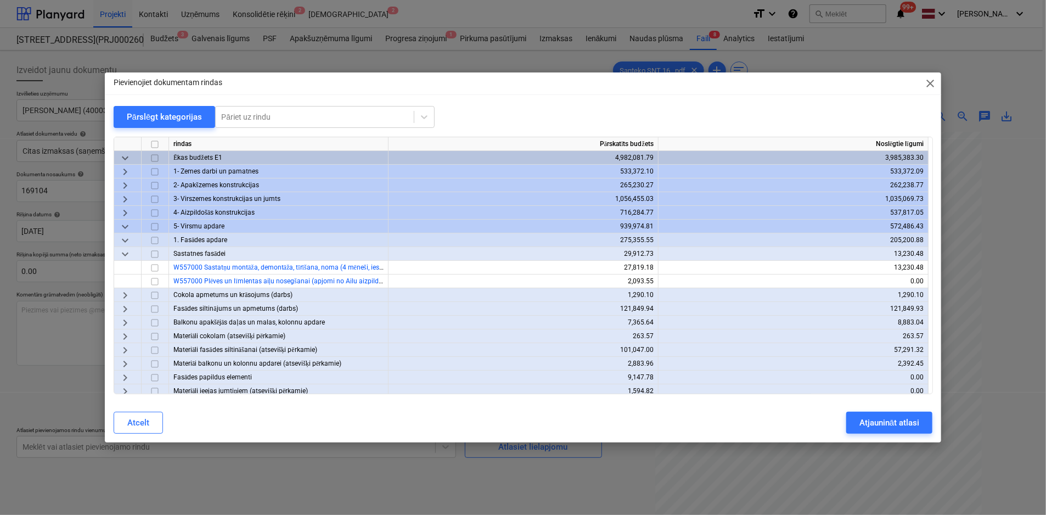
click at [125, 197] on span "keyboard_arrow_right" at bounding box center [125, 199] width 13 height 13
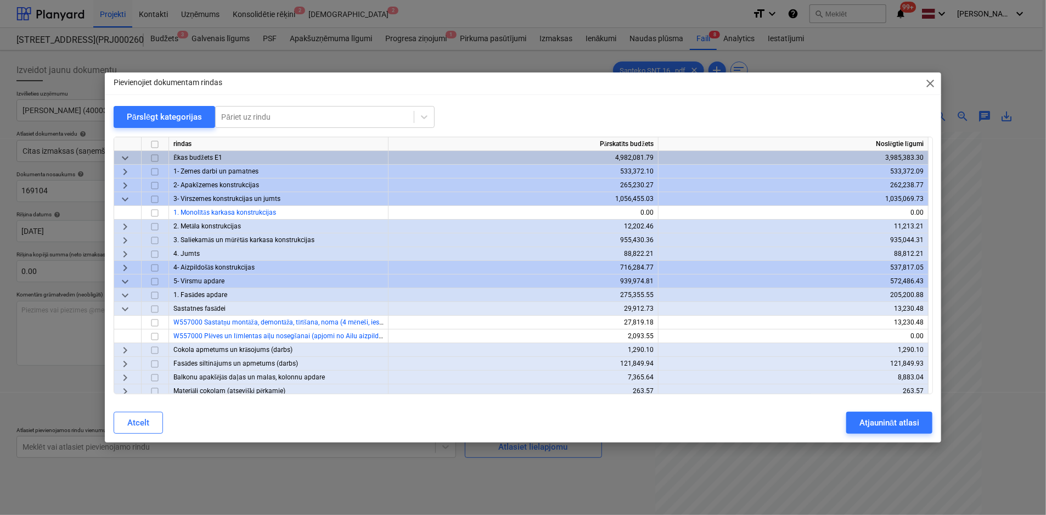
click at [122, 239] on span "keyboard_arrow_right" at bounding box center [125, 240] width 13 height 13
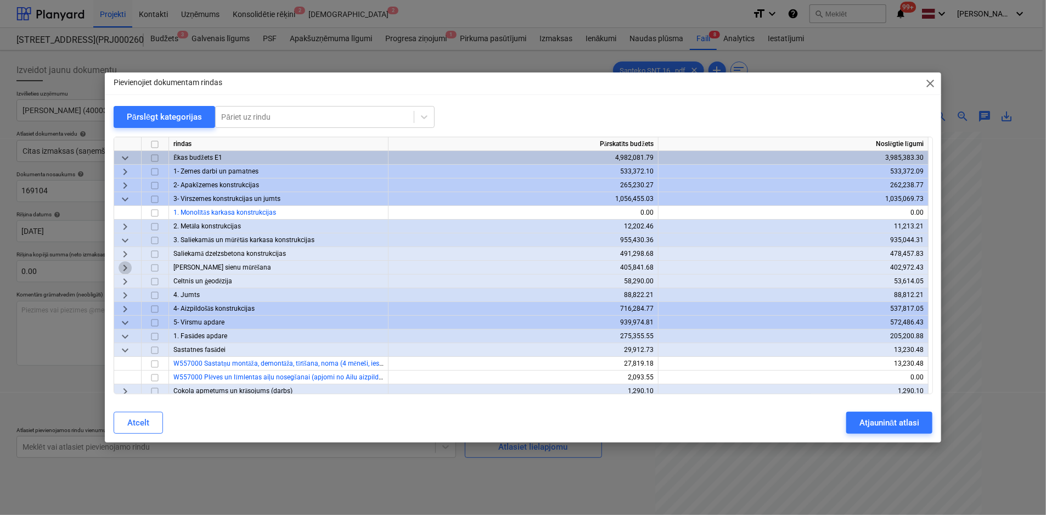
click at [130, 267] on span "keyboard_arrow_right" at bounding box center [125, 267] width 13 height 13
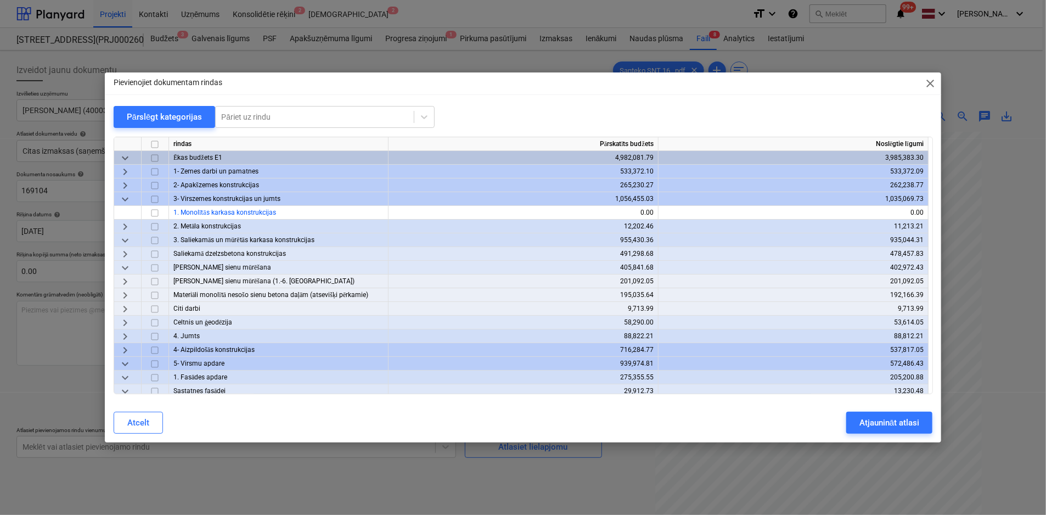
click at [126, 253] on span "keyboard_arrow_right" at bounding box center [125, 254] width 13 height 13
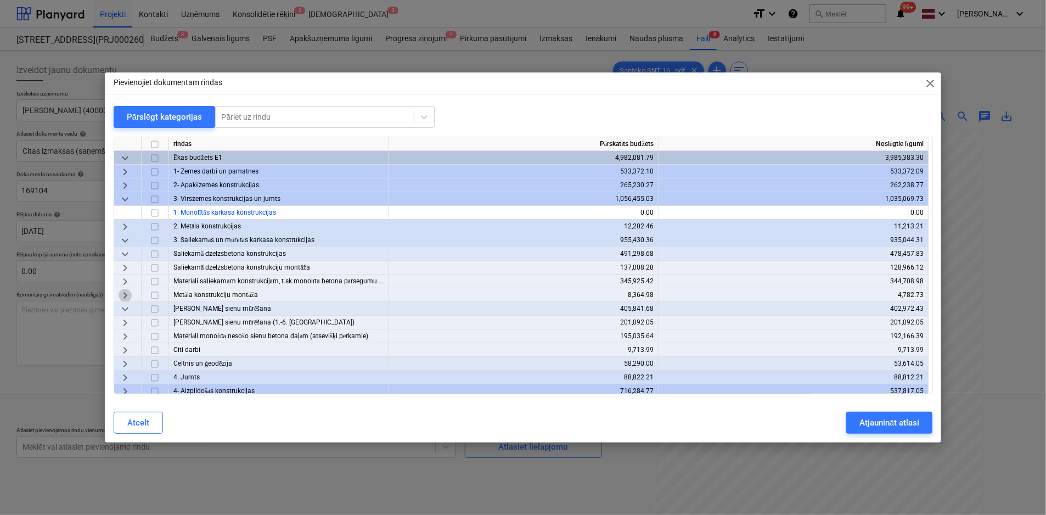
click at [124, 297] on span "keyboard_arrow_right" at bounding box center [125, 295] width 13 height 13
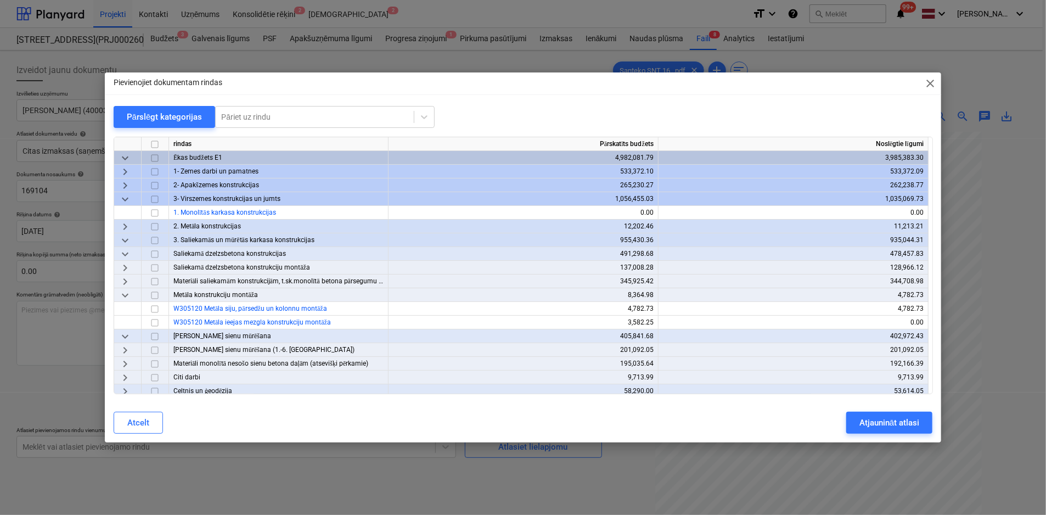
click at [120, 282] on span "keyboard_arrow_right" at bounding box center [125, 281] width 13 height 13
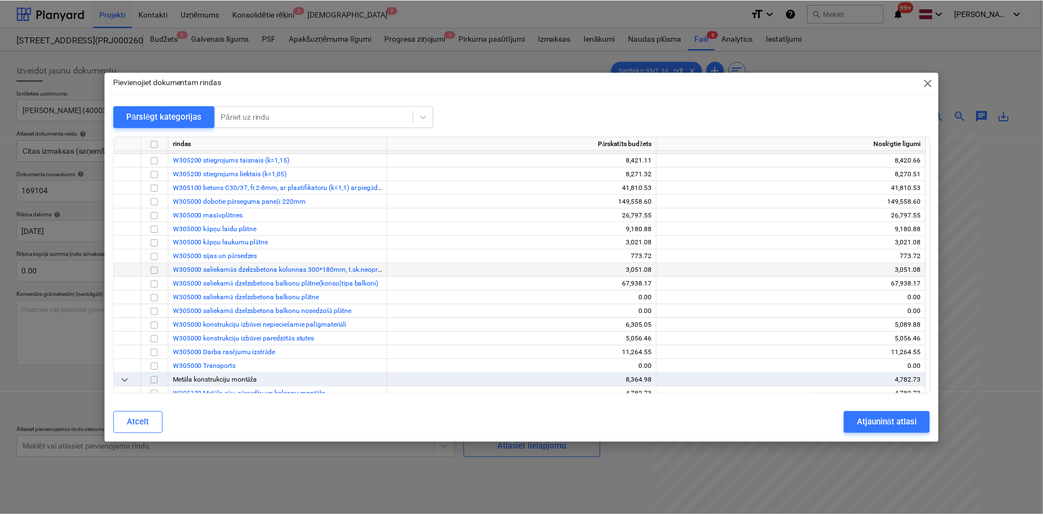
scroll to position [165, 0]
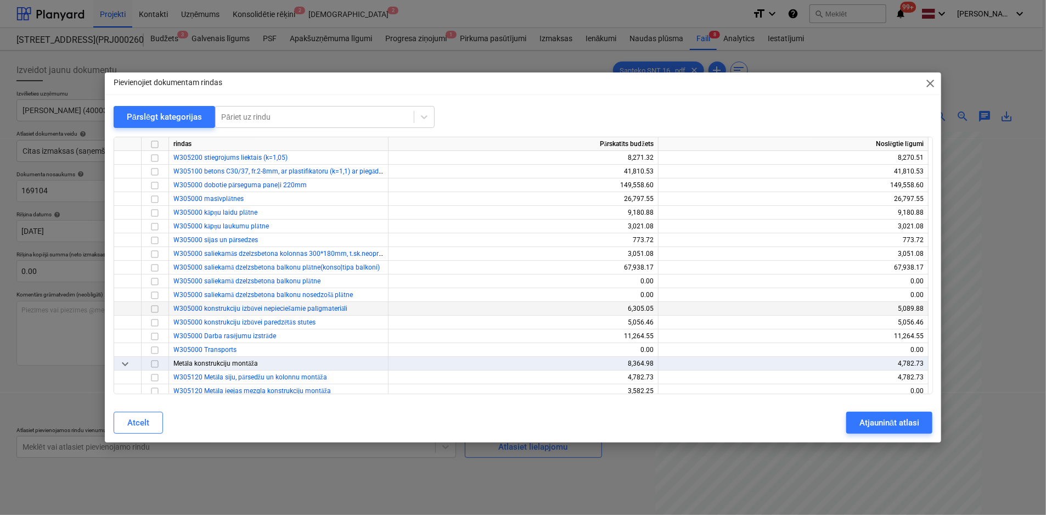
click at [154, 308] on input "checkbox" at bounding box center [154, 309] width 13 height 13
click at [892, 415] on button "Atjaunināt atlasi" at bounding box center [890, 423] width 86 height 22
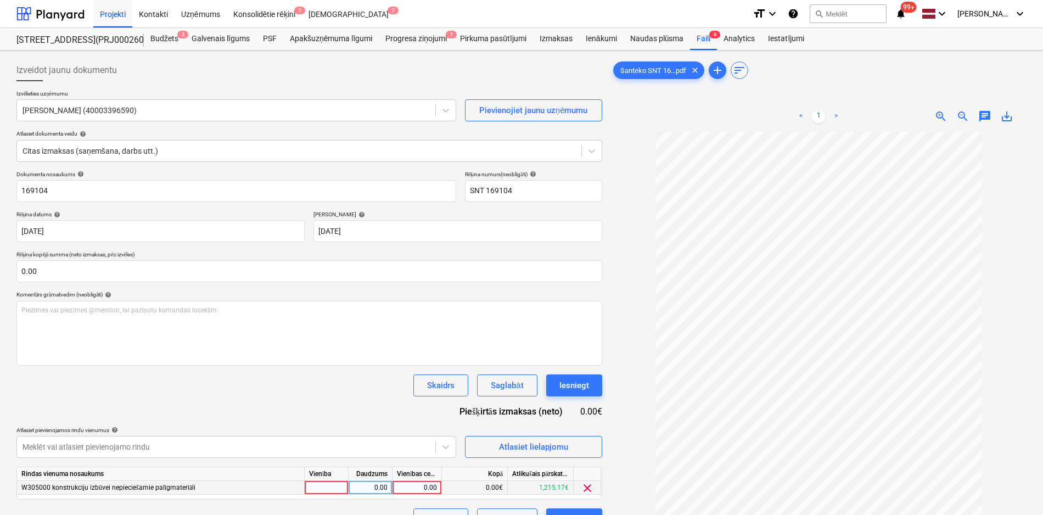
click at [411, 484] on div "0.00" at bounding box center [417, 488] width 40 height 14
click at [341, 419] on div "Dokumenta nosaukums help 169104 Rēķina numurs (neobligāti) help SNT 169104 Rēķi…" at bounding box center [309, 351] width 586 height 360
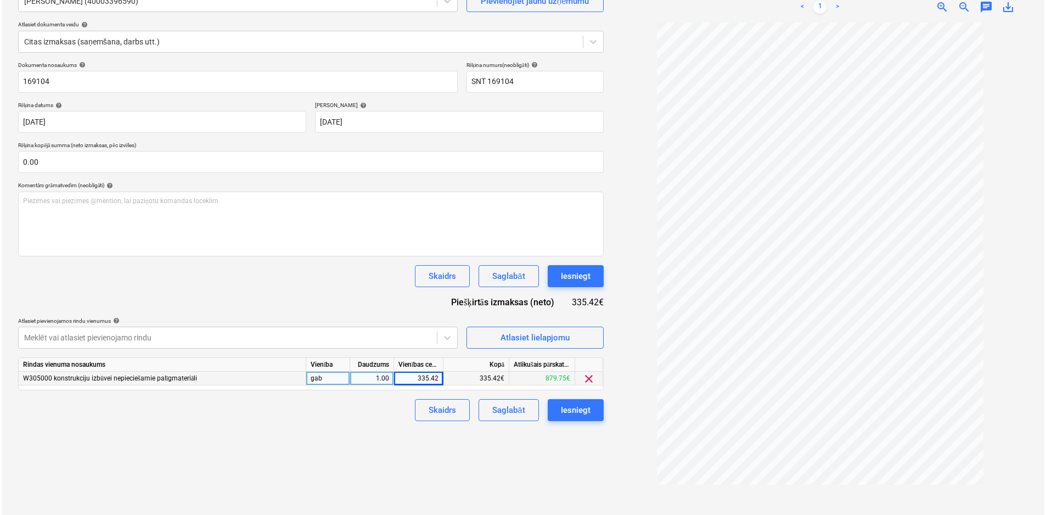
scroll to position [110, 0]
click at [563, 410] on div "Iesniegt" at bounding box center [574, 409] width 30 height 14
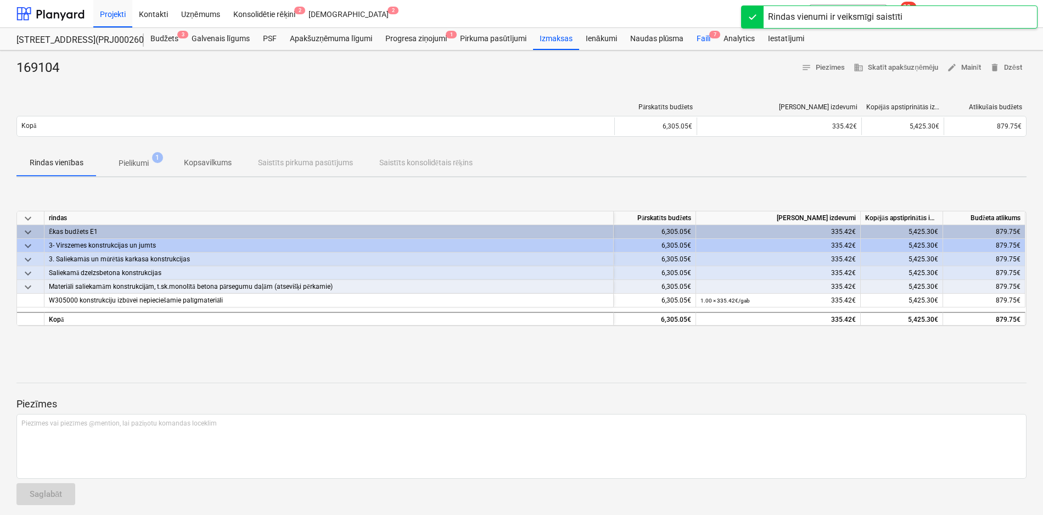
click at [703, 40] on div "Faili 7" at bounding box center [703, 39] width 27 height 22
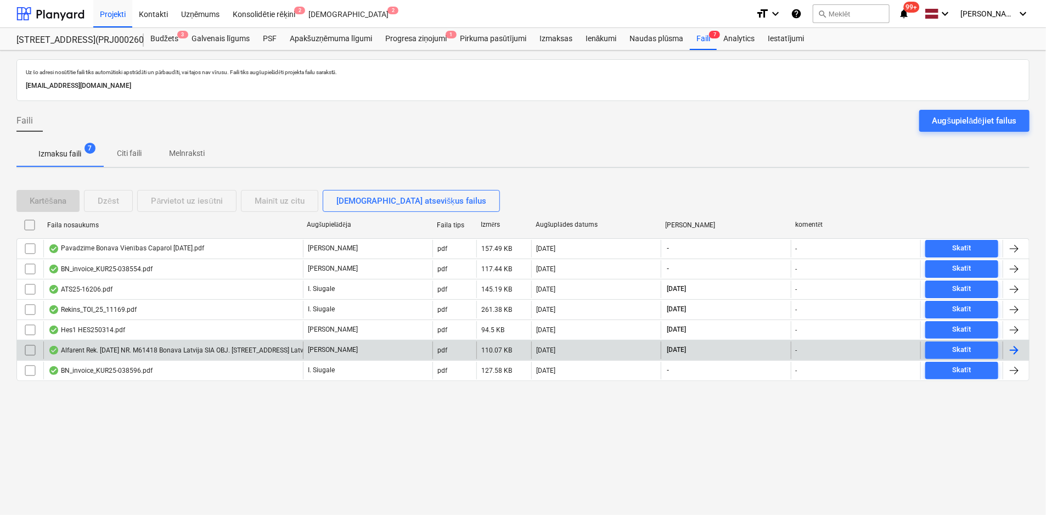
click at [127, 350] on div "Alfarent Rek. [DATE] NR. M61418 Bonava Latvija SIA OBJ. [STREET_ADDRESS] Latvij…" at bounding box center [225, 350] width 355 height 9
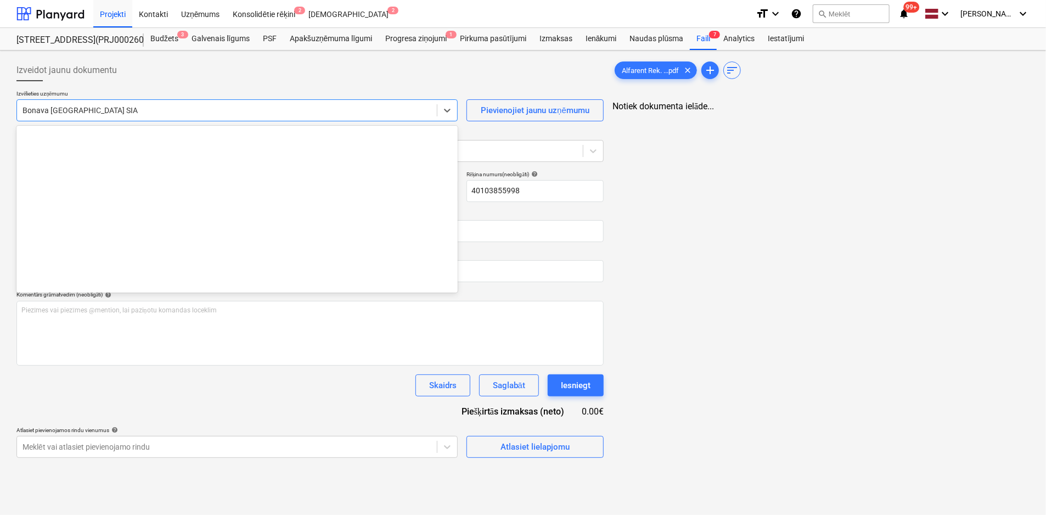
click at [216, 110] on div at bounding box center [227, 110] width 409 height 11
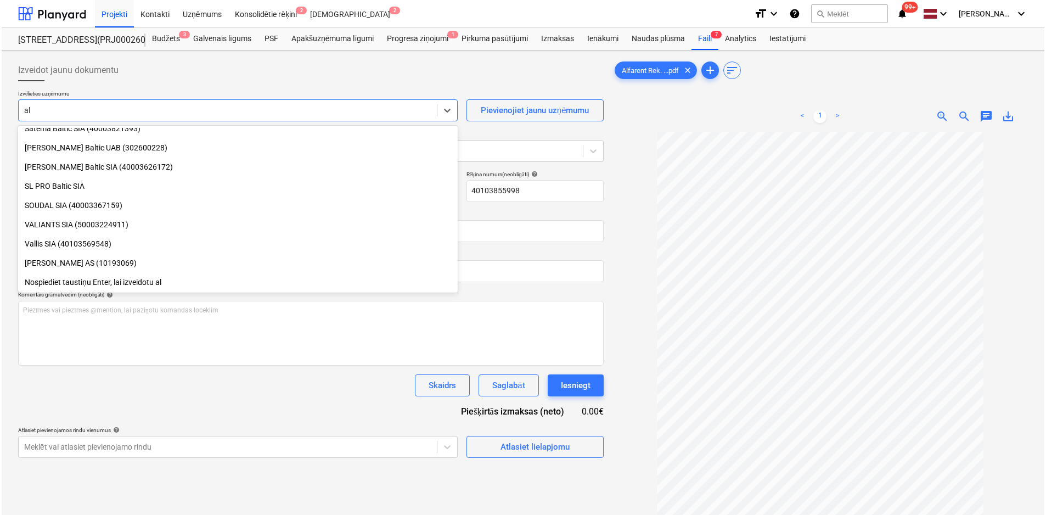
scroll to position [1219, 0]
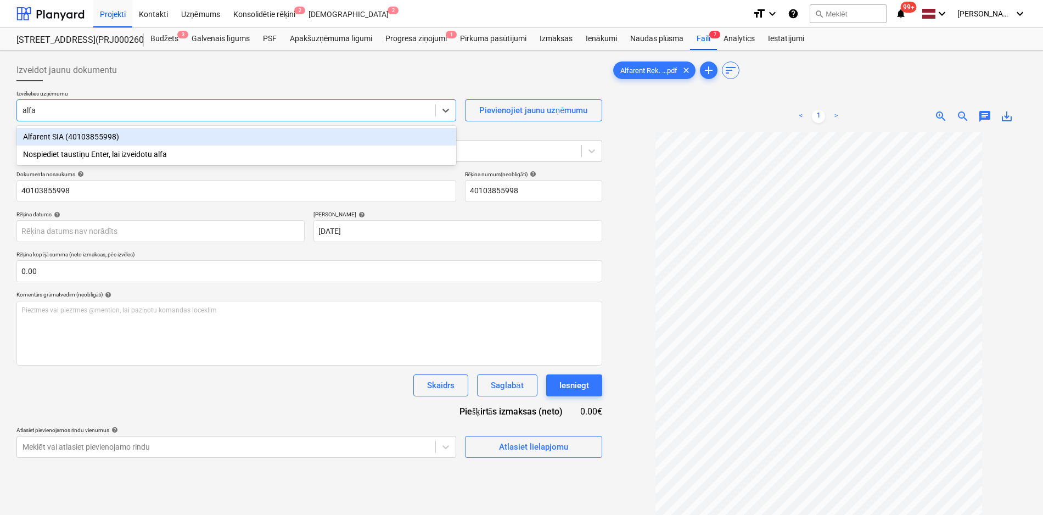
click at [115, 137] on div "Alfarent SIA (40103855998)" at bounding box center [236, 137] width 440 height 18
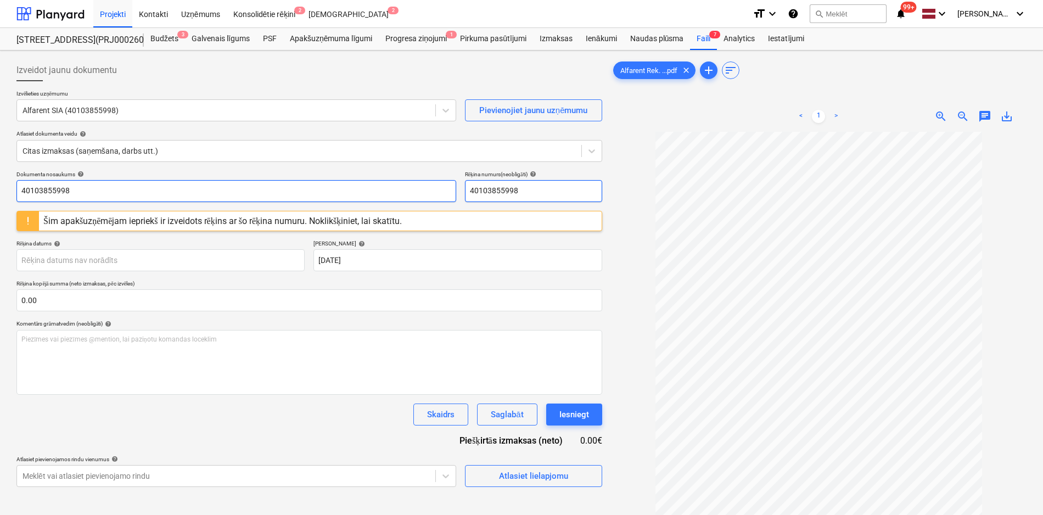
drag, startPoint x: 536, startPoint y: 192, endPoint x: 396, endPoint y: 194, distance: 140.6
click at [396, 194] on div "Dokumenta nosaukums help 40103855998 Rēķina numurs (neobligāti) help 40103855998" at bounding box center [309, 186] width 586 height 31
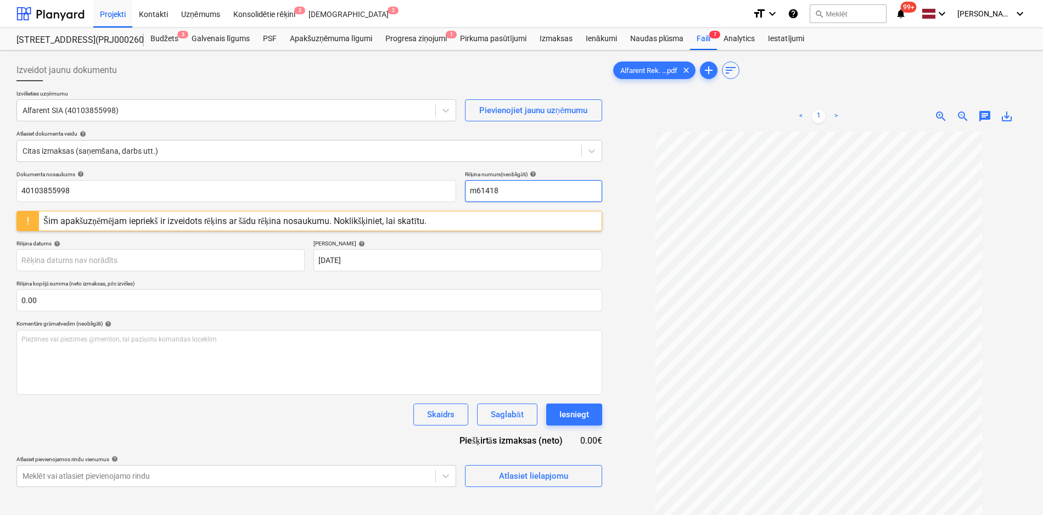
drag, startPoint x: 526, startPoint y: 180, endPoint x: 518, endPoint y: 183, distance: 8.6
click at [518, 183] on input "m61418" at bounding box center [533, 191] width 137 height 22
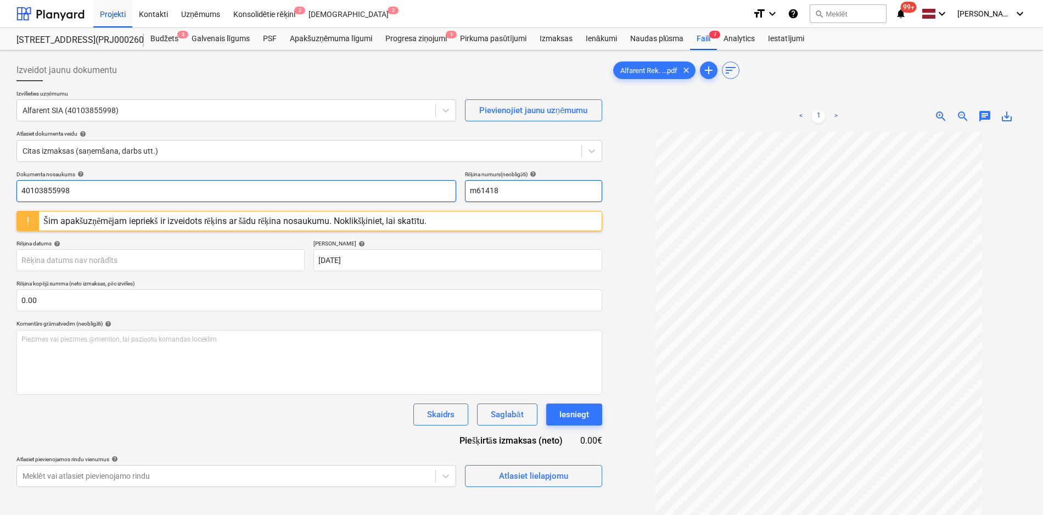
drag, startPoint x: 525, startPoint y: 189, endPoint x: 404, endPoint y: 195, distance: 121.5
click at [404, 195] on div "Dokumenta nosaukums help 40103855998 Rēķina numurs (neobligāti) help m61418" at bounding box center [309, 186] width 586 height 31
drag, startPoint x: 144, startPoint y: 188, endPoint x: -8, endPoint y: 183, distance: 152.2
click at [0, 183] on html "Projekti Kontakti Uzņēmums Konsolidētie rēķini 2 Iesūtne 2 format_size keyboard…" at bounding box center [521, 257] width 1043 height 515
paste input "m6141"
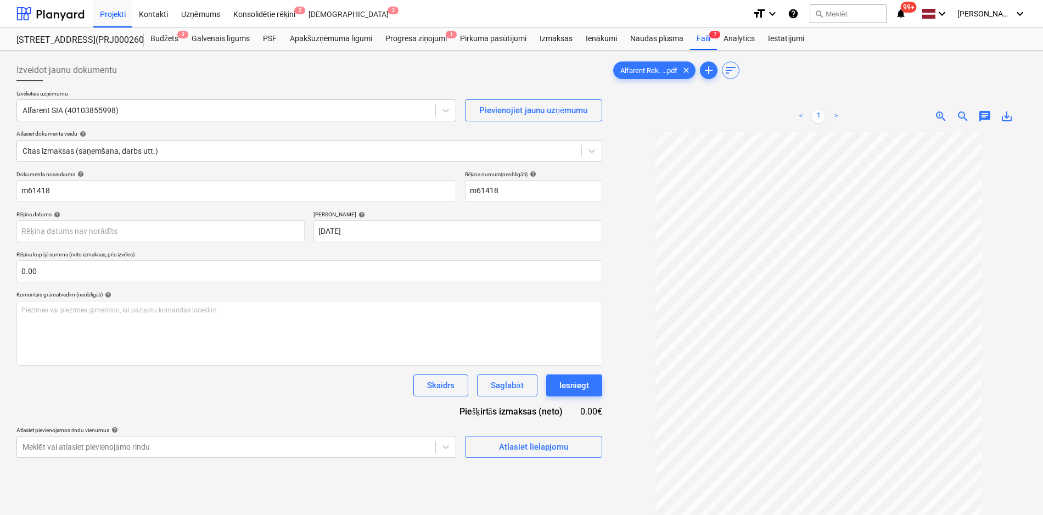
click at [624, 234] on div at bounding box center [819, 374] width 416 height 484
click at [505, 445] on div "Atlasiet lielapjomu" at bounding box center [533, 447] width 69 height 14
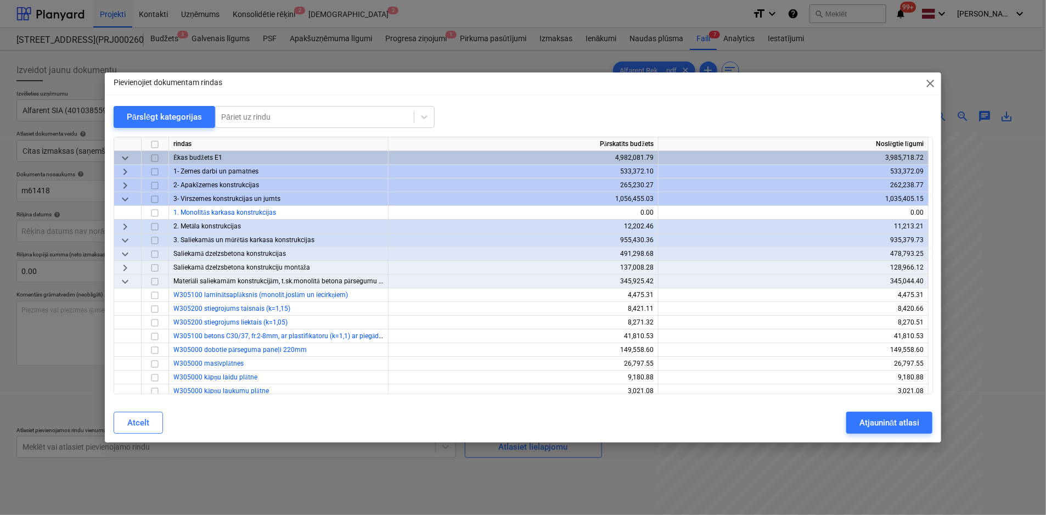
click at [122, 198] on span "keyboard_arrow_down" at bounding box center [125, 199] width 13 height 13
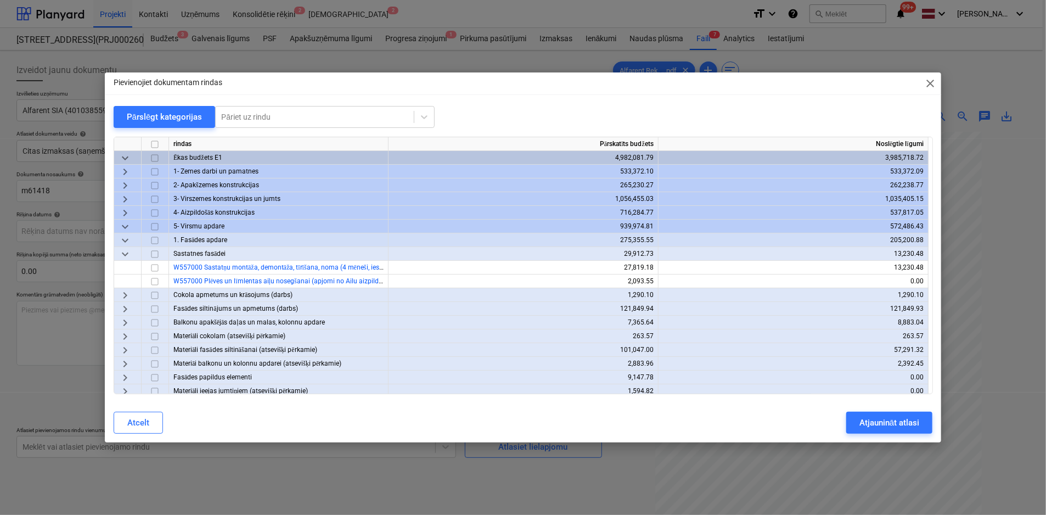
click at [120, 209] on span "keyboard_arrow_right" at bounding box center [125, 212] width 13 height 13
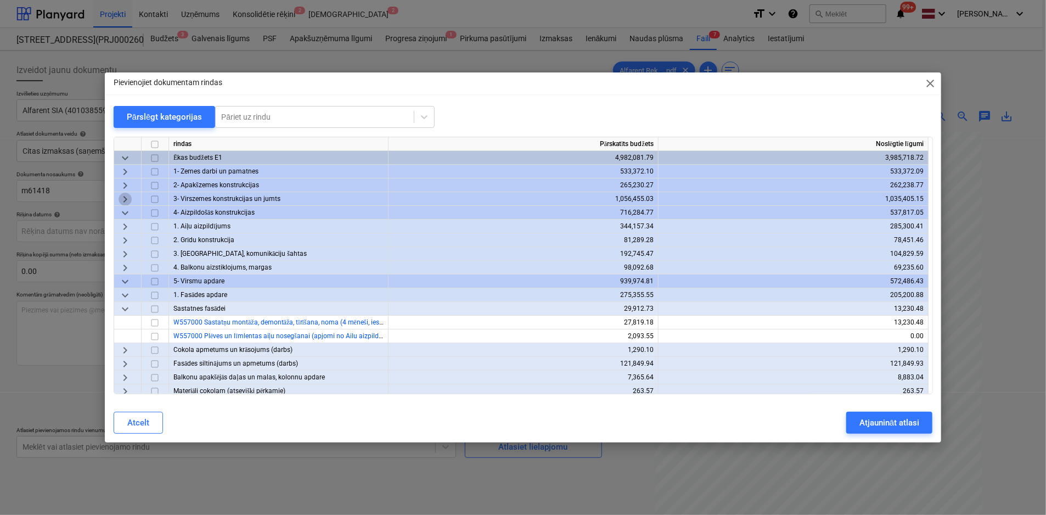
click at [125, 200] on span "keyboard_arrow_right" at bounding box center [125, 199] width 13 height 13
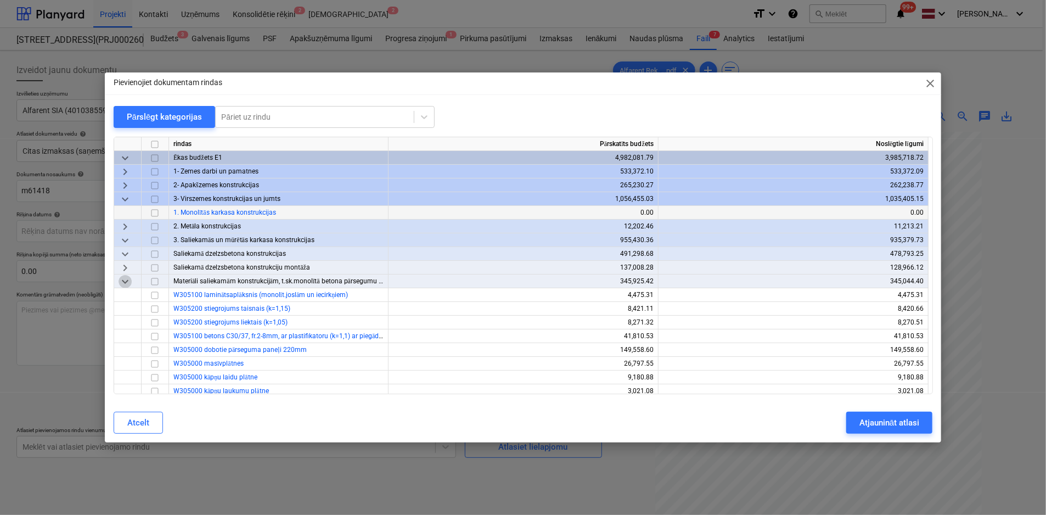
click at [124, 278] on span "keyboard_arrow_down" at bounding box center [125, 281] width 13 height 13
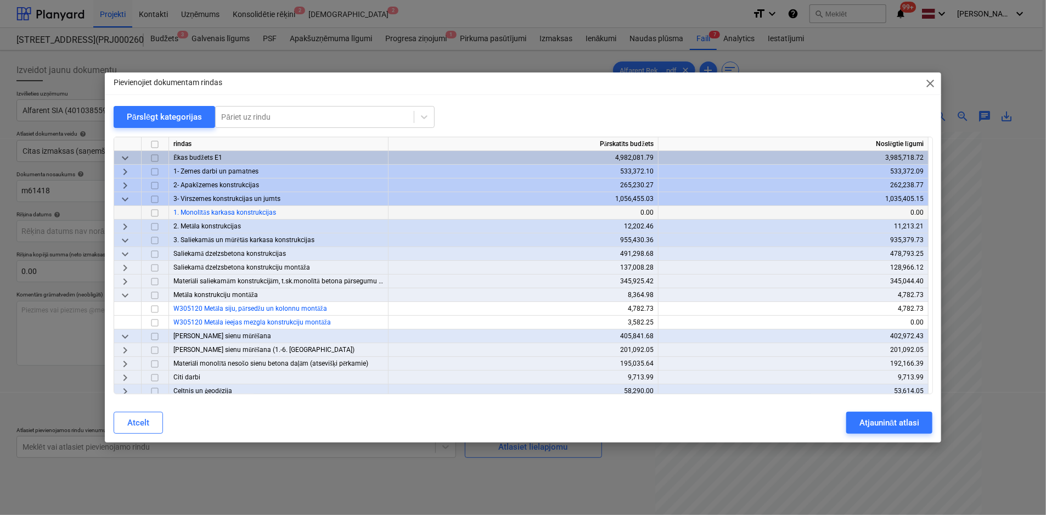
click at [130, 375] on span "keyboard_arrow_right" at bounding box center [125, 377] width 13 height 13
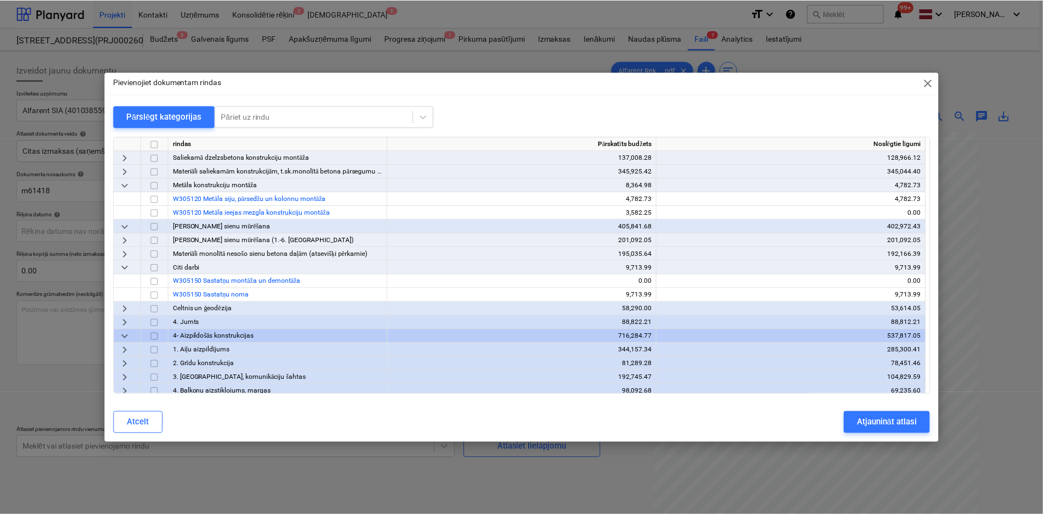
scroll to position [275, 0]
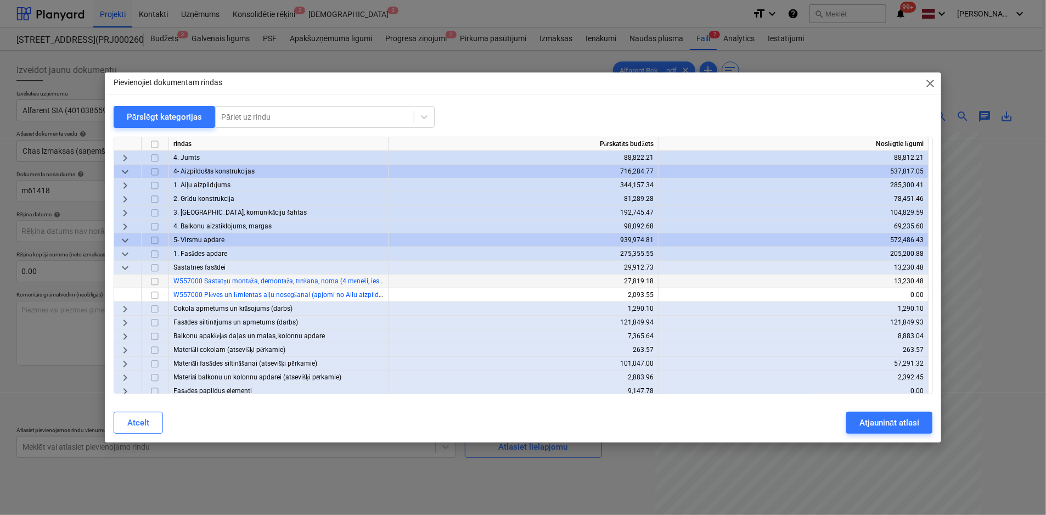
click at [151, 280] on input "checkbox" at bounding box center [154, 281] width 13 height 13
click at [896, 427] on div "Atjaunināt atlasi" at bounding box center [890, 423] width 60 height 14
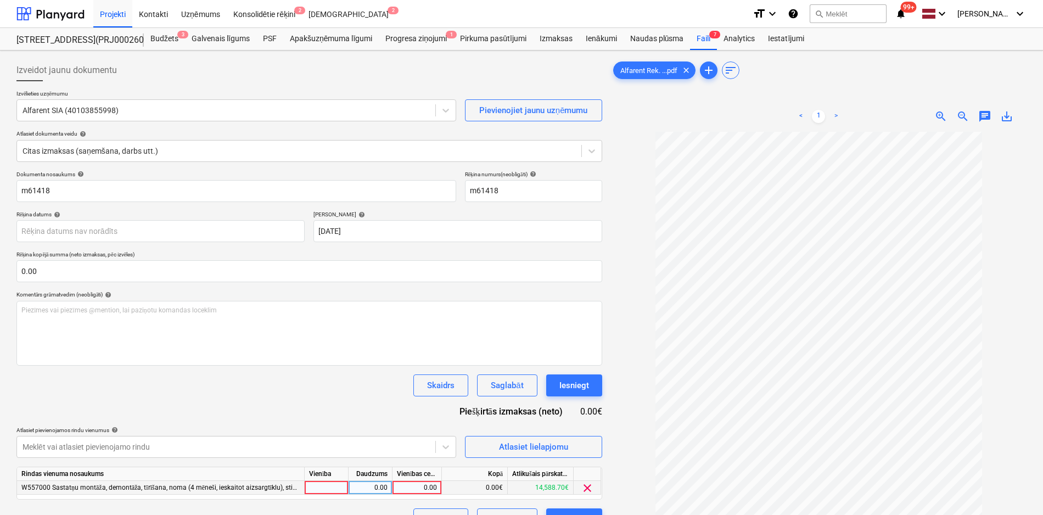
click at [427, 481] on div "0.00" at bounding box center [417, 488] width 40 height 14
click at [382, 411] on div "Dokumenta nosaukums help m61418 Rēķina numurs (neobligāti) help m61418 Rēķina d…" at bounding box center [309, 351] width 586 height 360
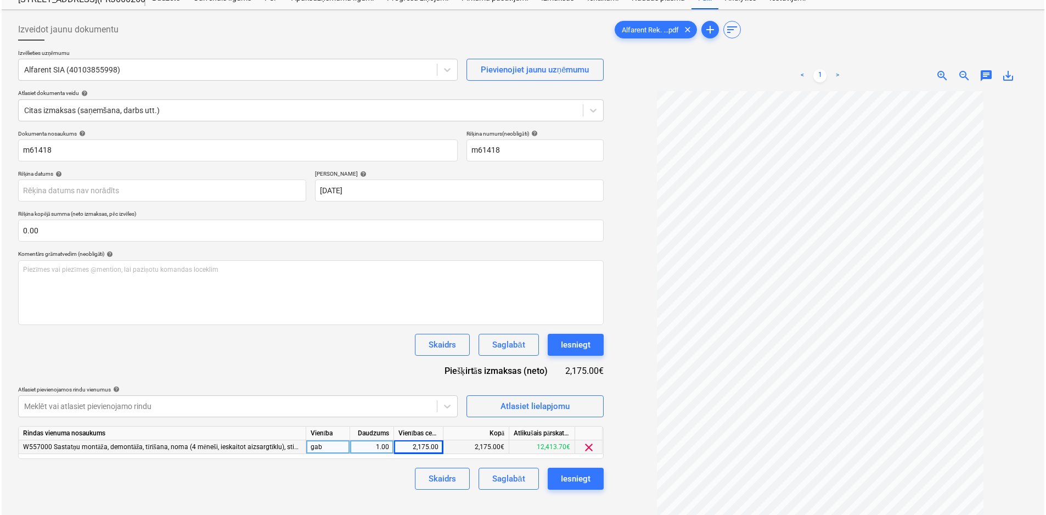
scroll to position [110, 0]
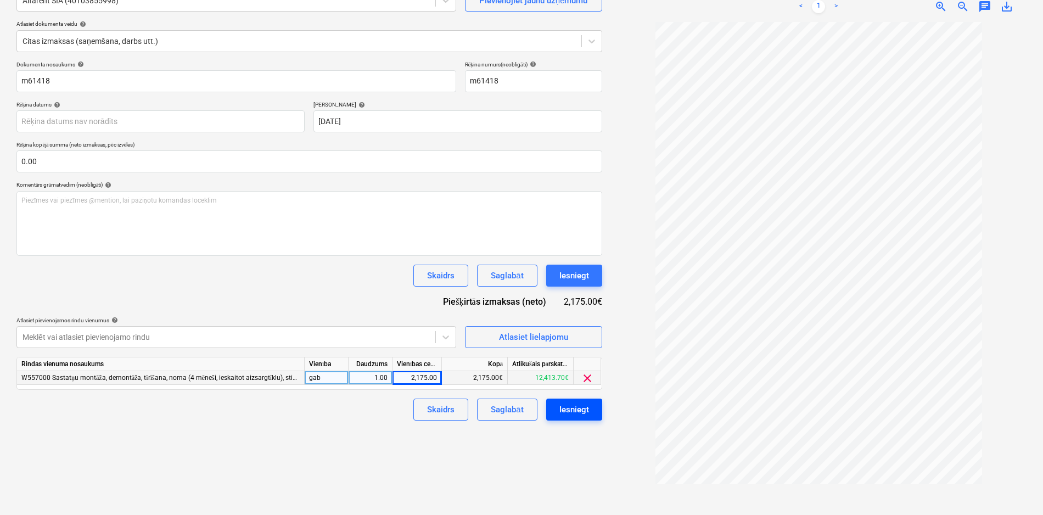
click at [569, 409] on div "Iesniegt" at bounding box center [574, 409] width 30 height 14
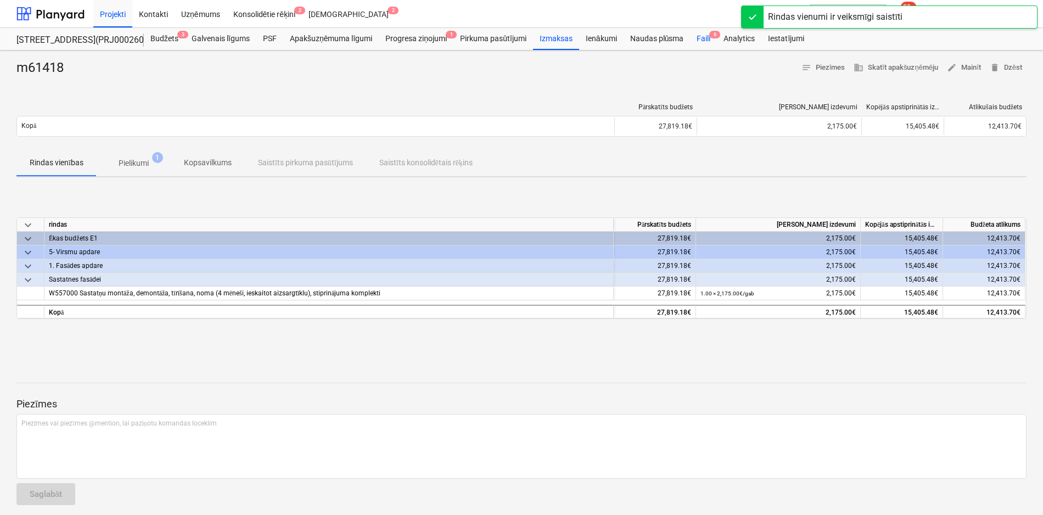
click at [702, 34] on div "Faili 6" at bounding box center [703, 39] width 27 height 22
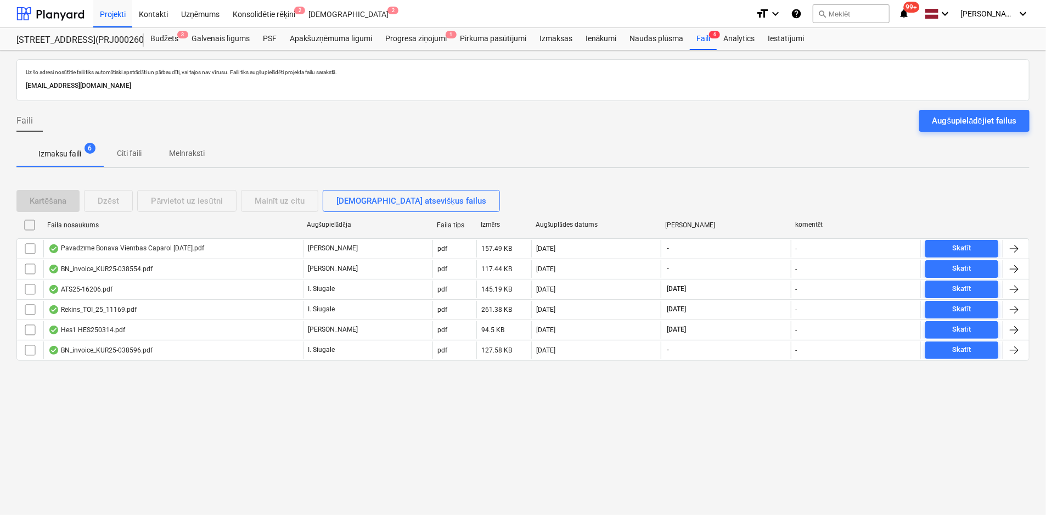
click at [111, 247] on div "Pavadzīme Bonava Vienības Caparol [DATE].pdf" at bounding box center [126, 248] width 156 height 9
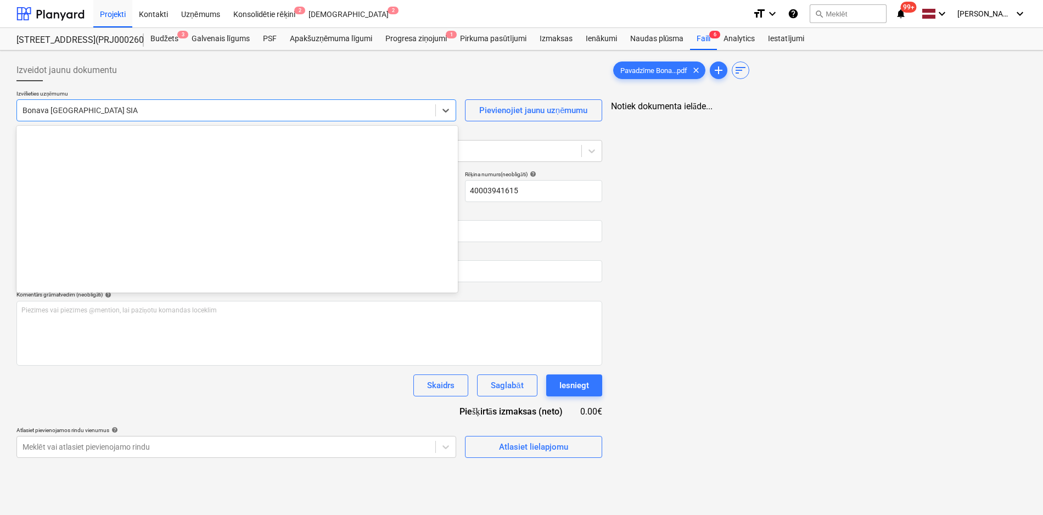
click at [176, 108] on div at bounding box center [226, 110] width 407 height 11
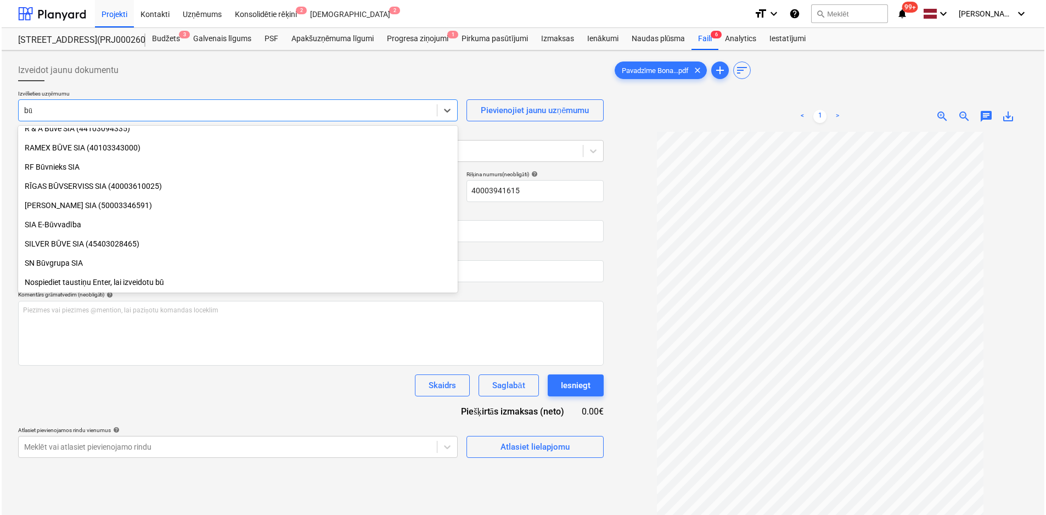
scroll to position [469, 0]
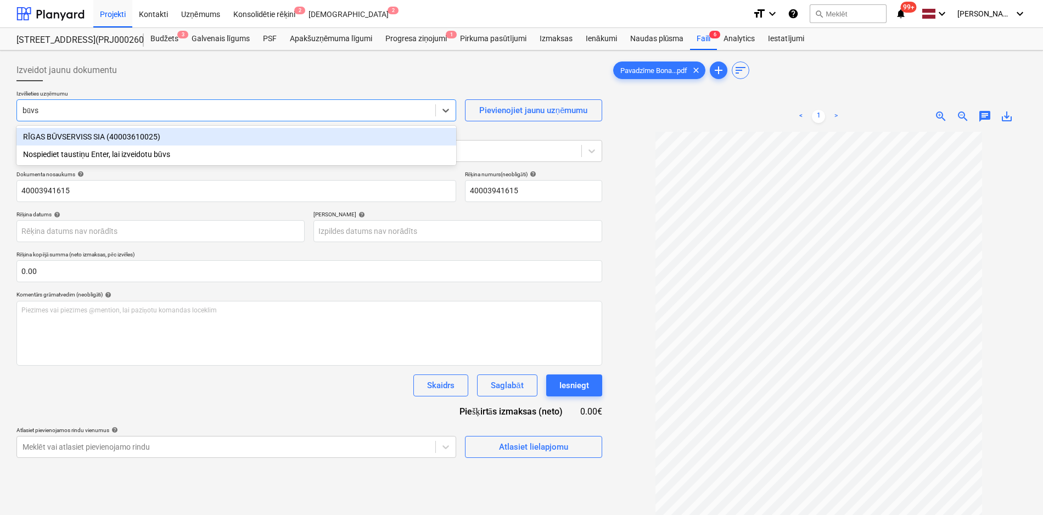
click at [173, 139] on div "RĪGAS BŪVSERVISS SIA (40003610025)" at bounding box center [236, 137] width 440 height 18
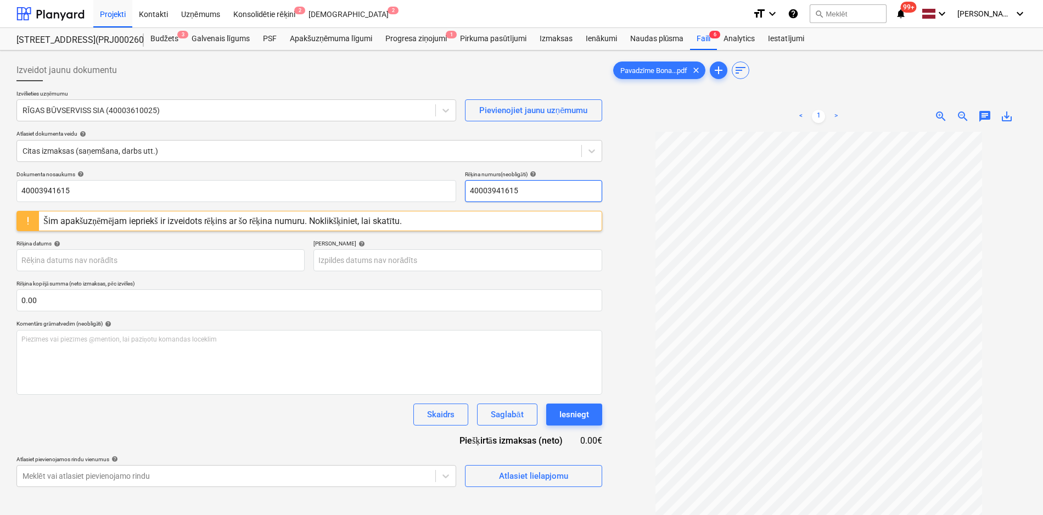
click at [562, 188] on input "40003941615" at bounding box center [533, 191] width 137 height 22
drag, startPoint x: 562, startPoint y: 188, endPoint x: 408, endPoint y: 206, distance: 154.7
click at [408, 206] on div "Dokumenta nosaukums help 40003941615 Rēķina numurs (neobligāti) help 4000394161…" at bounding box center [309, 329] width 586 height 316
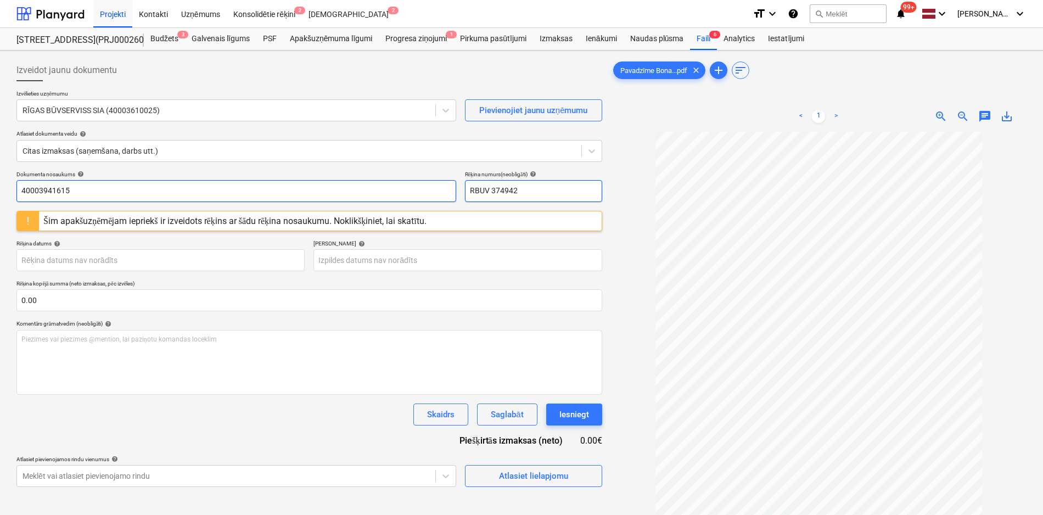
drag, startPoint x: 455, startPoint y: 192, endPoint x: 372, endPoint y: 193, distance: 82.4
click at [372, 193] on div "Dokumenta nosaukums help 40003941615 Rēķina numurs (neobligāti) help RBUV 374942" at bounding box center [309, 186] width 586 height 31
drag, startPoint x: 125, startPoint y: 196, endPoint x: -8, endPoint y: 175, distance: 133.9
click at [0, 175] on html "Projekti Kontakti Uzņēmums Konsolidētie rēķini 2 Iesūtne 2 format_size keyboard…" at bounding box center [521, 257] width 1043 height 515
paste input "RBUV 374942"
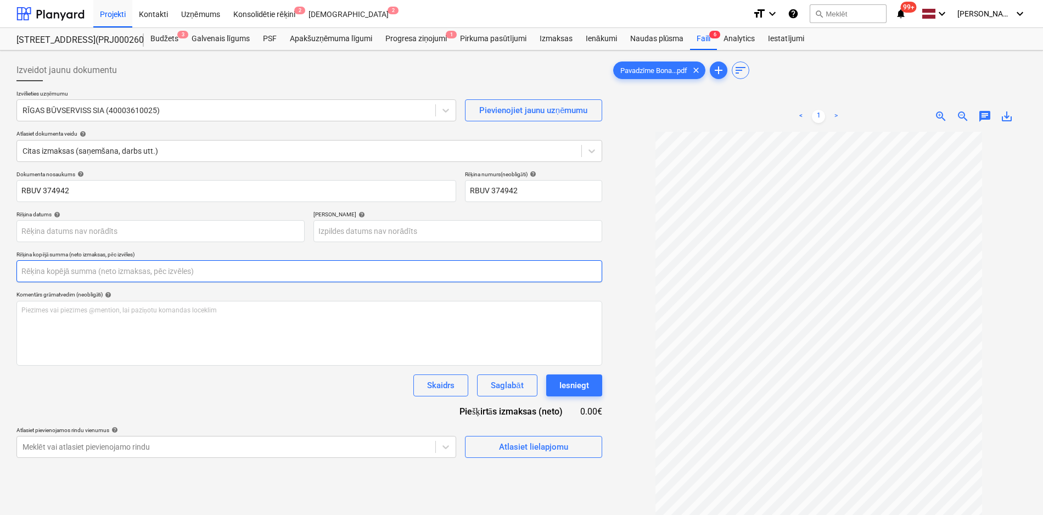
click at [233, 263] on input "text" at bounding box center [309, 271] width 586 height 22
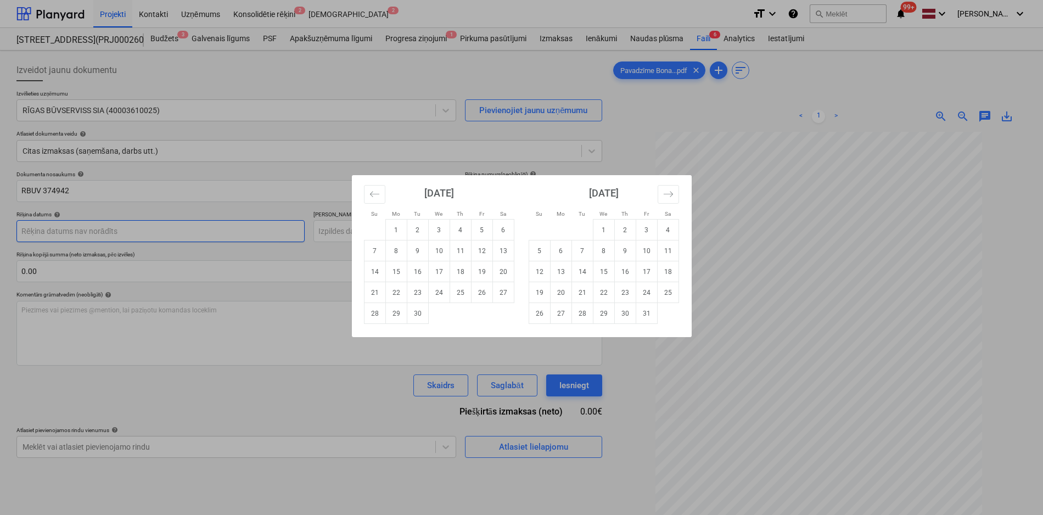
click at [214, 221] on body "Projekti Kontakti Uzņēmums Konsolidētie rēķini 2 Iesūtne 2 format_size keyboard…" at bounding box center [521, 257] width 1043 height 515
click at [413, 229] on td "2" at bounding box center [417, 230] width 21 height 21
click at [435, 231] on body "Projekti Kontakti Uzņēmums Konsolidētie rēķini 2 Iesūtne 2 format_size keyboard…" at bounding box center [521, 257] width 1043 height 515
click at [673, 194] on icon "Move forward to switch to the next month." at bounding box center [668, 194] width 10 height 10
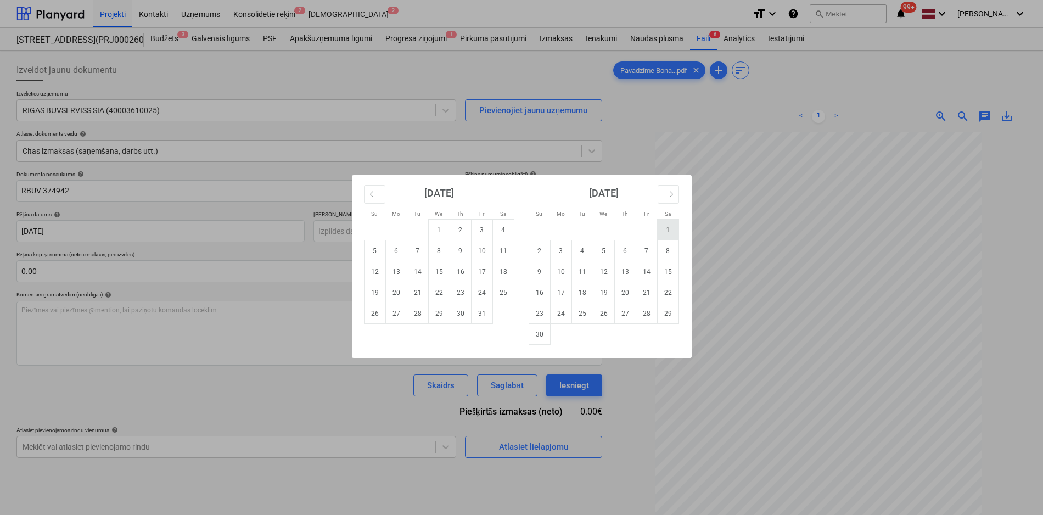
click at [670, 222] on td "1" at bounding box center [667, 230] width 21 height 21
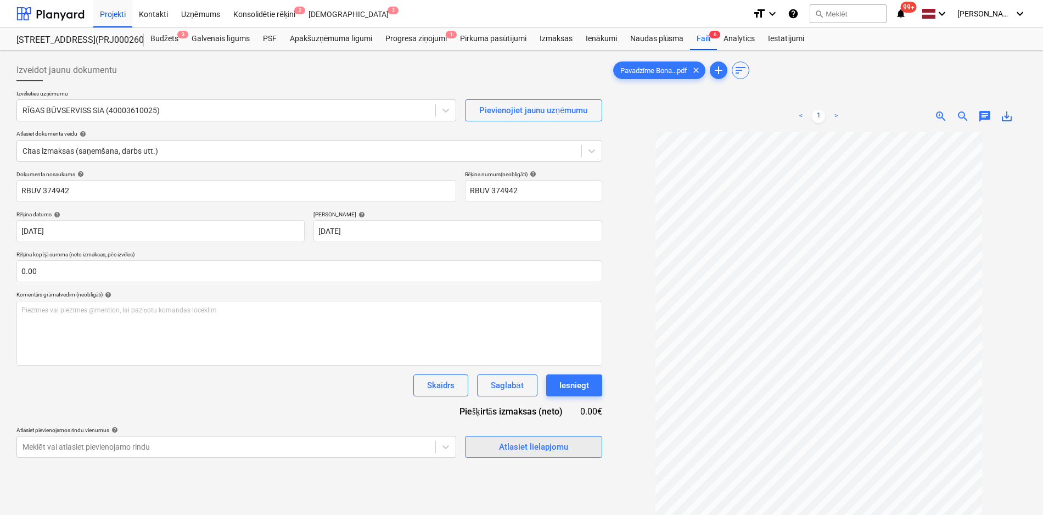
click at [531, 444] on div "Atlasiet lielapjomu" at bounding box center [533, 447] width 69 height 14
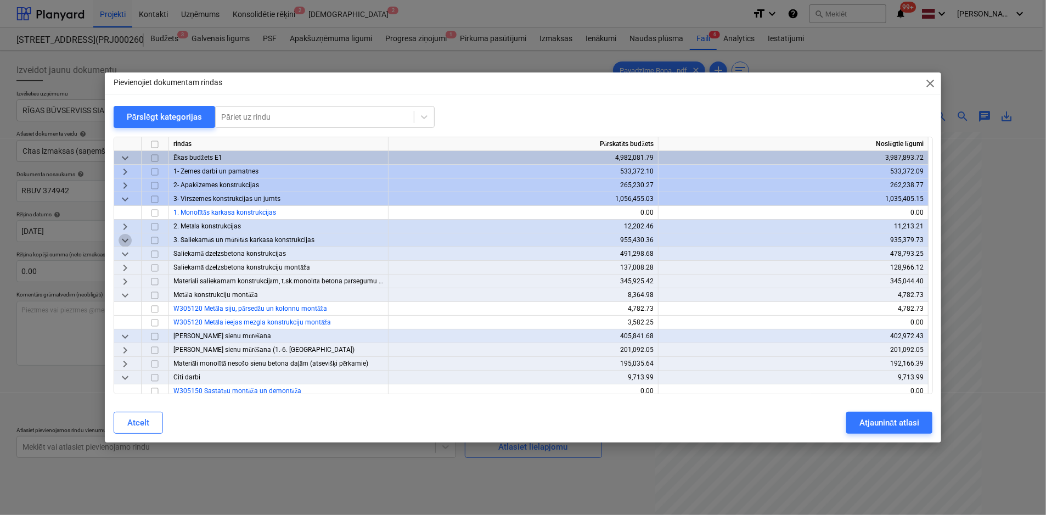
click at [123, 238] on span "keyboard_arrow_down" at bounding box center [125, 240] width 13 height 13
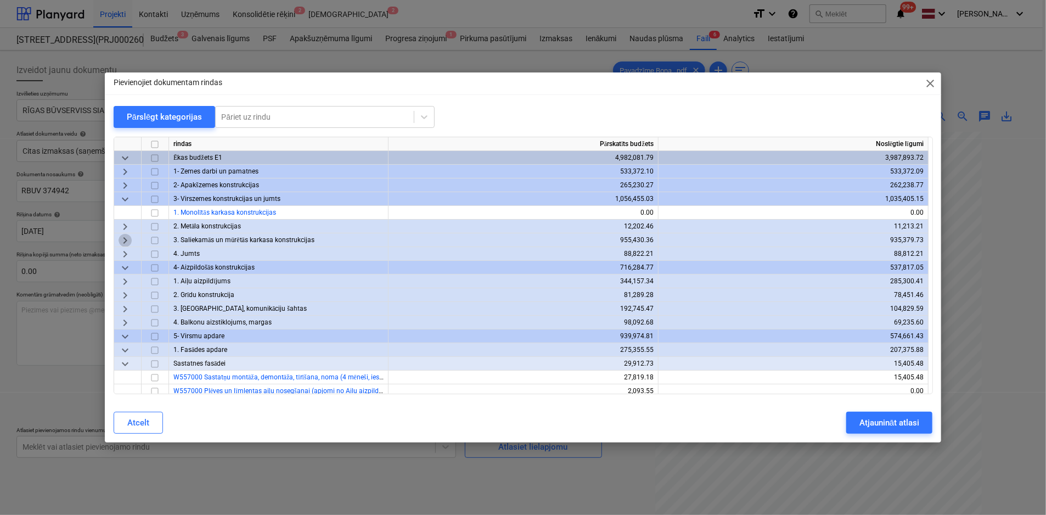
click at [123, 238] on span "keyboard_arrow_right" at bounding box center [125, 240] width 13 height 13
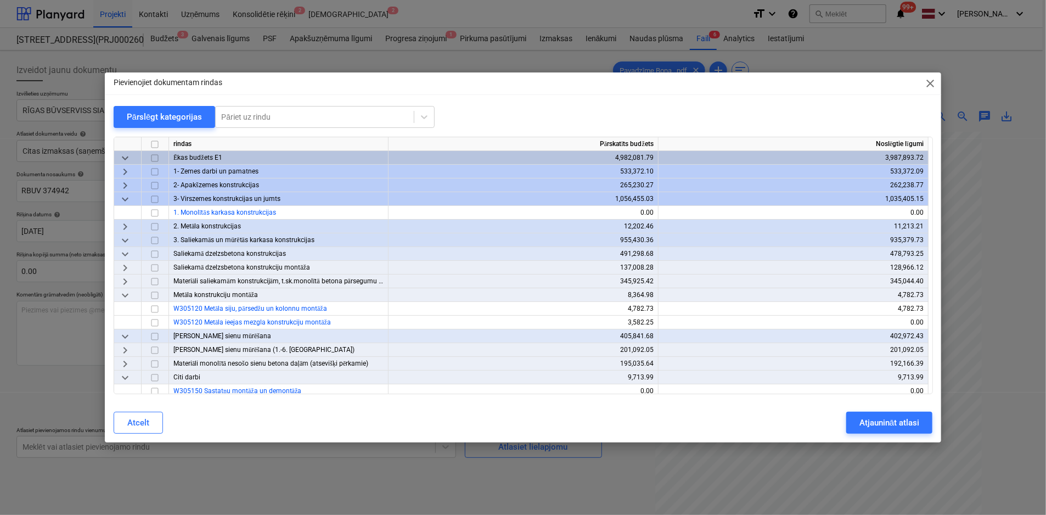
click at [128, 267] on span "keyboard_arrow_right" at bounding box center [125, 267] width 13 height 13
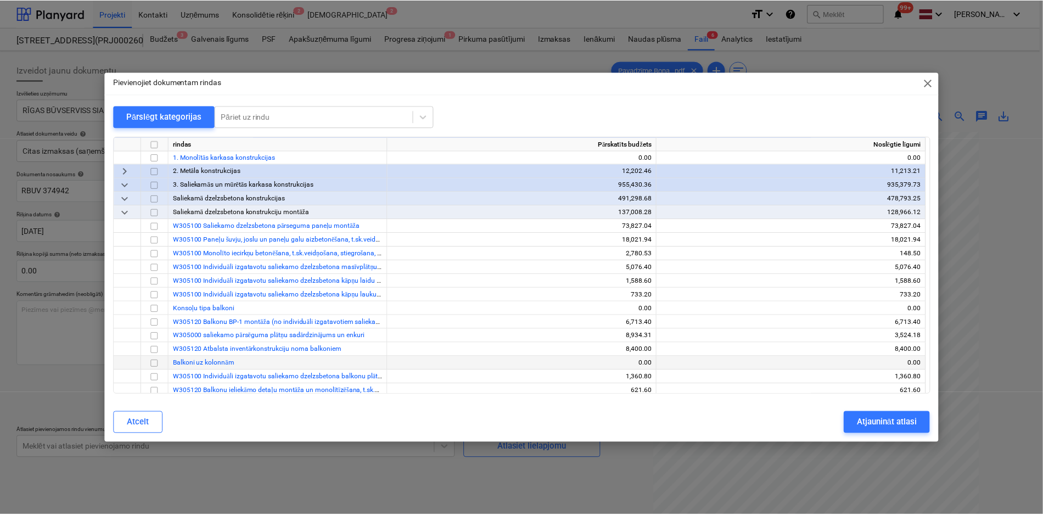
scroll to position [110, 0]
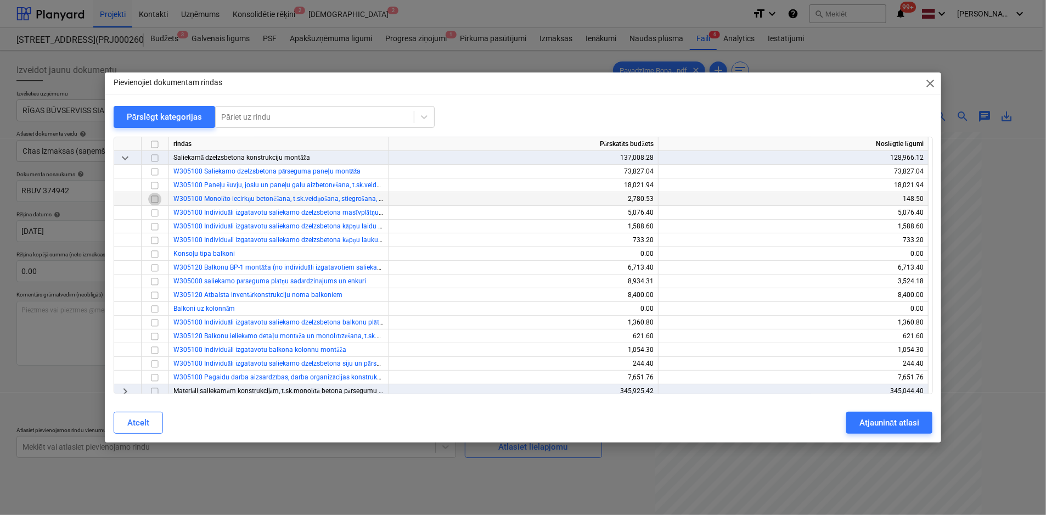
click at [155, 199] on input "checkbox" at bounding box center [154, 199] width 13 height 13
click at [888, 424] on div "Atjaunināt atlasi" at bounding box center [890, 423] width 60 height 14
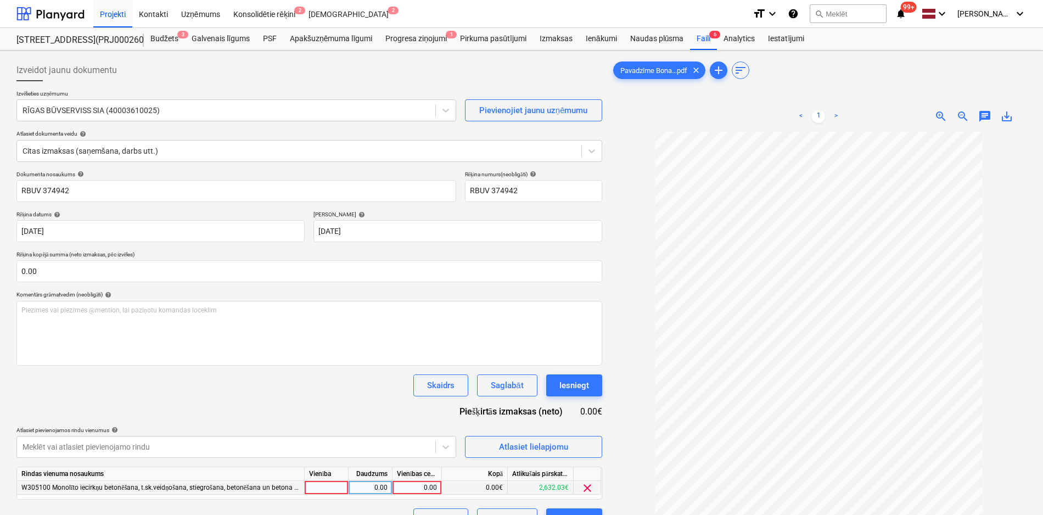
click at [424, 490] on div "0.00" at bounding box center [417, 488] width 40 height 14
click at [332, 414] on div "Dokumenta nosaukums help RBUV 374942 Rēķina numurs (neobligāti) help RBUV 37494…" at bounding box center [309, 351] width 586 height 360
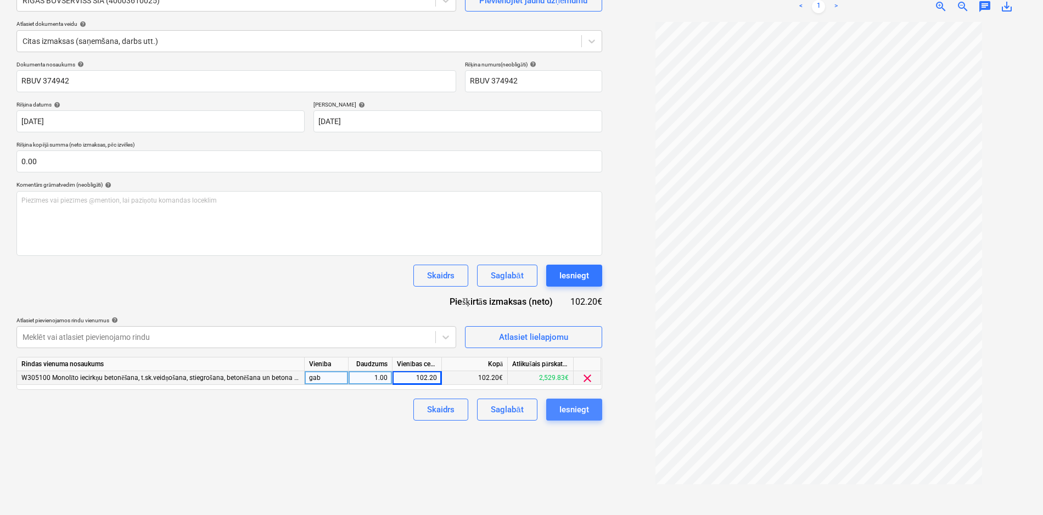
click at [567, 410] on div "Iesniegt" at bounding box center [574, 409] width 30 height 14
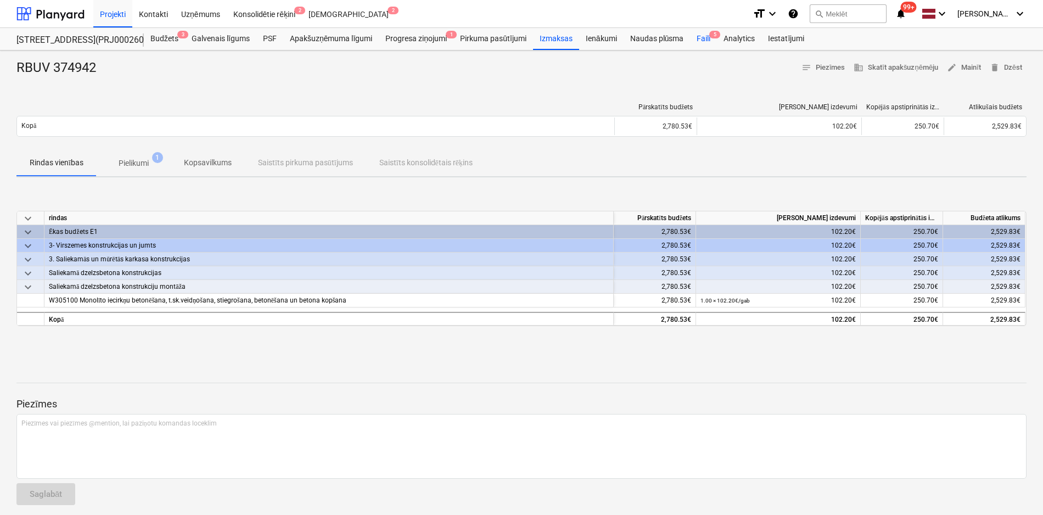
click at [703, 36] on div "Faili 5" at bounding box center [703, 39] width 27 height 22
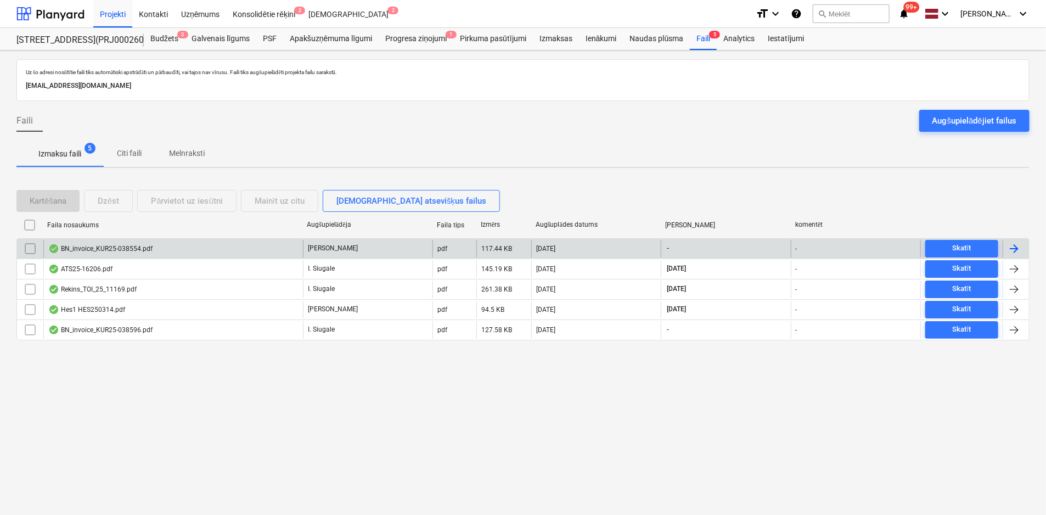
click at [105, 245] on div "BN_invoice_KUR25-038554.pdf" at bounding box center [100, 248] width 104 height 9
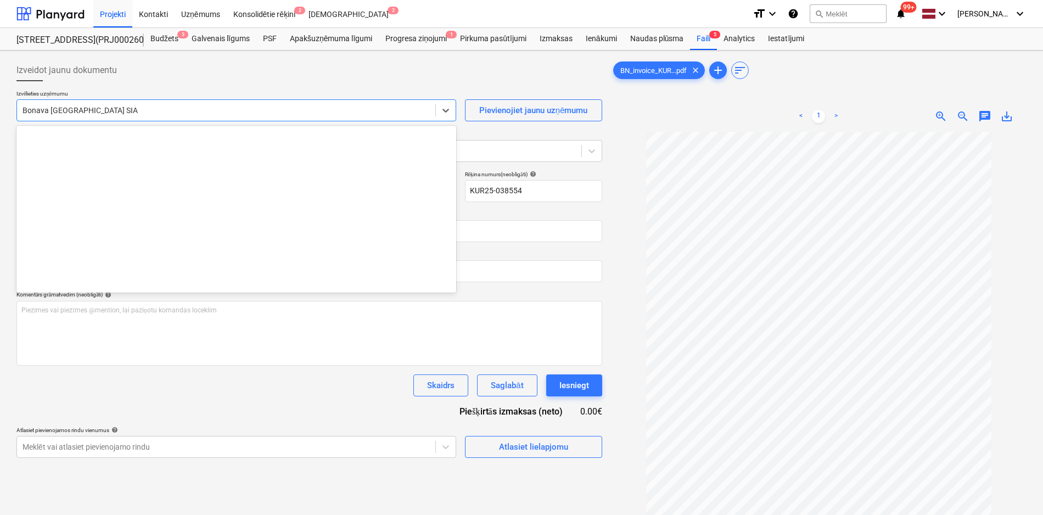
click at [149, 110] on div at bounding box center [226, 110] width 407 height 11
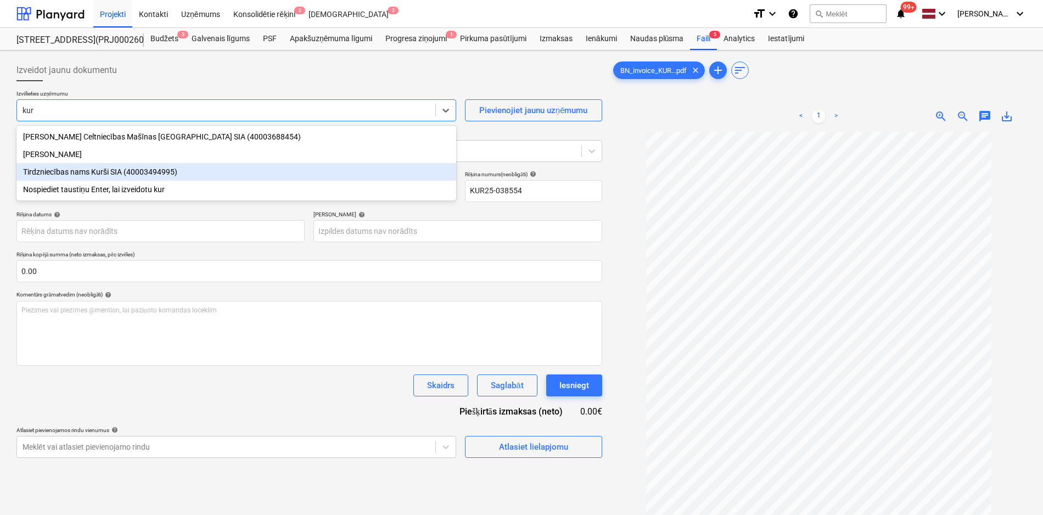
click at [129, 170] on div "Tirdzniecības nams Kurši SIA (40003494995)" at bounding box center [236, 172] width 440 height 18
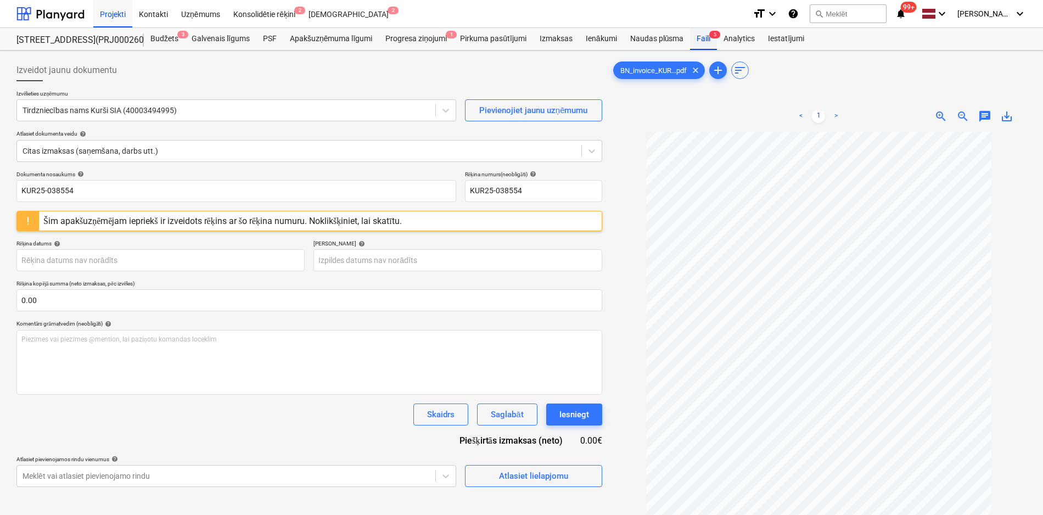
click at [702, 40] on div "Faili 5" at bounding box center [703, 39] width 27 height 22
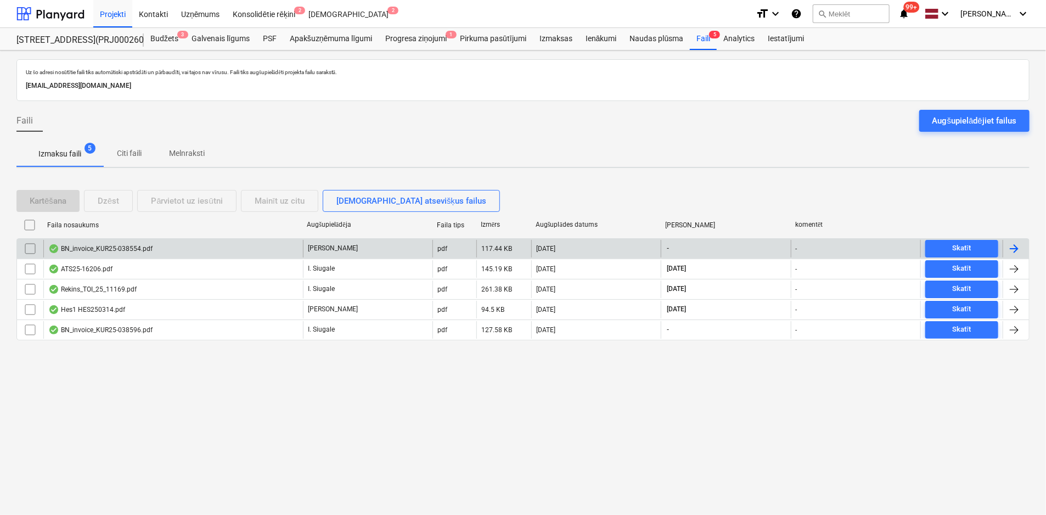
click at [93, 245] on div "BN_invoice_KUR25-038554.pdf" at bounding box center [100, 248] width 104 height 9
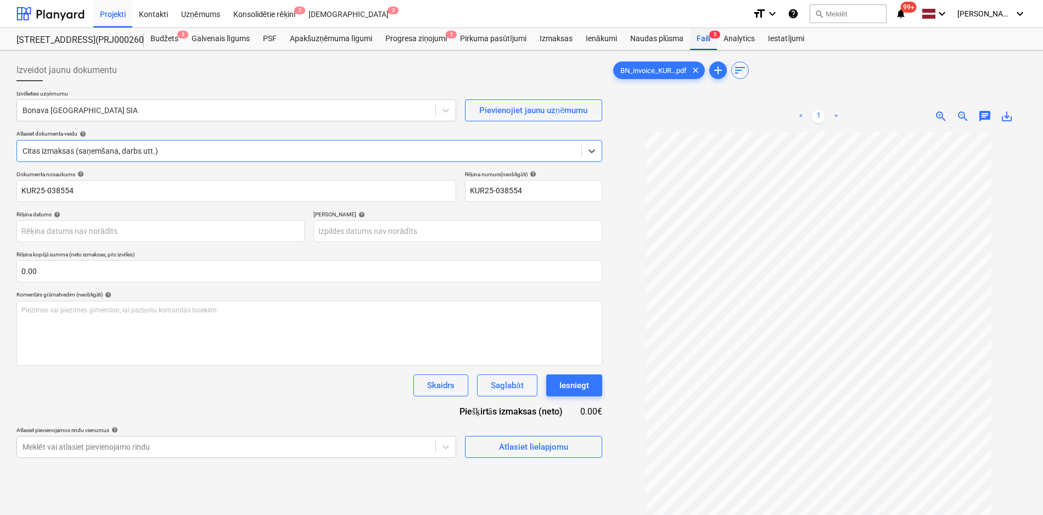
click at [704, 37] on div "Faili 5" at bounding box center [703, 39] width 27 height 22
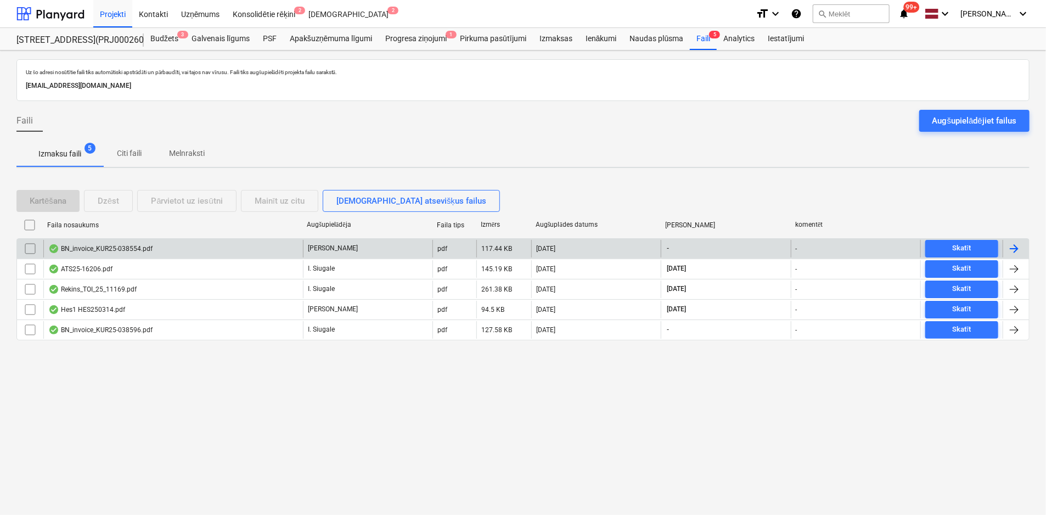
click at [25, 249] on input "checkbox" at bounding box center [30, 249] width 18 height 18
click at [110, 197] on div "Dzēst" at bounding box center [108, 201] width 21 height 14
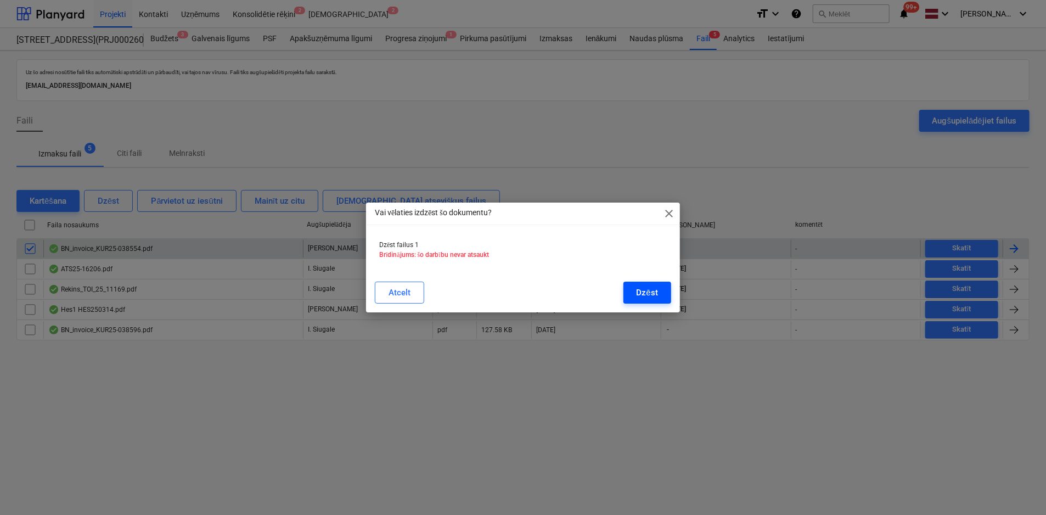
click at [635, 295] on button "Dzēst" at bounding box center [648, 293] width 48 height 22
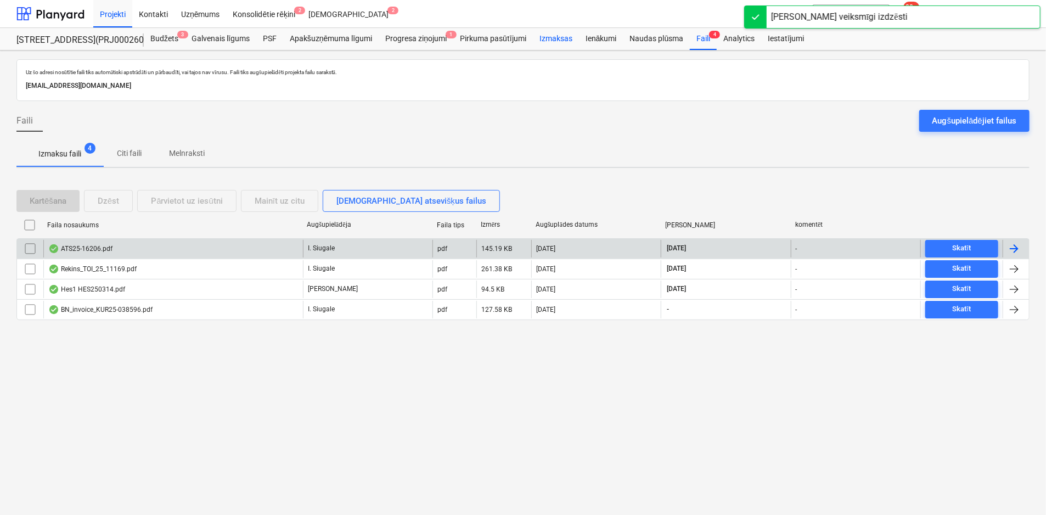
click at [560, 38] on div "Izmaksas" at bounding box center [556, 39] width 46 height 22
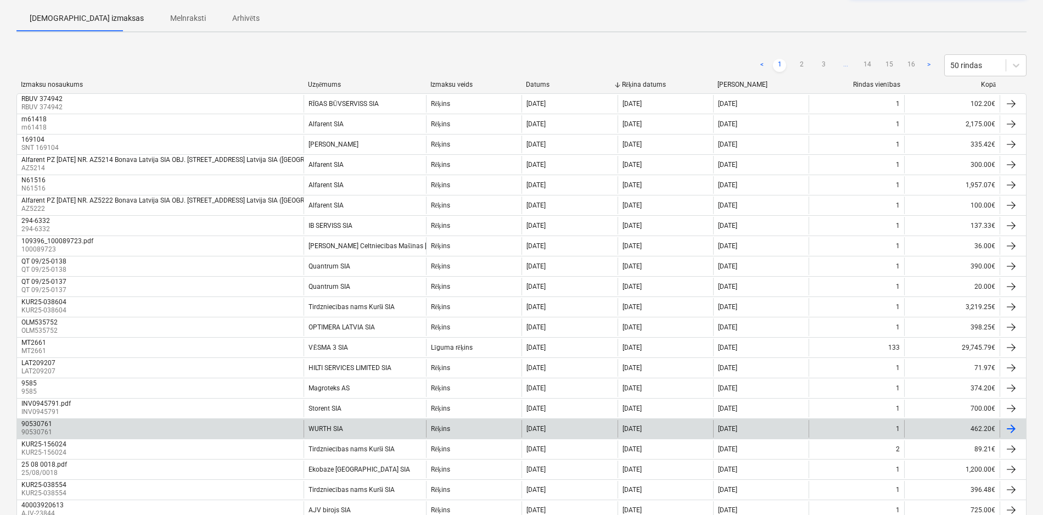
scroll to position [110, 0]
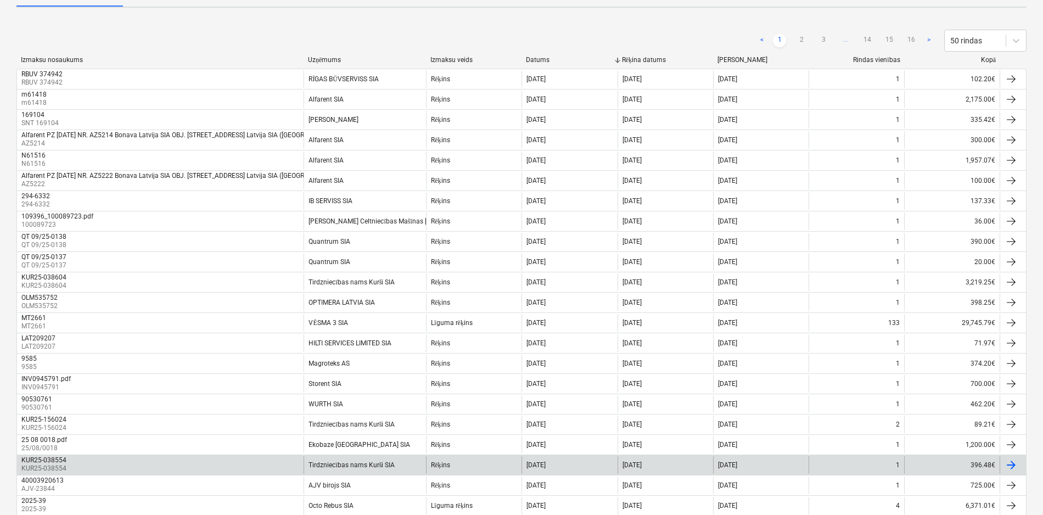
click at [53, 458] on div "KUR25-038554" at bounding box center [43, 460] width 45 height 8
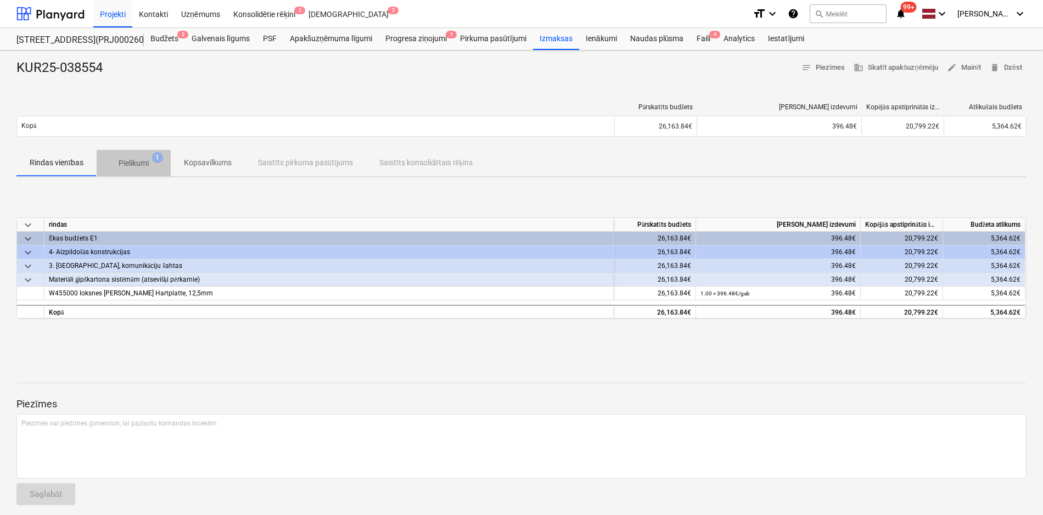
click at [132, 159] on p "Pielikumi" at bounding box center [134, 164] width 30 height 12
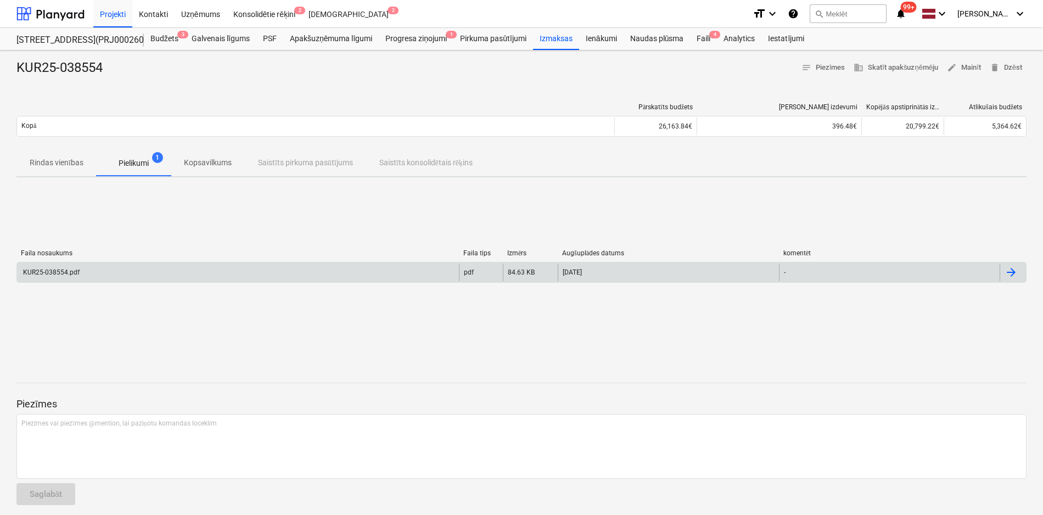
click at [51, 275] on div "KUR25-038554.pdf" at bounding box center [50, 272] width 58 height 8
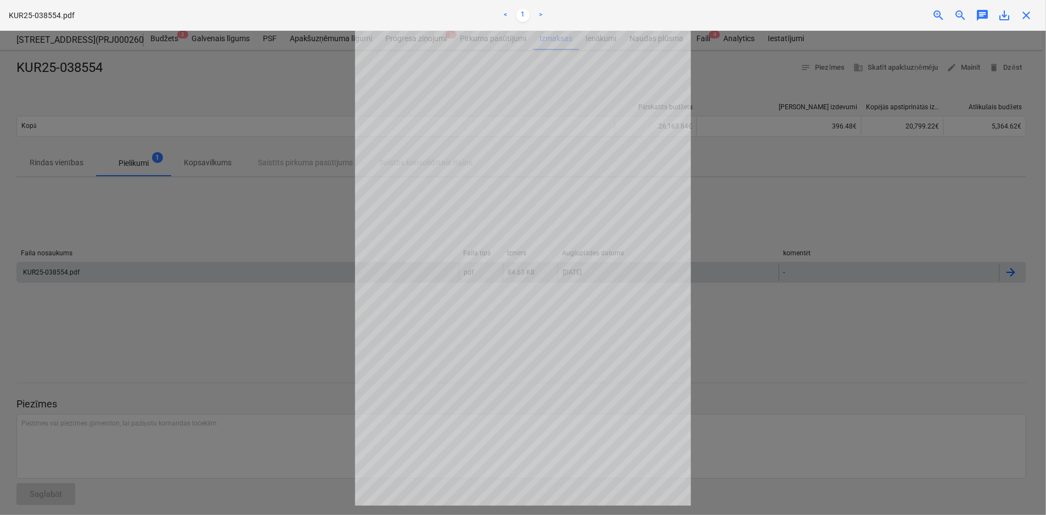
click at [1028, 23] on div "KUR25-038554.pdf < 1 > zoom_in zoom_out chat 0 save_alt close" at bounding box center [523, 15] width 1046 height 31
click at [1026, 18] on span "close" at bounding box center [1026, 15] width 13 height 13
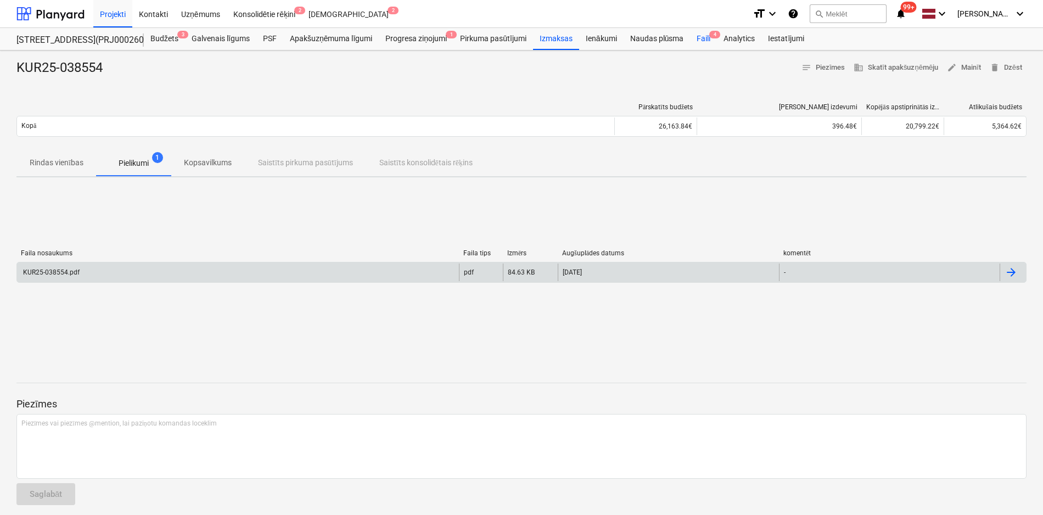
click at [703, 36] on div "Faili 4" at bounding box center [703, 39] width 27 height 22
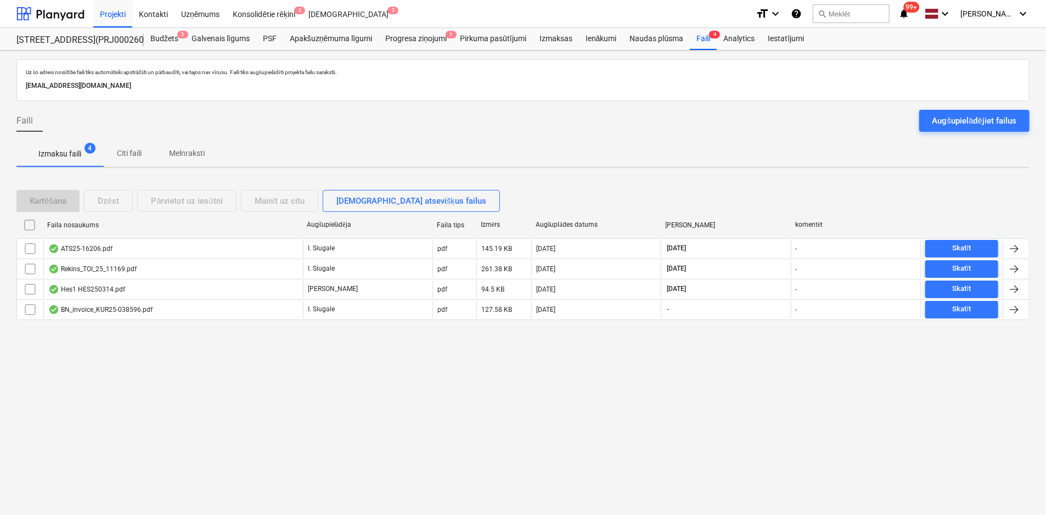
click at [114, 198] on div "Kartēšana Dzēst Pārvietot uz iesūtni Mainīt uz citu [DEMOGRAPHIC_DATA] atsevišķ…" at bounding box center [260, 201] width 488 height 22
click at [180, 200] on div "Kartēšana Dzēst Pārvietot uz iesūtni Mainīt uz citu [DEMOGRAPHIC_DATA] atsevišķ…" at bounding box center [260, 201] width 488 height 22
click at [133, 150] on p "Citi faili" at bounding box center [129, 154] width 26 height 12
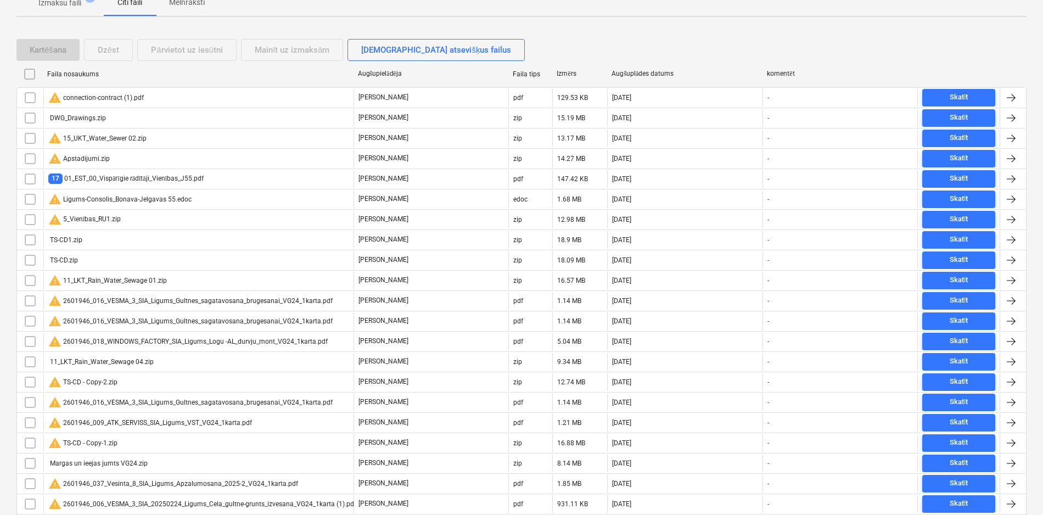
scroll to position [85, 0]
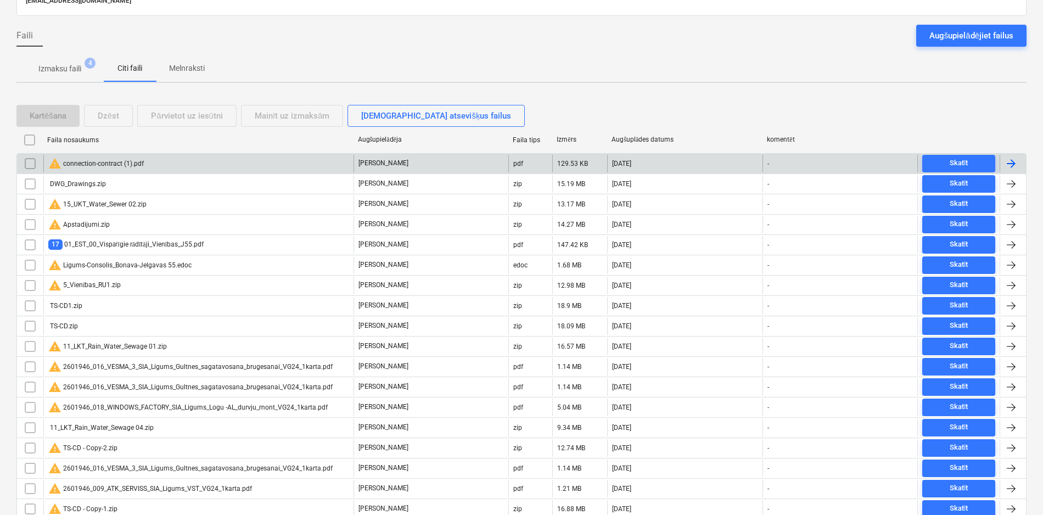
click at [91, 158] on div "warning connection-contract (1).pdf" at bounding box center [96, 163] width 96 height 13
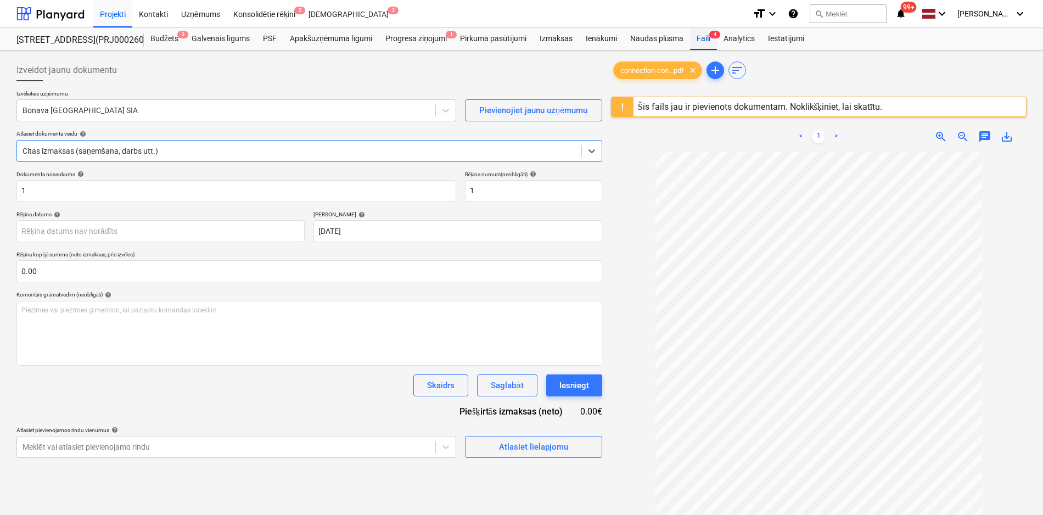
click at [708, 39] on div "Faili 4" at bounding box center [703, 39] width 27 height 22
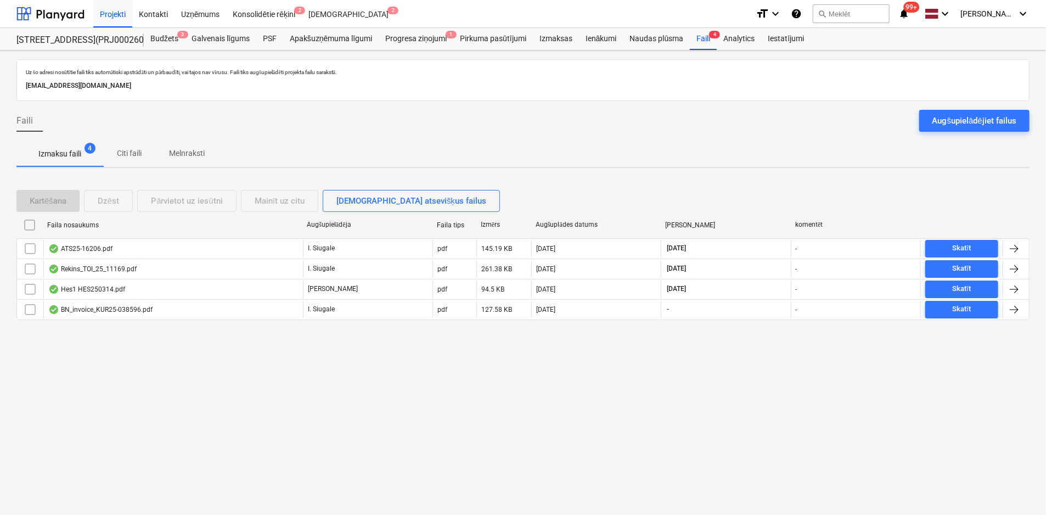
click at [132, 151] on p "Citi faili" at bounding box center [129, 154] width 26 height 12
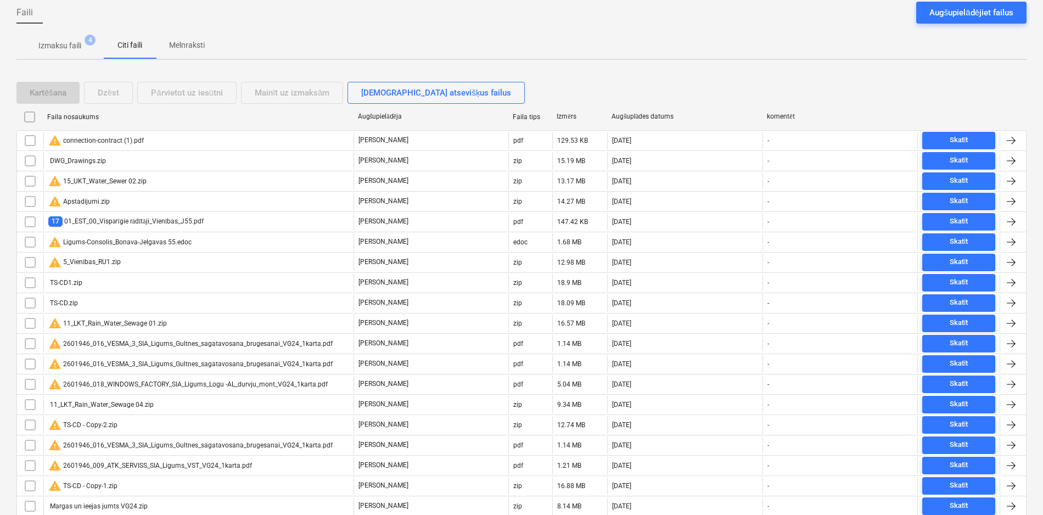
scroll to position [30, 0]
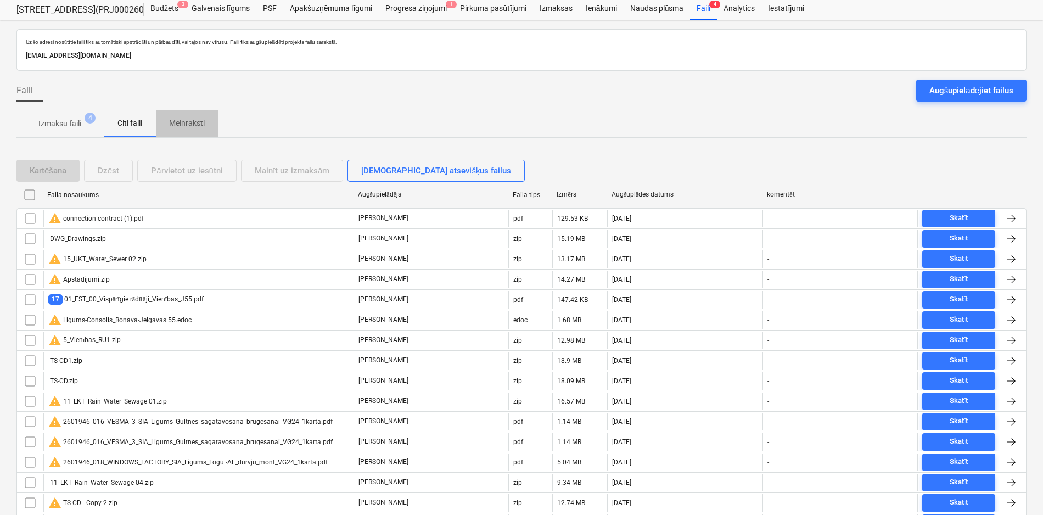
click at [193, 115] on span "Melnraksti" at bounding box center [187, 123] width 62 height 18
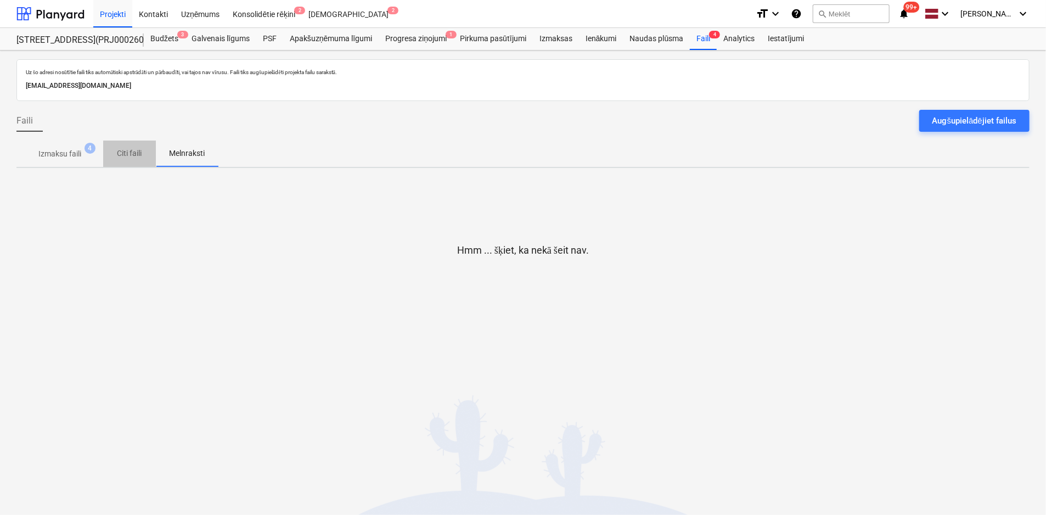
click at [129, 155] on p "Citi faili" at bounding box center [129, 154] width 26 height 12
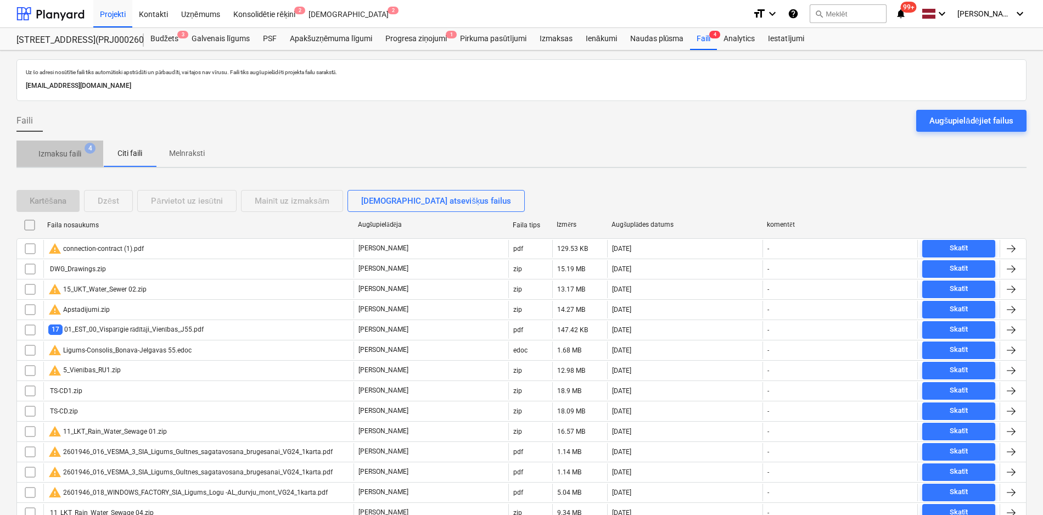
click at [58, 152] on p "Izmaksu faili" at bounding box center [59, 154] width 43 height 12
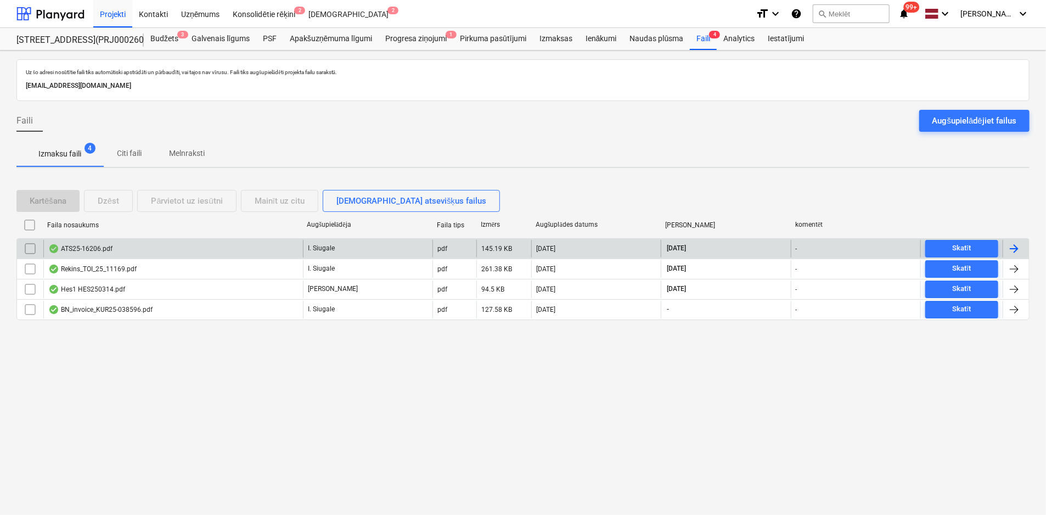
click at [79, 247] on div "ATS25-16206.pdf" at bounding box center [80, 248] width 64 height 9
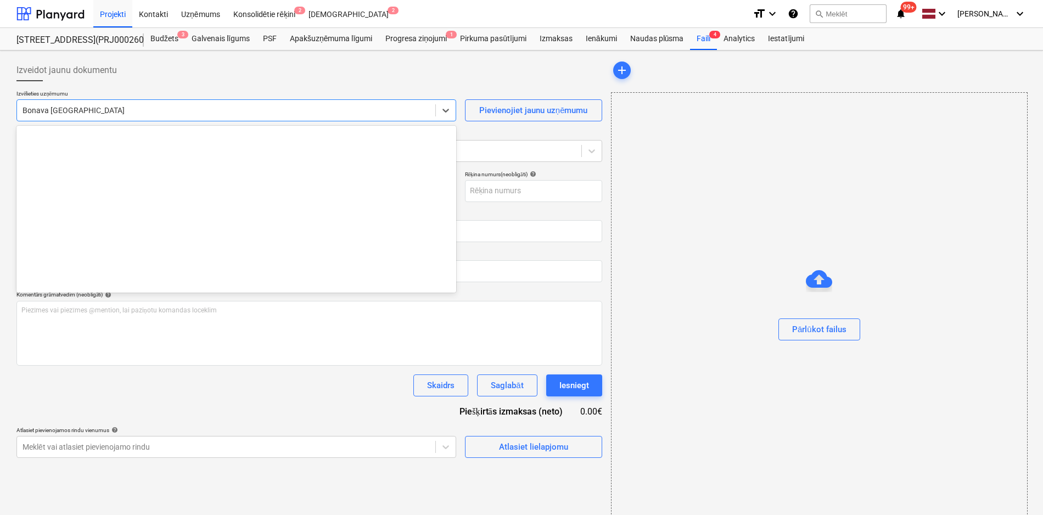
click at [176, 110] on div at bounding box center [226, 110] width 407 height 11
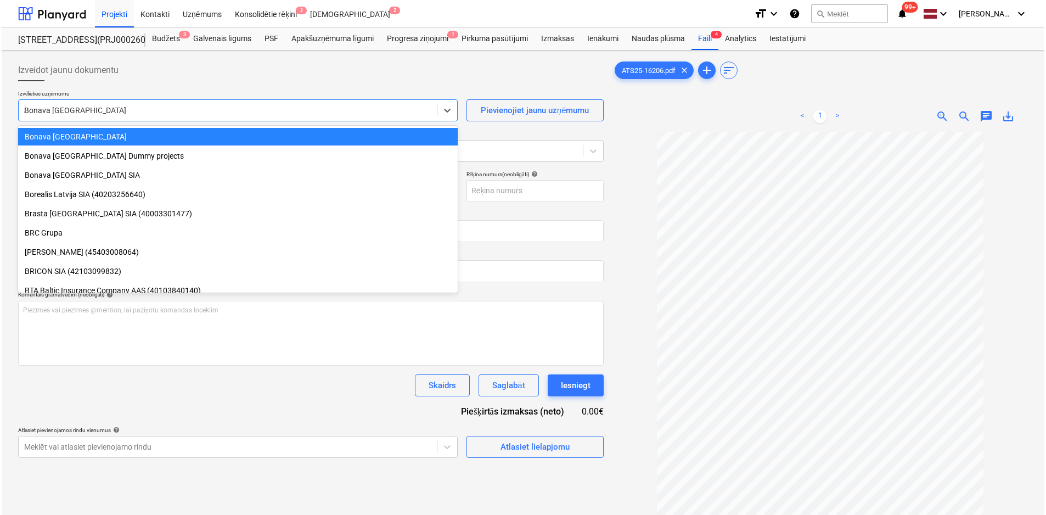
scroll to position [661, 0]
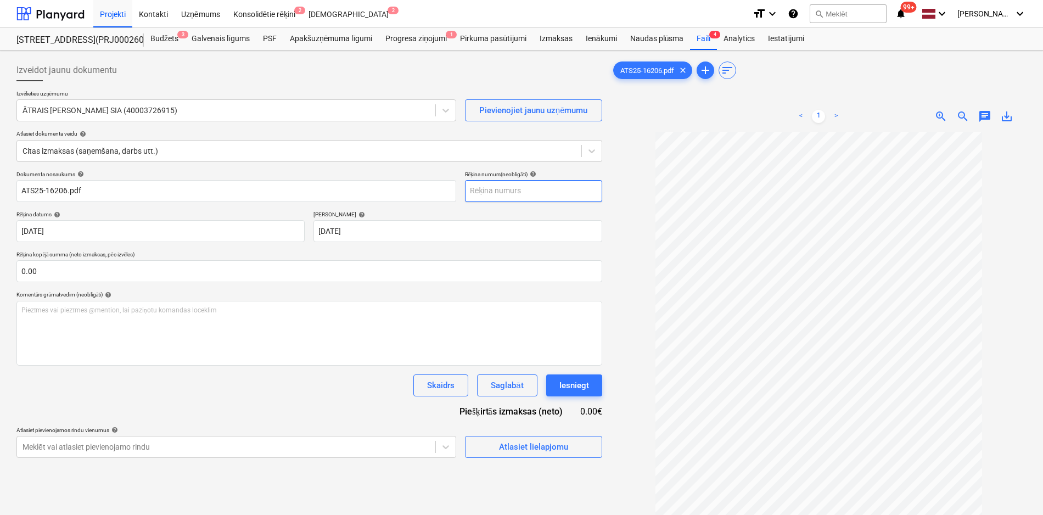
click at [503, 192] on input "text" at bounding box center [533, 191] width 137 height 22
click at [492, 449] on span "Atlasiet lielapjomu" at bounding box center [534, 447] width 110 height 14
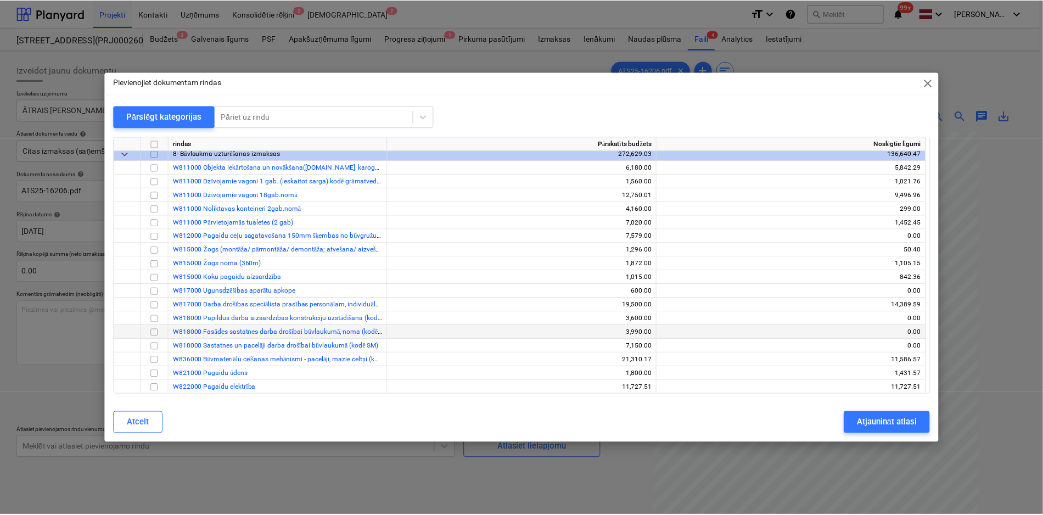
scroll to position [824, 0]
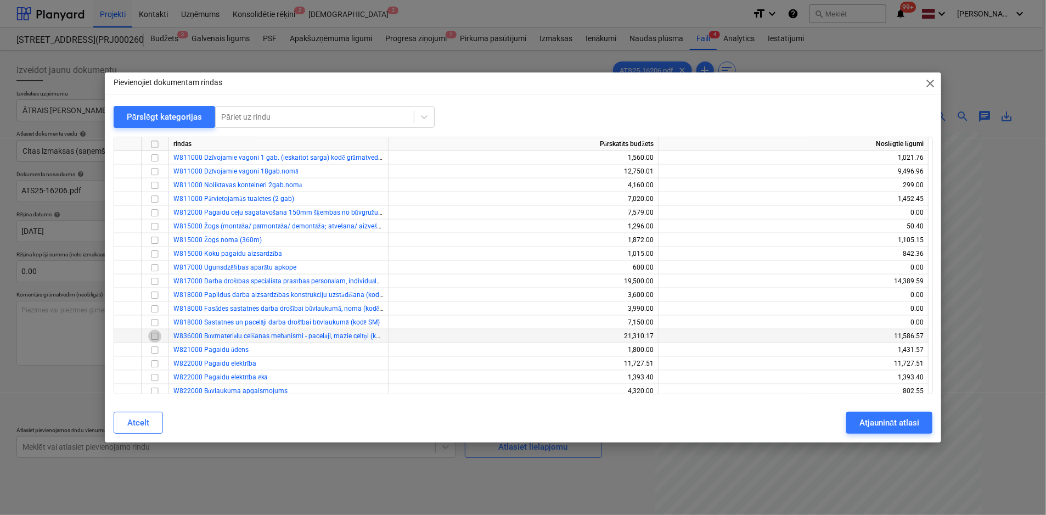
click at [156, 337] on input "checkbox" at bounding box center [154, 336] width 13 height 13
click at [887, 424] on div "Atjaunināt atlasi" at bounding box center [890, 423] width 60 height 14
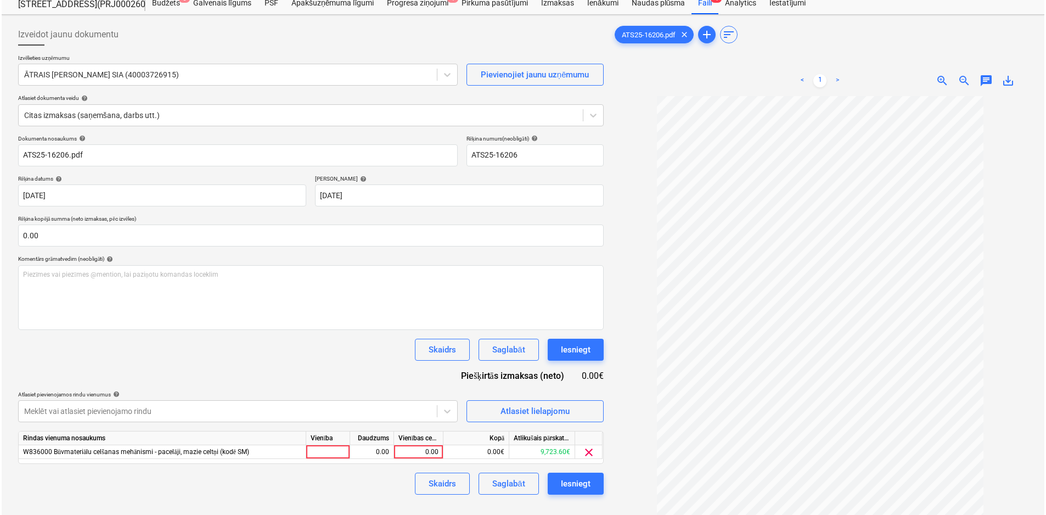
scroll to position [55, 0]
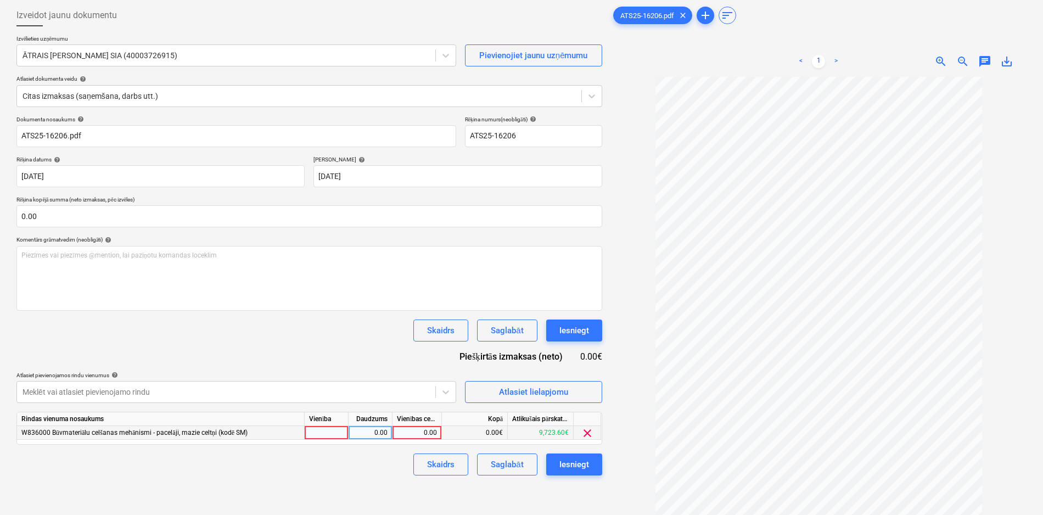
click at [425, 430] on div "0.00" at bounding box center [417, 433] width 40 height 14
click at [357, 474] on div "Skaidrs Saglabāt Iesniegt" at bounding box center [309, 464] width 586 height 22
click at [573, 466] on div "Iesniegt" at bounding box center [574, 464] width 30 height 14
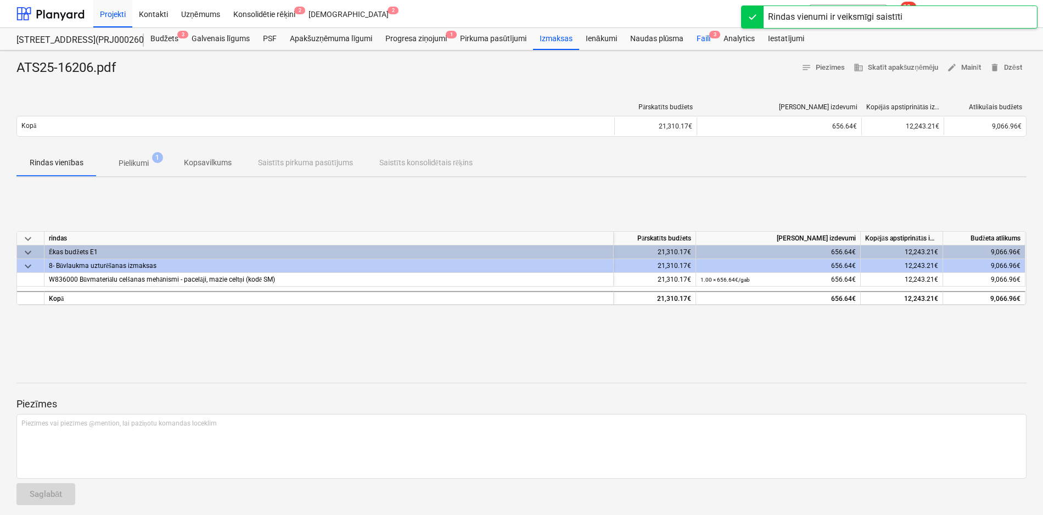
click at [703, 40] on div "Faili 3" at bounding box center [703, 39] width 27 height 22
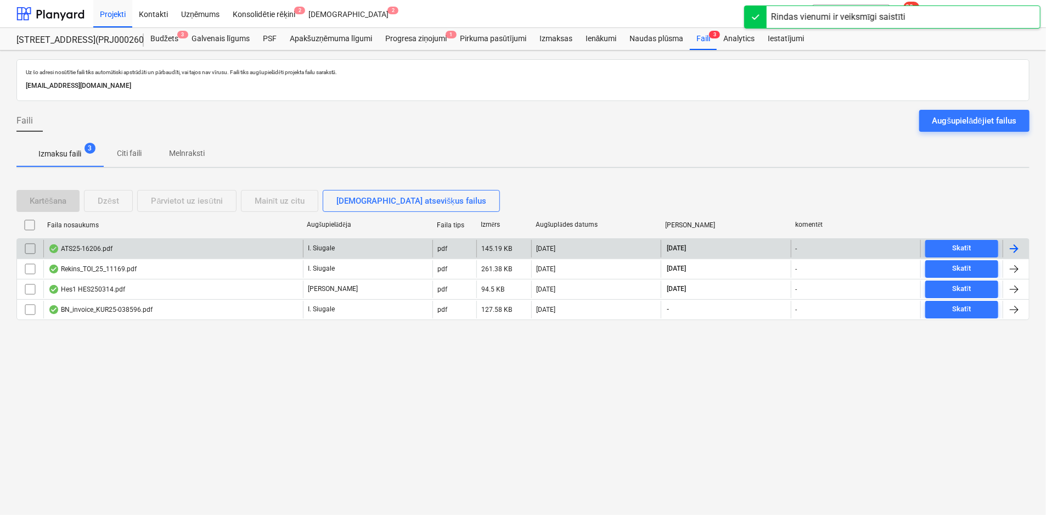
click at [79, 250] on div "ATS25-16206.pdf" at bounding box center [80, 248] width 64 height 9
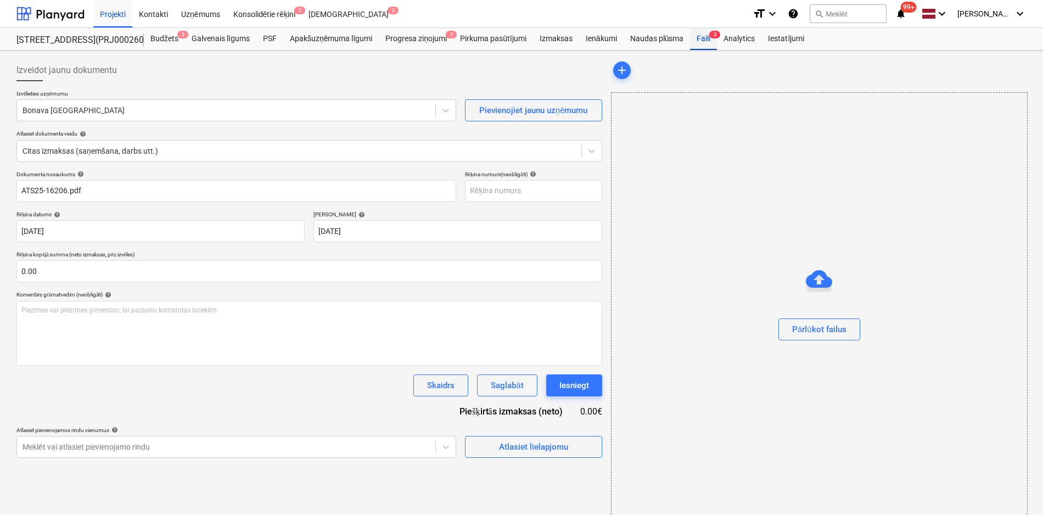
click at [703, 37] on div "Faili 3" at bounding box center [703, 39] width 27 height 22
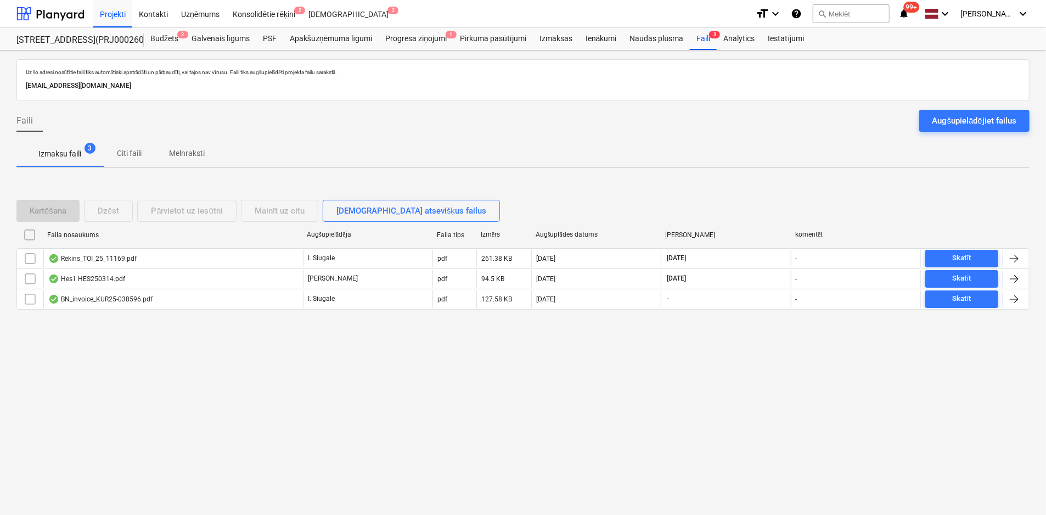
click at [80, 260] on div "Rekins_TOI_25_11169.pdf" at bounding box center [92, 258] width 88 height 9
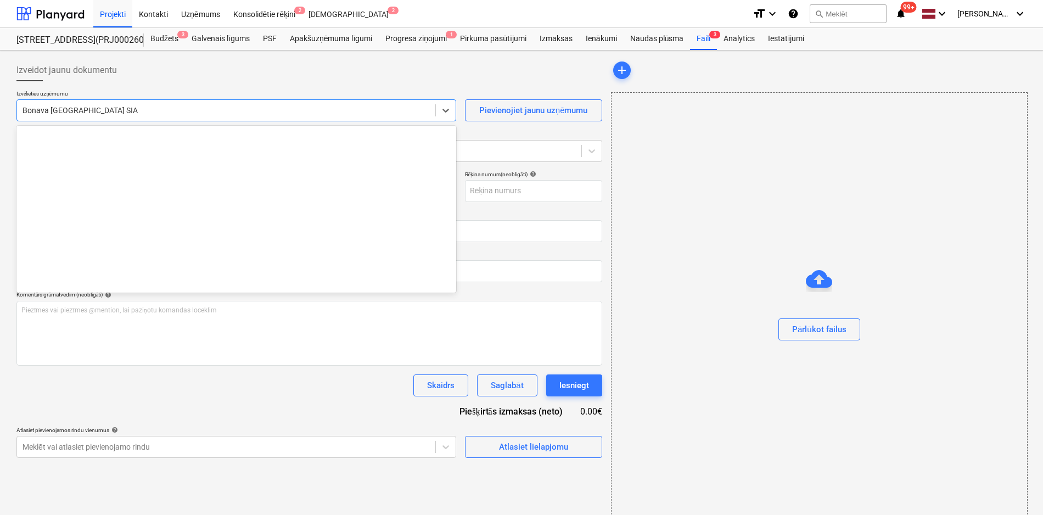
click at [249, 116] on div "Bonava [GEOGRAPHIC_DATA] SIA" at bounding box center [226, 110] width 418 height 15
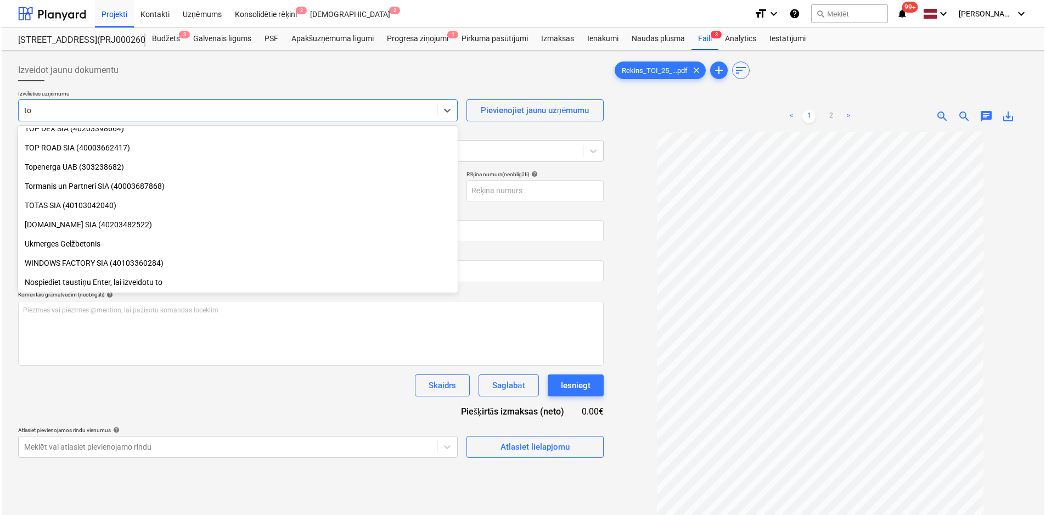
scroll to position [700, 0]
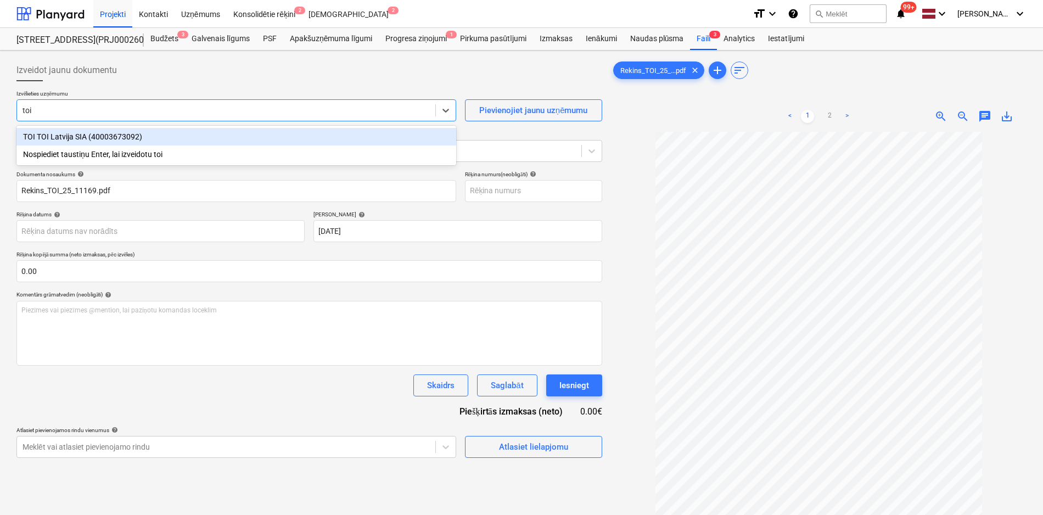
click at [253, 135] on div "TOI TOI Latvija SIA (40003673092)" at bounding box center [236, 137] width 440 height 18
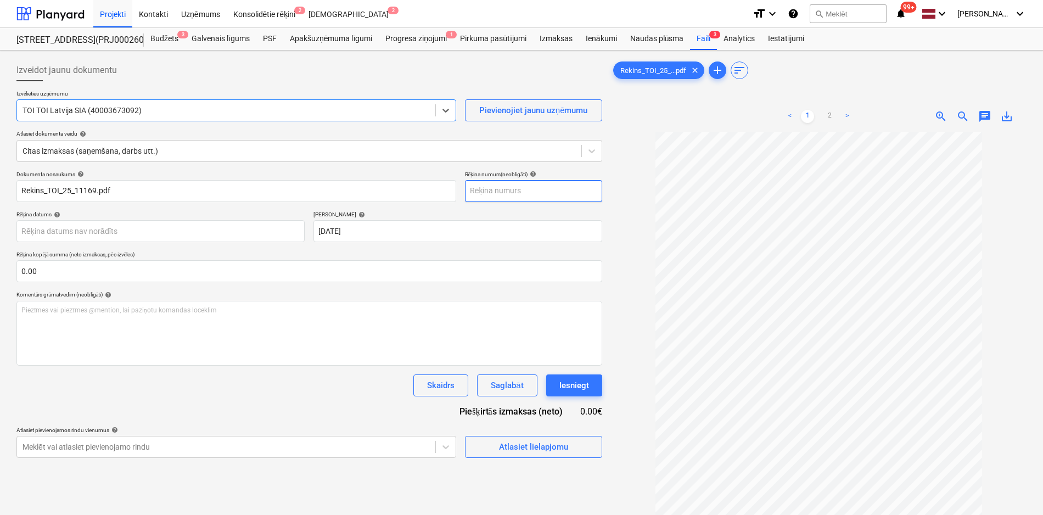
click at [555, 185] on input "text" at bounding box center [533, 191] width 137 height 22
click at [271, 228] on body "Projekti Kontakti Uzņēmums Konsolidētie rēķini 2 Iesūtne 2 format_size keyboard…" at bounding box center [521, 257] width 1043 height 515
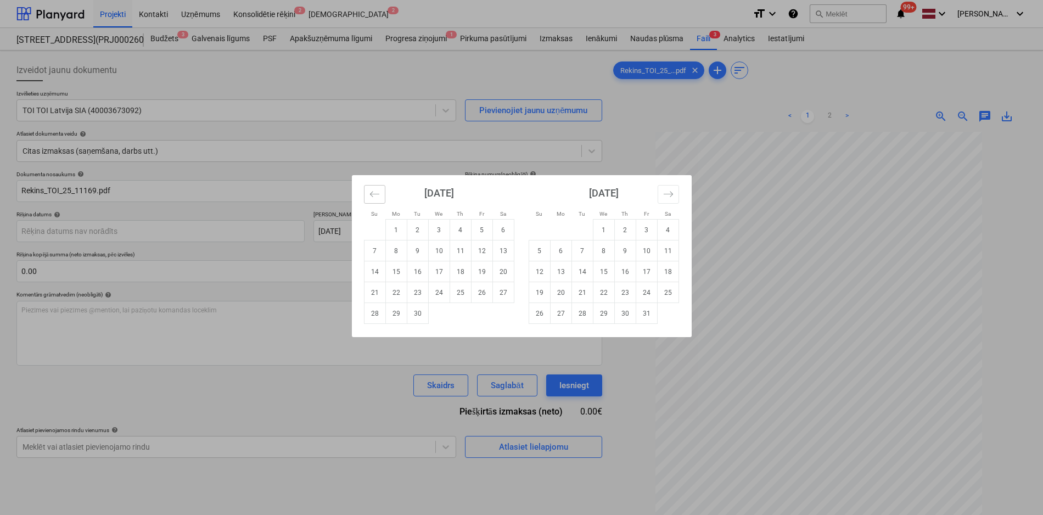
click at [368, 193] on button "Move backward to switch to the previous month." at bounding box center [374, 194] width 21 height 19
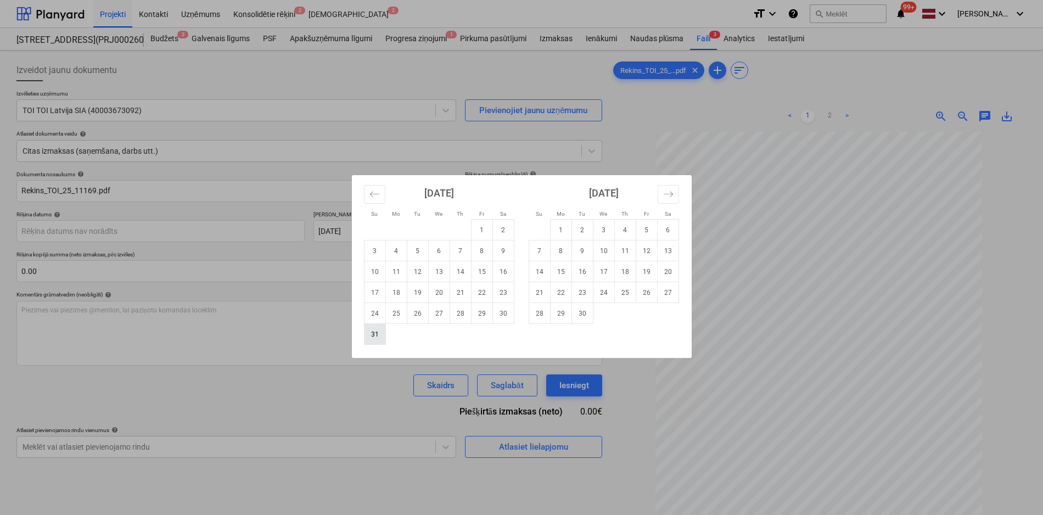
click at [372, 334] on td "31" at bounding box center [374, 334] width 21 height 21
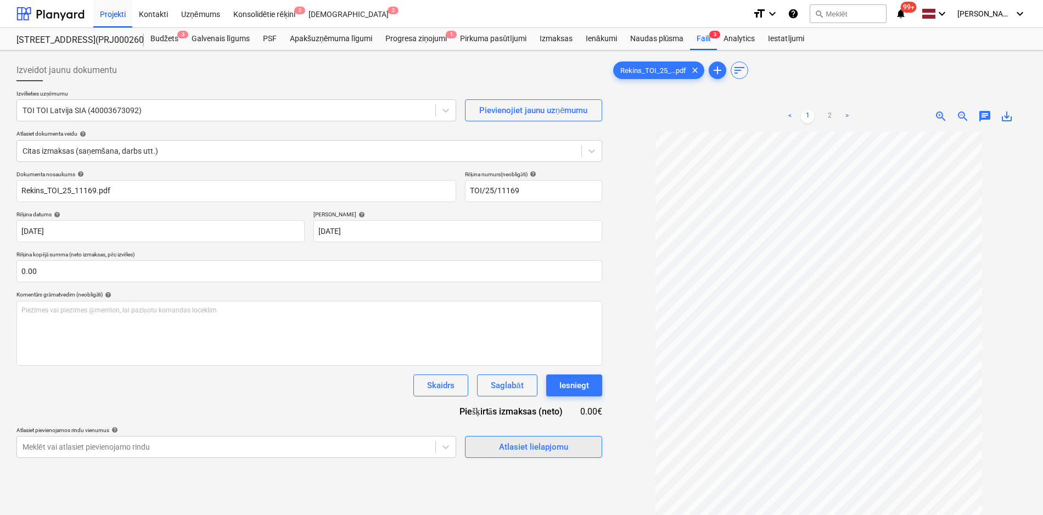
click at [495, 445] on span "Atlasiet lielapjomu" at bounding box center [534, 447] width 110 height 14
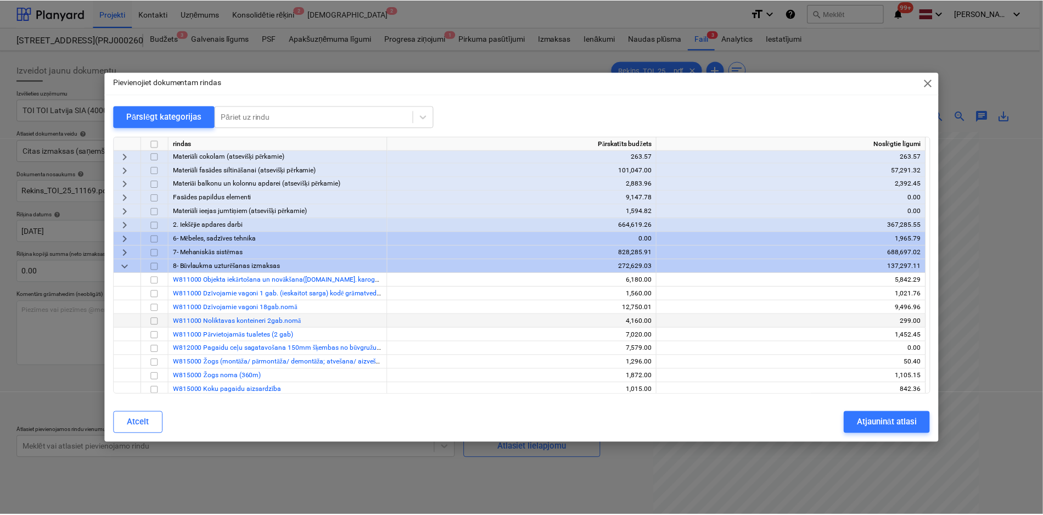
scroll to position [714, 0]
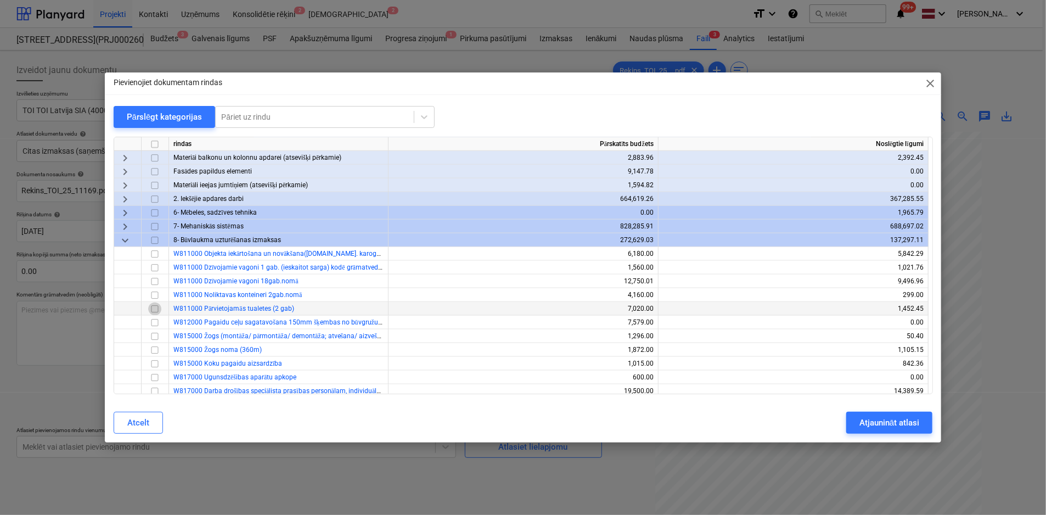
click at [156, 306] on input "checkbox" at bounding box center [154, 309] width 13 height 13
click at [903, 419] on div "Atjaunināt atlasi" at bounding box center [890, 423] width 60 height 14
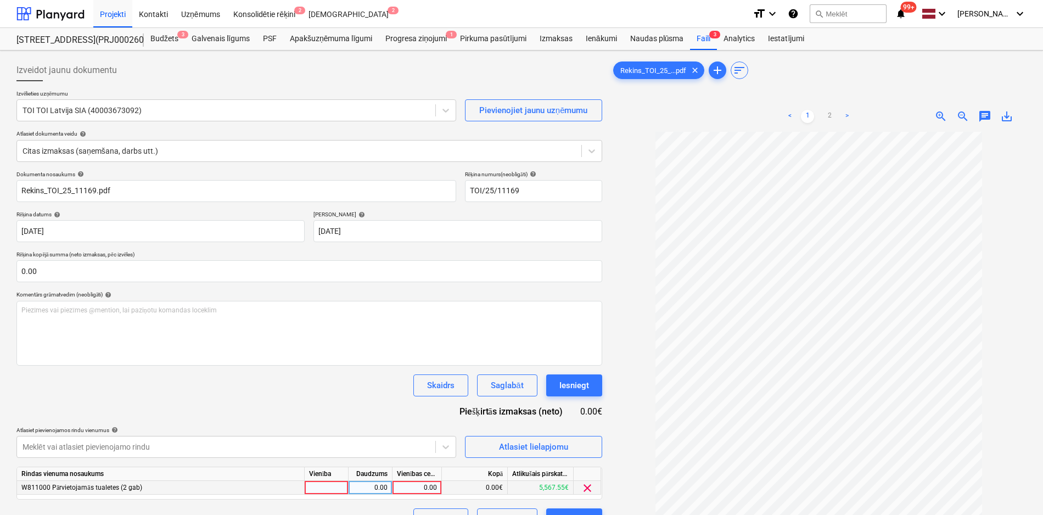
click at [430, 486] on div "0.00" at bounding box center [417, 488] width 40 height 14
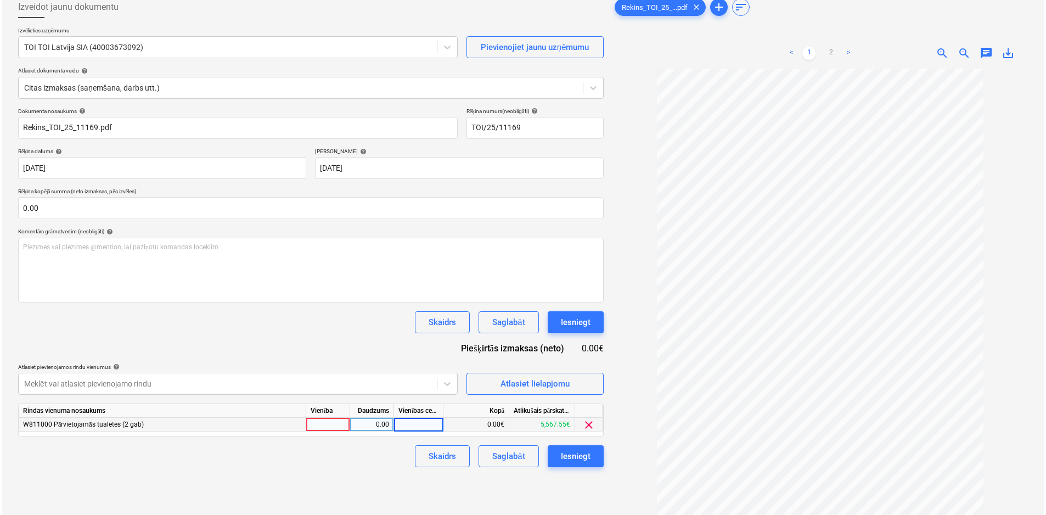
scroll to position [110, 0]
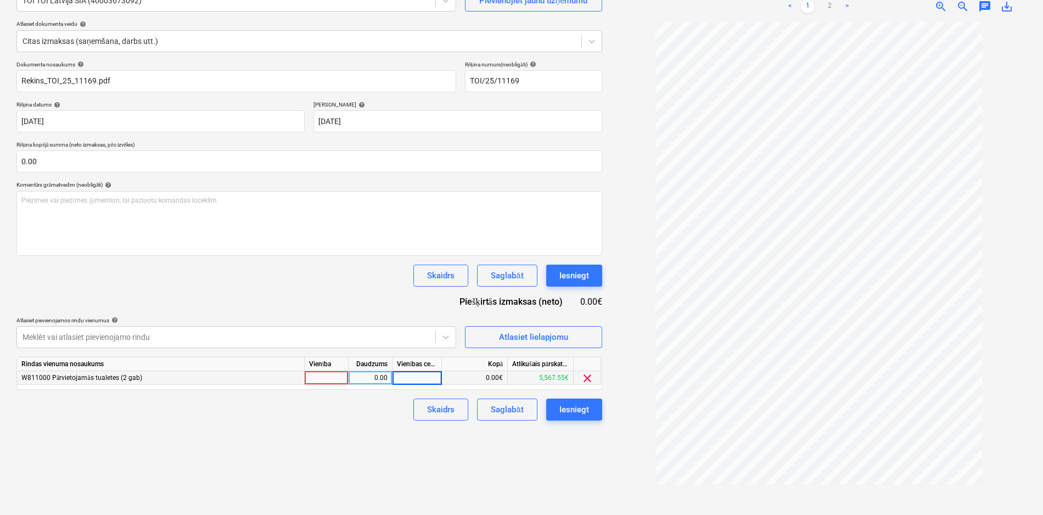
click at [846, 5] on link ">" at bounding box center [847, 6] width 13 height 13
click at [424, 376] on div "0.00" at bounding box center [417, 378] width 40 height 14
click at [389, 467] on div "Izveidot jaunu dokumentu Izvēlieties uzņēmumu TOI TOI Latvija SIA (40003673092)…" at bounding box center [309, 227] width 595 height 565
click at [580, 410] on div "Iesniegt" at bounding box center [574, 409] width 30 height 14
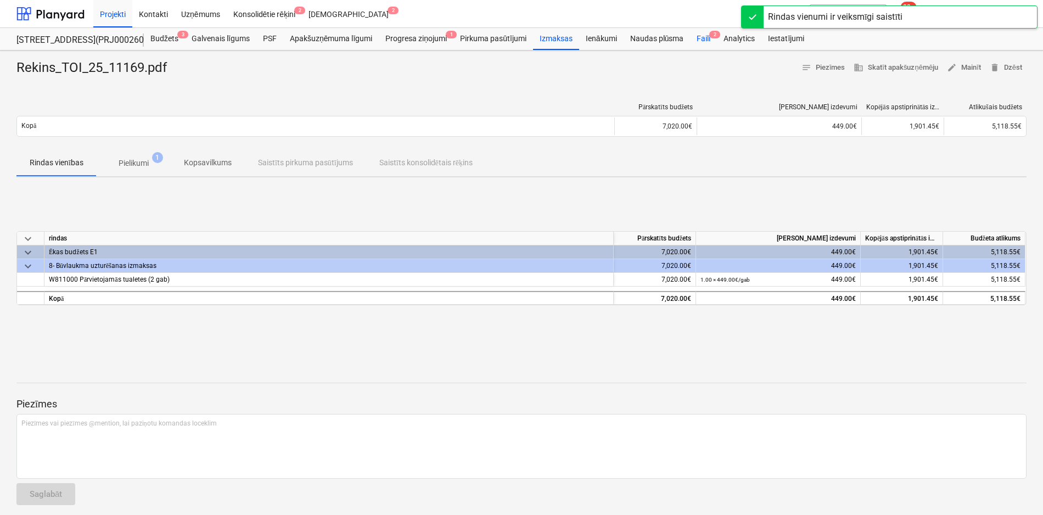
click at [702, 36] on div "Faili 2" at bounding box center [703, 39] width 27 height 22
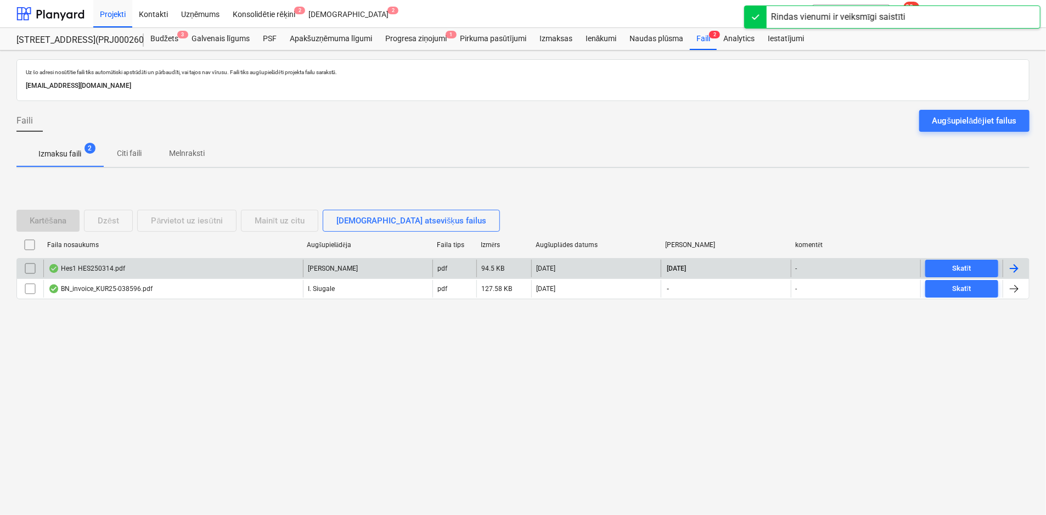
click at [82, 268] on div "Hes1 HES250314.pdf" at bounding box center [86, 268] width 77 height 9
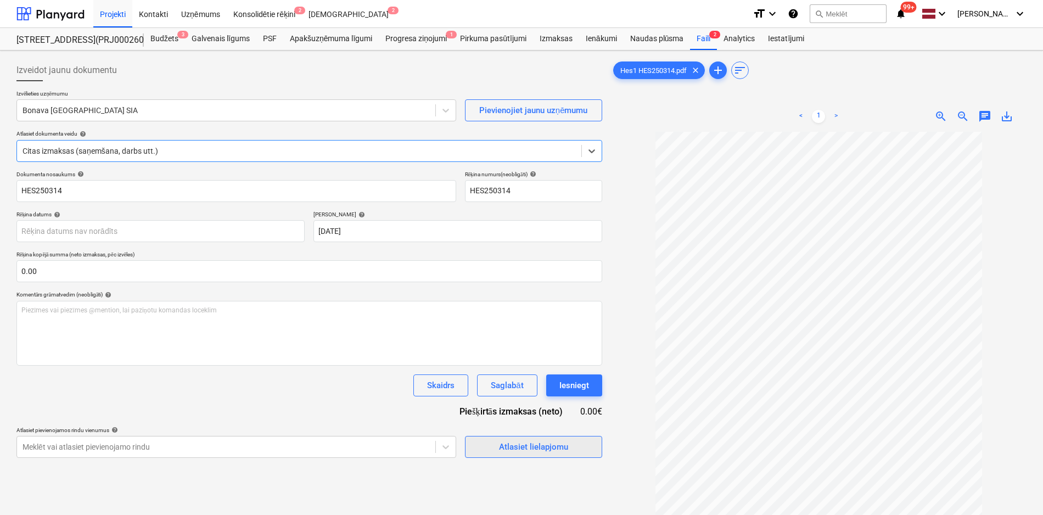
click at [507, 443] on div "Atlasiet lielapjomu" at bounding box center [533, 447] width 69 height 14
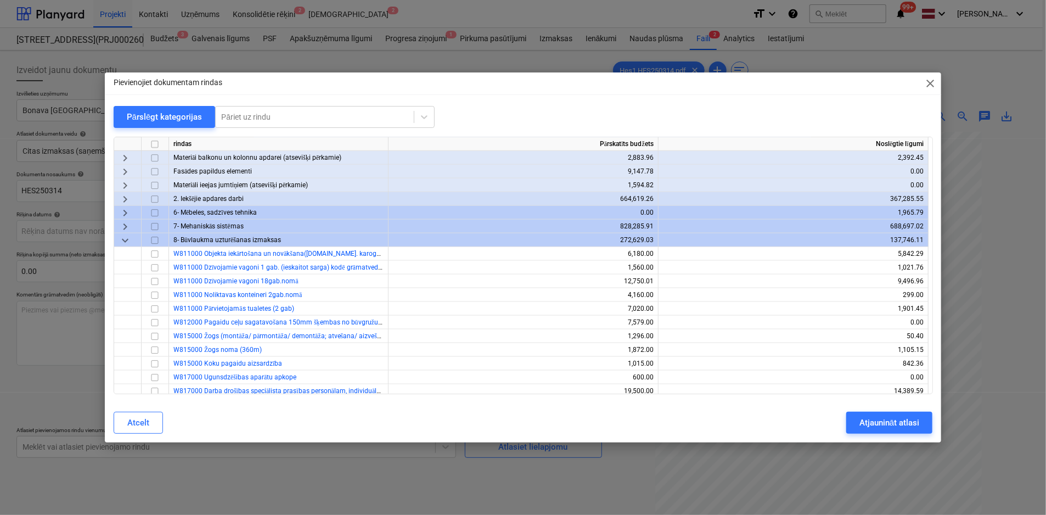
scroll to position [604, 0]
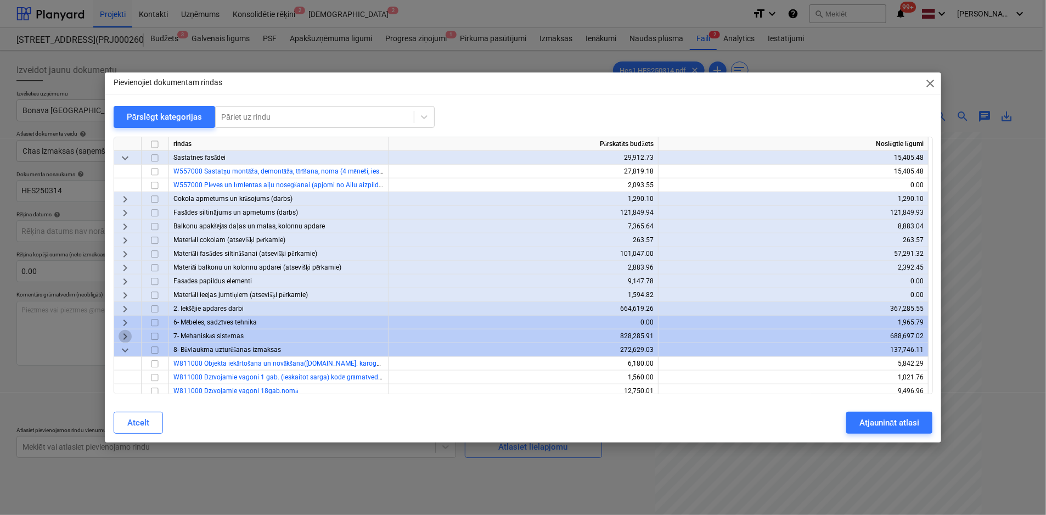
click at [127, 336] on span "keyboard_arrow_right" at bounding box center [125, 336] width 13 height 13
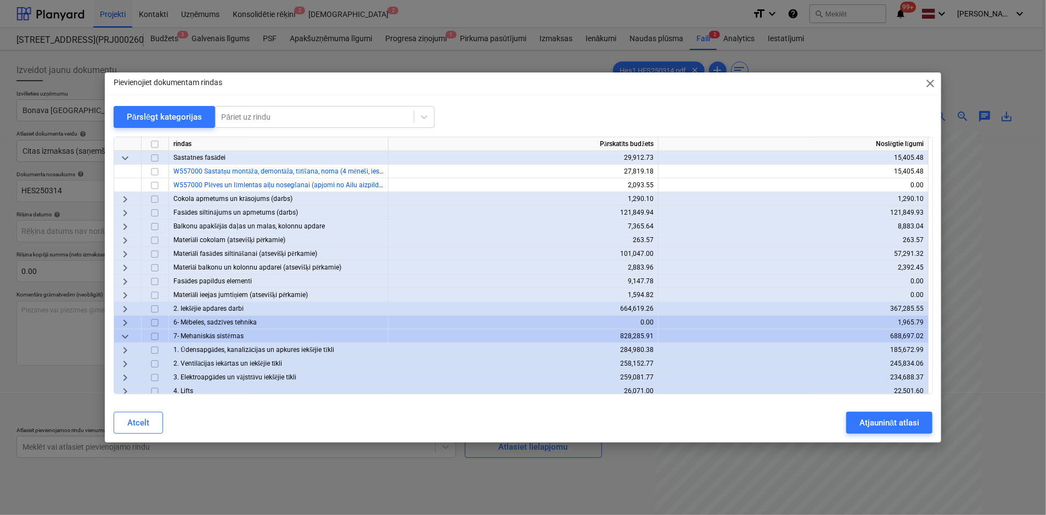
click at [123, 350] on span "keyboard_arrow_right" at bounding box center [125, 350] width 13 height 13
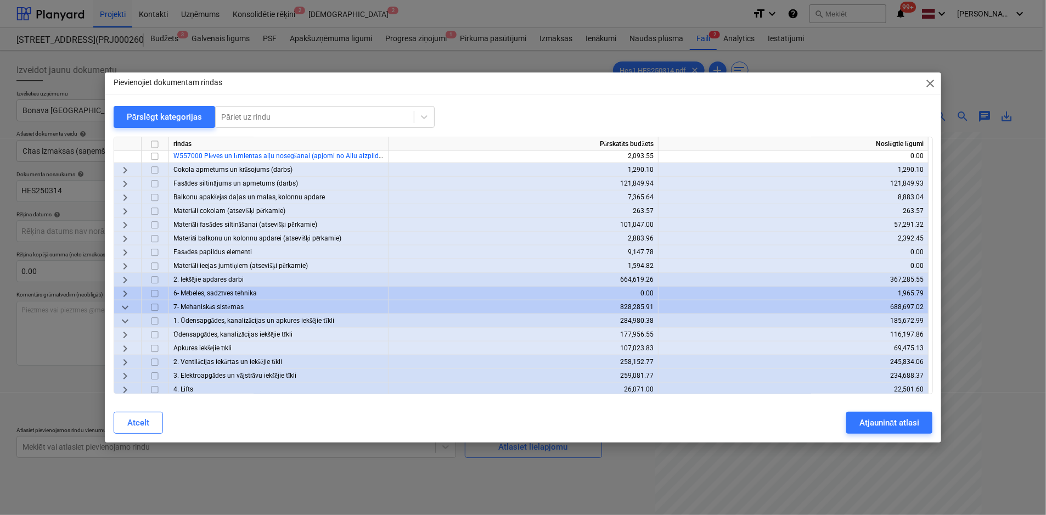
scroll to position [659, 0]
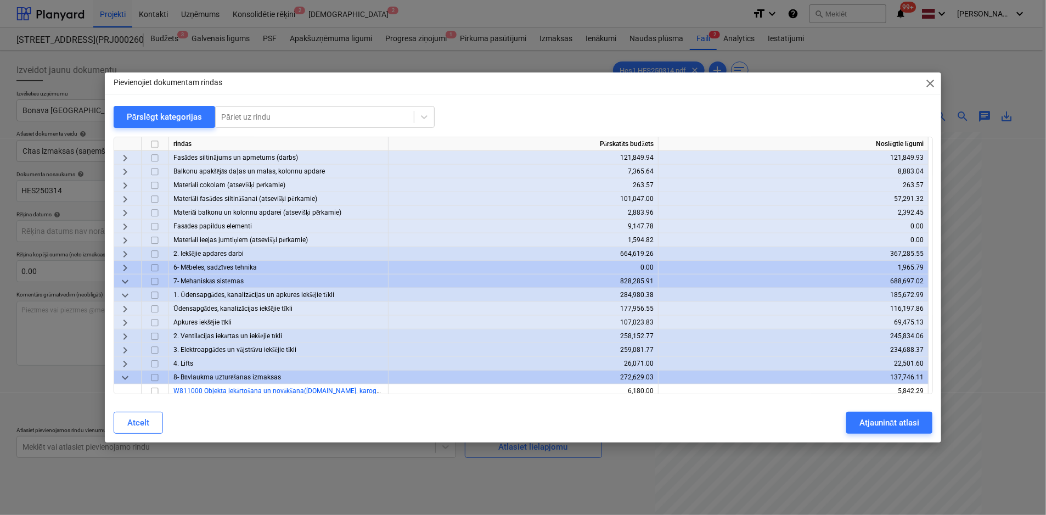
click at [126, 308] on span "keyboard_arrow_right" at bounding box center [125, 309] width 13 height 13
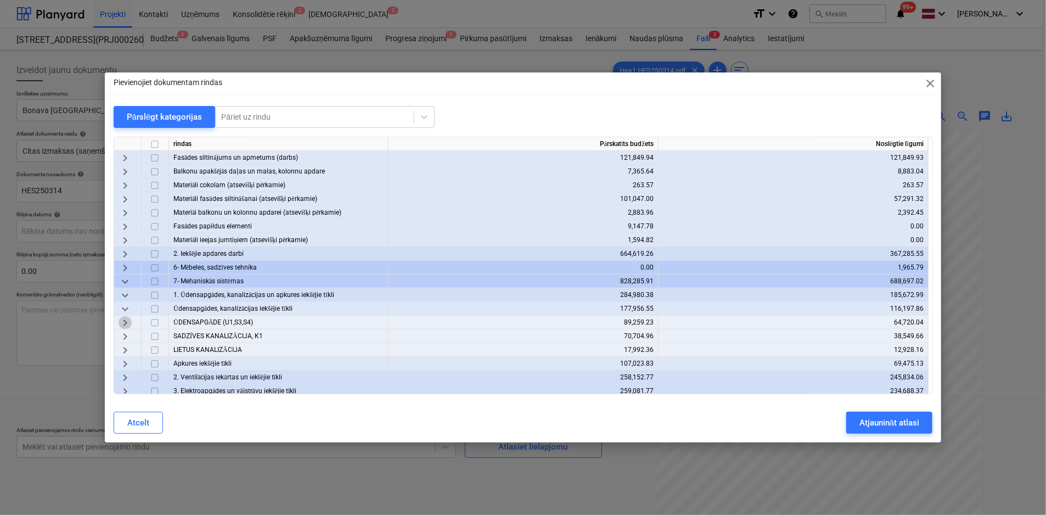
click at [124, 321] on span "keyboard_arrow_right" at bounding box center [125, 322] width 13 height 13
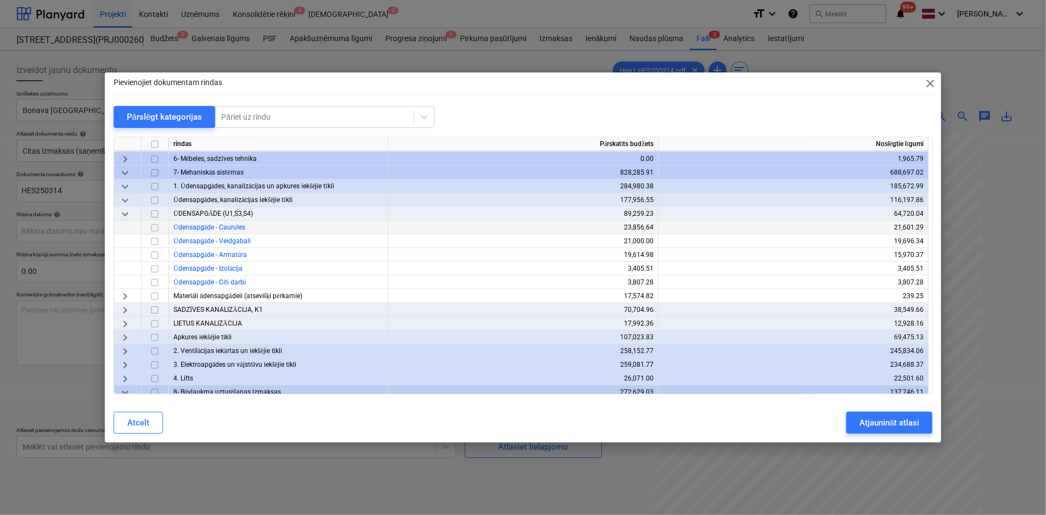
scroll to position [769, 0]
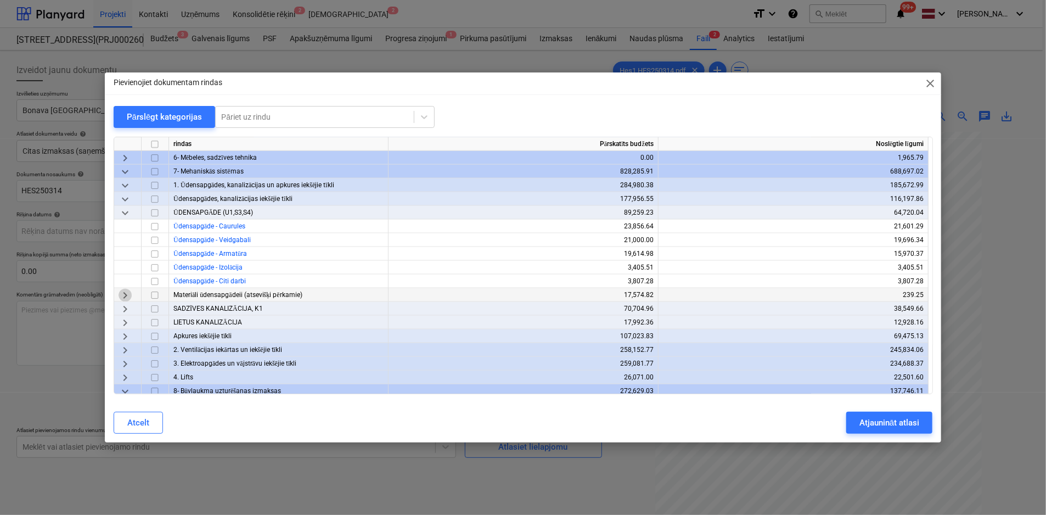
click at [125, 294] on span "keyboard_arrow_right" at bounding box center [125, 295] width 13 height 13
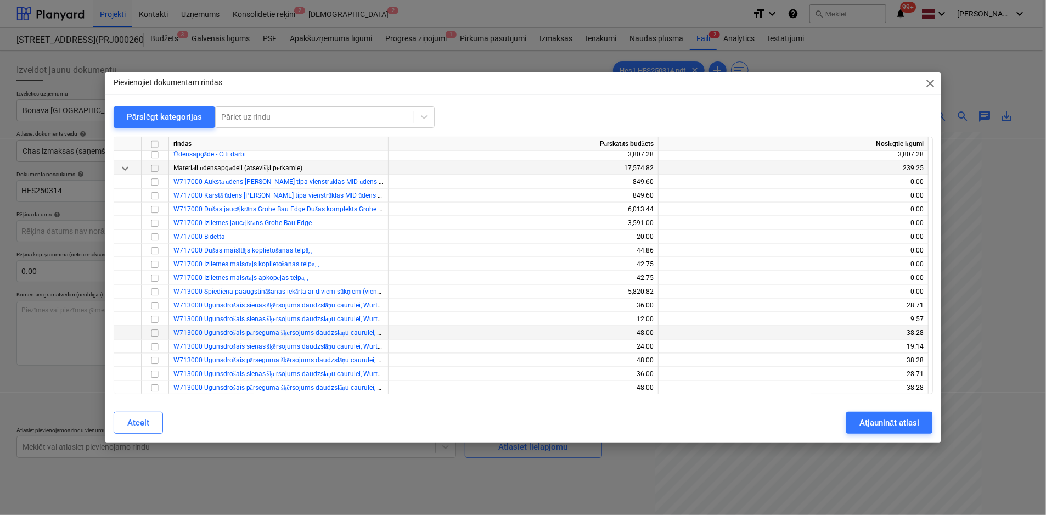
scroll to position [878, 0]
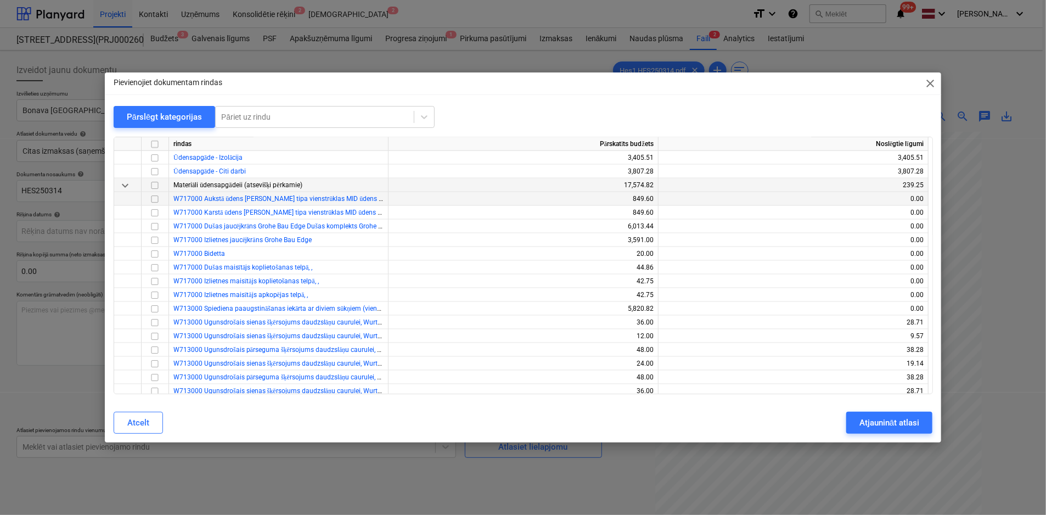
click at [151, 199] on input "checkbox" at bounding box center [154, 199] width 13 height 13
click at [156, 211] on input "checkbox" at bounding box center [154, 212] width 13 height 13
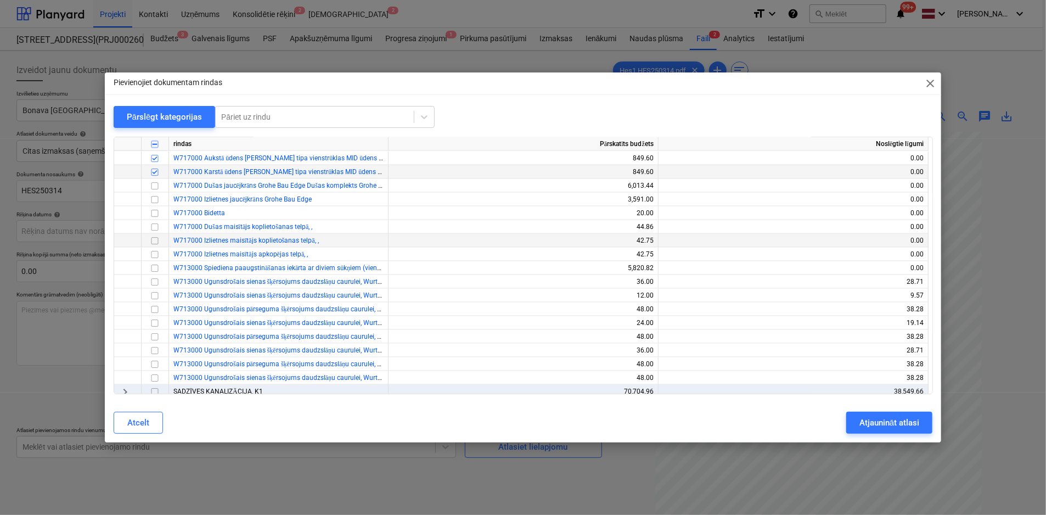
scroll to position [988, 0]
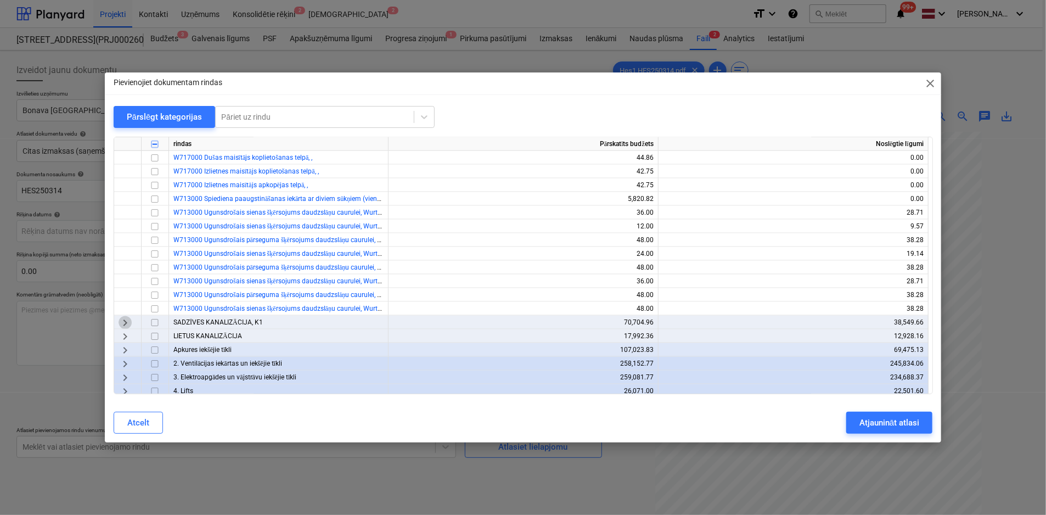
click at [122, 319] on span "keyboard_arrow_right" at bounding box center [125, 322] width 13 height 13
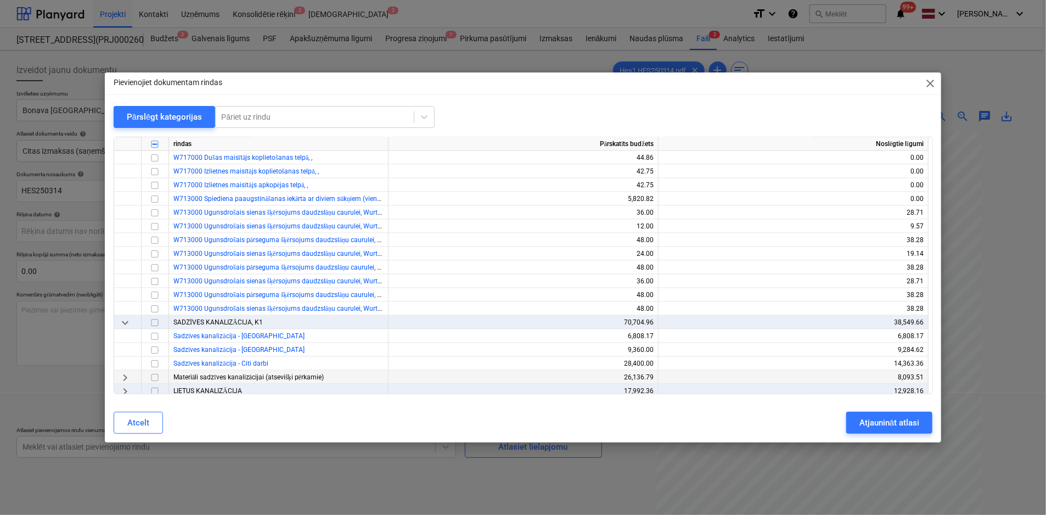
click at [120, 376] on span "keyboard_arrow_right" at bounding box center [125, 377] width 13 height 13
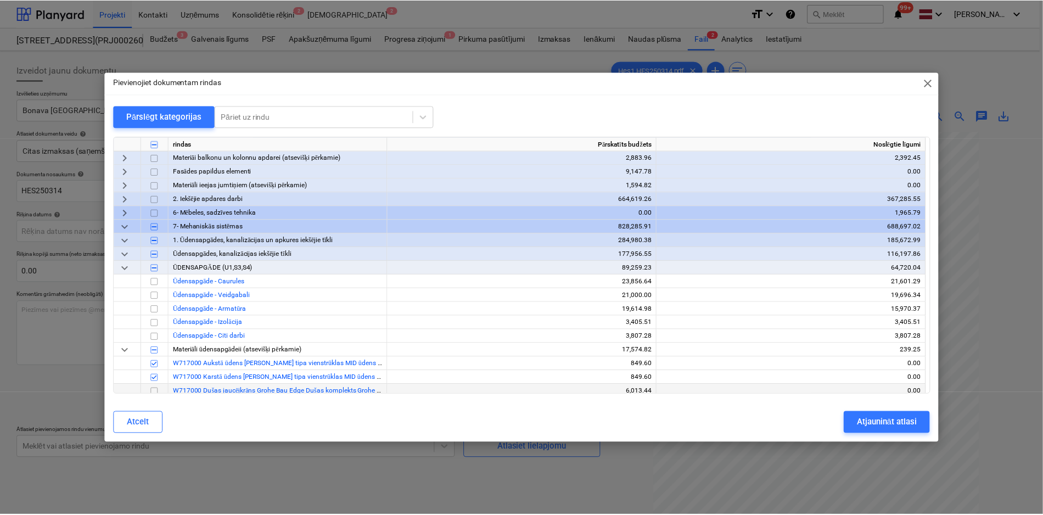
scroll to position [824, 0]
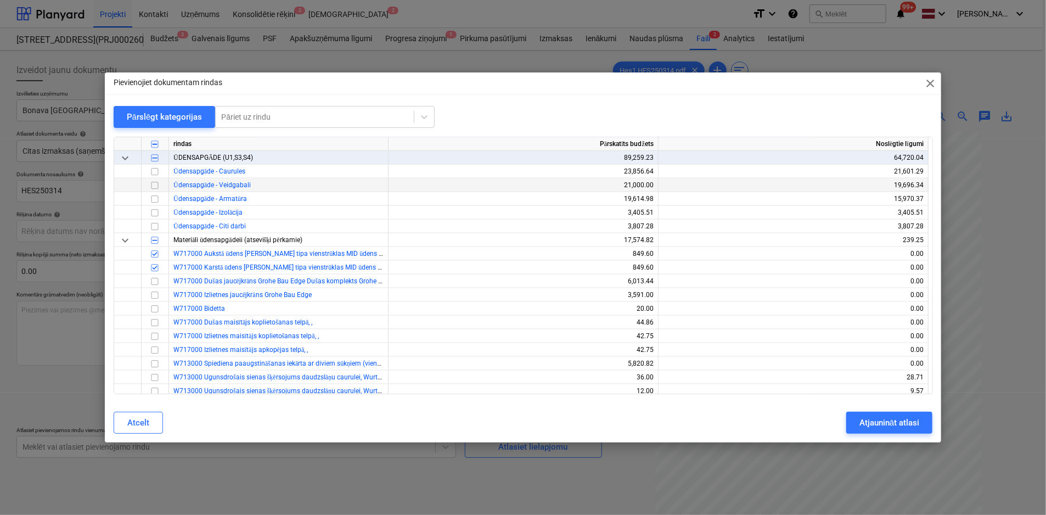
click at [154, 184] on input "checkbox" at bounding box center [154, 185] width 13 height 13
click at [867, 424] on div "Atjaunināt atlasi" at bounding box center [890, 423] width 60 height 14
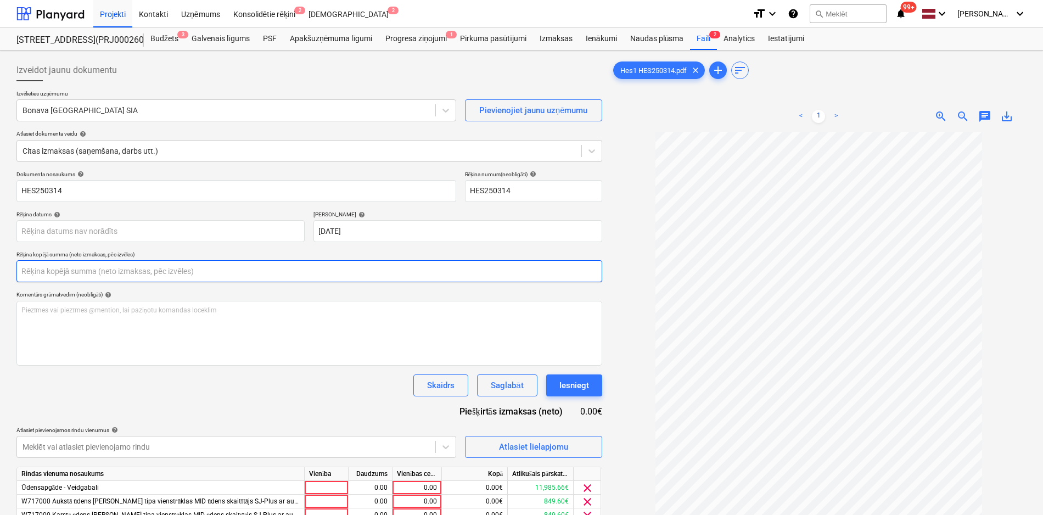
click at [253, 268] on input "text" at bounding box center [309, 271] width 586 height 22
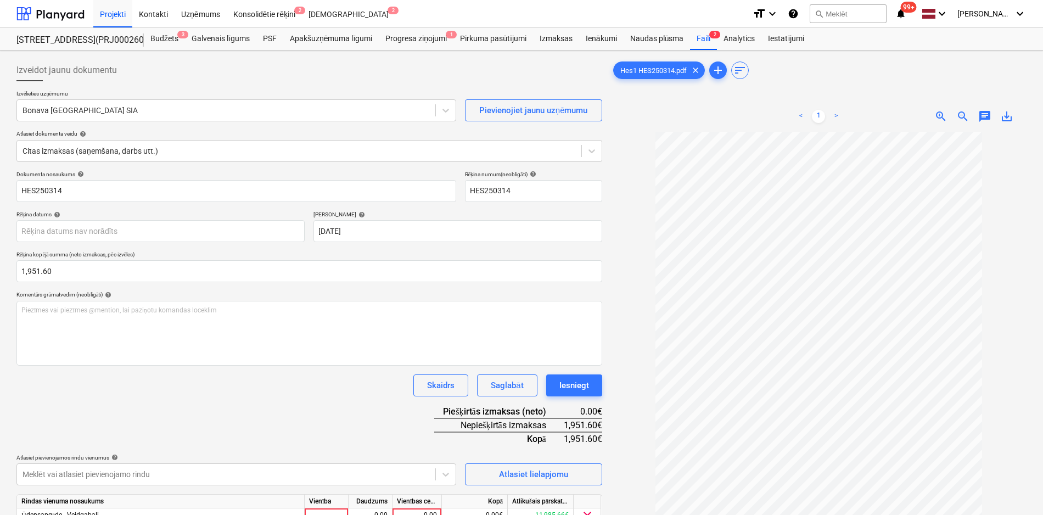
click at [289, 391] on div "Skaidrs Saglabāt Iesniegt" at bounding box center [309, 385] width 586 height 22
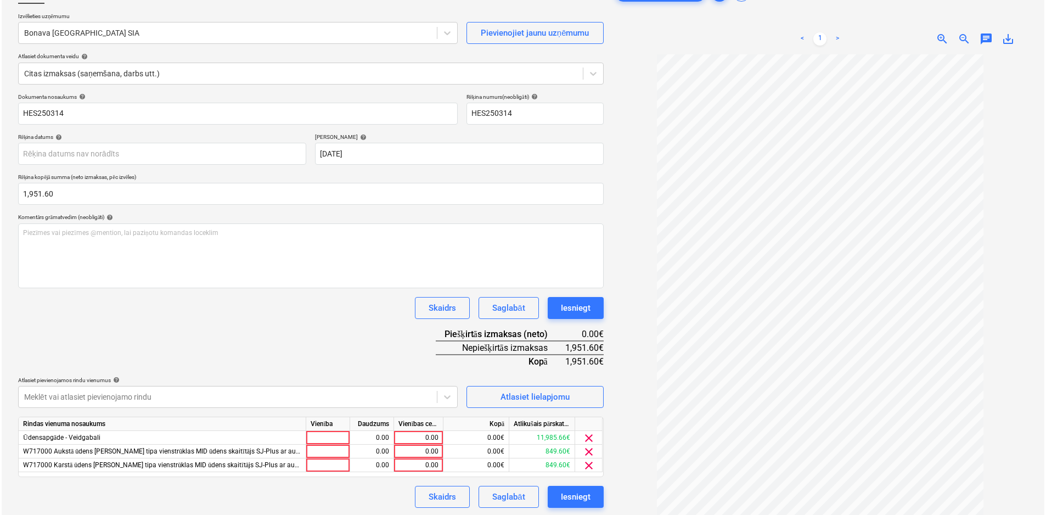
scroll to position [110, 0]
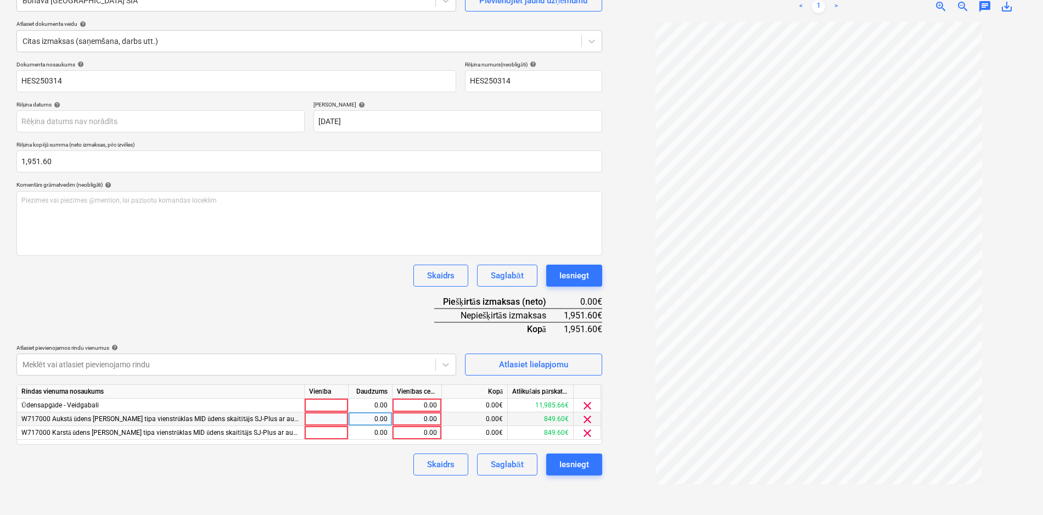
click at [424, 420] on div "0.00" at bounding box center [417, 419] width 40 height 14
click at [422, 430] on div "0.00" at bounding box center [417, 433] width 40 height 14
click at [423, 404] on div "0.00" at bounding box center [417, 406] width 40 height 14
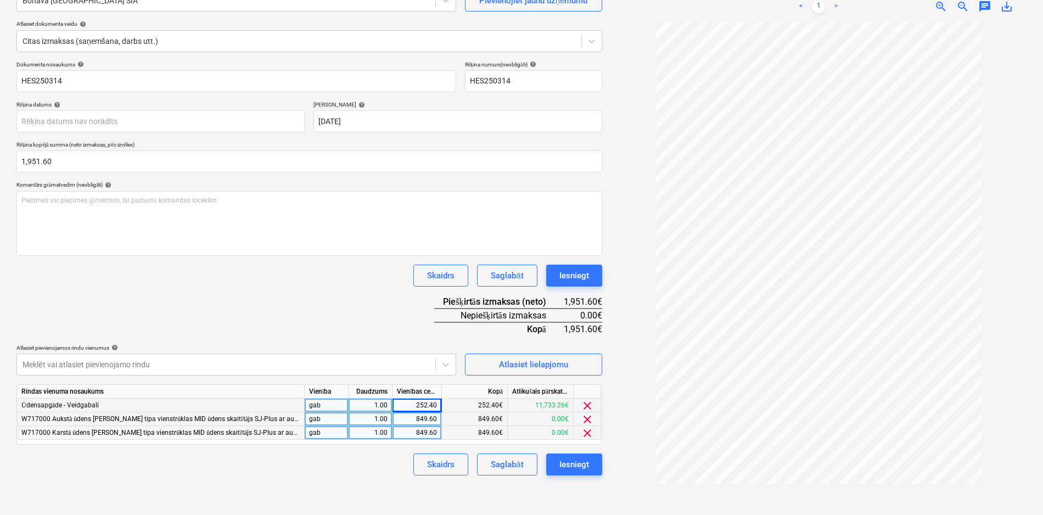
click at [344, 468] on div "Skaidrs Saglabāt Iesniegt" at bounding box center [309, 464] width 586 height 22
click at [575, 466] on div "Iesniegt" at bounding box center [574, 464] width 30 height 14
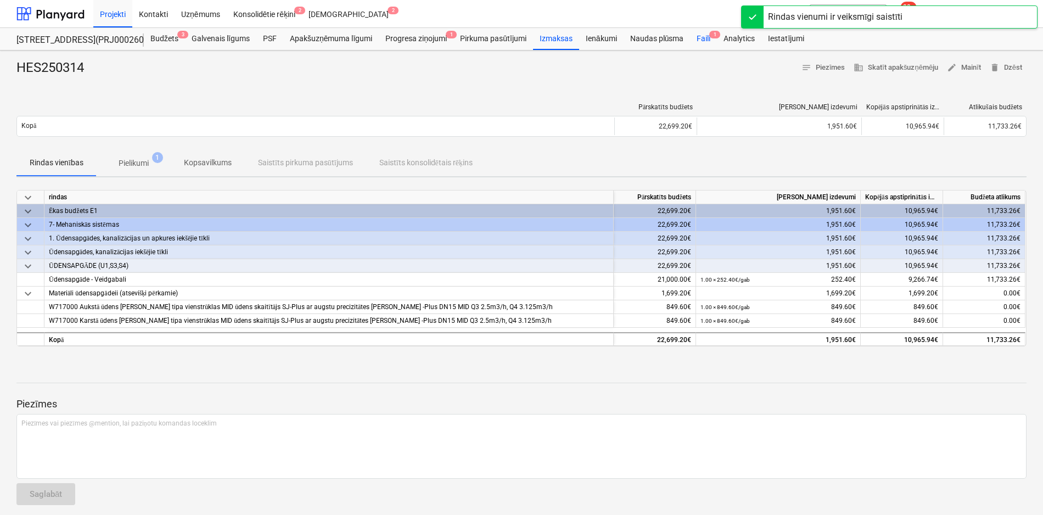
click at [706, 33] on div "Faili 1" at bounding box center [703, 39] width 27 height 22
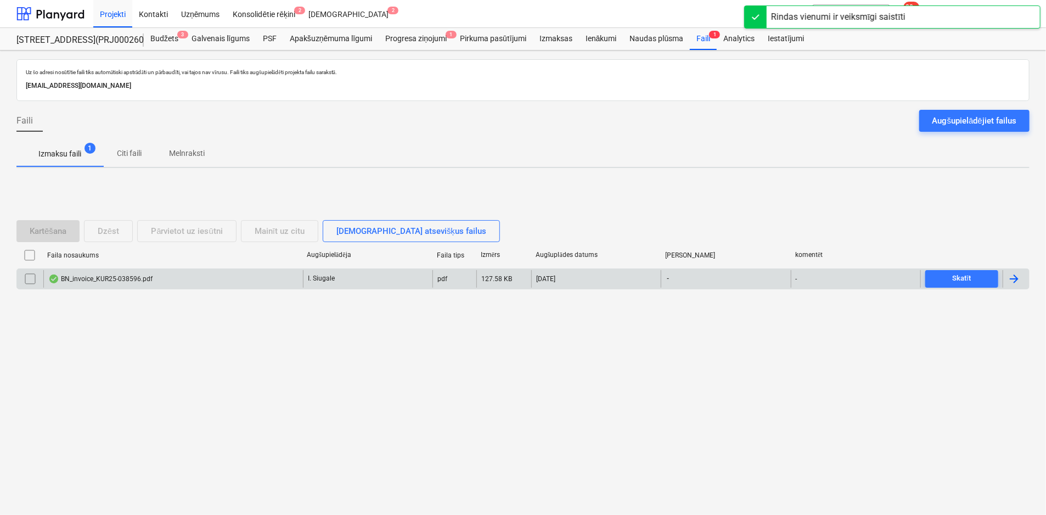
click at [77, 279] on div "BN_invoice_KUR25-038596.pdf" at bounding box center [100, 279] width 104 height 9
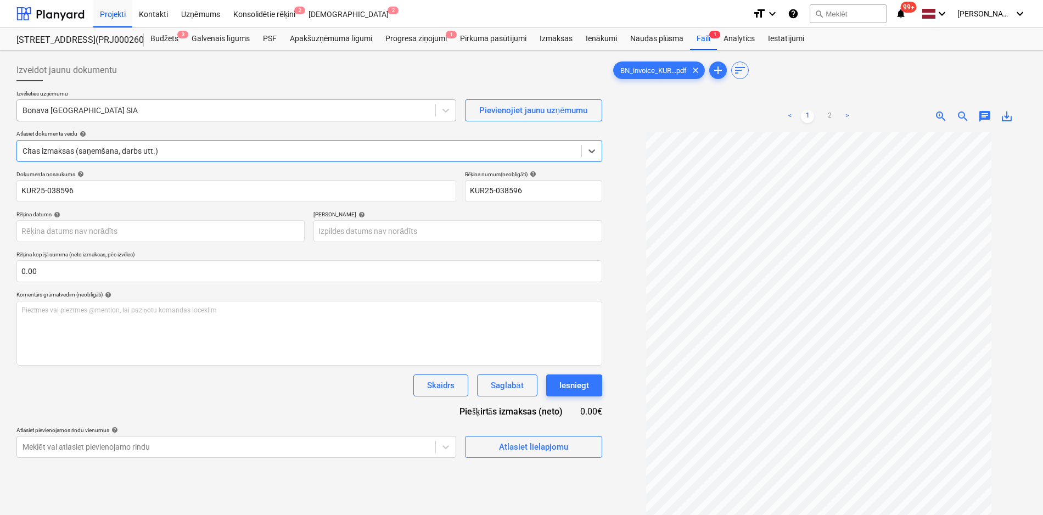
click at [103, 115] on div at bounding box center [226, 110] width 407 height 11
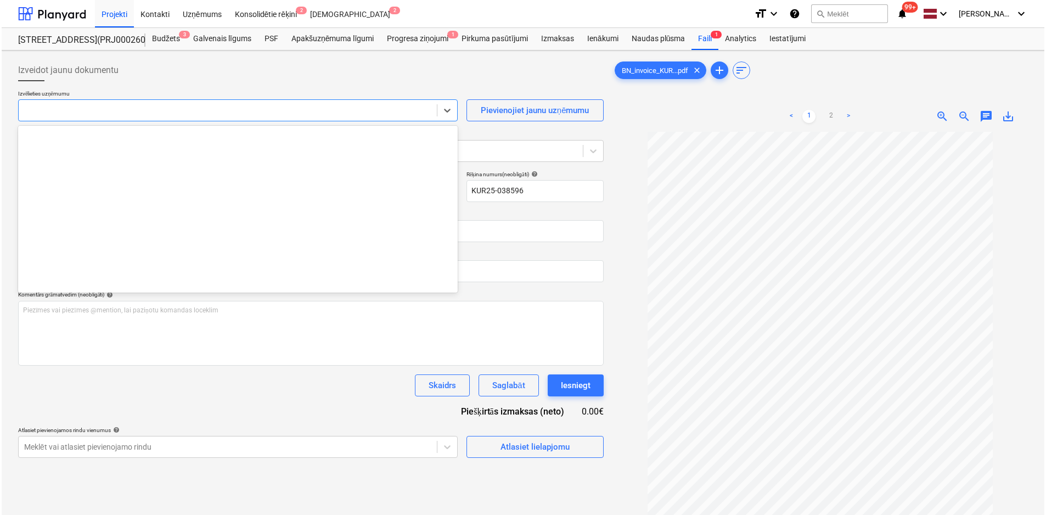
scroll to position [1180, 0]
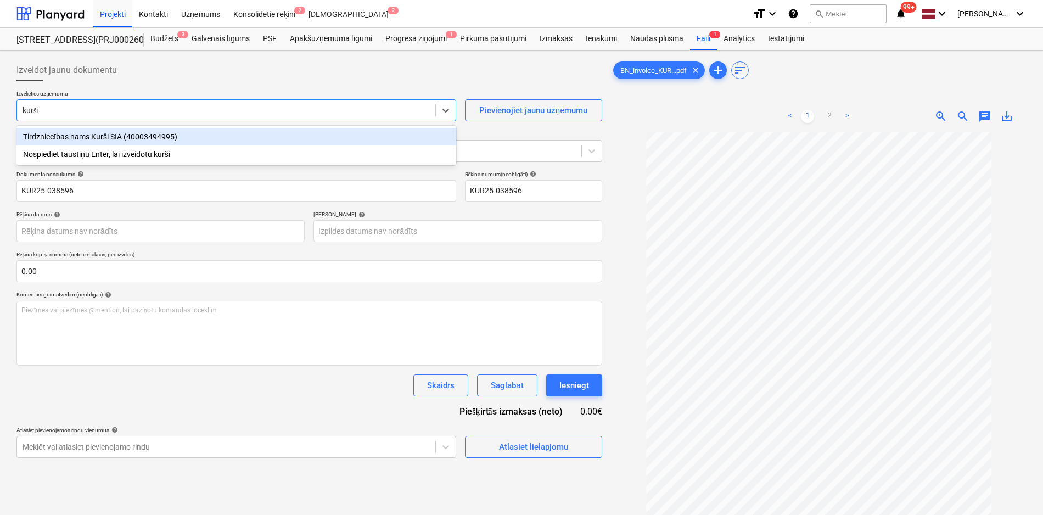
click at [112, 135] on div "Tirdzniecības nams Kurši SIA (40003494995)" at bounding box center [236, 137] width 440 height 18
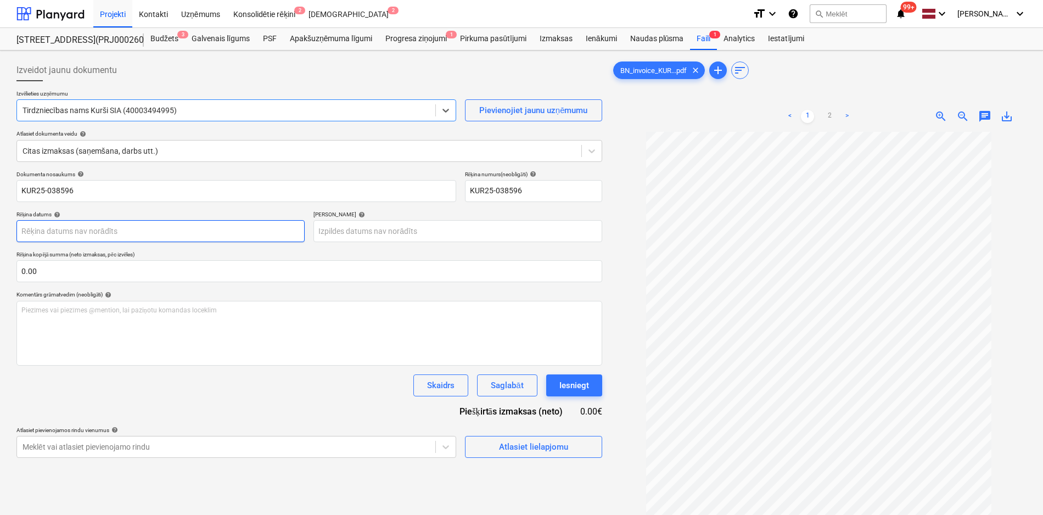
click at [211, 232] on body "Projekti Kontakti Uzņēmums Konsolidētie rēķini 2 Iesūtne 2 format_size keyboard…" at bounding box center [521, 257] width 1043 height 515
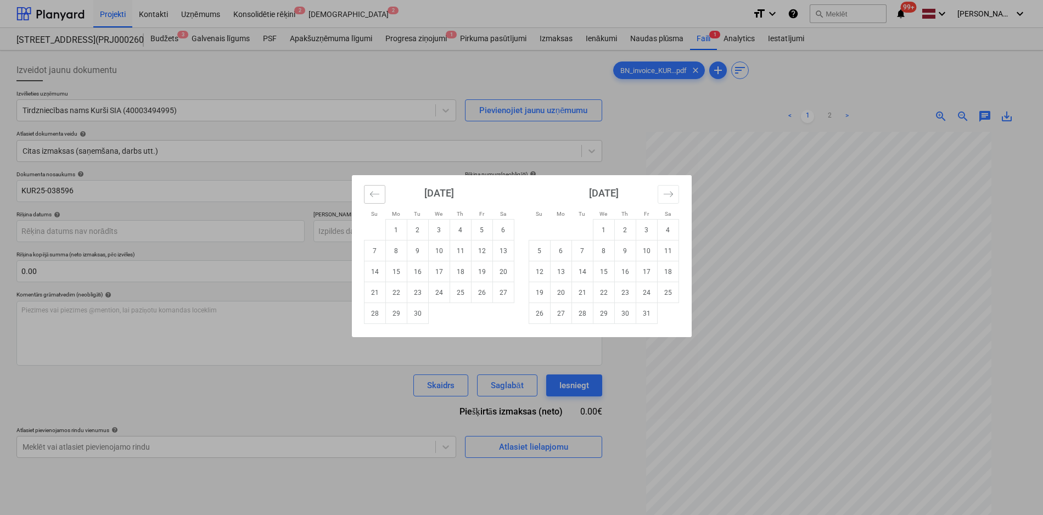
click at [376, 195] on icon "Move backward to switch to the previous month." at bounding box center [374, 194] width 10 height 10
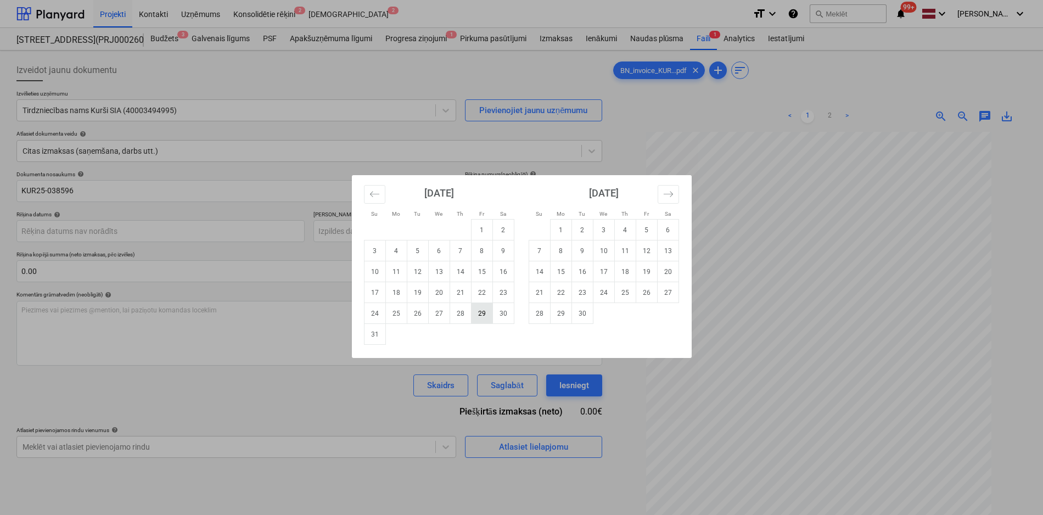
click at [478, 315] on td "29" at bounding box center [481, 313] width 21 height 21
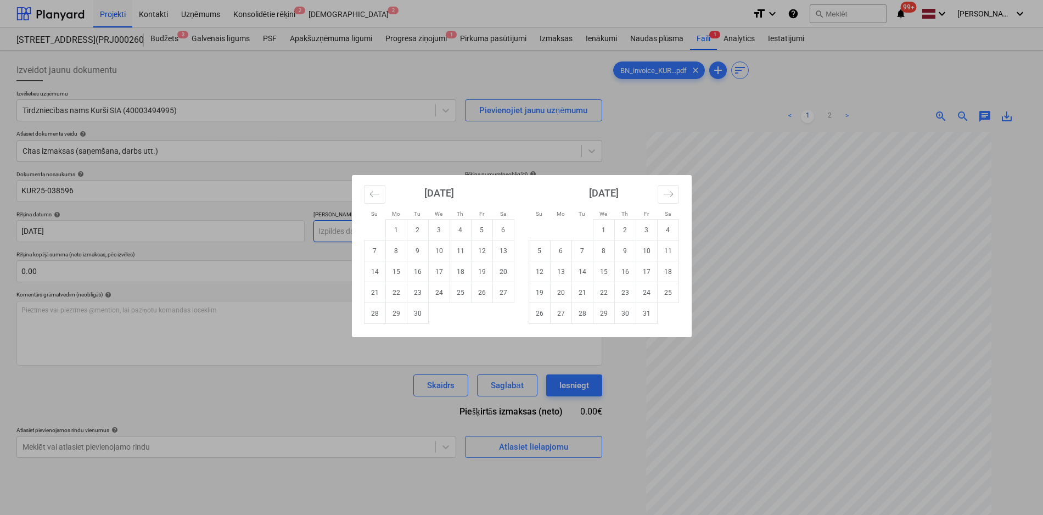
click at [391, 231] on body "Projekti Kontakti Uzņēmums Konsolidētie rēķini 2 Iesūtne 2 format_size keyboard…" at bounding box center [521, 257] width 1043 height 515
click at [665, 189] on icon "Move forward to switch to the next month." at bounding box center [668, 194] width 10 height 10
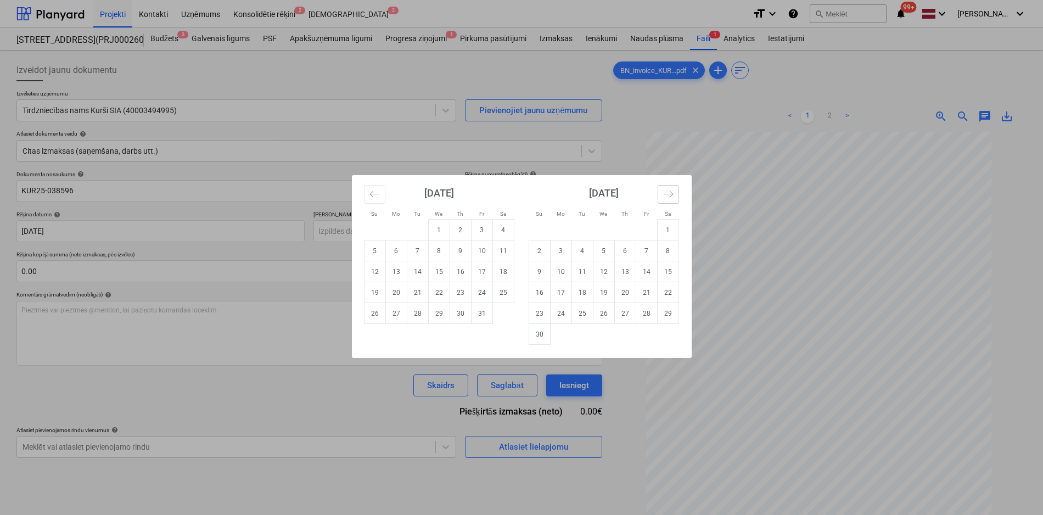
click at [665, 189] on icon "Move forward to switch to the next month." at bounding box center [668, 194] width 10 height 10
click at [664, 290] on td "27" at bounding box center [667, 292] width 21 height 21
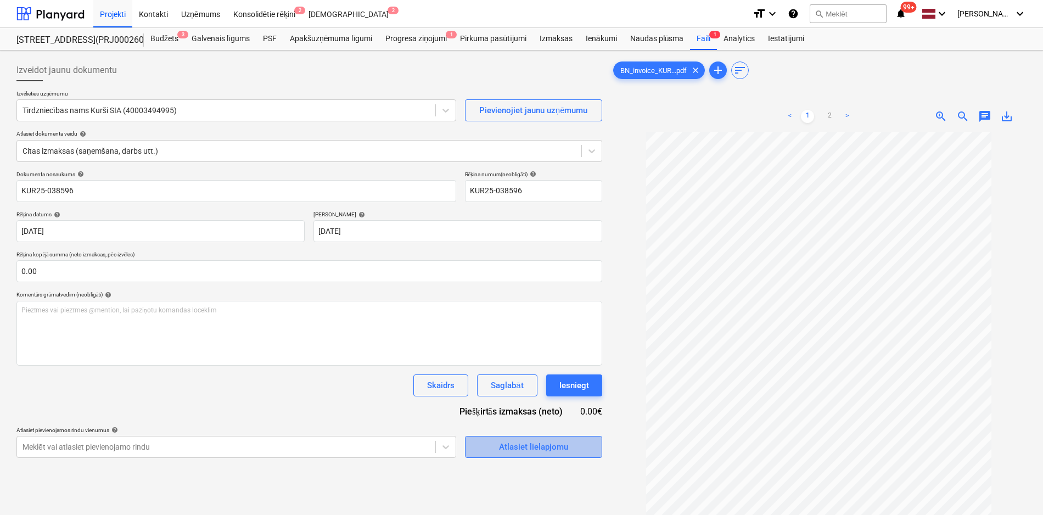
click at [512, 446] on div "Atlasiet lielapjomu" at bounding box center [533, 447] width 69 height 14
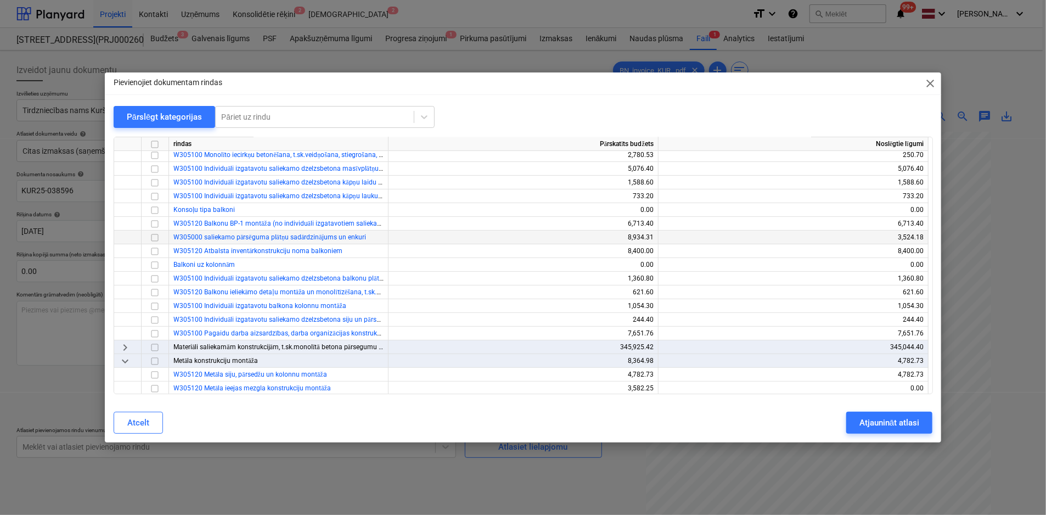
scroll to position [165, 0]
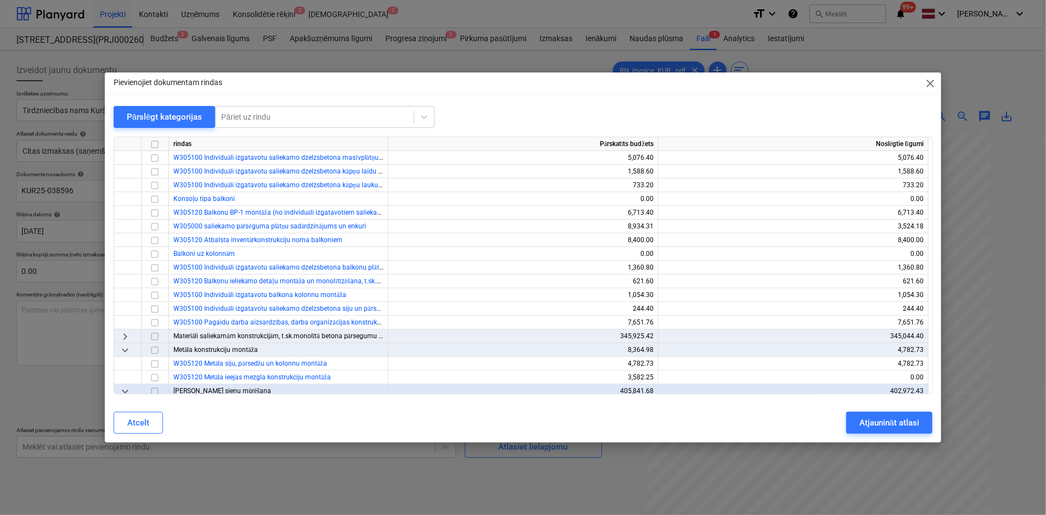
click at [125, 333] on span "keyboard_arrow_right" at bounding box center [125, 336] width 13 height 13
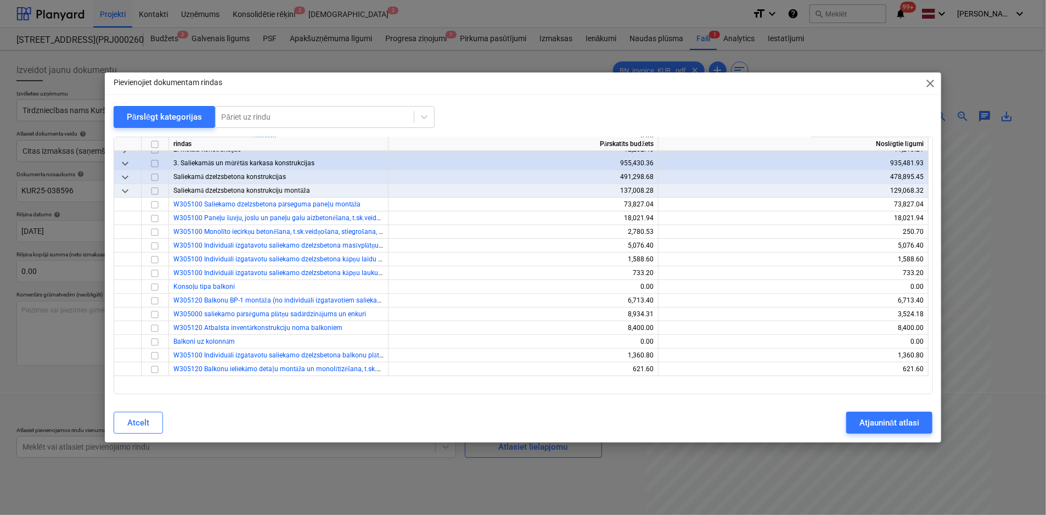
scroll to position [0, 0]
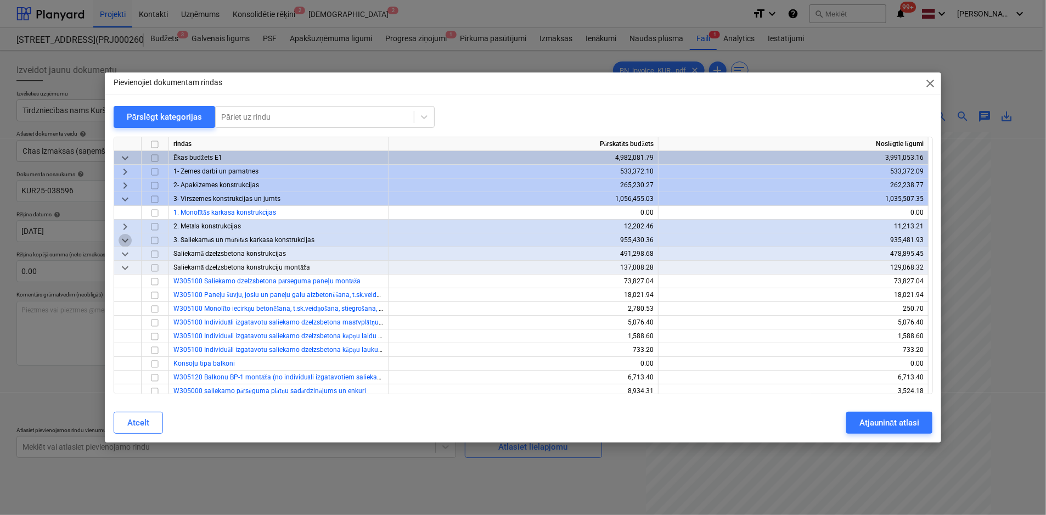
click at [123, 243] on span "keyboard_arrow_down" at bounding box center [125, 240] width 13 height 13
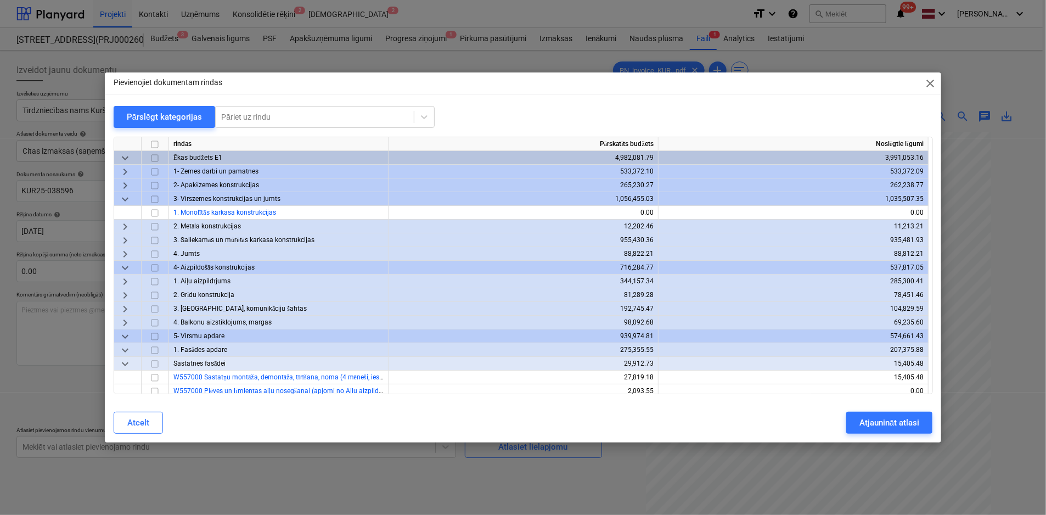
click at [123, 243] on span "keyboard_arrow_right" at bounding box center [125, 240] width 13 height 13
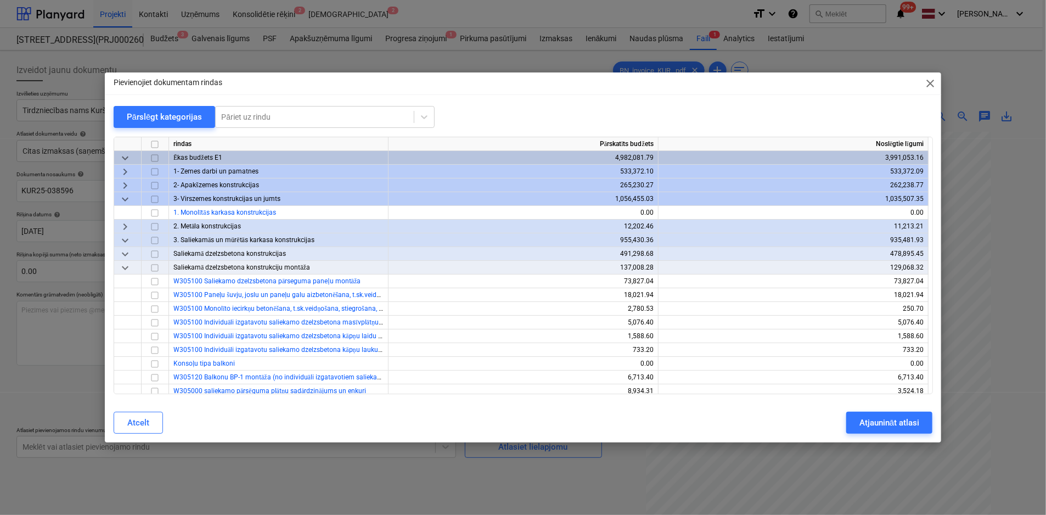
click at [124, 255] on span "keyboard_arrow_down" at bounding box center [125, 254] width 13 height 13
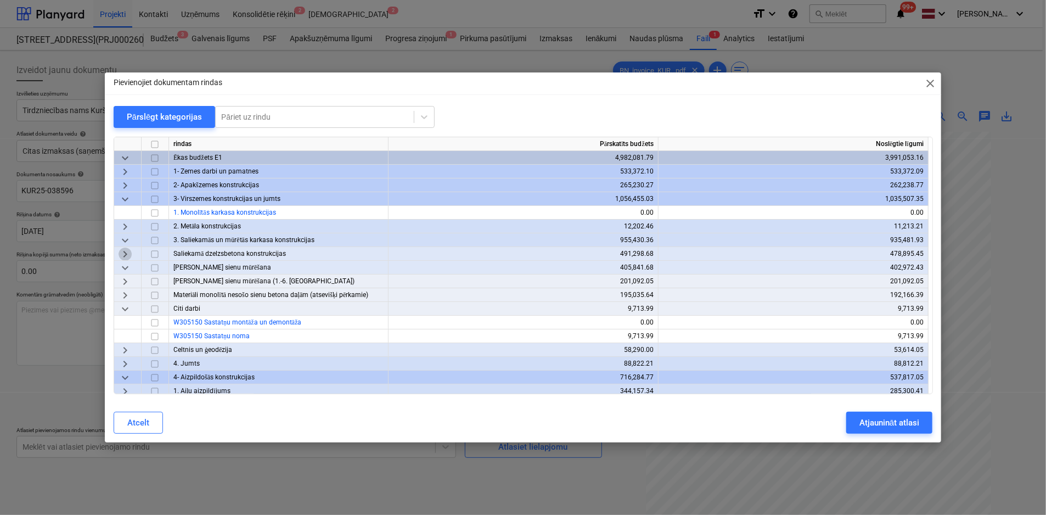
click at [124, 255] on span "keyboard_arrow_right" at bounding box center [125, 254] width 13 height 13
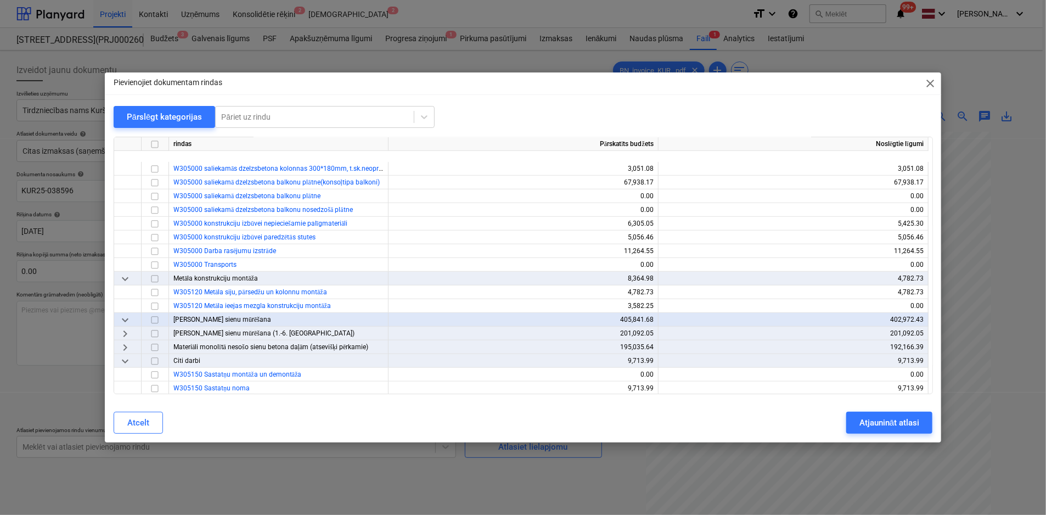
scroll to position [549, 0]
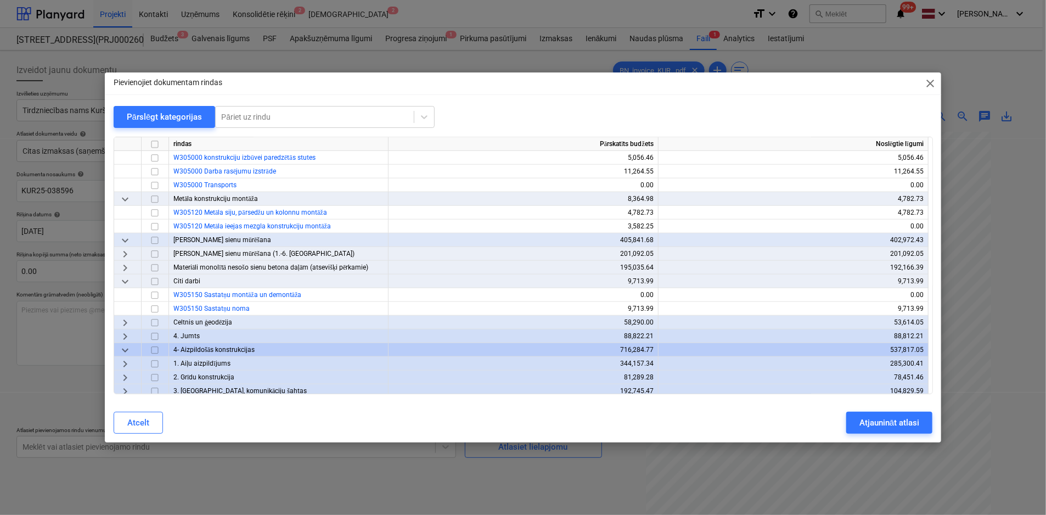
click at [126, 253] on span "keyboard_arrow_right" at bounding box center [125, 254] width 13 height 13
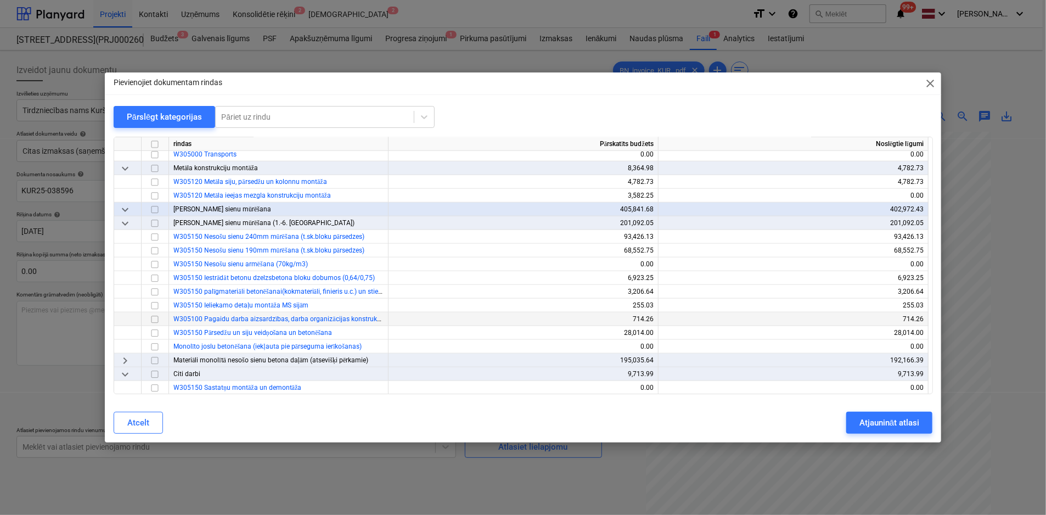
scroll to position [604, 0]
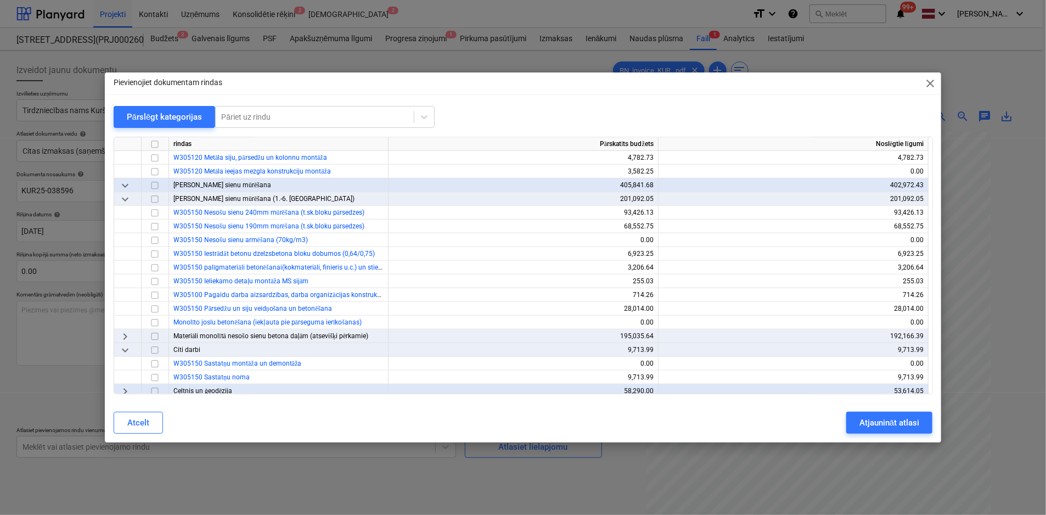
click at [127, 338] on span "keyboard_arrow_right" at bounding box center [125, 336] width 13 height 13
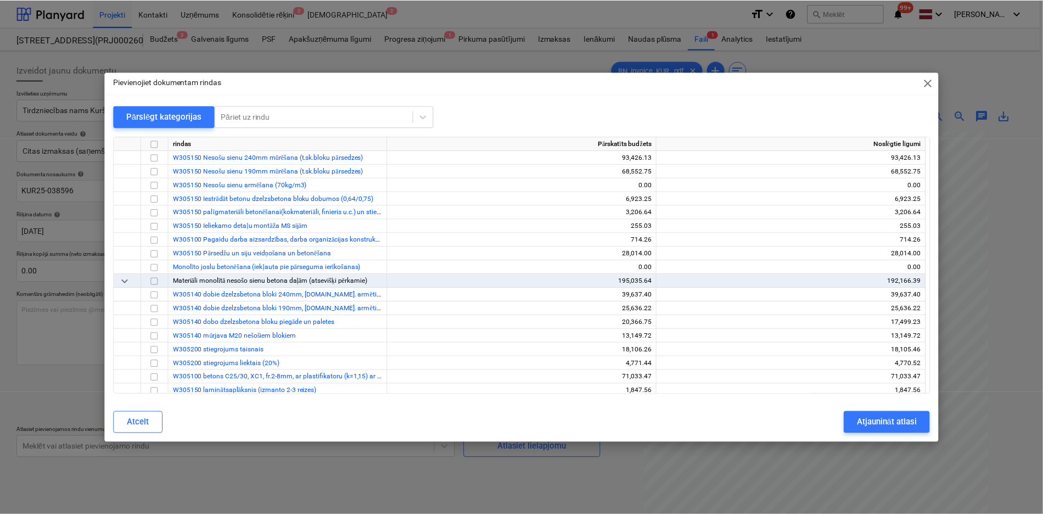
scroll to position [714, 0]
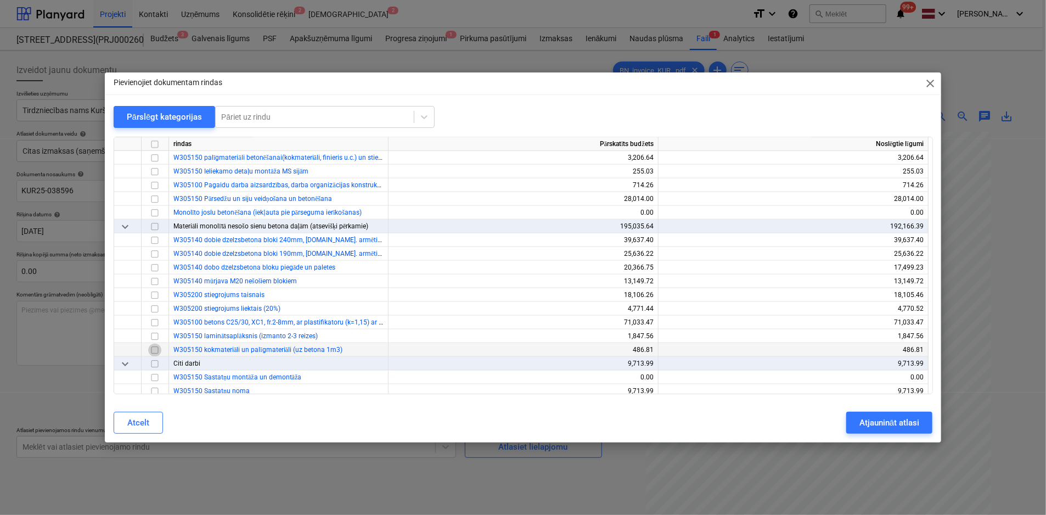
drag, startPoint x: 156, startPoint y: 351, endPoint x: 210, endPoint y: 356, distance: 54.0
click at [155, 351] on input "checkbox" at bounding box center [154, 350] width 13 height 13
click at [873, 428] on div "Atjaunināt atlasi" at bounding box center [890, 423] width 60 height 14
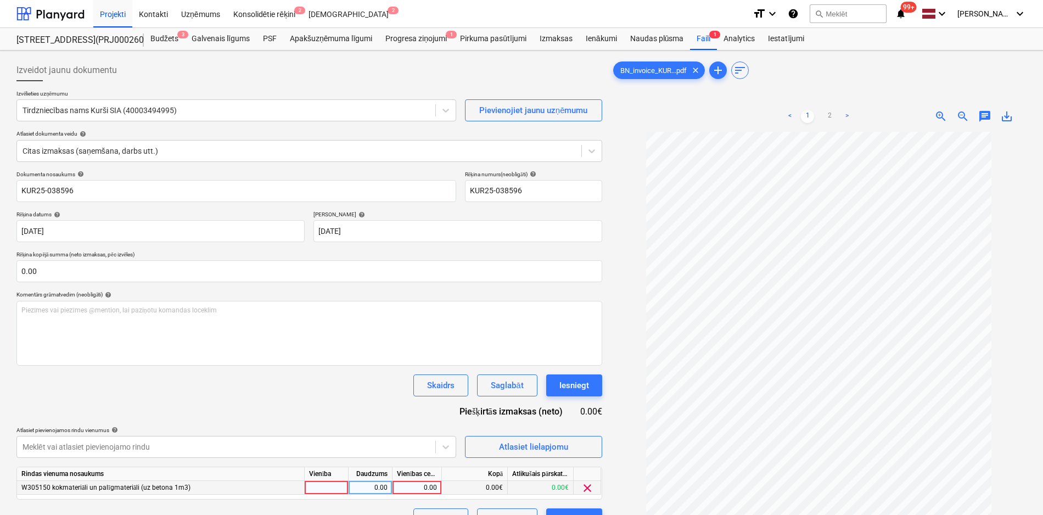
click at [421, 488] on div "0.00" at bounding box center [417, 488] width 40 height 14
click at [355, 418] on div "Dokumenta nosaukums help KUR25-038596 Rēķina numurs (neobligāti) help KUR25-038…" at bounding box center [309, 351] width 586 height 360
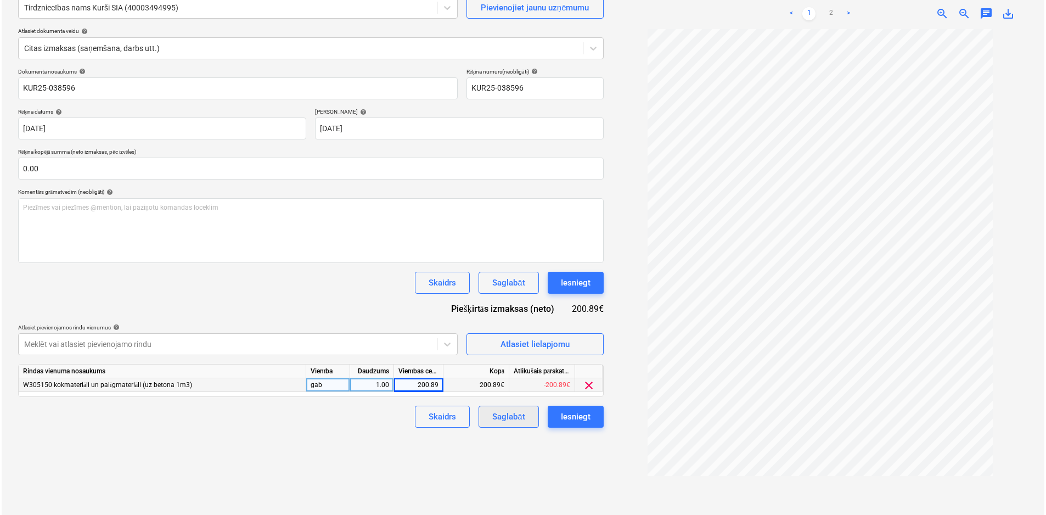
scroll to position [110, 0]
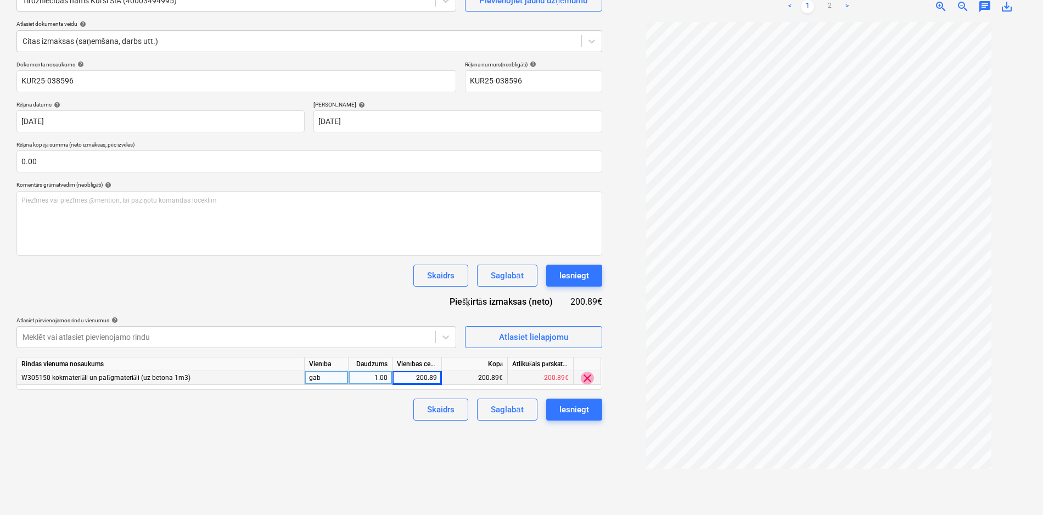
click at [588, 377] on span "clear" at bounding box center [587, 378] width 13 height 13
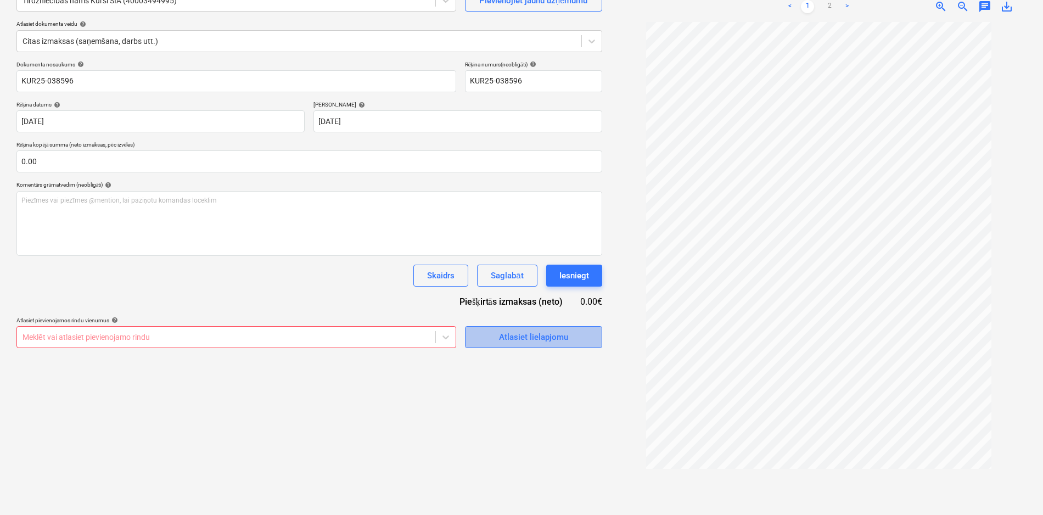
click at [542, 339] on div "Atlasiet lielapjomu" at bounding box center [533, 337] width 69 height 14
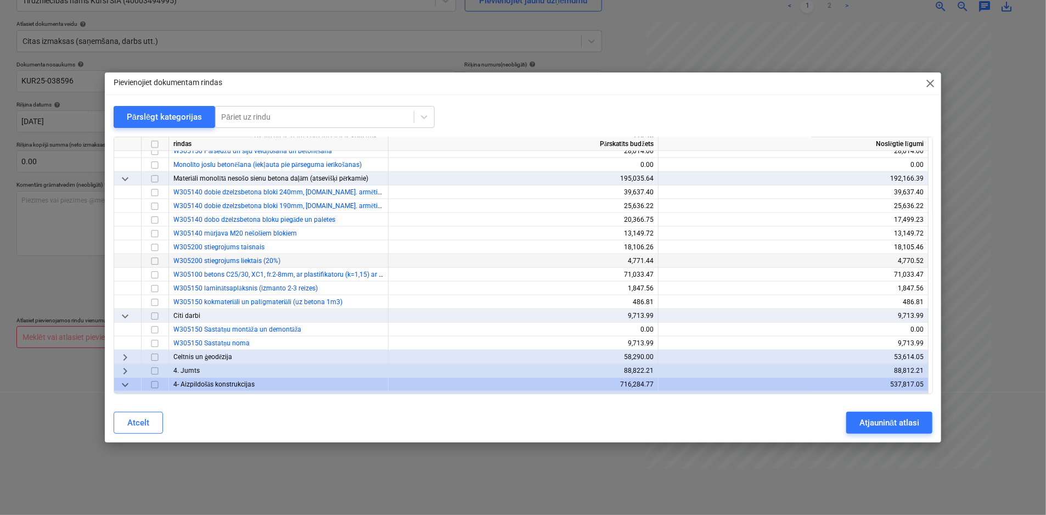
scroll to position [769, 0]
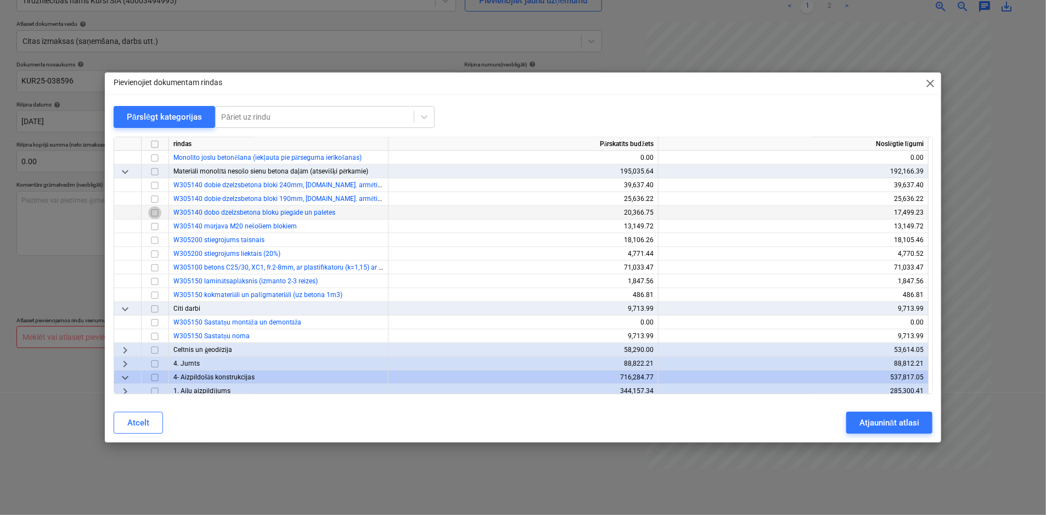
click at [156, 210] on input "checkbox" at bounding box center [154, 212] width 13 height 13
click at [891, 424] on div "Atjaunināt atlasi" at bounding box center [890, 423] width 60 height 14
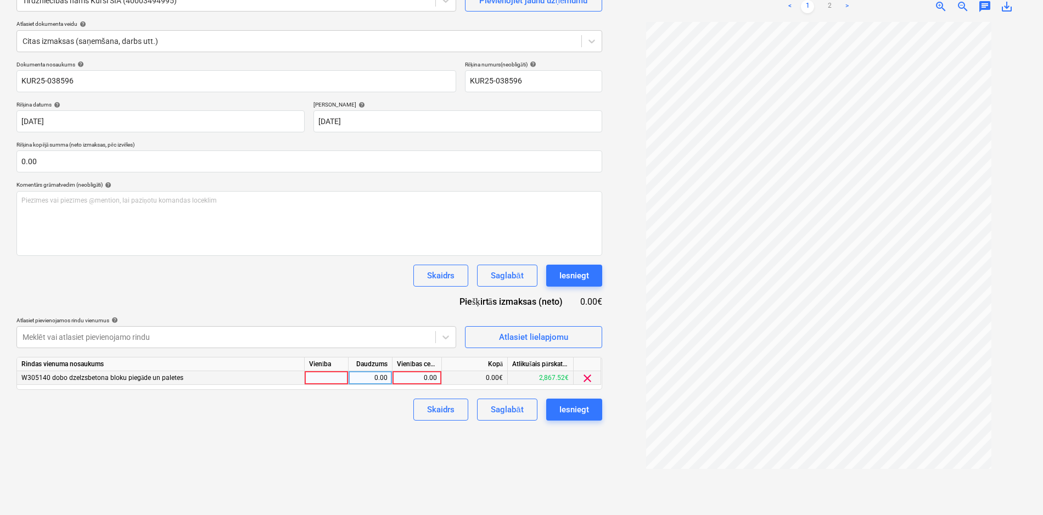
click at [417, 378] on div "0.00" at bounding box center [417, 378] width 40 height 14
click at [384, 424] on div "Izveidot jaunu dokumentu Izvēlieties uzņēmumu Tirdzniecības nams Kurši SIA (400…" at bounding box center [309, 227] width 595 height 565
click at [574, 406] on div "Iesniegt" at bounding box center [574, 409] width 30 height 14
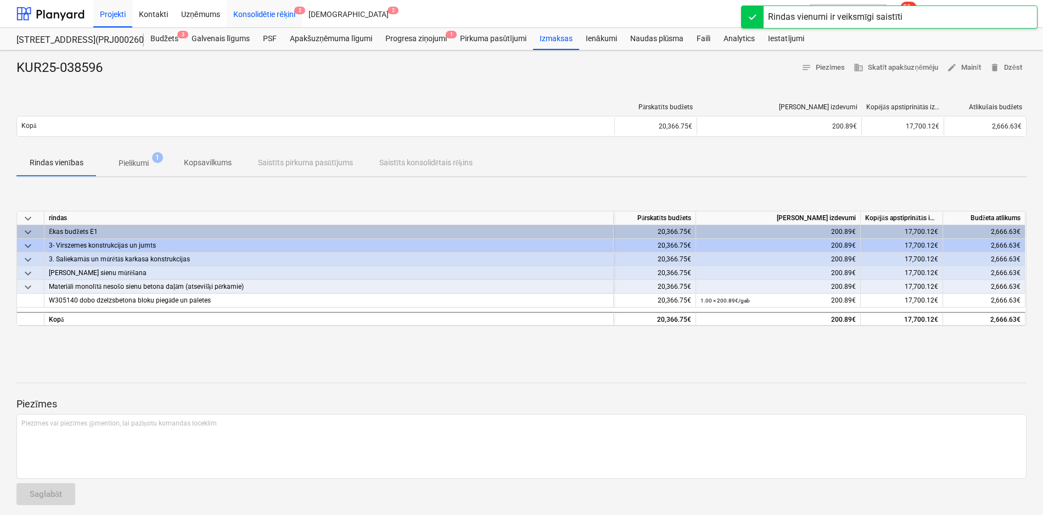
click at [276, 10] on div "Konsolidētie rēķini 2" at bounding box center [265, 13] width 76 height 28
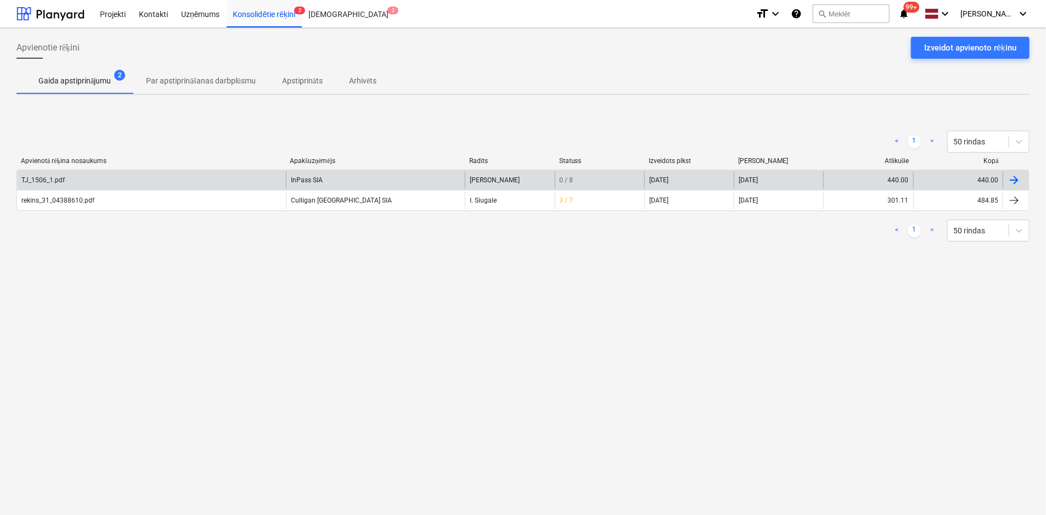
click at [49, 177] on div "TJ_1506_1.pdf" at bounding box center [42, 180] width 43 height 8
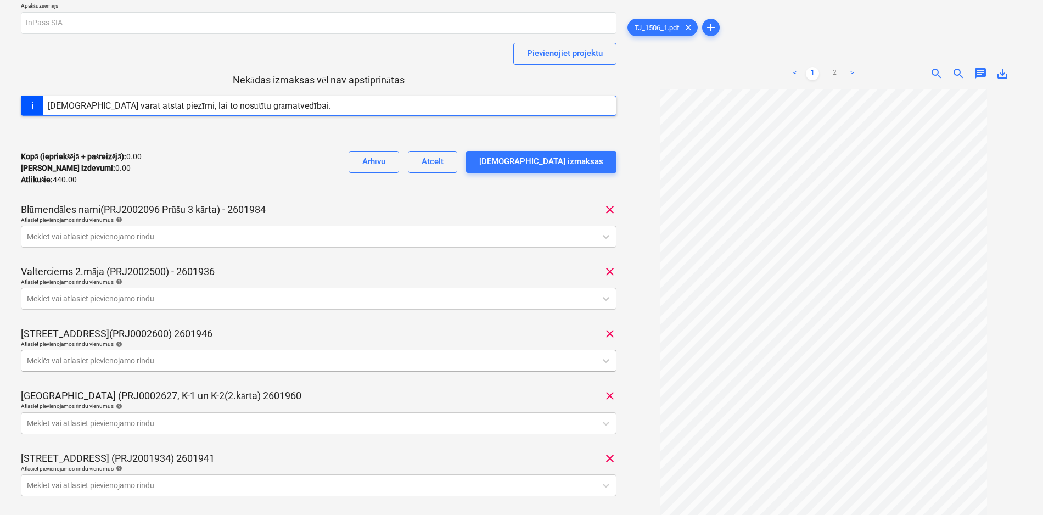
scroll to position [142, 0]
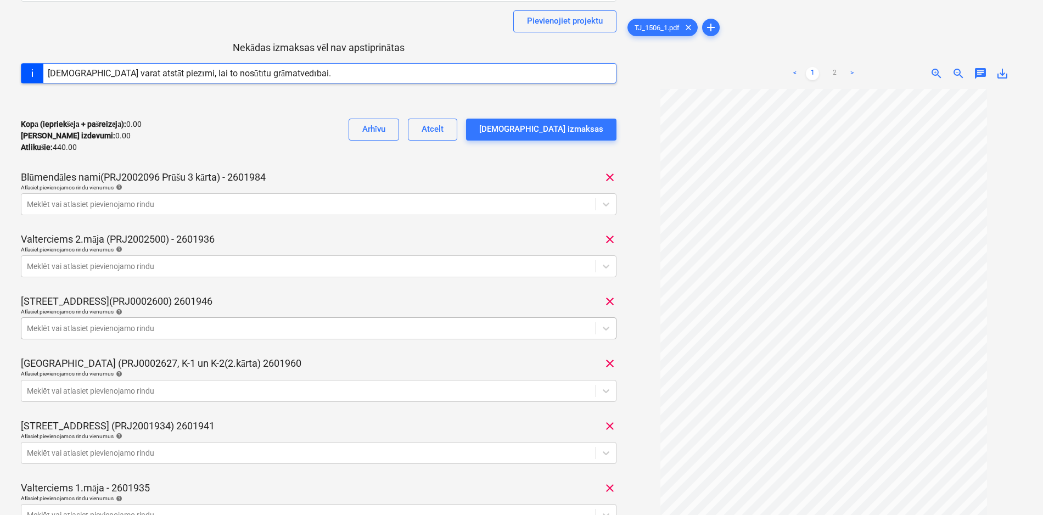
click at [234, 365] on body "Projekti Kontakti Uzņēmums Konsolidētie rēķini 2 Iesūtne 2 format_size keyboard…" at bounding box center [521, 115] width 1043 height 515
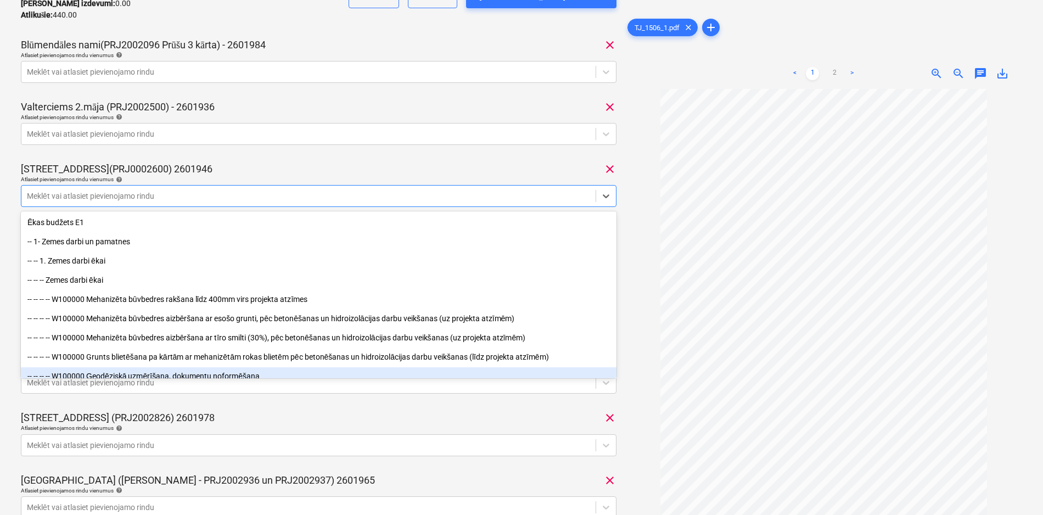
scroll to position [252, 0]
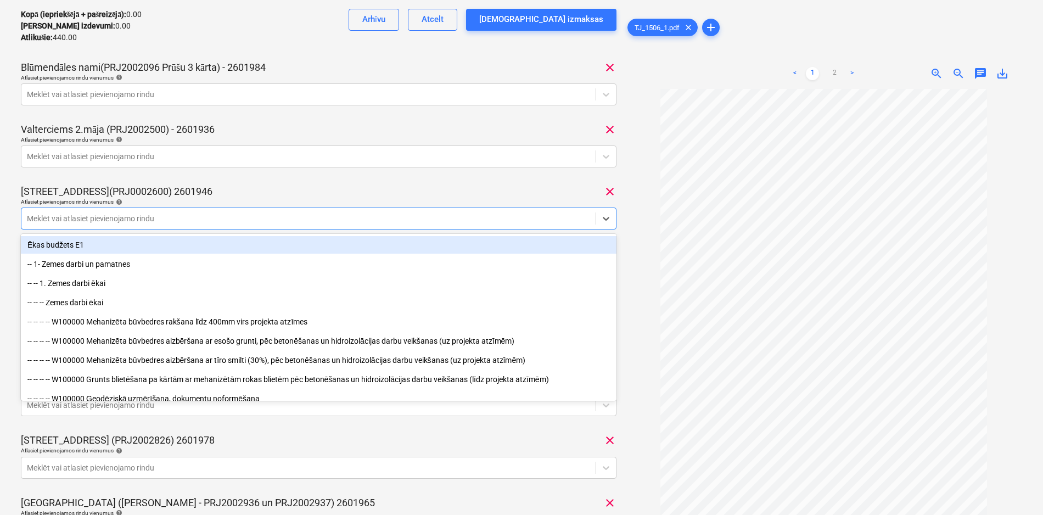
click at [154, 216] on div at bounding box center [308, 218] width 563 height 11
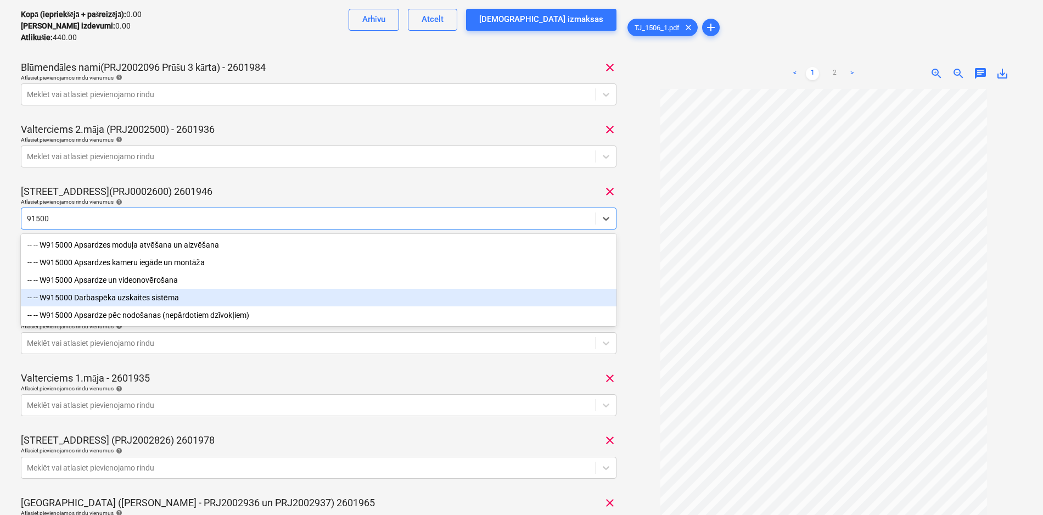
click at [82, 293] on div "-- -- W915000 Darbaspēka uzskaites sistēma" at bounding box center [319, 298] width 596 height 18
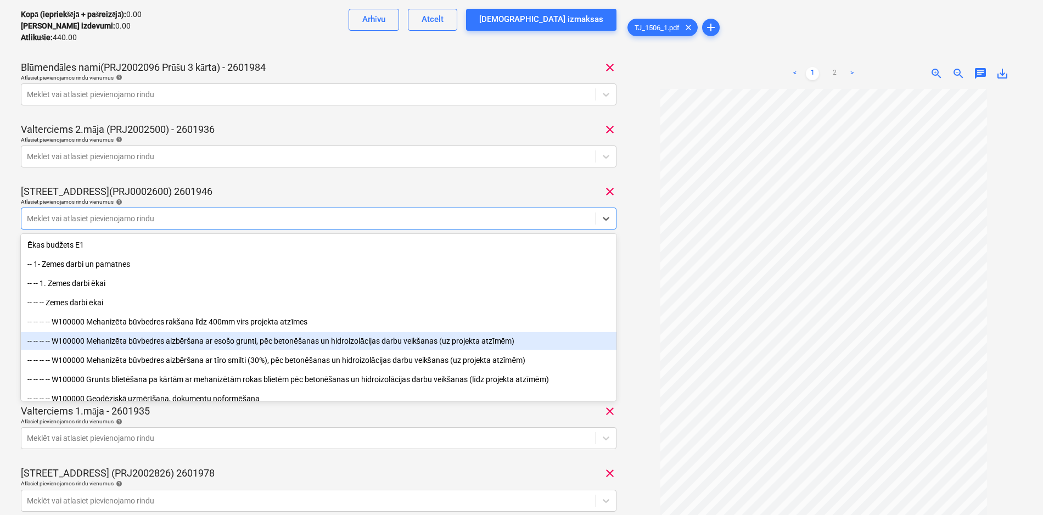
click at [646, 329] on div at bounding box center [823, 331] width 397 height 484
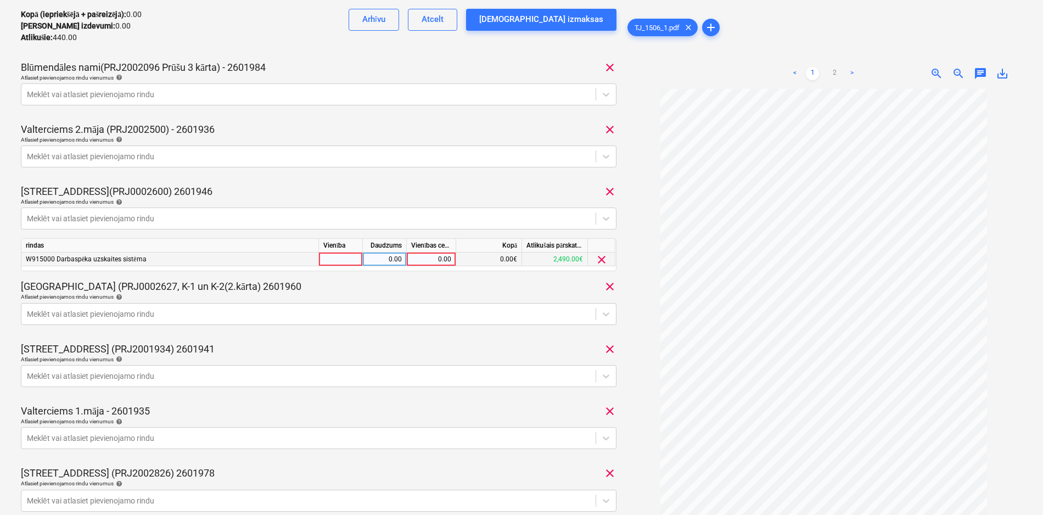
click at [433, 262] on div "0.00" at bounding box center [431, 260] width 40 height 14
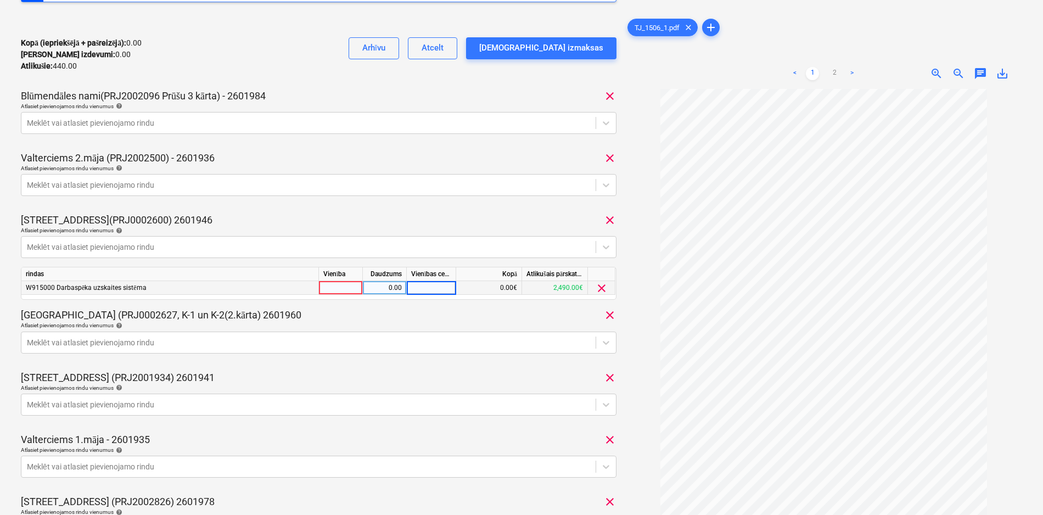
scroll to position [197, 0]
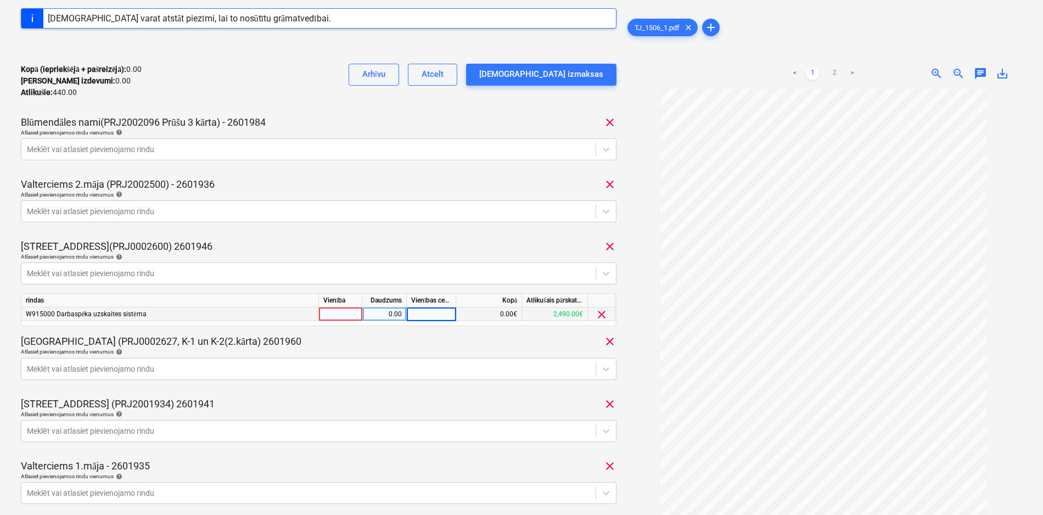
click at [853, 71] on link ">" at bounding box center [851, 73] width 13 height 13
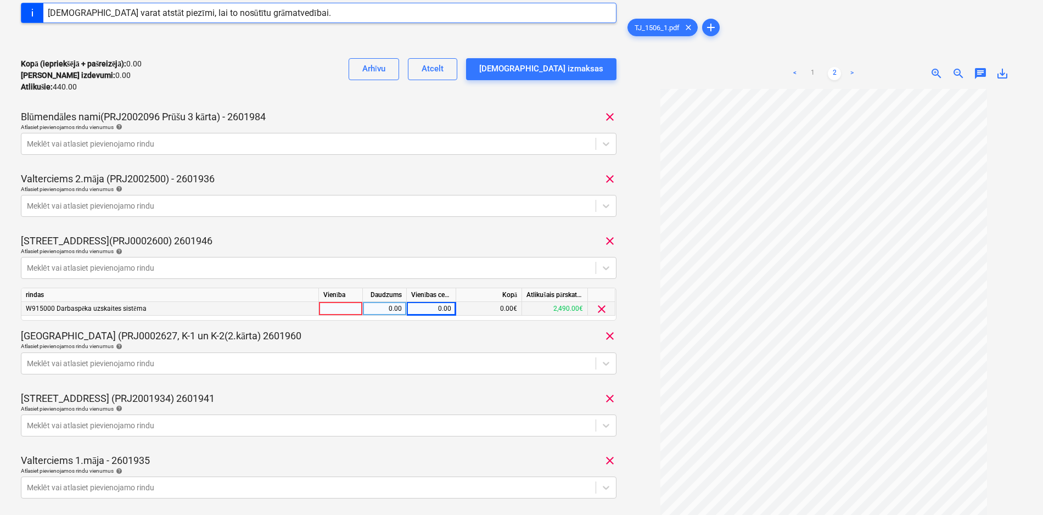
scroll to position [55, 0]
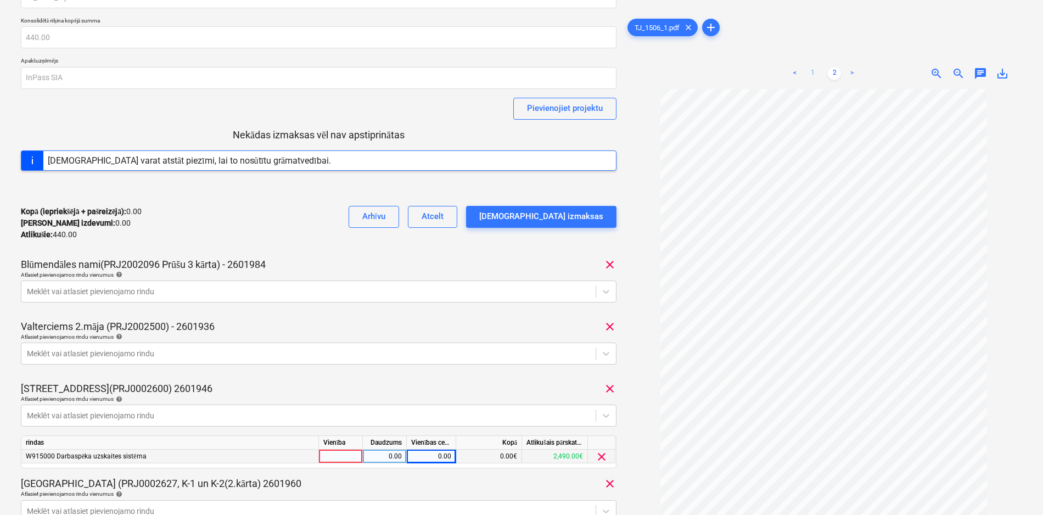
click at [813, 72] on link "1" at bounding box center [812, 73] width 13 height 13
click at [428, 455] on div "0.00" at bounding box center [431, 457] width 40 height 14
click at [636, 436] on div at bounding box center [823, 331] width 397 height 484
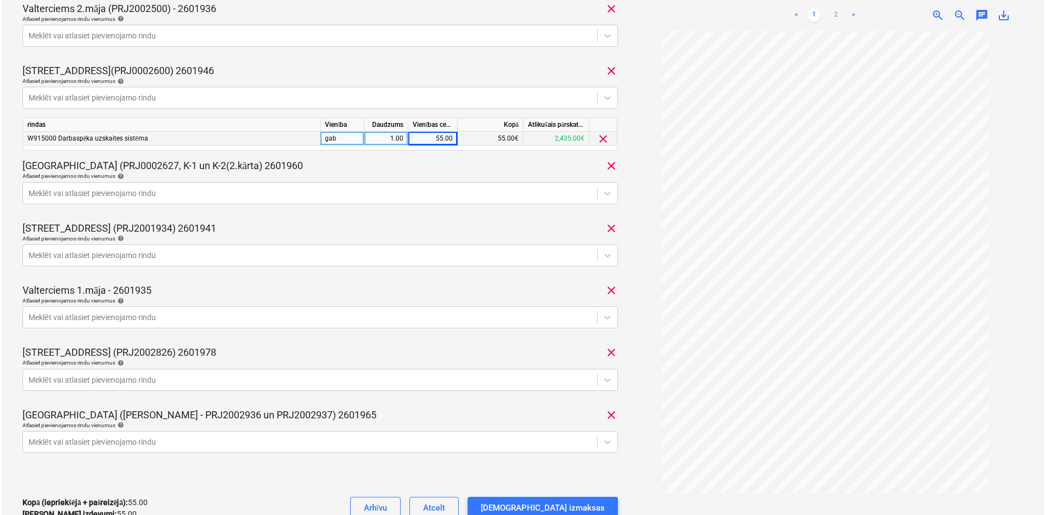
scroll to position [384, 0]
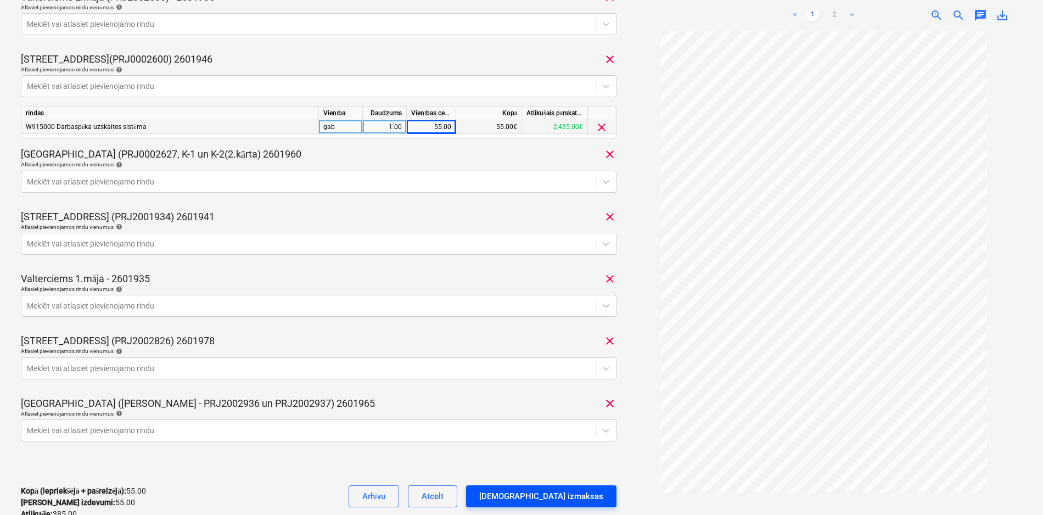
click at [576, 497] on div "[DEMOGRAPHIC_DATA] izmaksas" at bounding box center [541, 496] width 124 height 14
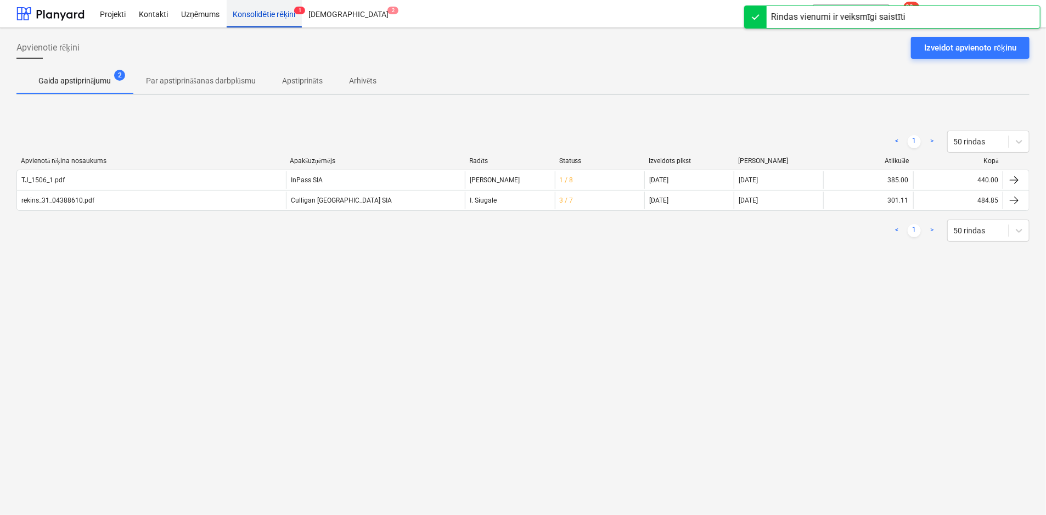
click at [268, 15] on div "Konsolidētie rēķini 1" at bounding box center [265, 13] width 76 height 28
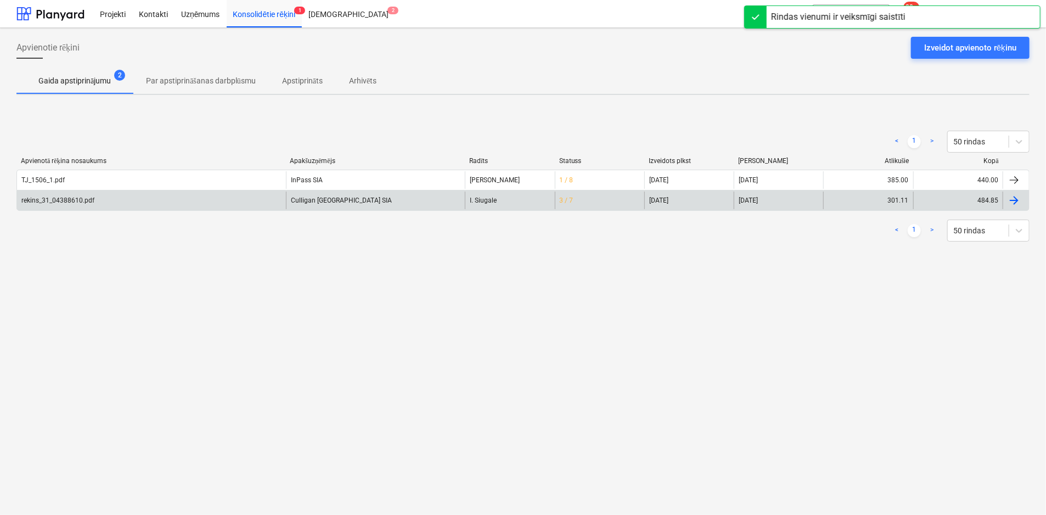
click at [51, 201] on div "rekins_31_04388610.pdf" at bounding box center [57, 201] width 73 height 8
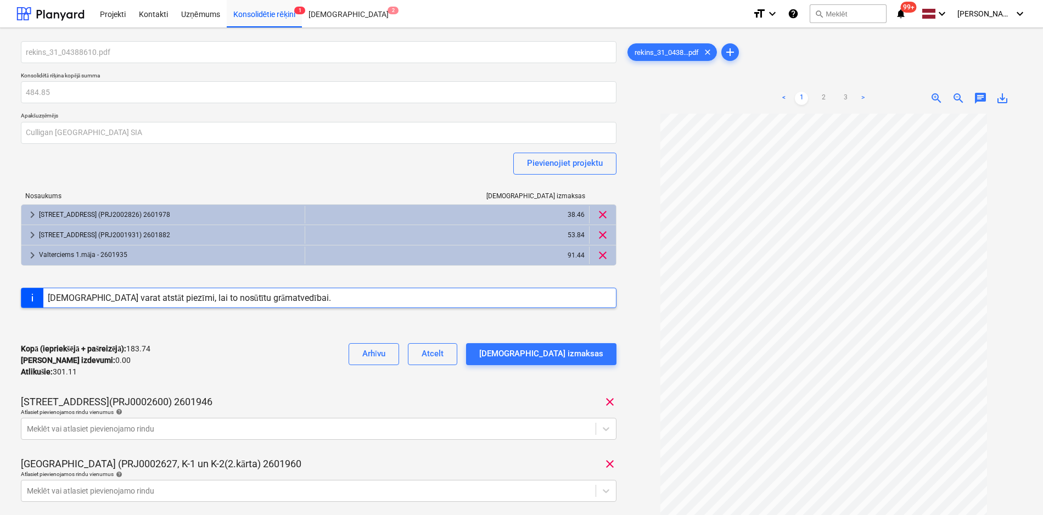
scroll to position [110, 0]
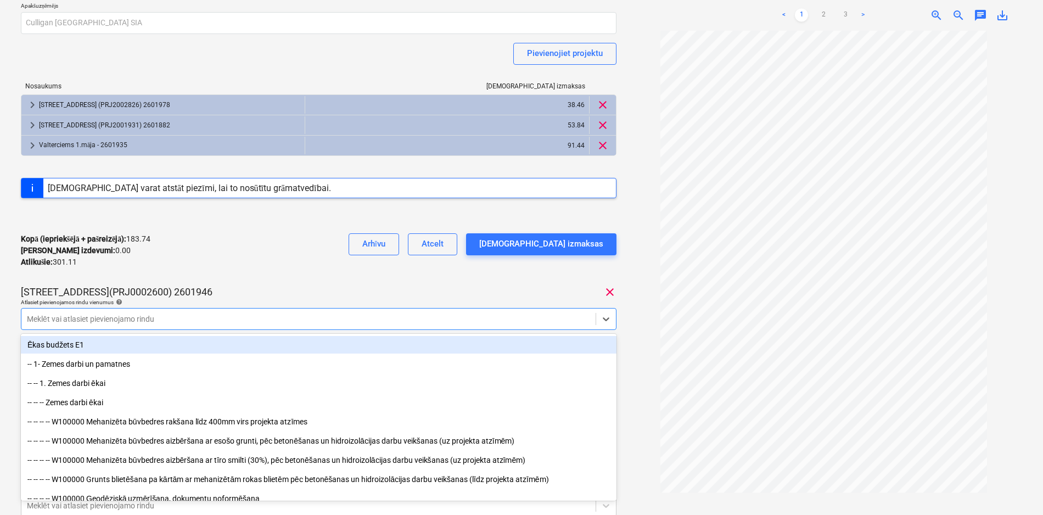
click at [189, 321] on div at bounding box center [308, 318] width 563 height 11
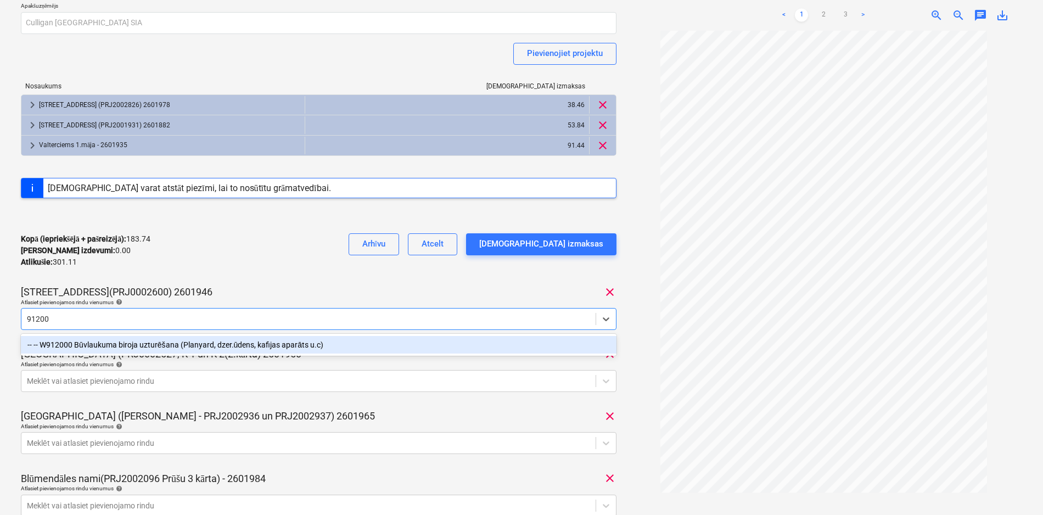
click at [187, 340] on div "-- -- W912000 Būvlaukuma biroja uzturēšana (Planyard, dzer.ūdens, kafijas aparā…" at bounding box center [319, 345] width 596 height 18
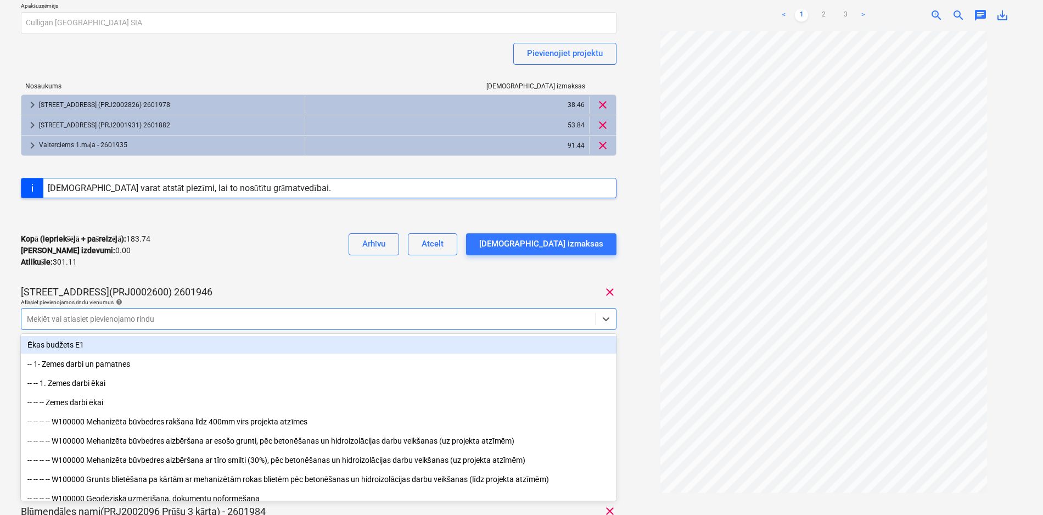
click at [322, 268] on div "Kopā (iepriekšējā + pašreizējā) : 183.74 Kārtējie izdevumi : 0.00 Atlikušie : 3…" at bounding box center [319, 251] width 596 height 52
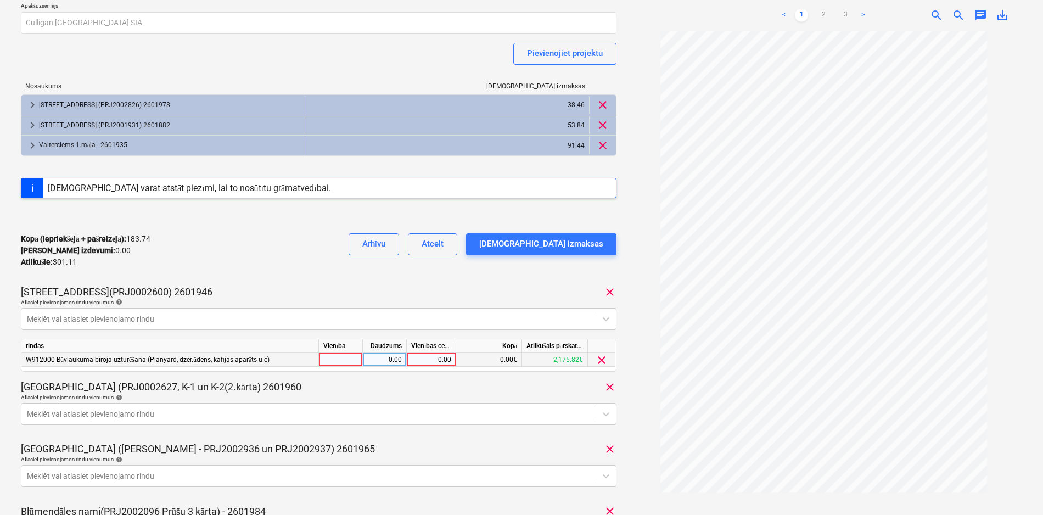
click at [436, 359] on div "0.00" at bounding box center [431, 360] width 40 height 14
click at [335, 268] on div "Kopā (iepriekšējā + pašreizējā) : 266.26 Kārtējie izdevumi : 82.52 Atlikušie : …" at bounding box center [319, 251] width 596 height 52
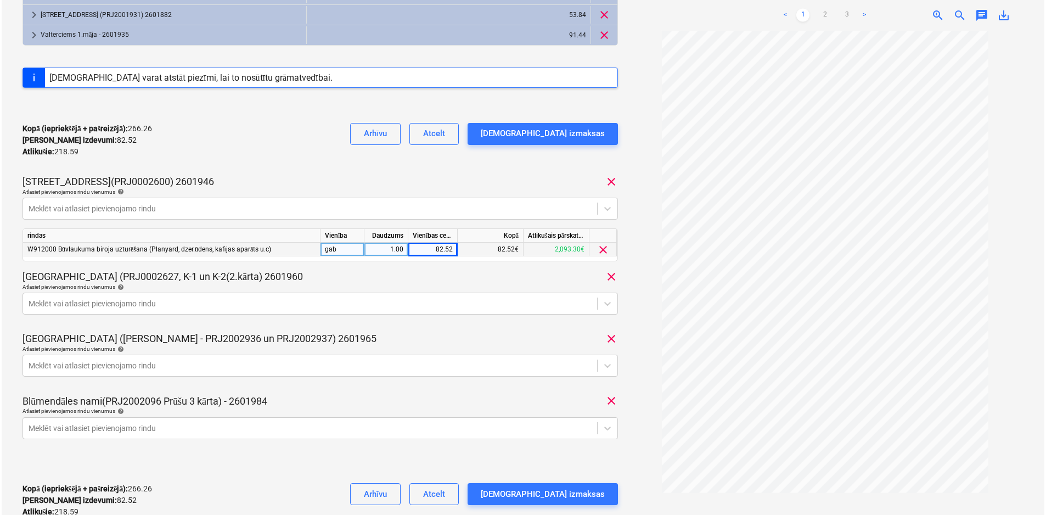
scroll to position [329, 0]
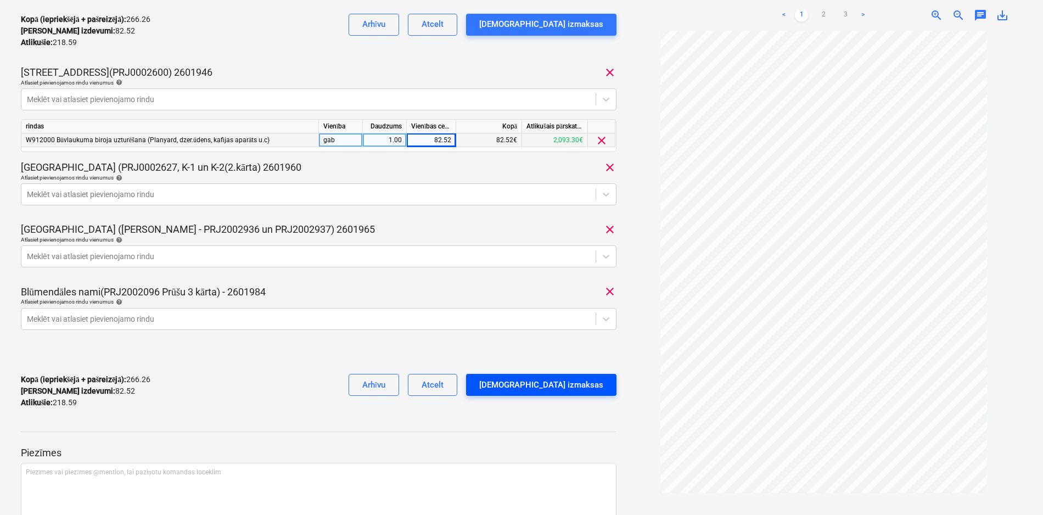
click at [571, 383] on div "[DEMOGRAPHIC_DATA] izmaksas" at bounding box center [541, 385] width 124 height 14
